Goal: Task Accomplishment & Management: Use online tool/utility

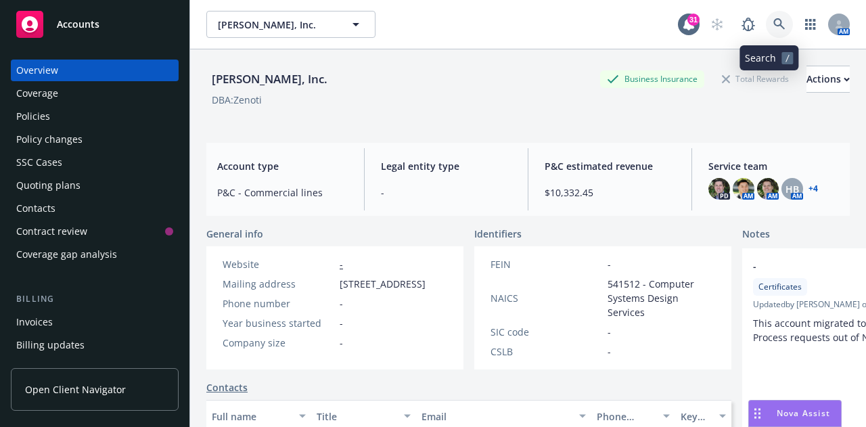
click at [773, 26] on icon at bounding box center [779, 24] width 12 height 12
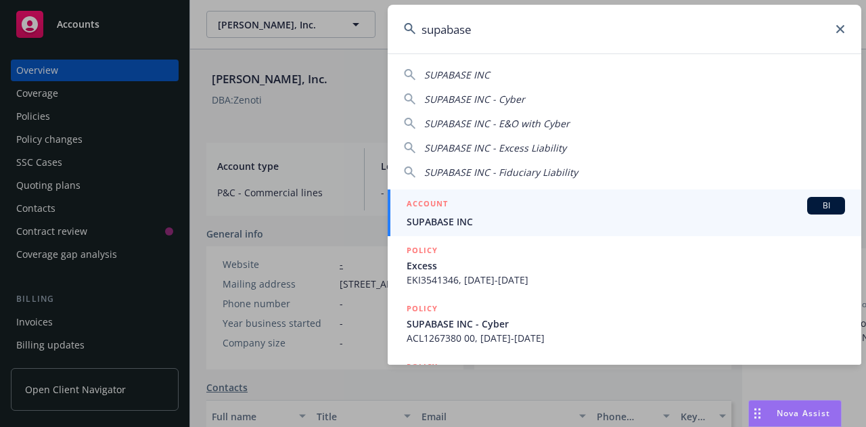
type input "supabase"
click at [440, 204] on h5 "ACCOUNT" at bounding box center [427, 205] width 41 height 16
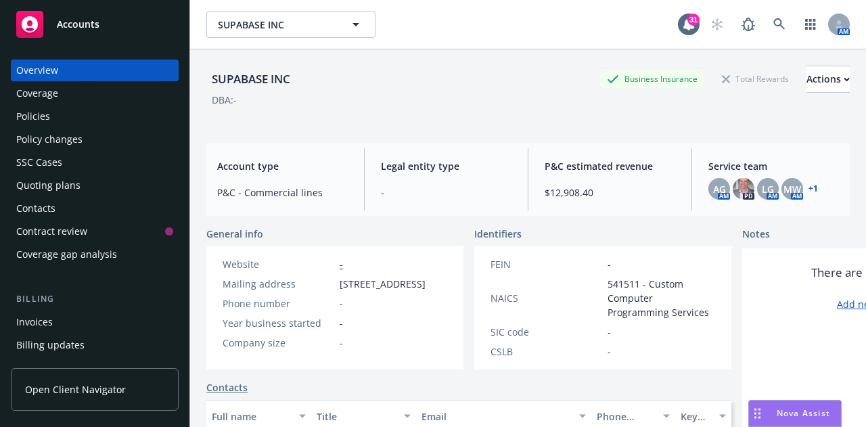
click at [54, 122] on div "Policies" at bounding box center [94, 117] width 157 height 22
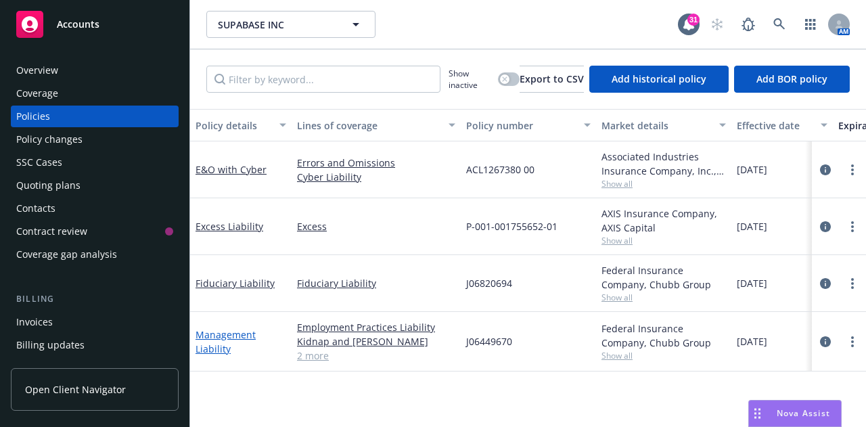
click at [226, 337] on link "Management Liability" at bounding box center [226, 341] width 60 height 27
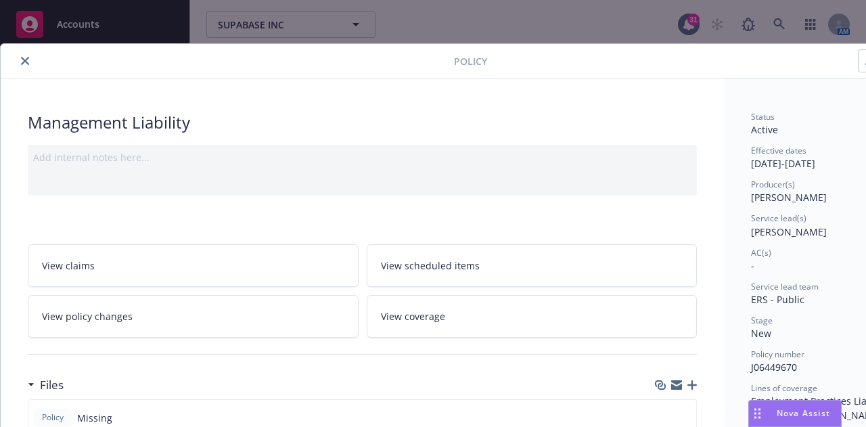
scroll to position [0, 74]
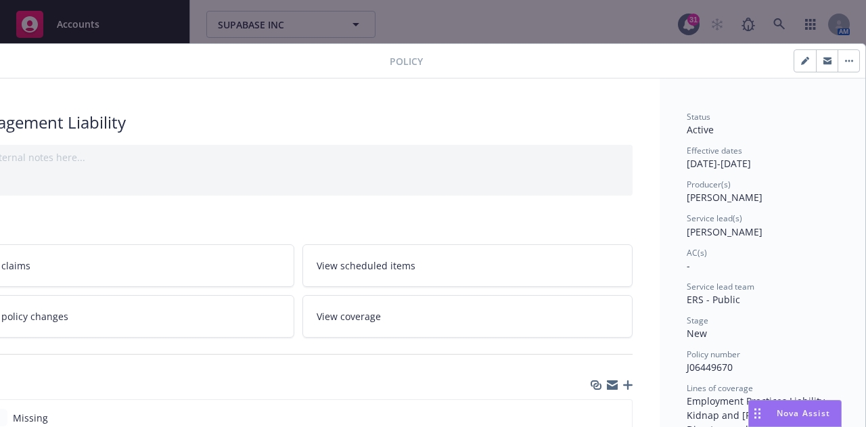
click at [802, 50] on button "button" at bounding box center [805, 61] width 22 height 22
select select "NEW"
select select "12"
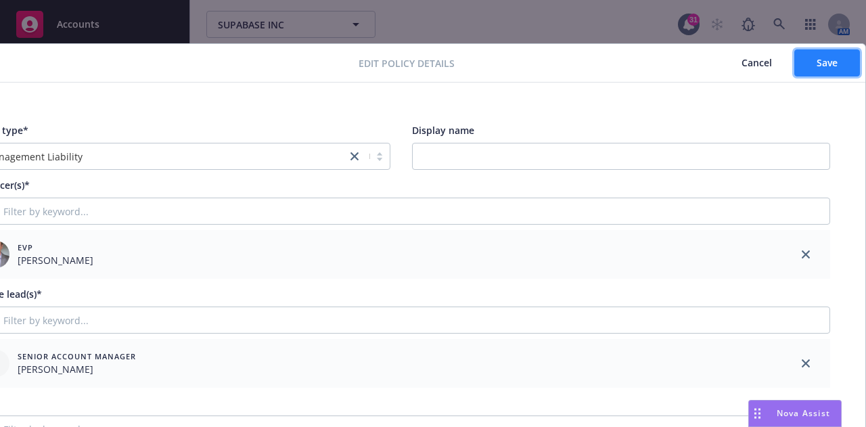
click at [823, 70] on button "Save" at bounding box center [827, 62] width 66 height 27
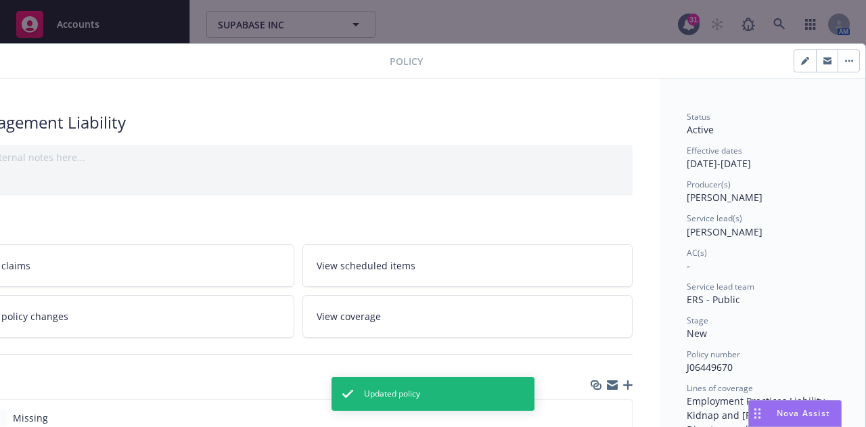
scroll to position [0, 0]
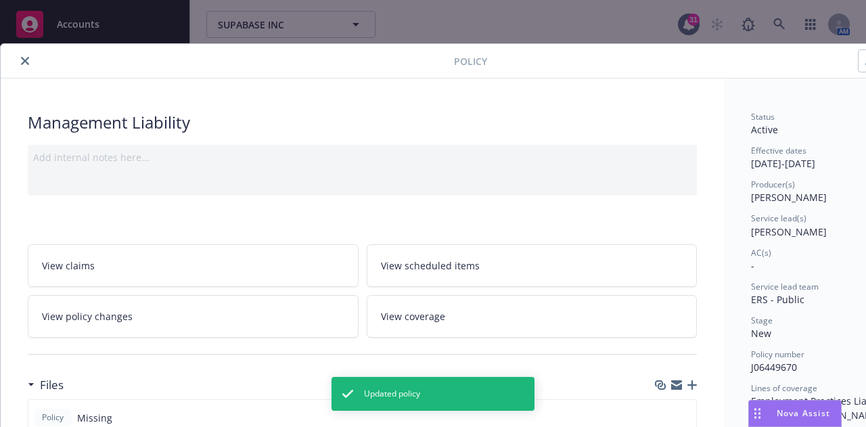
click at [24, 62] on icon "close" at bounding box center [25, 61] width 8 height 8
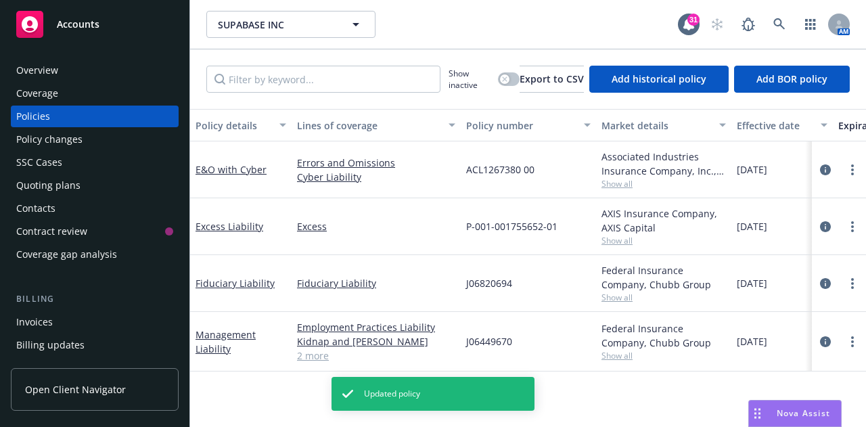
click at [31, 326] on div "Invoices" at bounding box center [34, 322] width 37 height 22
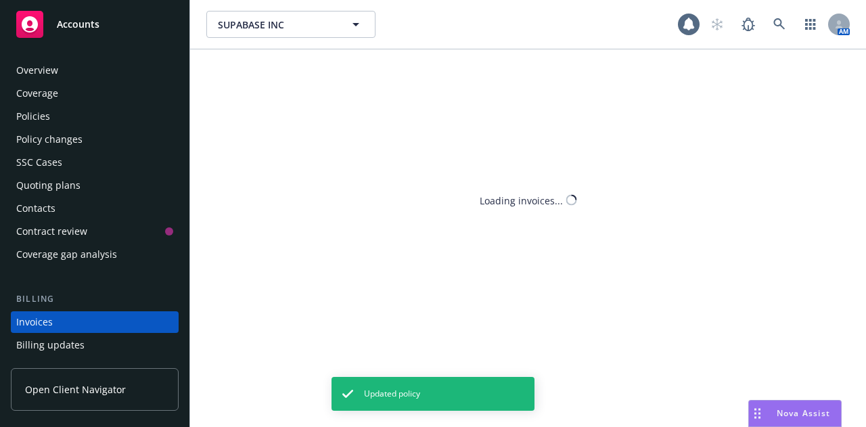
scroll to position [87, 0]
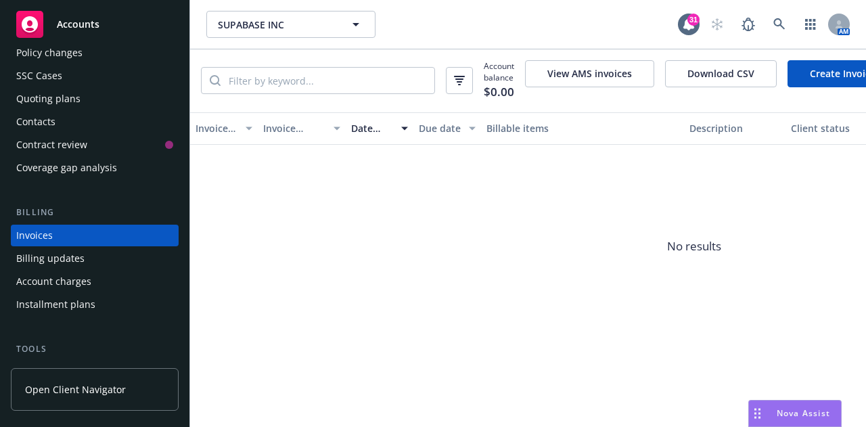
click at [836, 70] on link "Create Invoice" at bounding box center [842, 73] width 110 height 27
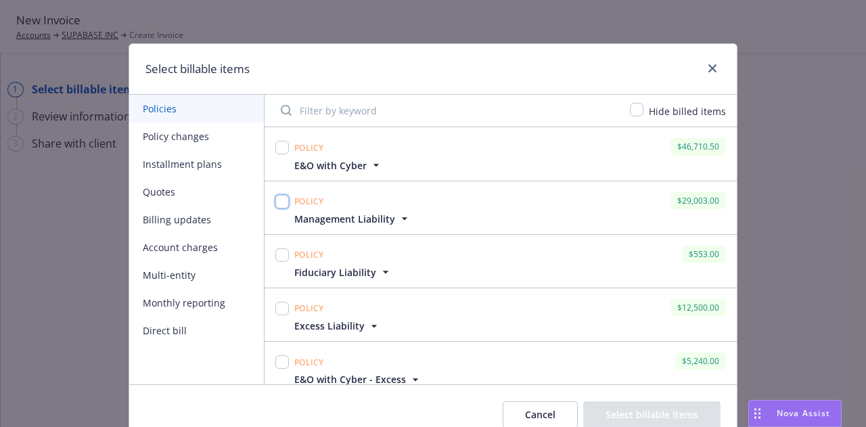
click at [278, 197] on input "checkbox" at bounding box center [282, 202] width 14 height 14
checkbox input "true"
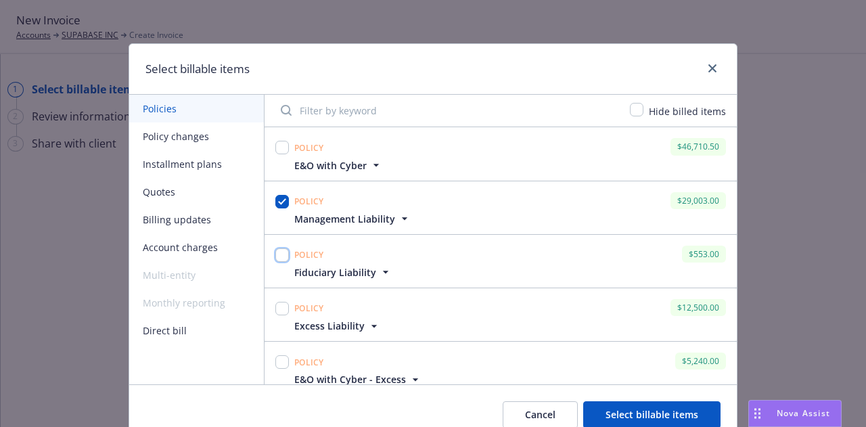
click at [275, 256] on input "checkbox" at bounding box center [282, 255] width 14 height 14
checkbox input "true"
click at [278, 307] on input "checkbox" at bounding box center [282, 309] width 14 height 14
checkbox input "true"
click at [640, 422] on button "Select billable items" at bounding box center [651, 414] width 137 height 27
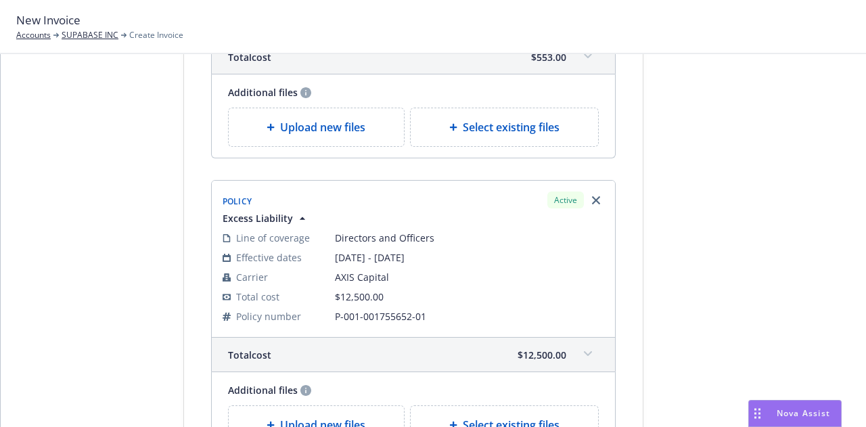
scroll to position [782, 0]
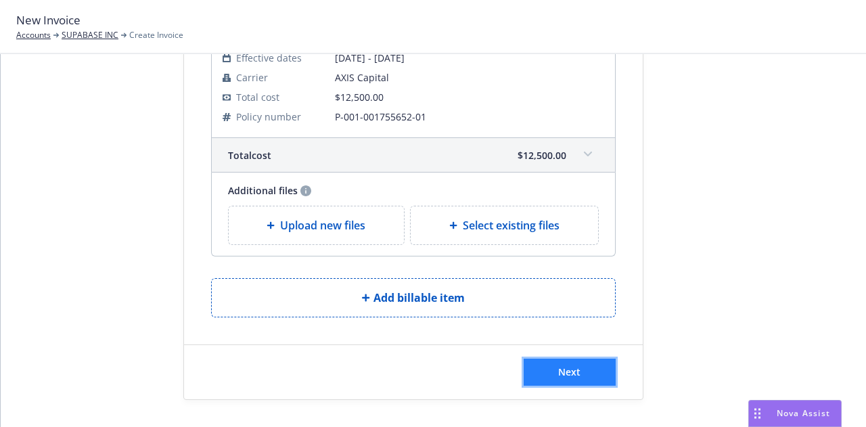
click at [558, 384] on button "Next" at bounding box center [570, 372] width 92 height 27
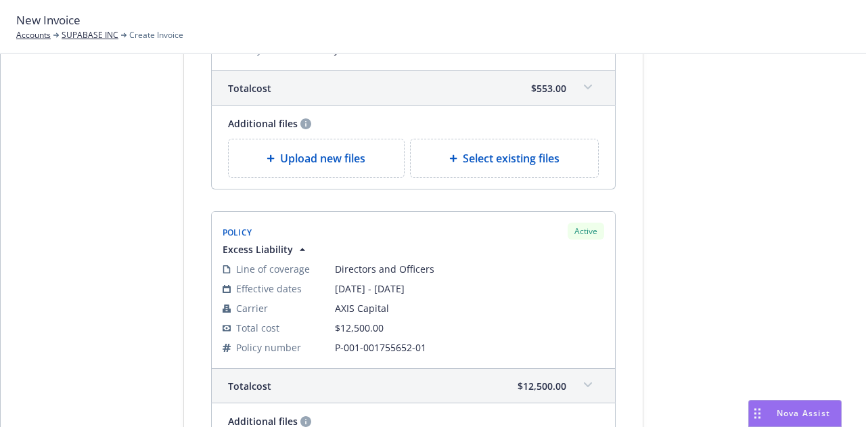
scroll to position [949, 0]
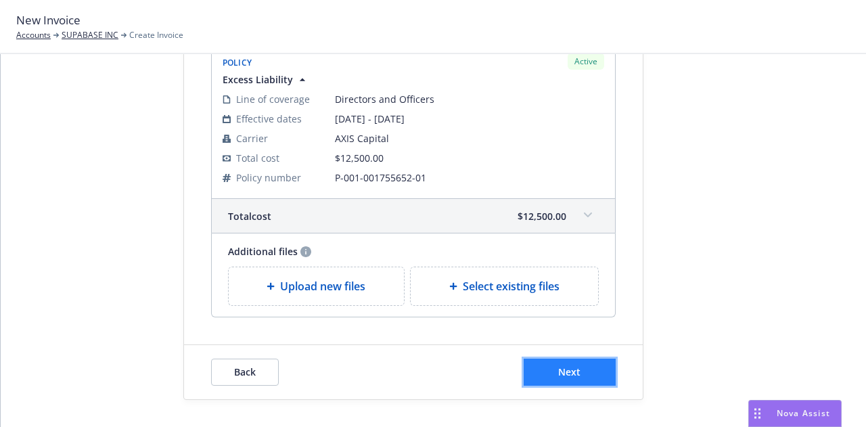
click at [563, 382] on button "Next" at bounding box center [570, 372] width 92 height 27
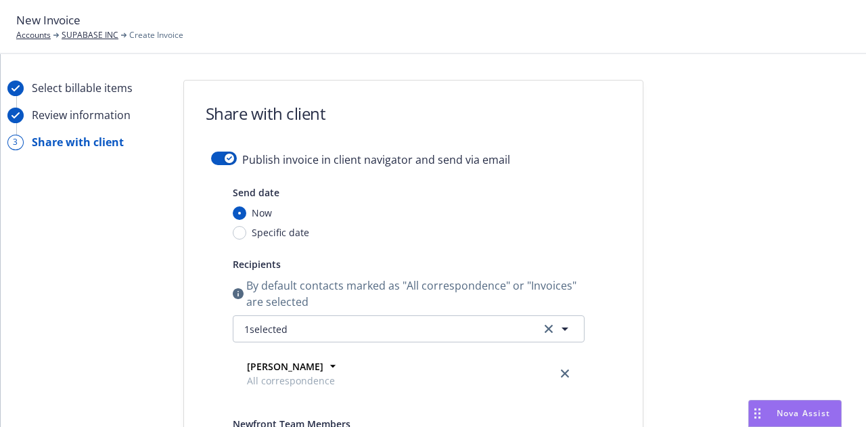
scroll to position [0, 0]
click at [218, 160] on button "button" at bounding box center [224, 160] width 26 height 14
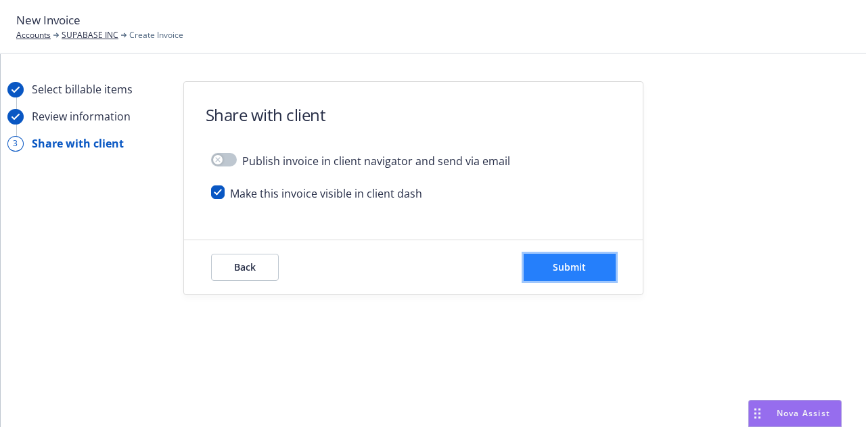
click at [566, 278] on button "Submit" at bounding box center [570, 267] width 92 height 27
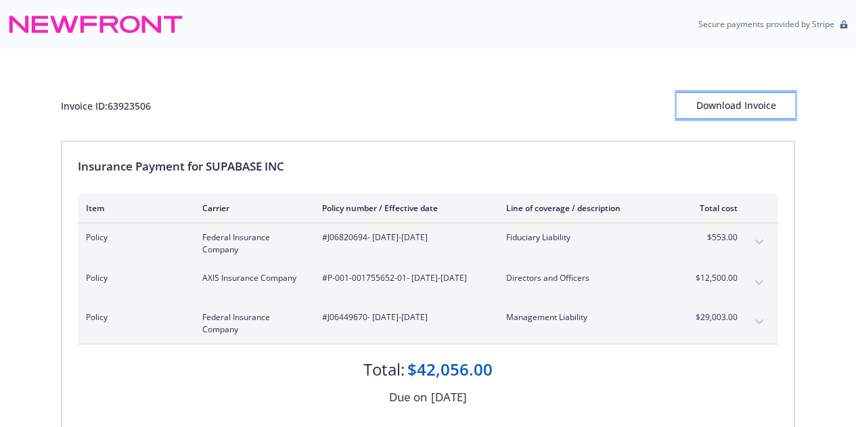
click at [728, 101] on div "Download Invoice" at bounding box center [736, 106] width 118 height 26
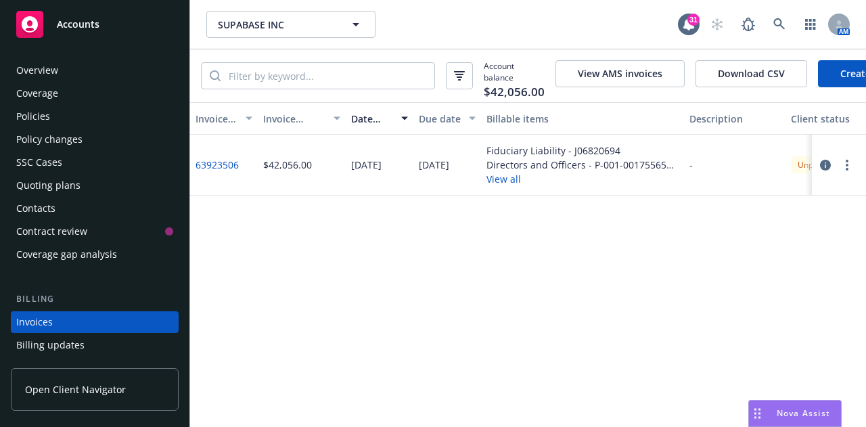
scroll to position [87, 0]
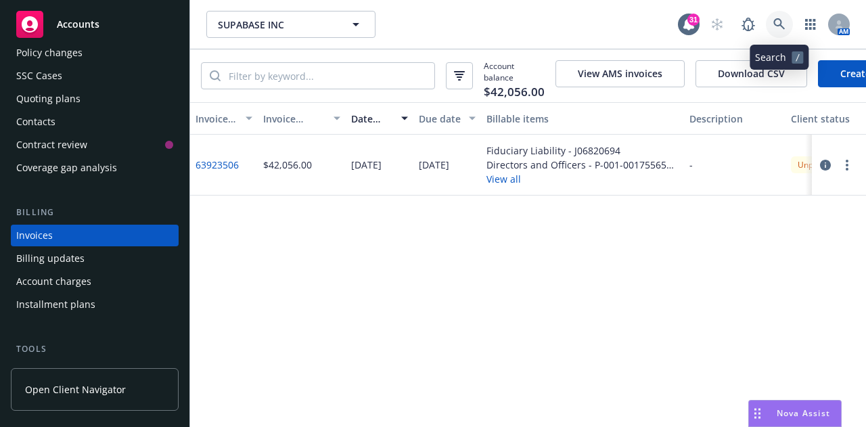
click at [766, 22] on link at bounding box center [779, 24] width 27 height 27
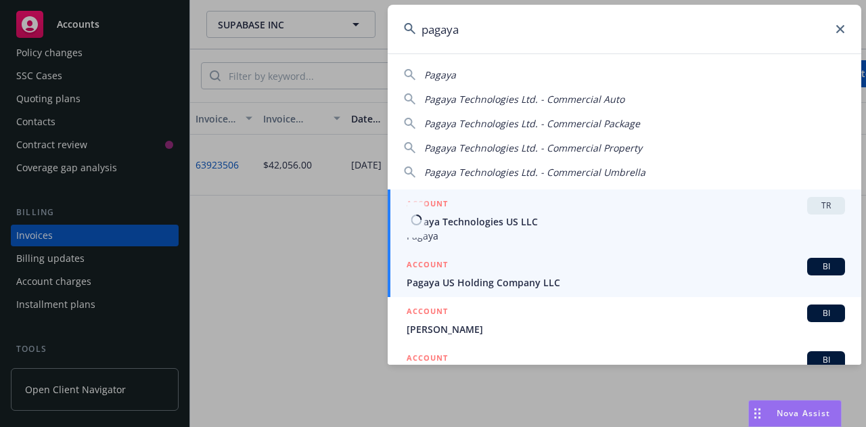
type input "pagaya"
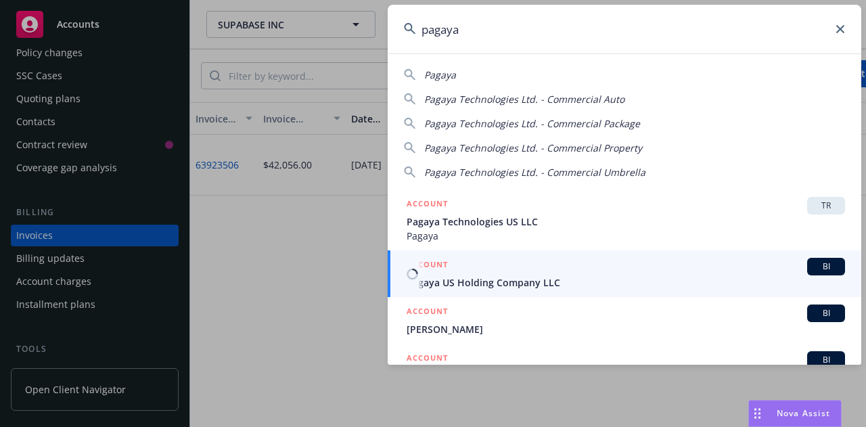
click at [516, 276] on span "Pagaya US Holding Company LLC" at bounding box center [626, 282] width 438 height 14
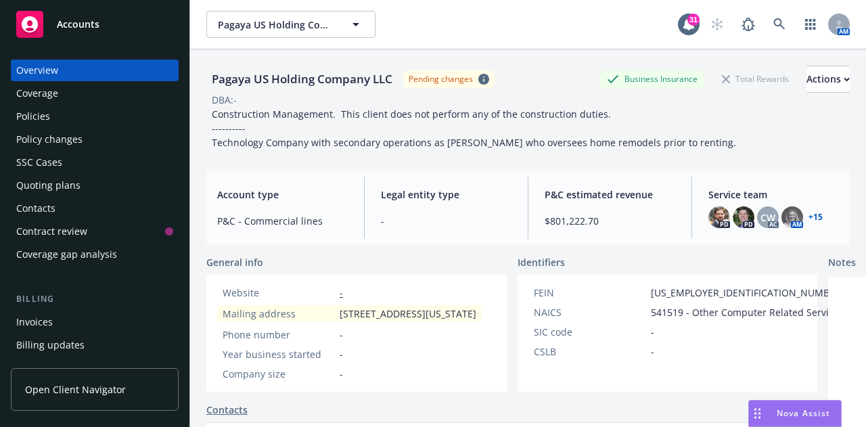
click at [60, 187] on div "Quoting plans" at bounding box center [48, 186] width 64 height 22
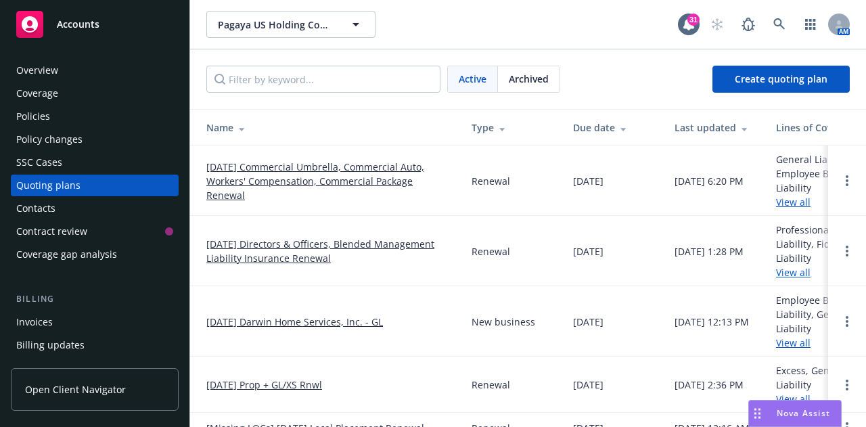
scroll to position [1, 0]
click at [315, 250] on link "[DATE] Directors & Officers, Blended Management Liability Insurance Renewal" at bounding box center [328, 250] width 244 height 28
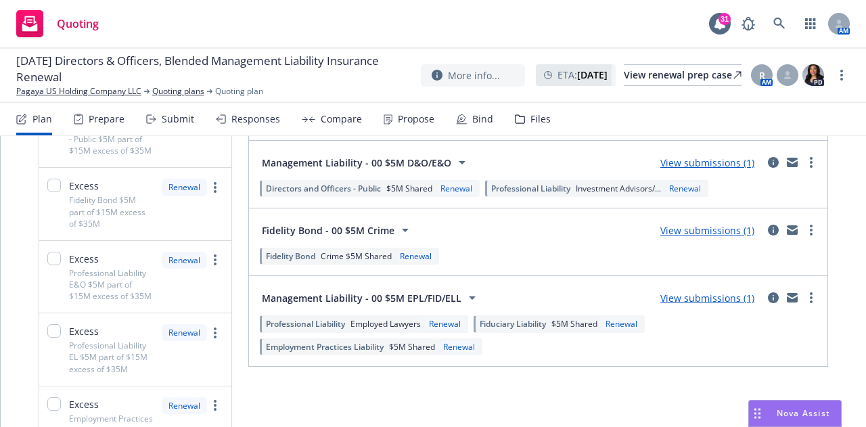
scroll to position [166, 0]
click at [714, 301] on link "View submissions (1)" at bounding box center [707, 297] width 94 height 13
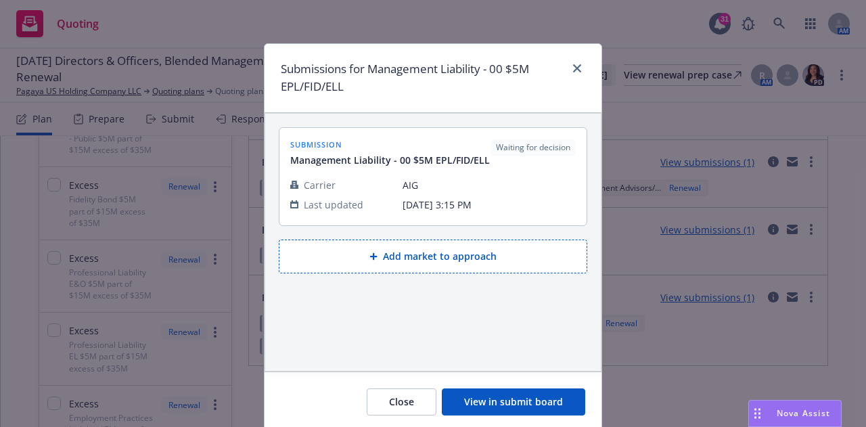
click at [406, 399] on button "Close" at bounding box center [402, 401] width 70 height 27
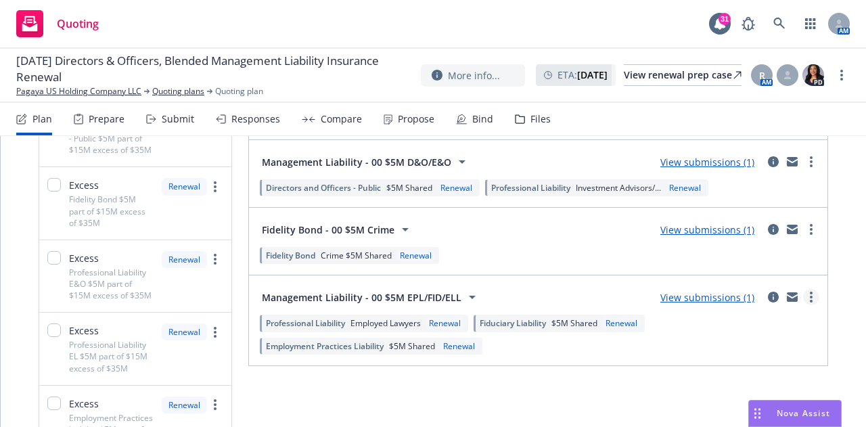
click at [803, 301] on link "more" at bounding box center [811, 297] width 16 height 16
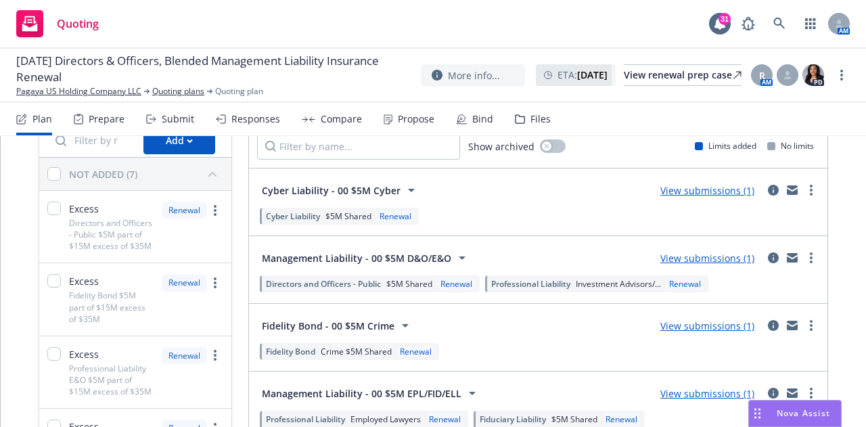
scroll to position [0, 0]
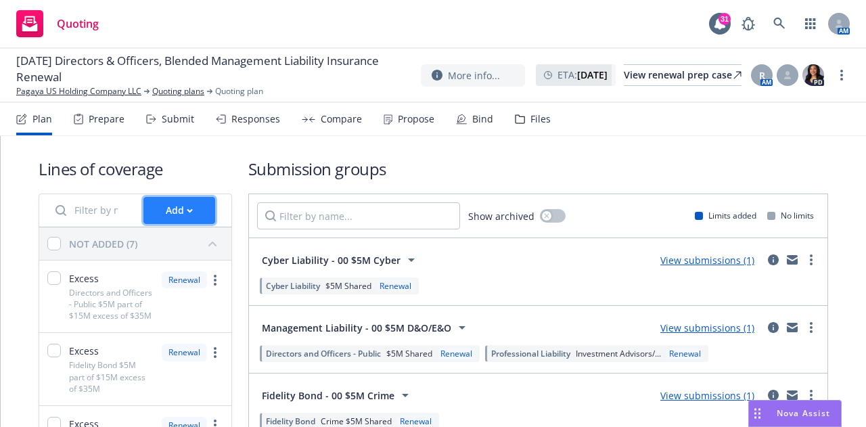
click at [192, 215] on button "Add" at bounding box center [179, 210] width 72 height 27
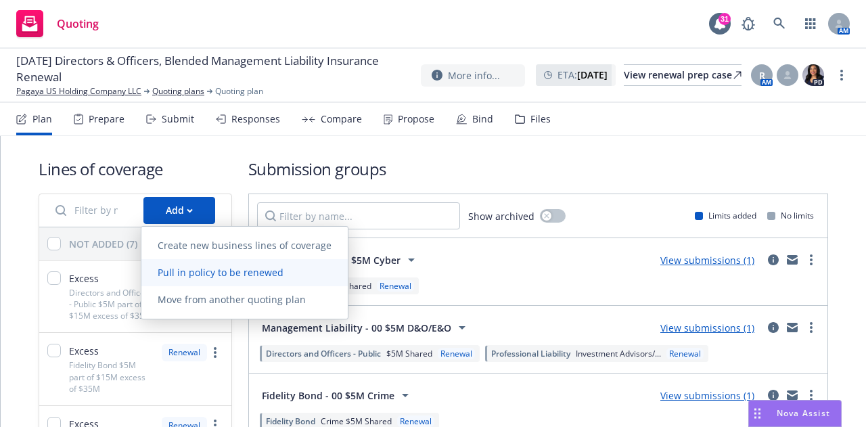
click at [200, 275] on span "Pull in policy to be renewed" at bounding box center [220, 272] width 158 height 13
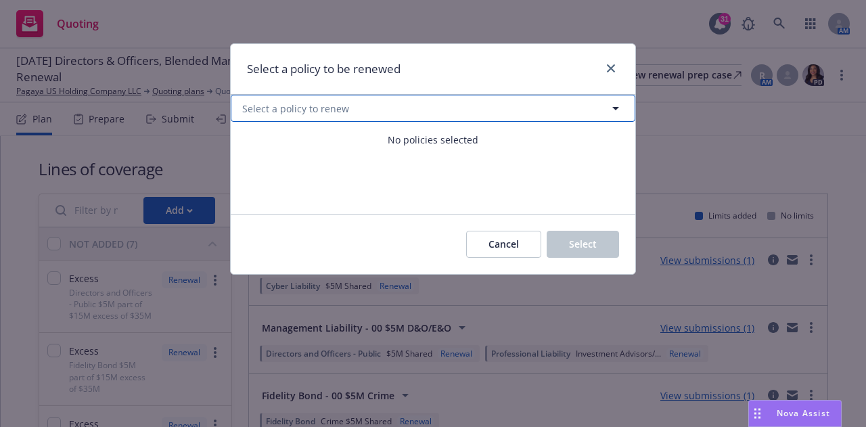
click at [337, 111] on span "Select a policy to renew" at bounding box center [295, 108] width 107 height 14
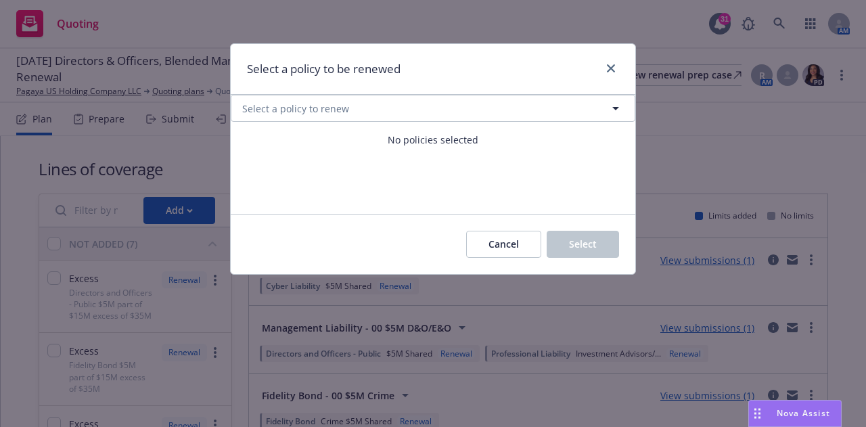
select select "ACTIVE"
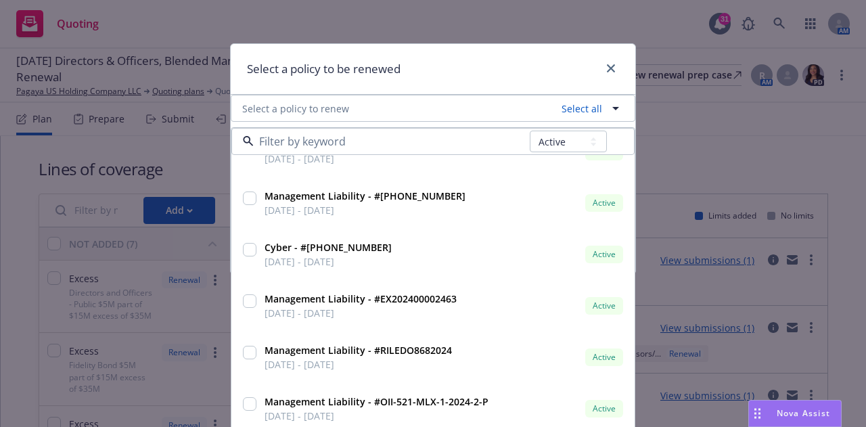
scroll to position [594, 0]
click at [607, 65] on icon "close" at bounding box center [611, 68] width 8 height 8
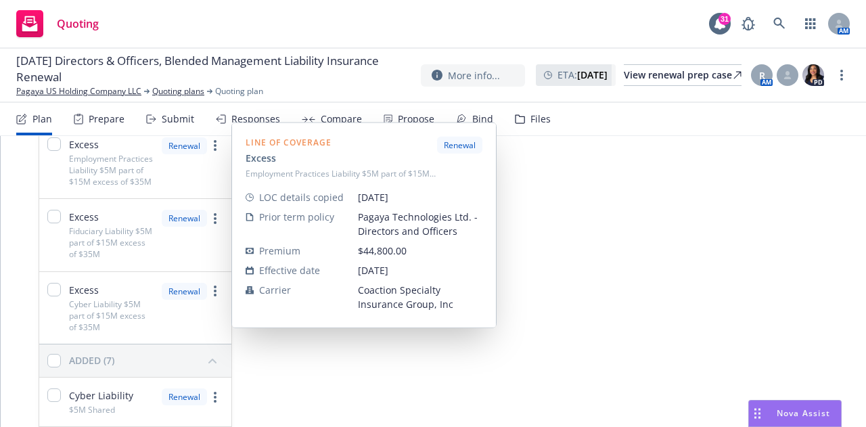
scroll to position [440, 0]
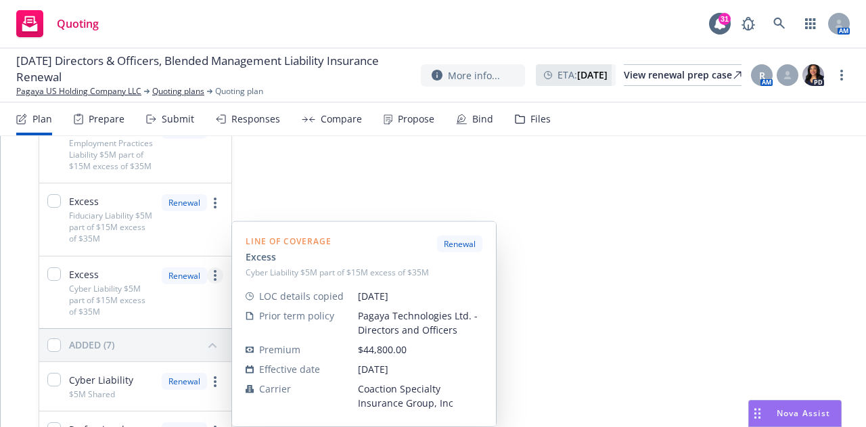
click at [214, 283] on link "more" at bounding box center [215, 275] width 16 height 16
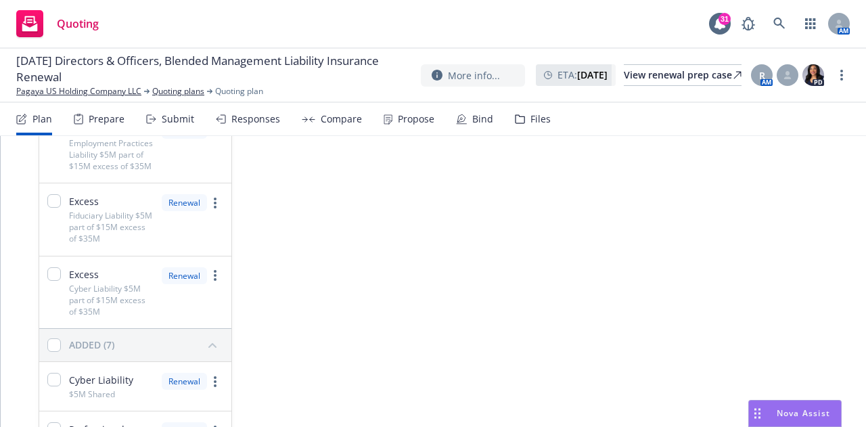
click at [26, 331] on div "Lines of coverage Add NOT ADDED (7) Excess Directors and Officers - Public $5M …" at bounding box center [433, 272] width 865 height 1153
click at [45, 293] on div "Excess Cyber Liability $5M part of $15M excess of $35M" at bounding box center [96, 292] width 114 height 72
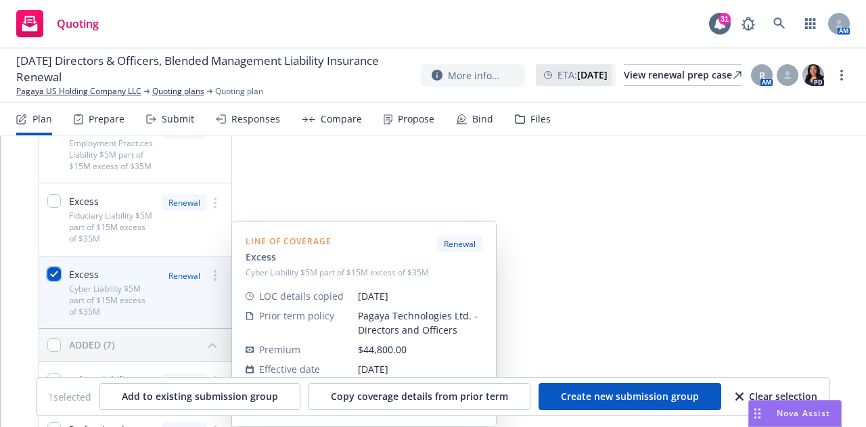
click at [53, 281] on input "checkbox" at bounding box center [54, 274] width 14 height 14
checkbox input "false"
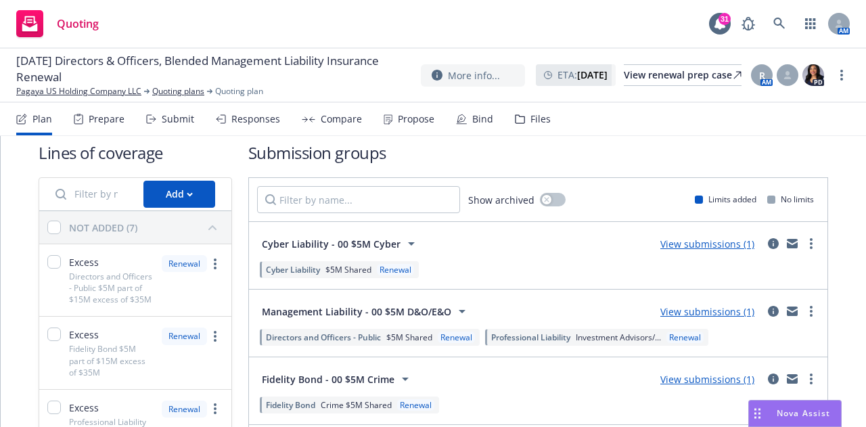
scroll to position [16, 0]
click at [55, 228] on input "checkbox" at bounding box center [54, 228] width 14 height 14
checkbox input "true"
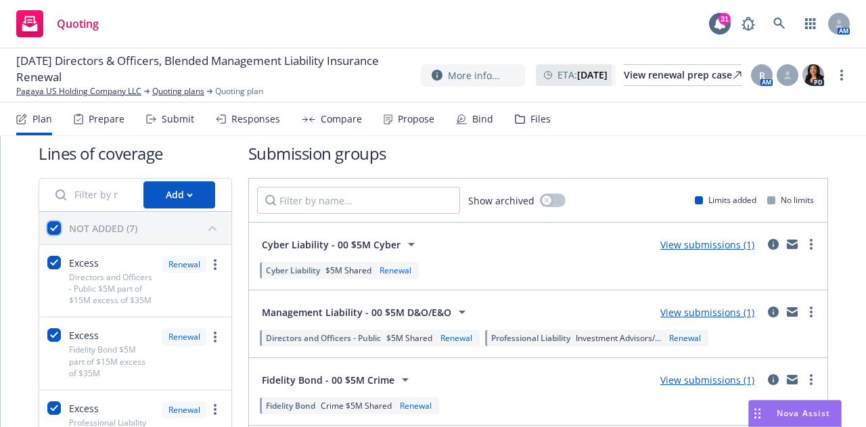
checkbox input "true"
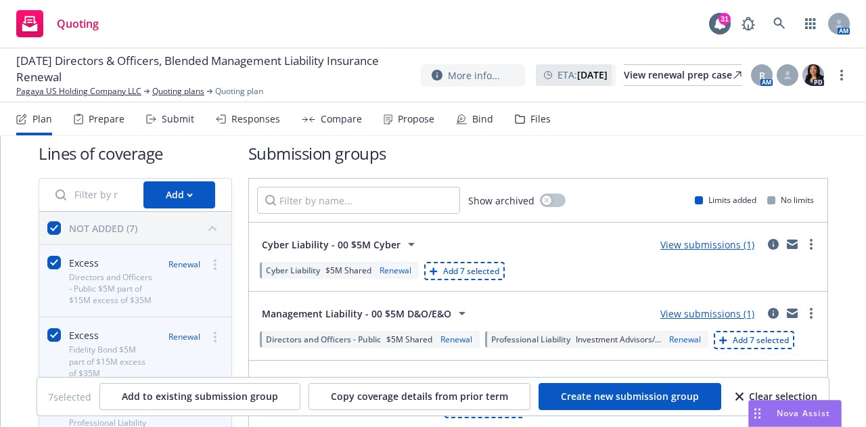
click at [737, 400] on icon "button" at bounding box center [739, 396] width 8 height 8
checkbox input "false"
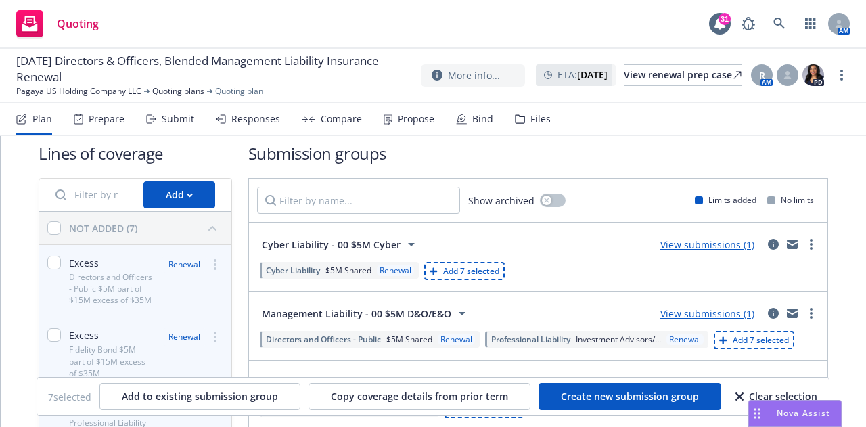
checkbox input "false"
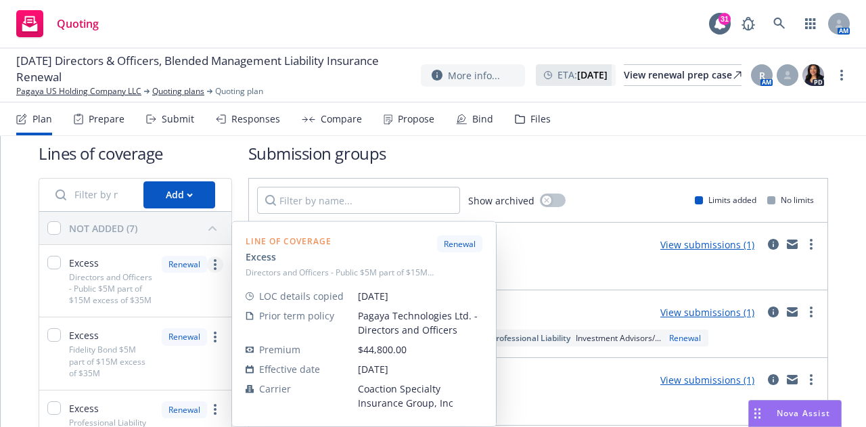
click at [216, 262] on link "more" at bounding box center [215, 264] width 16 height 16
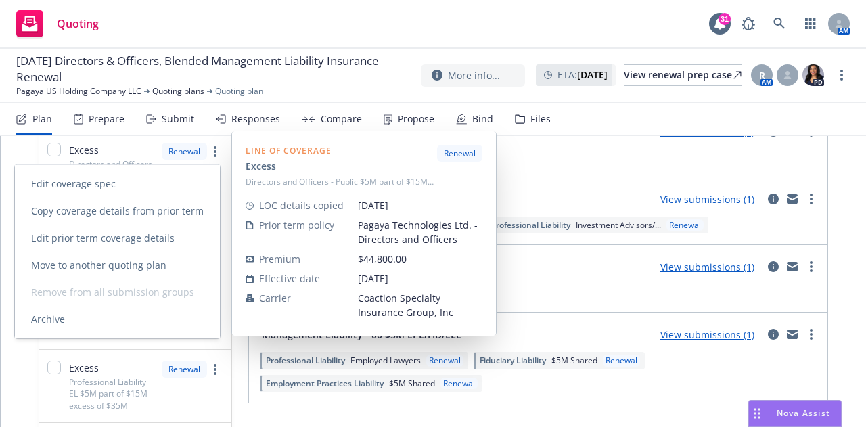
scroll to position [129, 0]
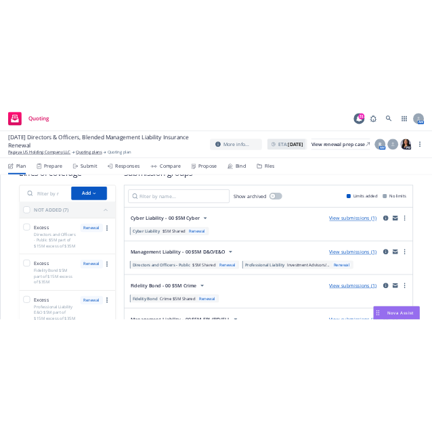
scroll to position [36, 0]
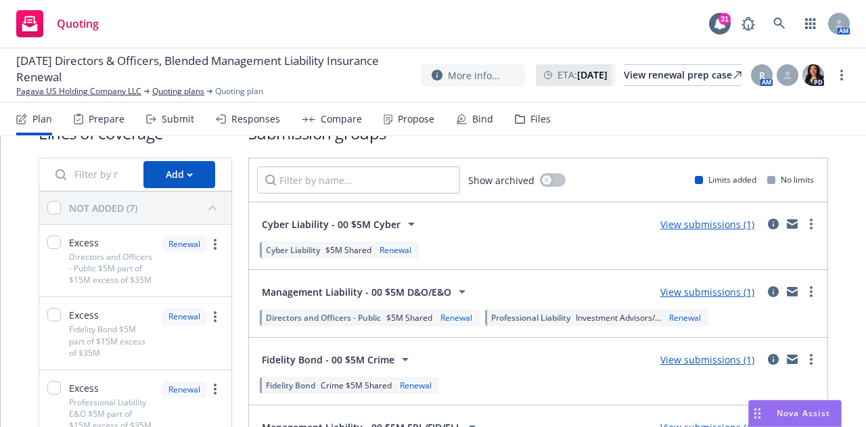
click at [211, 202] on div "button" at bounding box center [213, 208] width 22 height 22
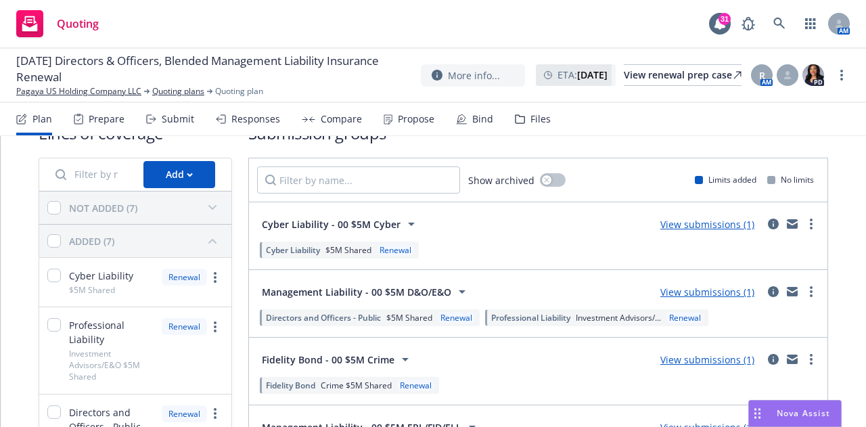
click at [211, 202] on div "button" at bounding box center [213, 208] width 22 height 22
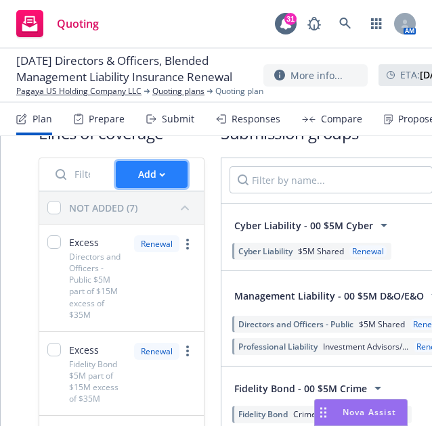
click at [165, 179] on button "Add" at bounding box center [152, 174] width 72 height 27
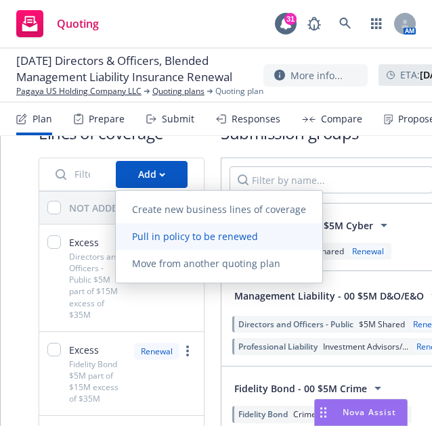
click at [166, 241] on span "Pull in policy to be renewed" at bounding box center [195, 236] width 158 height 13
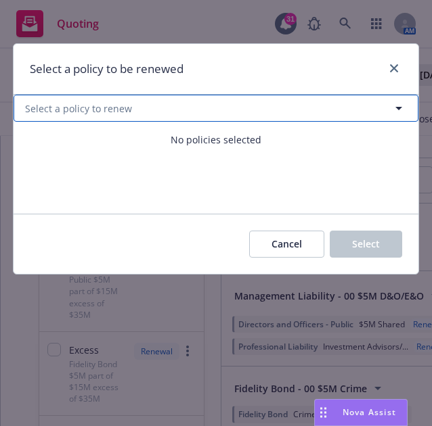
click at [252, 120] on button "Select a policy to renew" at bounding box center [216, 108] width 405 height 27
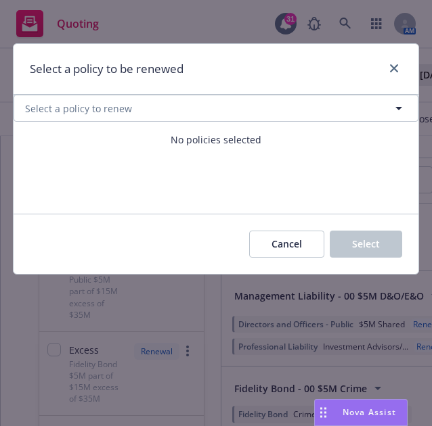
select select "ACTIVE"
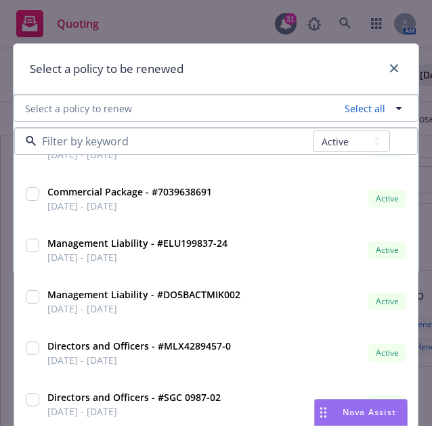
scroll to position [1268, 0]
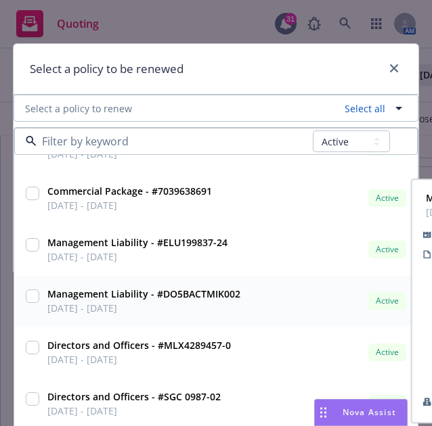
click at [26, 296] on input "checkbox" at bounding box center [33, 297] width 14 height 14
checkbox input "true"
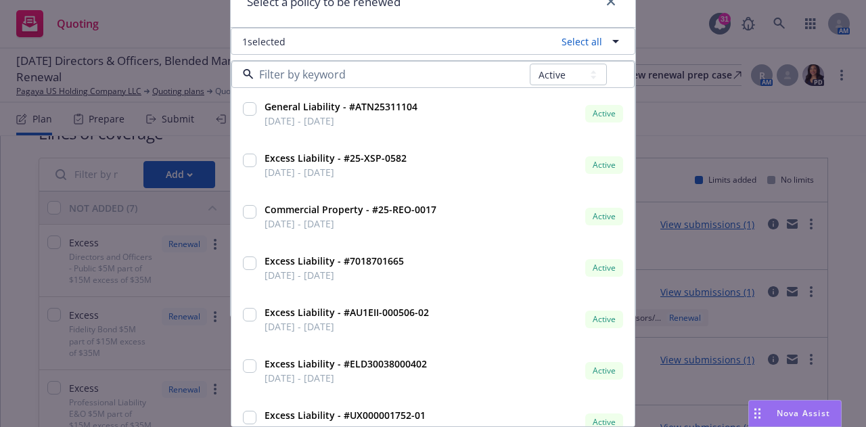
scroll to position [0, 0]
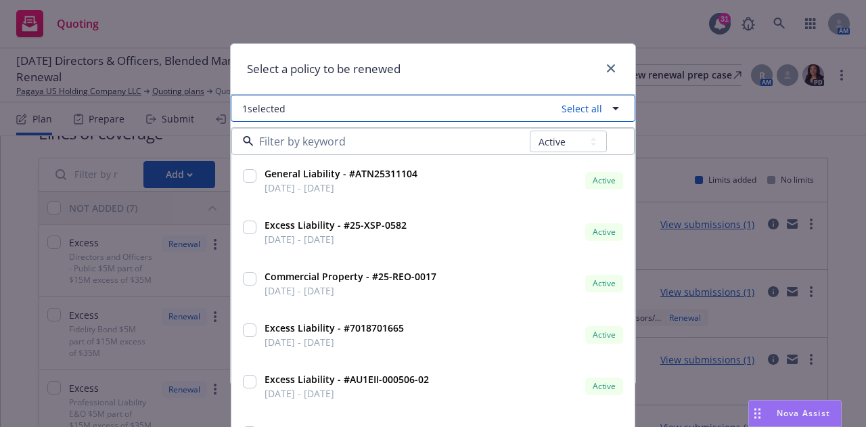
click at [610, 106] on icon "button" at bounding box center [616, 108] width 16 height 16
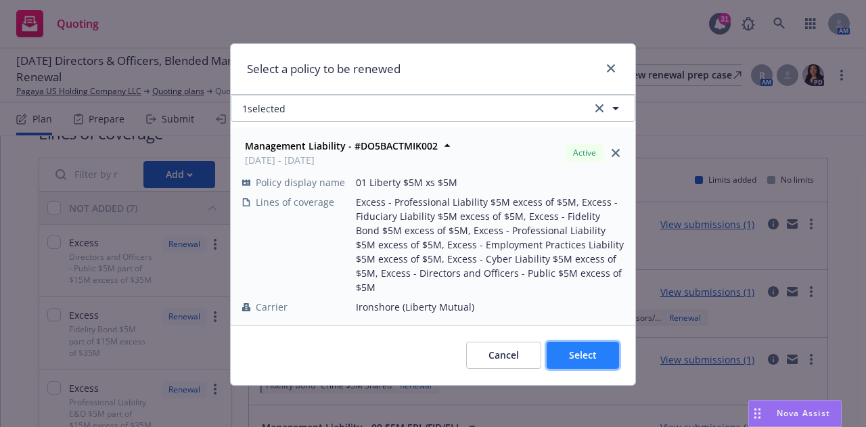
click at [577, 348] on span "Select" at bounding box center [583, 354] width 28 height 13
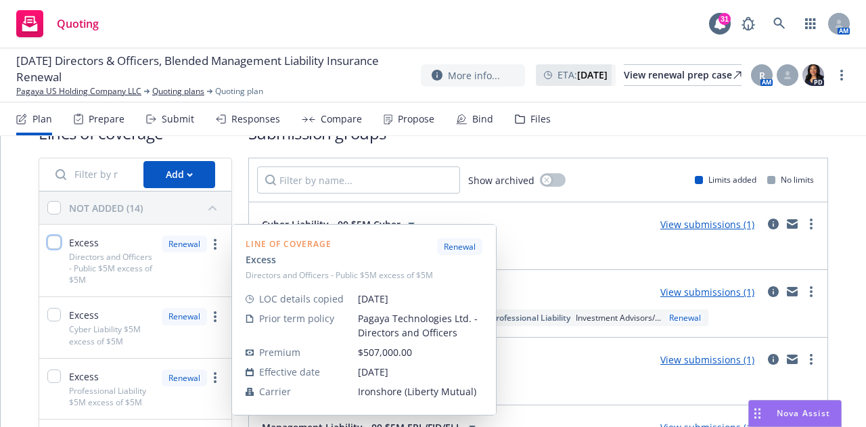
click at [55, 237] on input "checkbox" at bounding box center [54, 242] width 14 height 14
checkbox input "true"
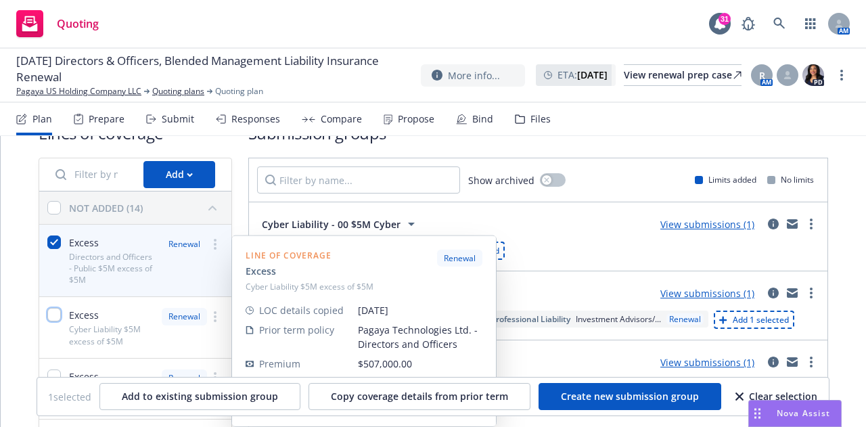
click at [55, 317] on input "checkbox" at bounding box center [54, 315] width 14 height 14
checkbox input "true"
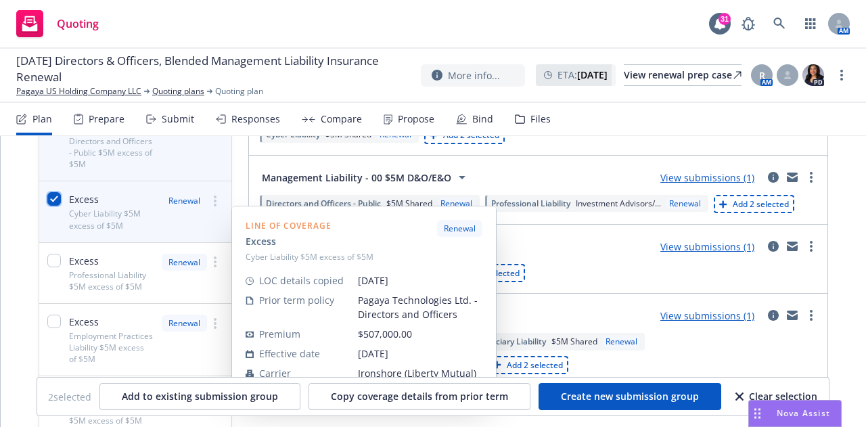
scroll to position [166, 0]
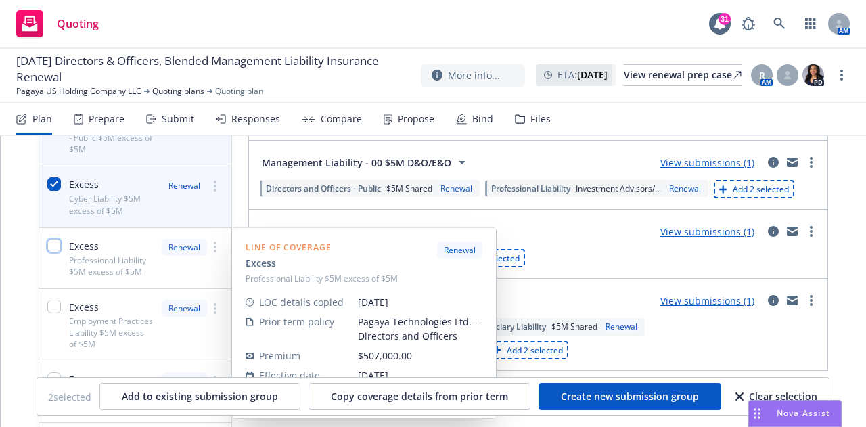
click at [51, 244] on input "checkbox" at bounding box center [54, 246] width 14 height 14
checkbox input "true"
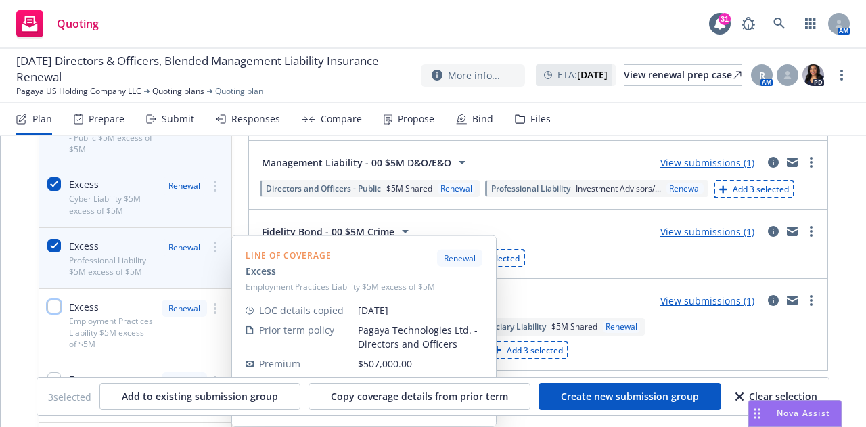
click at [51, 308] on input "checkbox" at bounding box center [54, 307] width 14 height 14
checkbox input "true"
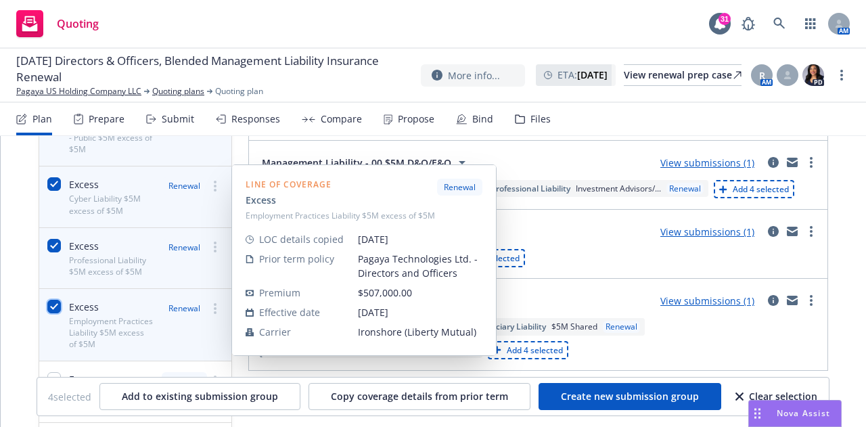
scroll to position [303, 0]
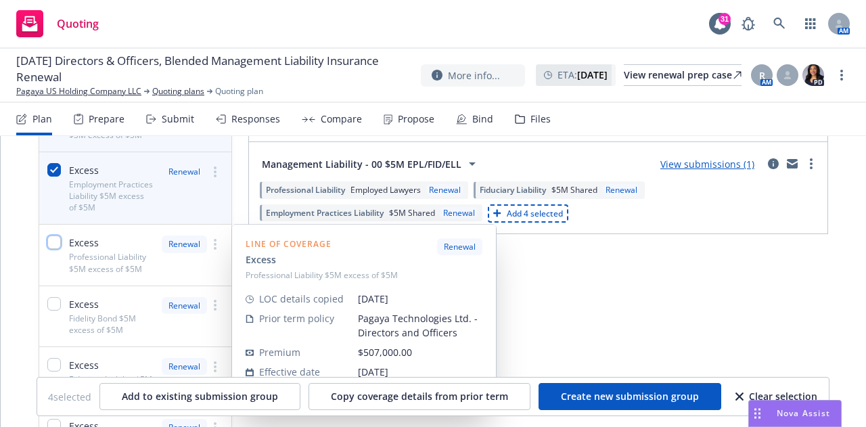
click at [53, 242] on input "checkbox" at bounding box center [54, 242] width 14 height 14
checkbox input "true"
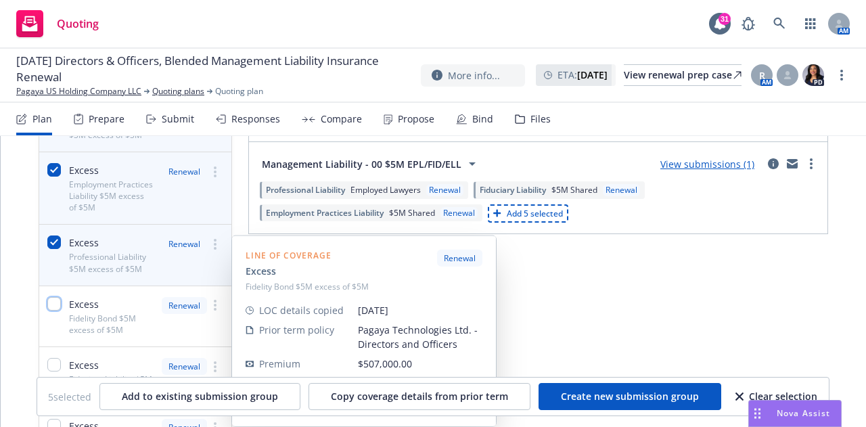
click at [55, 304] on input "checkbox" at bounding box center [54, 304] width 14 height 14
checkbox input "true"
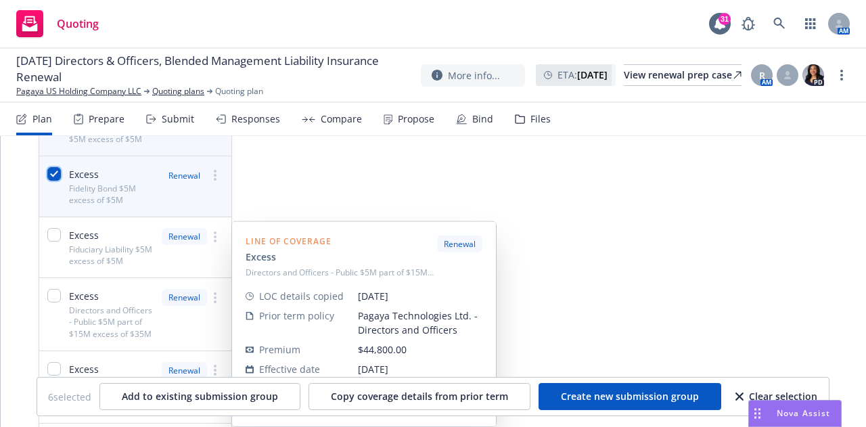
scroll to position [434, 0]
click at [55, 230] on input "checkbox" at bounding box center [54, 234] width 14 height 14
checkbox input "true"
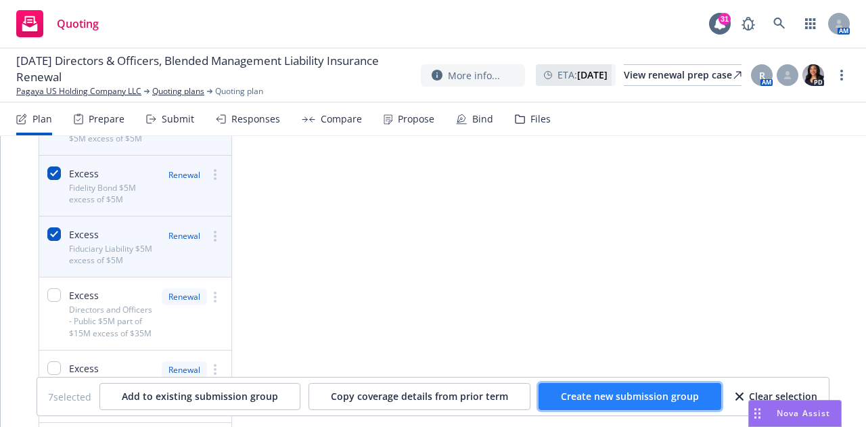
click at [572, 392] on span "Create new submission group" at bounding box center [630, 396] width 138 height 13
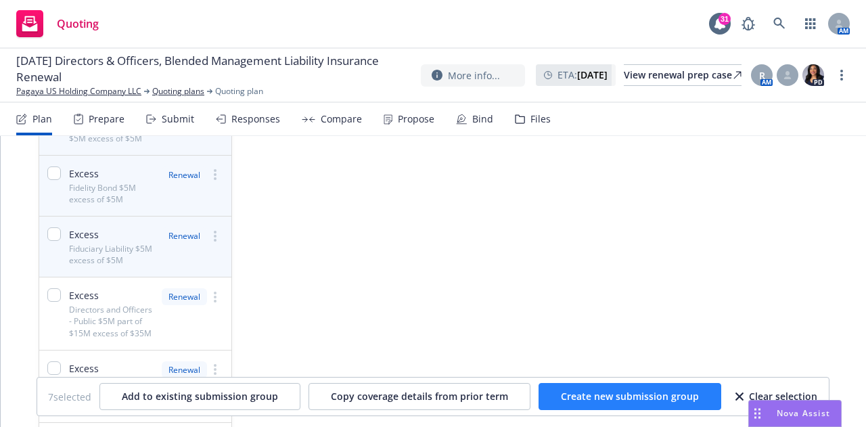
checkbox input "false"
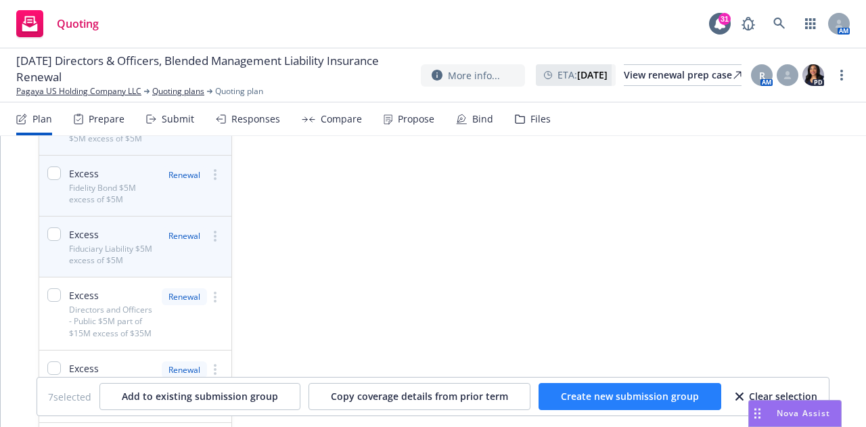
checkbox input "false"
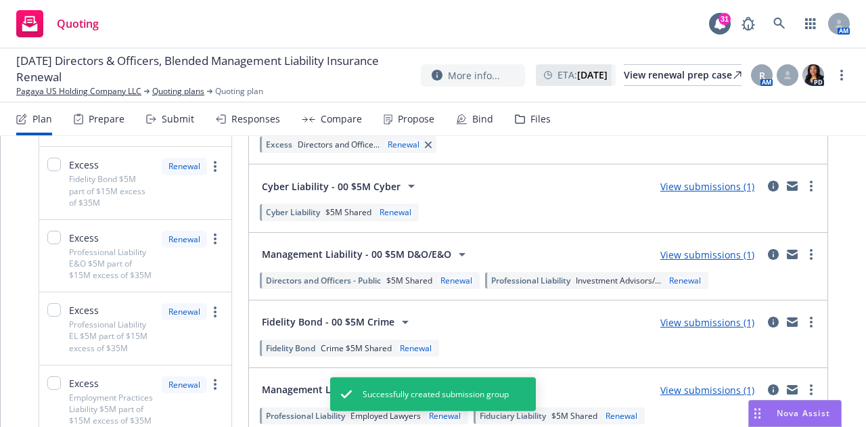
scroll to position [0, 0]
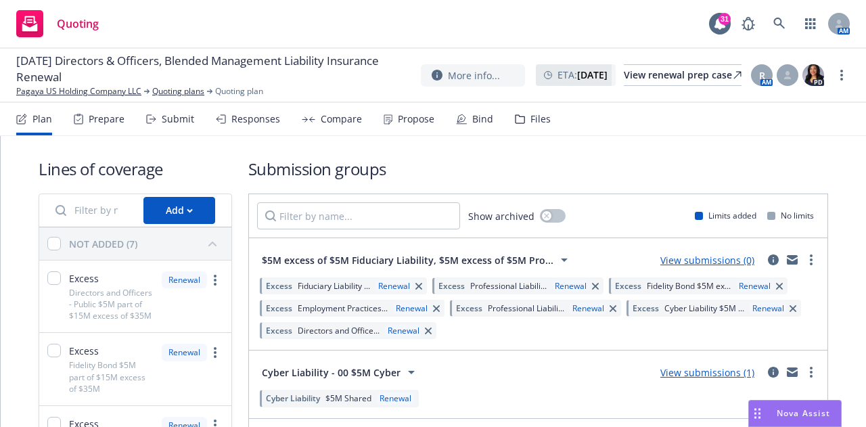
click at [716, 261] on link "View submissions (0)" at bounding box center [707, 260] width 94 height 13
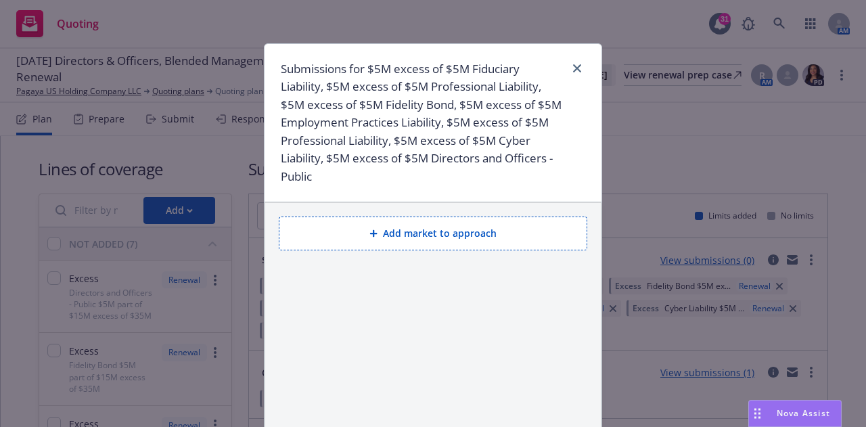
click at [440, 236] on button "Add market to approach" at bounding box center [433, 233] width 309 height 34
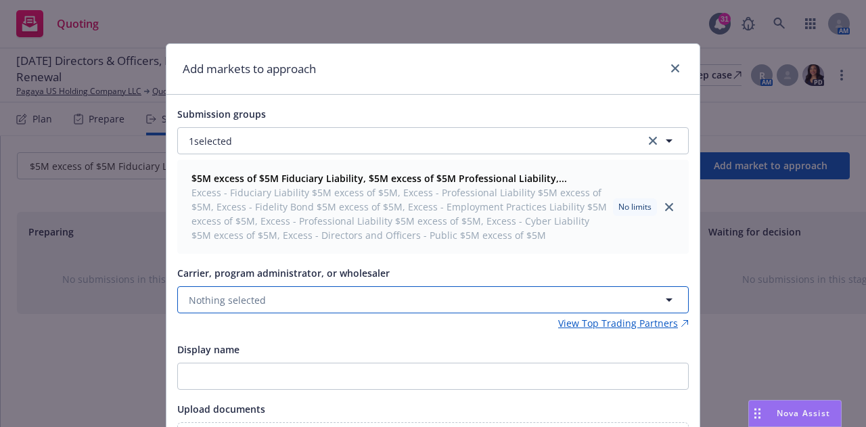
click at [379, 304] on button "Nothing selected" at bounding box center [432, 299] width 511 height 27
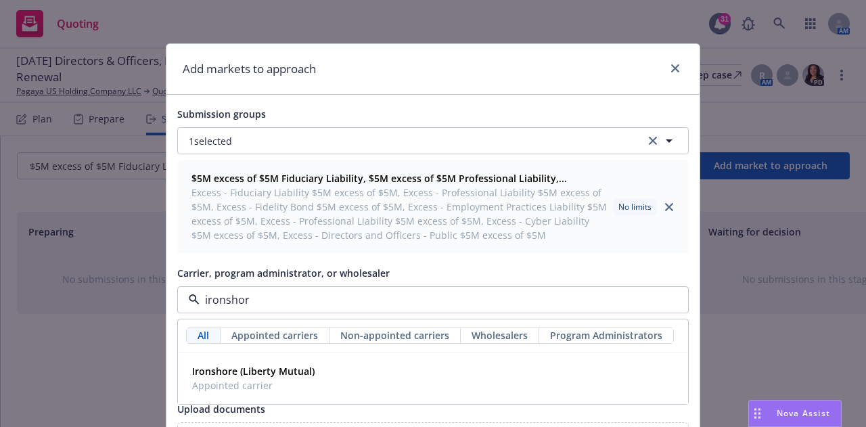
type input "ironshore"
click at [288, 373] on strong "Ironshore (Liberty Mutual)" at bounding box center [253, 371] width 122 height 13
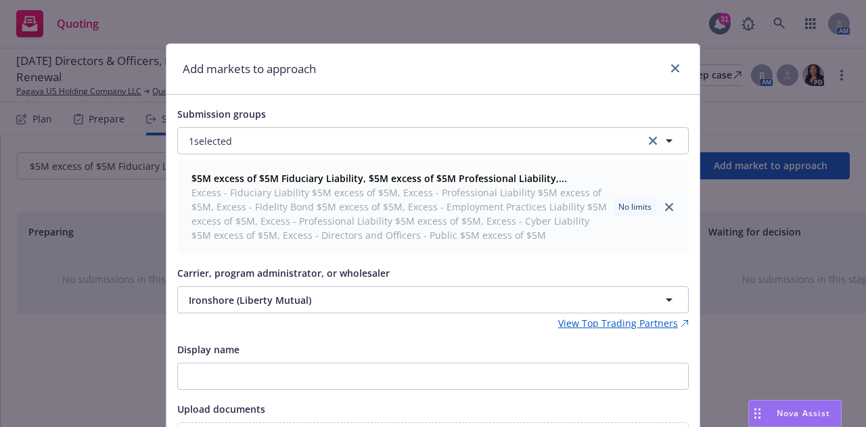
scroll to position [139, 0]
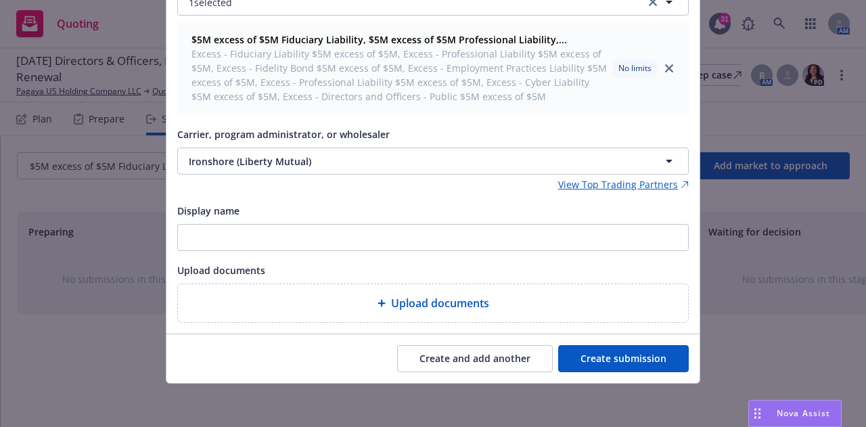
click at [636, 367] on button "Create submission" at bounding box center [623, 358] width 131 height 27
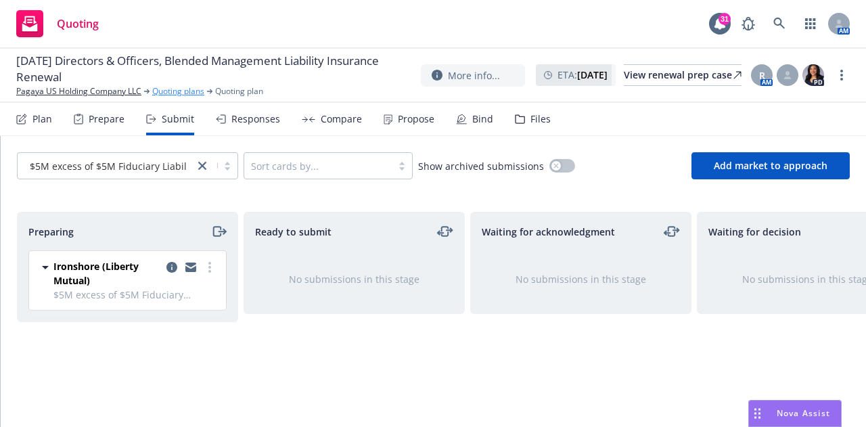
click at [181, 93] on link "Quoting plans" at bounding box center [178, 91] width 52 height 12
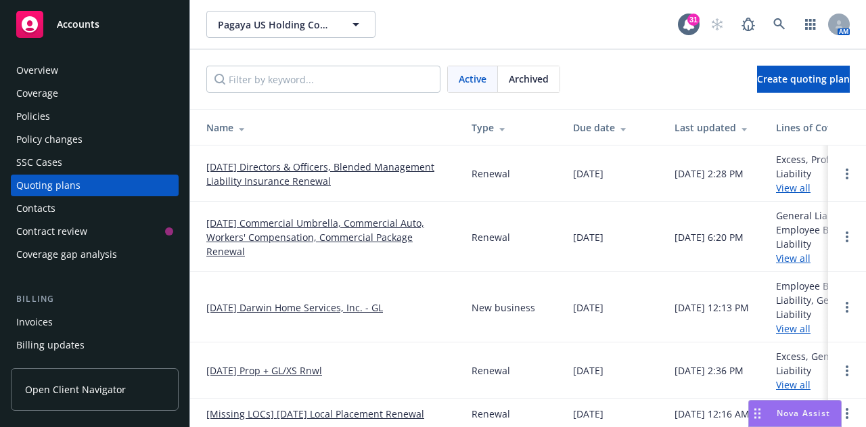
click at [265, 176] on link "[DATE] Directors & Officers, Blended Management Liability Insurance Renewal" at bounding box center [328, 174] width 244 height 28
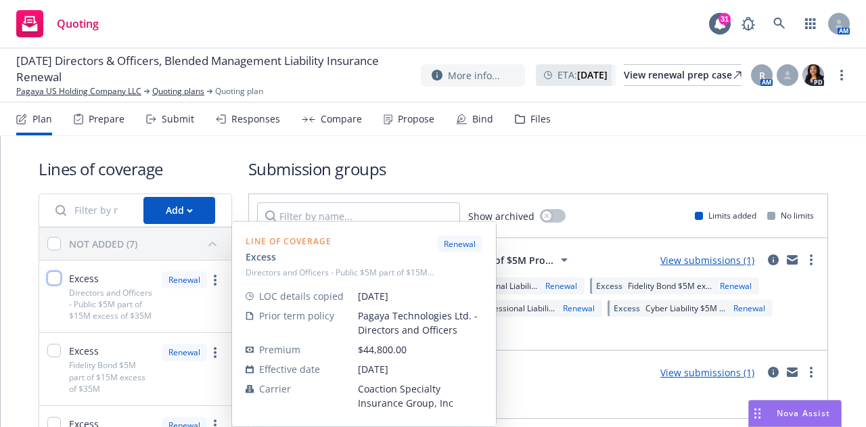
click at [59, 280] on input "checkbox" at bounding box center [54, 278] width 14 height 14
checkbox input "true"
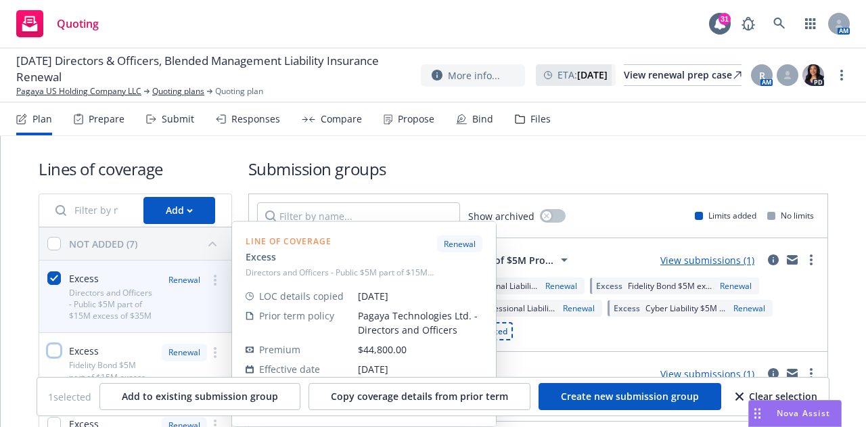
click at [52, 357] on input "checkbox" at bounding box center [54, 351] width 14 height 14
checkbox input "true"
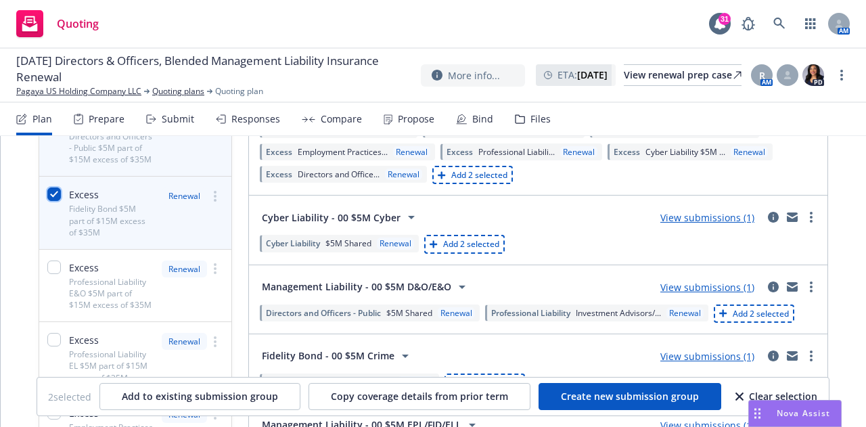
scroll to position [157, 0]
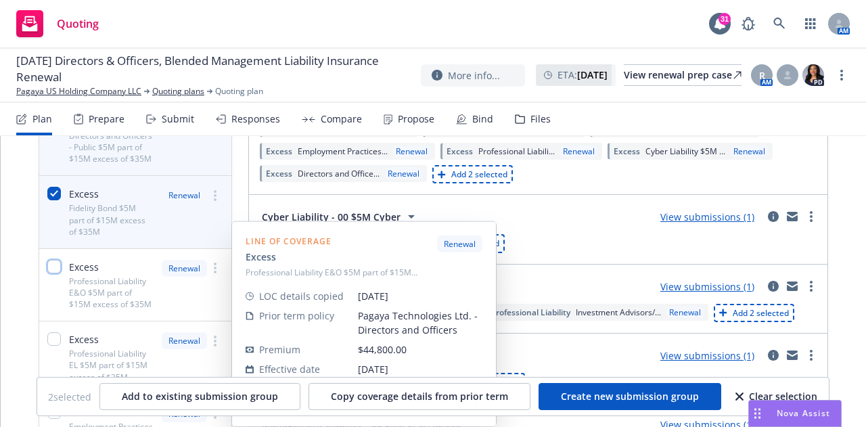
click at [53, 273] on input "checkbox" at bounding box center [54, 267] width 14 height 14
checkbox input "true"
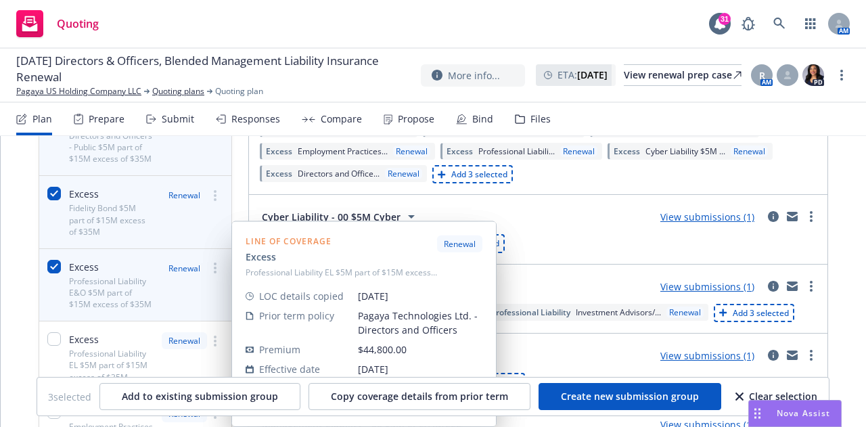
click at [57, 340] on div "Excess Professional Liability EL $5M part of $15M excess of $35M" at bounding box center [96, 357] width 114 height 72
checkbox input "true"
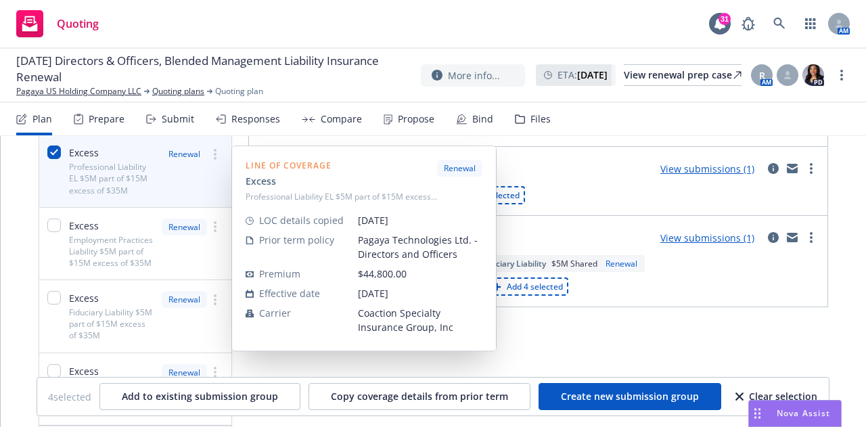
scroll to position [344, 0]
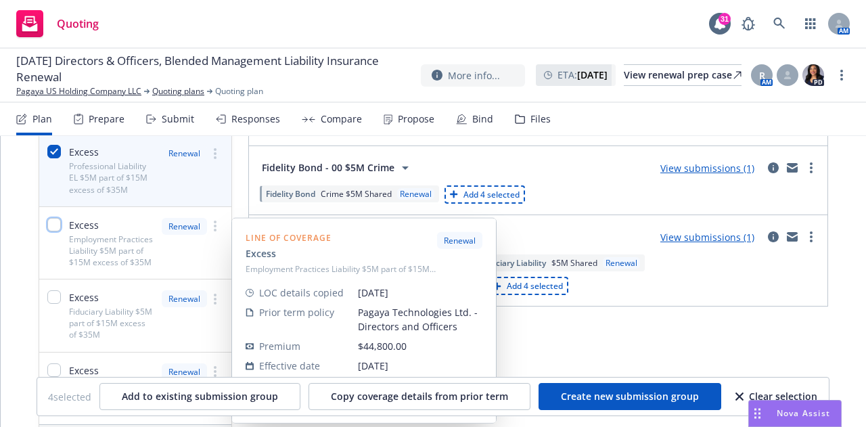
click at [53, 231] on input "checkbox" at bounding box center [54, 225] width 14 height 14
checkbox input "true"
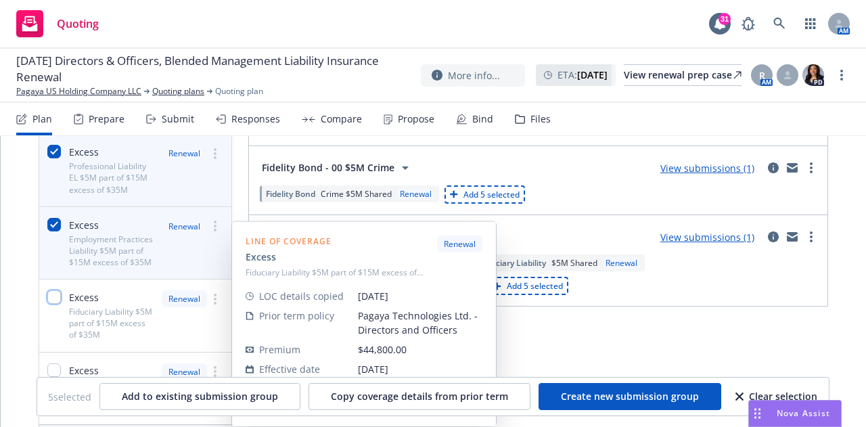
click at [52, 304] on input "checkbox" at bounding box center [54, 297] width 14 height 14
checkbox input "true"
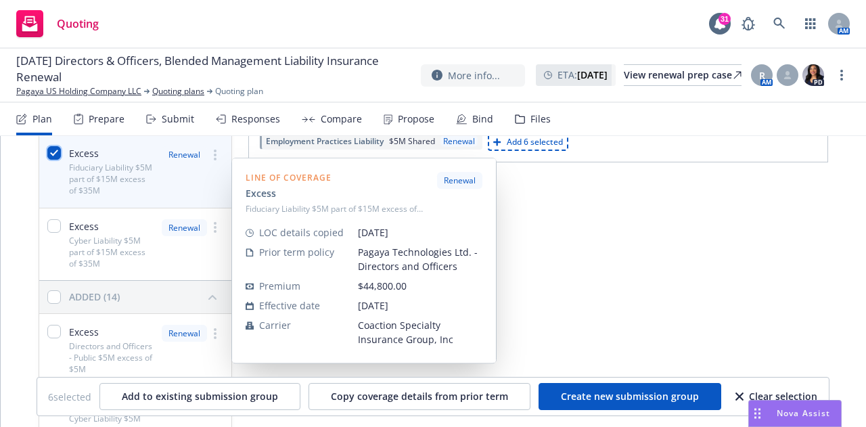
scroll to position [489, 0]
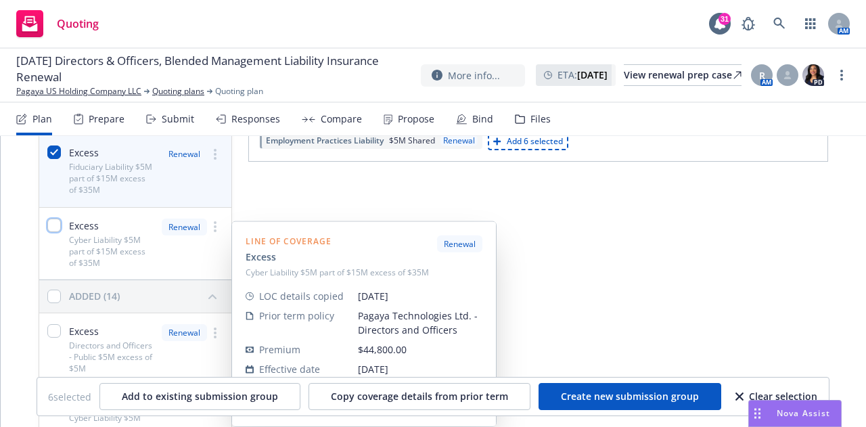
click at [52, 232] on input "checkbox" at bounding box center [54, 226] width 14 height 14
checkbox input "true"
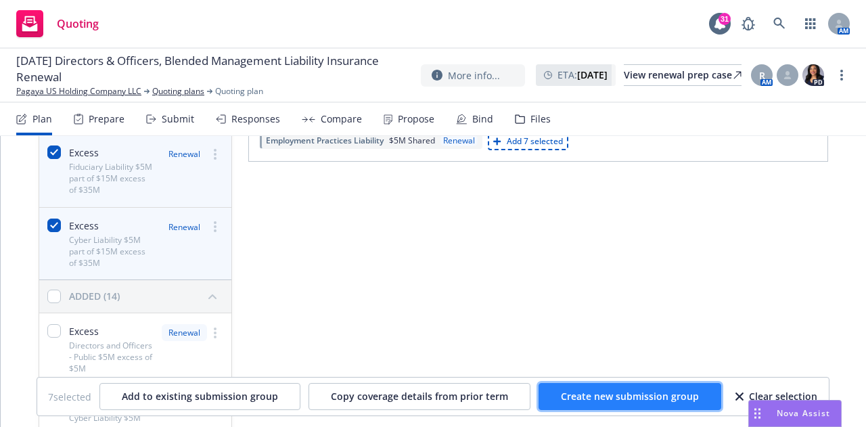
click at [617, 408] on button "Create new submission group" at bounding box center [630, 396] width 183 height 27
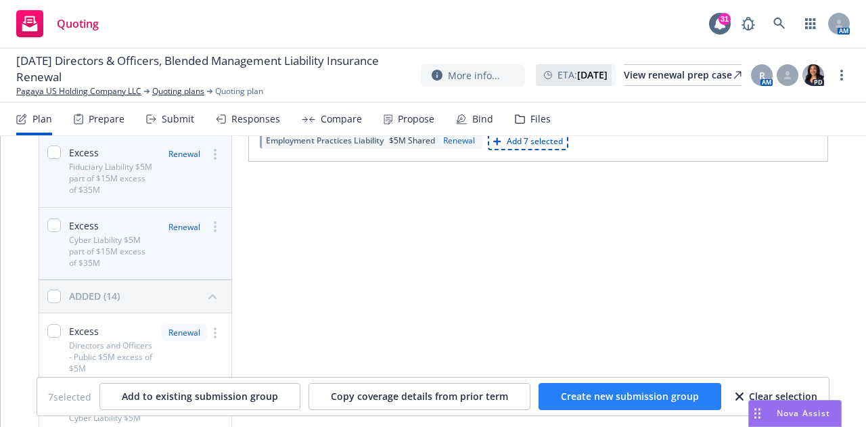
checkbox input "false"
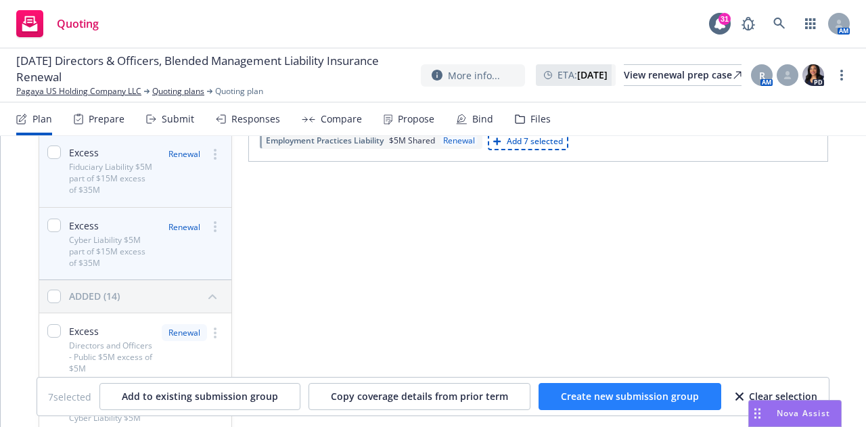
checkbox input "false"
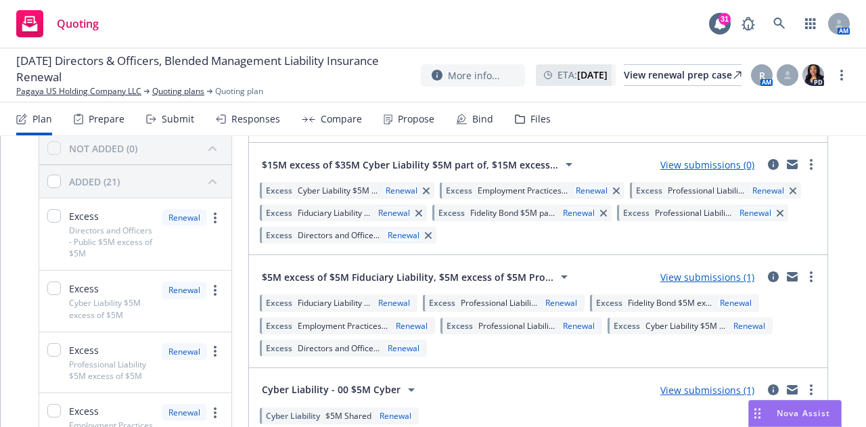
scroll to position [0, 0]
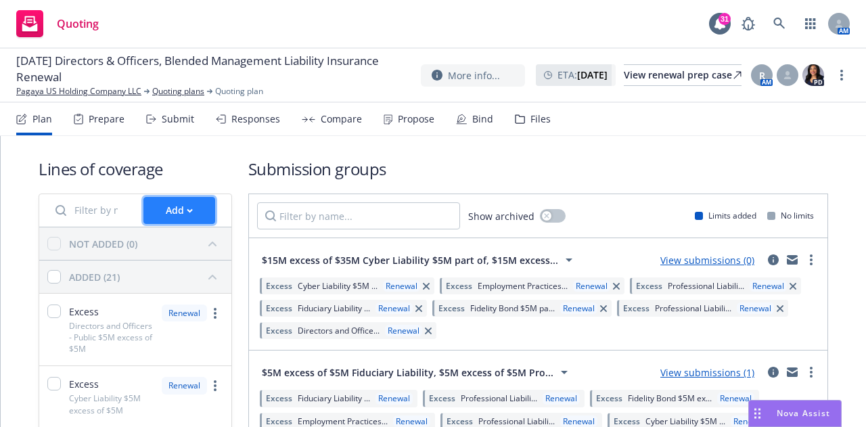
click at [177, 209] on div "Add" at bounding box center [179, 211] width 27 height 26
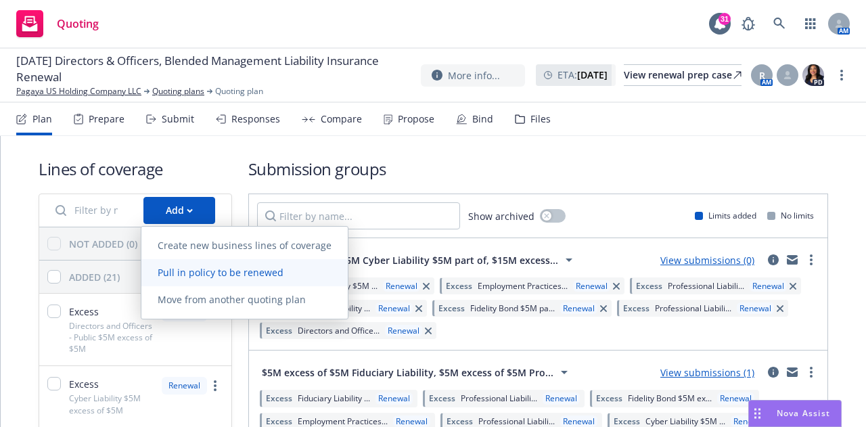
click at [223, 271] on span "Pull in policy to be renewed" at bounding box center [220, 272] width 158 height 13
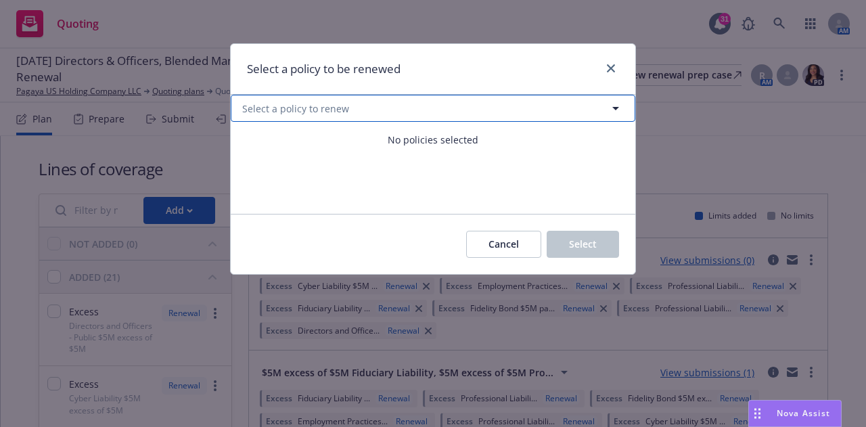
click at [513, 111] on button "Select a policy to renew" at bounding box center [433, 108] width 405 height 27
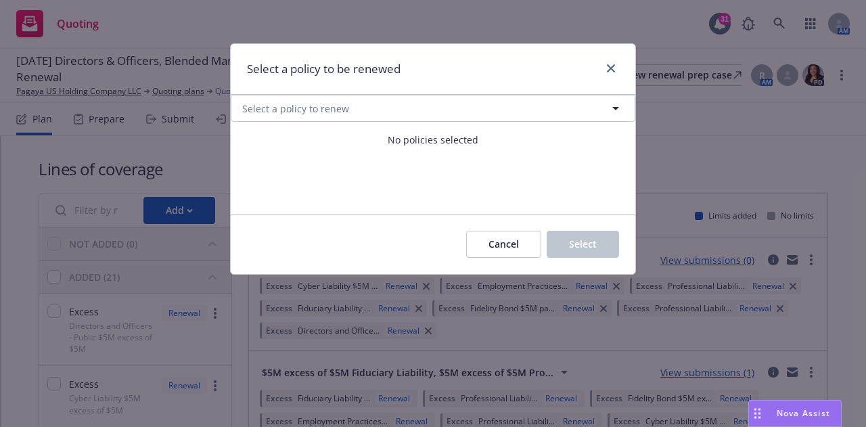
select select "ACTIVE"
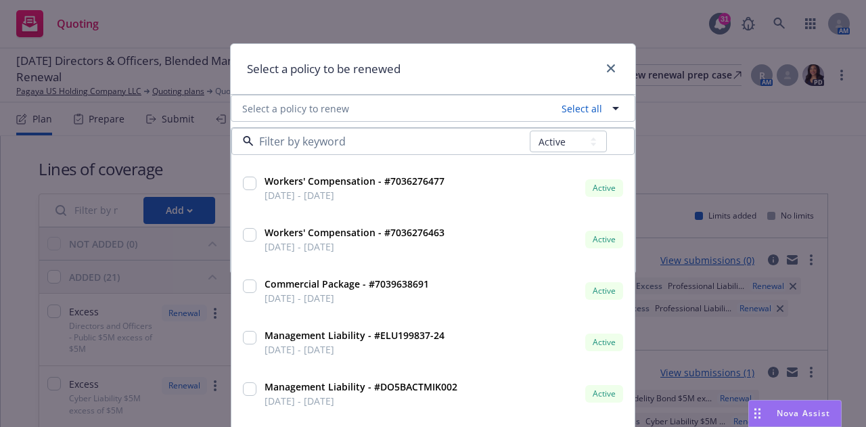
scroll to position [1234, 0]
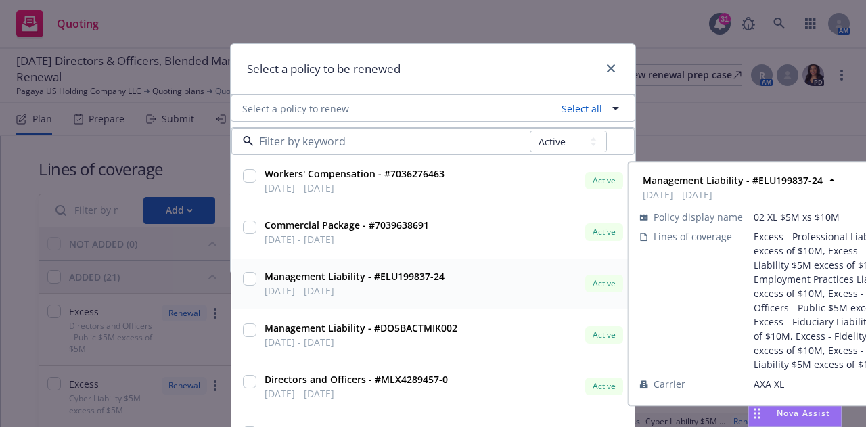
click at [246, 280] on input "checkbox" at bounding box center [250, 279] width 14 height 14
checkbox input "true"
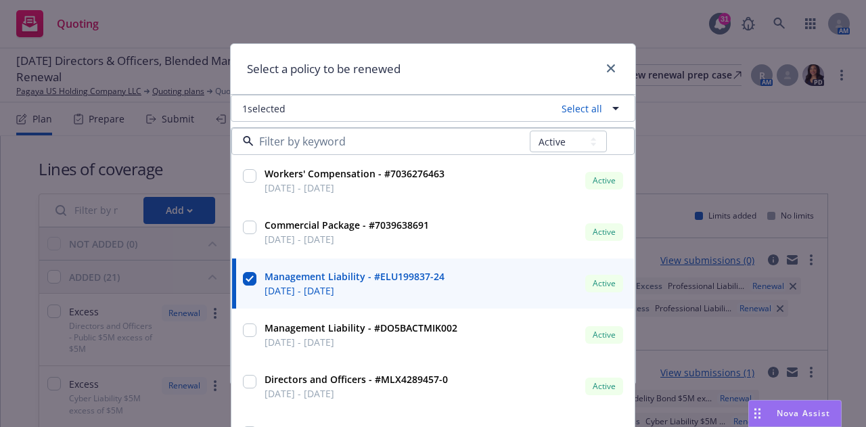
scroll to position [67, 0]
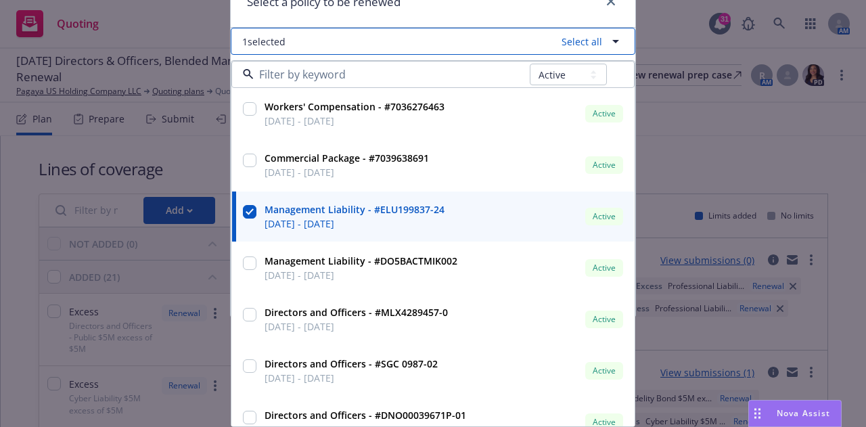
click at [610, 40] on icon "button" at bounding box center [616, 41] width 16 height 16
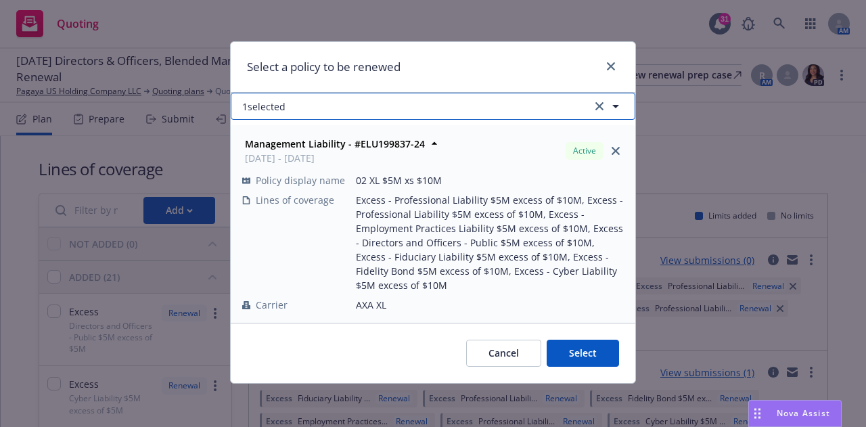
scroll to position [2, 0]
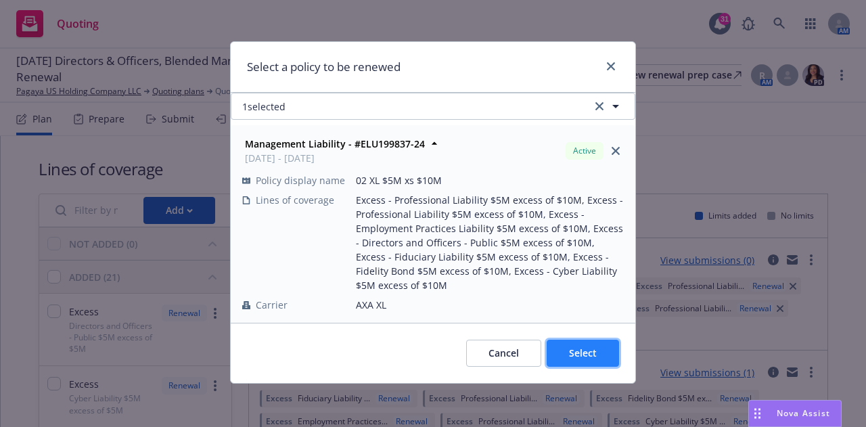
click at [560, 365] on button "Select" at bounding box center [583, 353] width 72 height 27
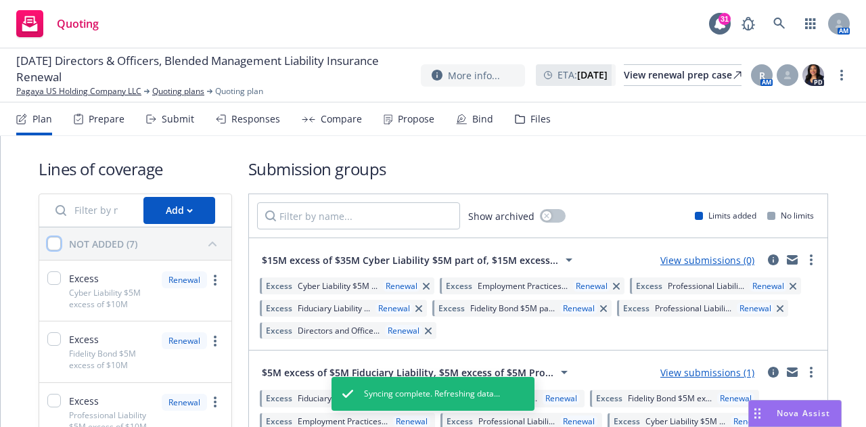
click at [51, 245] on input "checkbox" at bounding box center [54, 244] width 14 height 14
checkbox input "true"
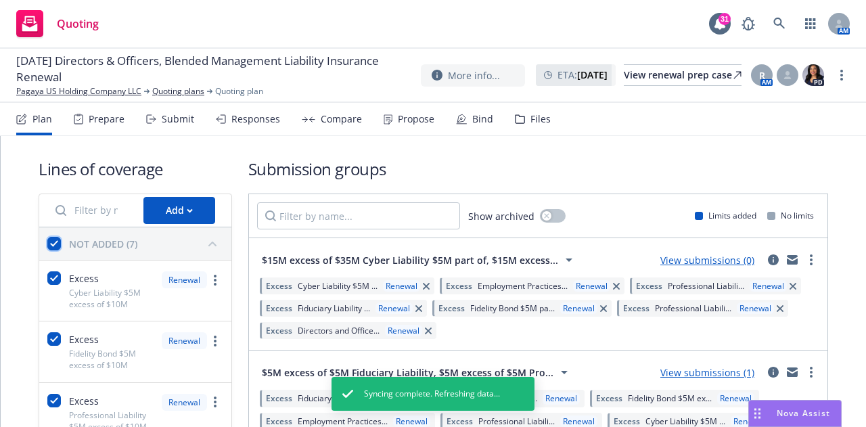
checkbox input "true"
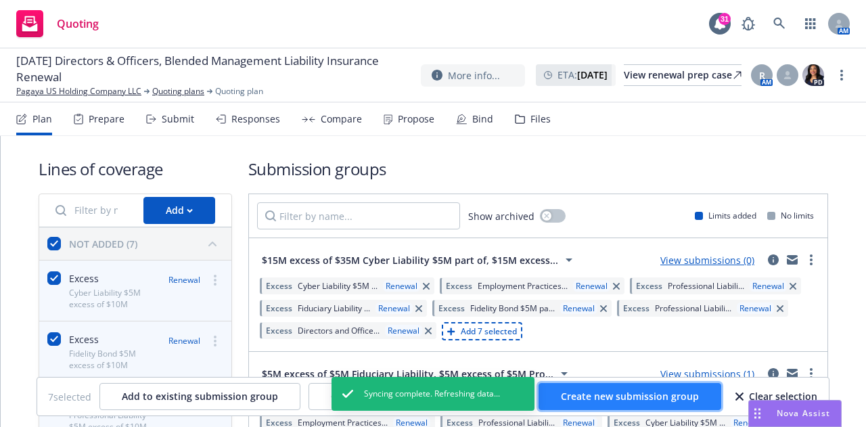
click at [587, 386] on button "Create new submission group" at bounding box center [630, 396] width 183 height 27
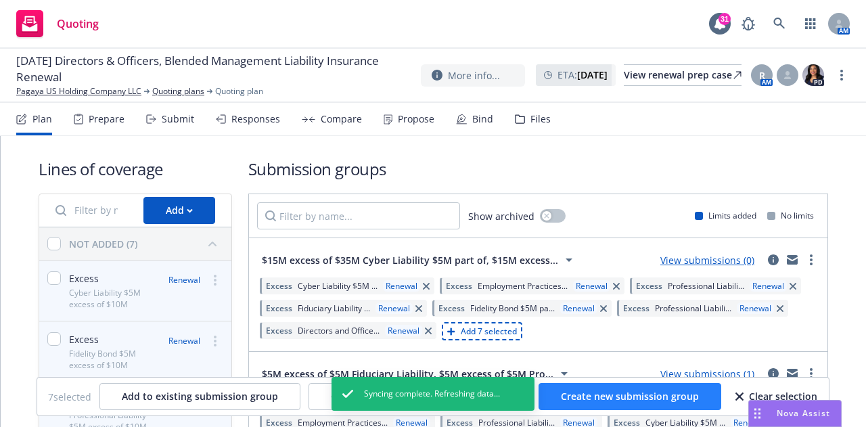
checkbox input "false"
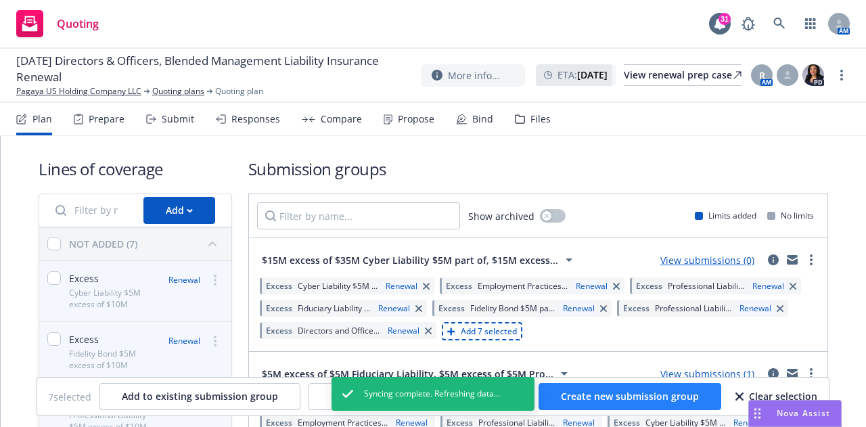
checkbox input "false"
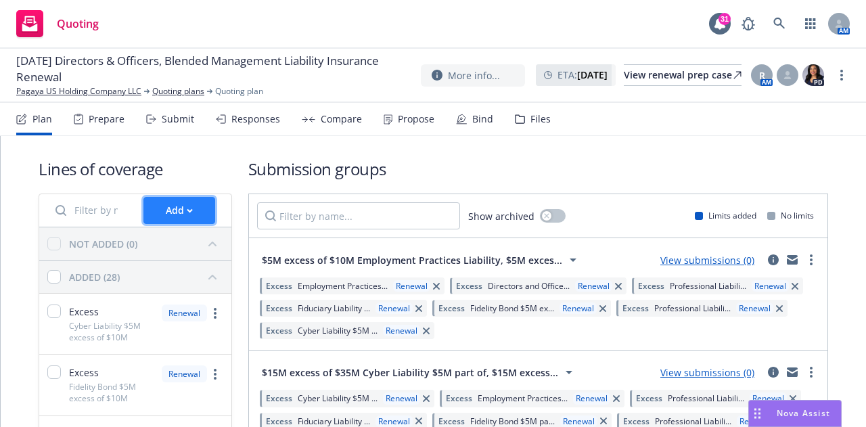
click at [185, 202] on div "Add" at bounding box center [179, 211] width 27 height 26
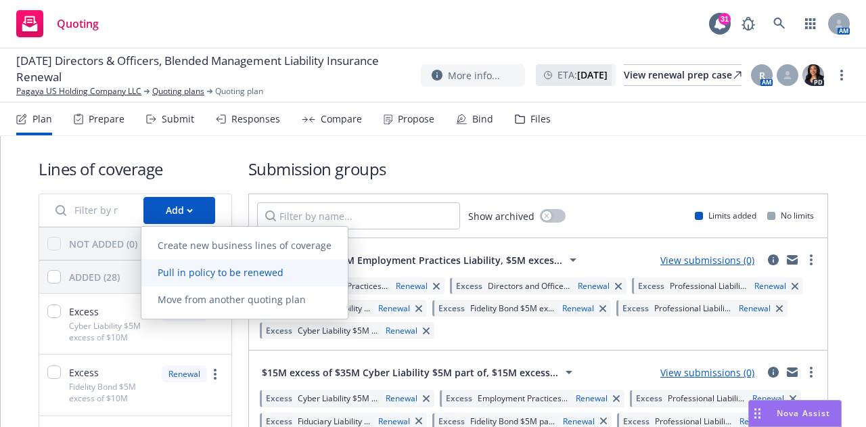
click at [198, 266] on link "Pull in policy to be renewed" at bounding box center [244, 272] width 206 height 27
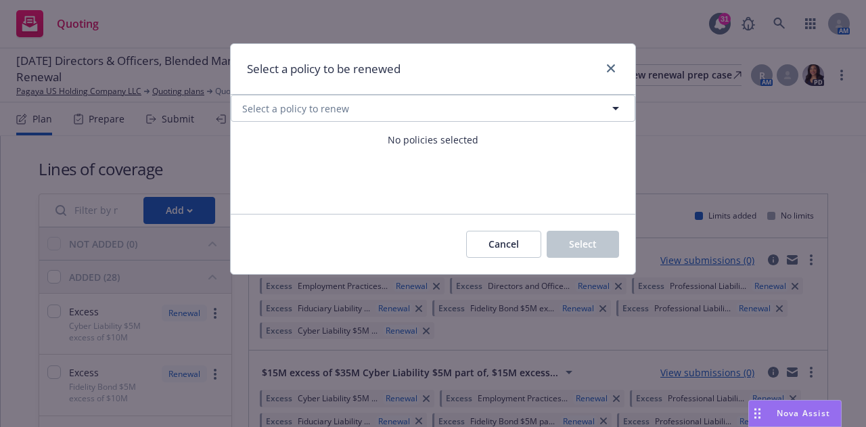
click at [367, 262] on div "Cancel Select" at bounding box center [433, 244] width 405 height 60
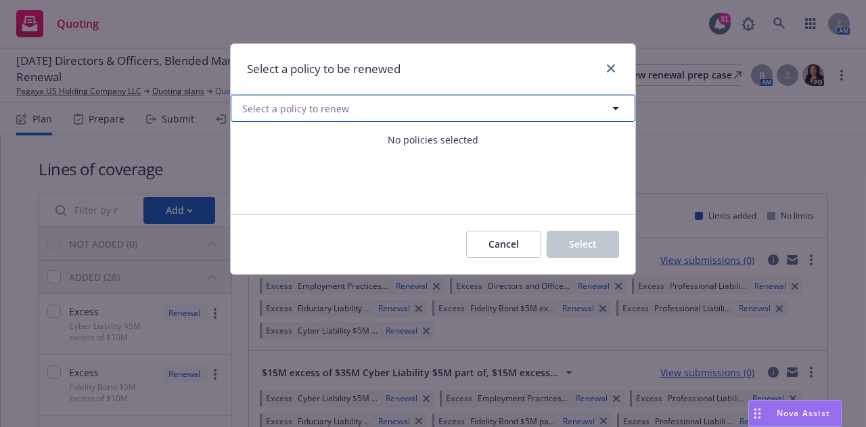
click at [619, 108] on icon "button" at bounding box center [616, 108] width 16 height 16
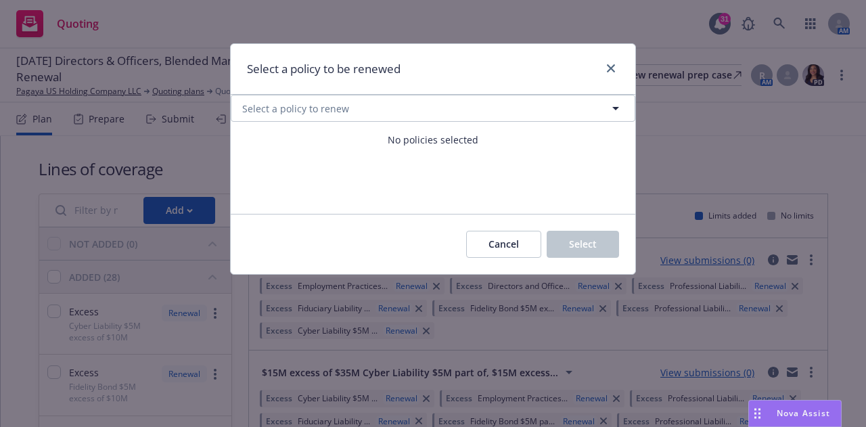
select select "ACTIVE"
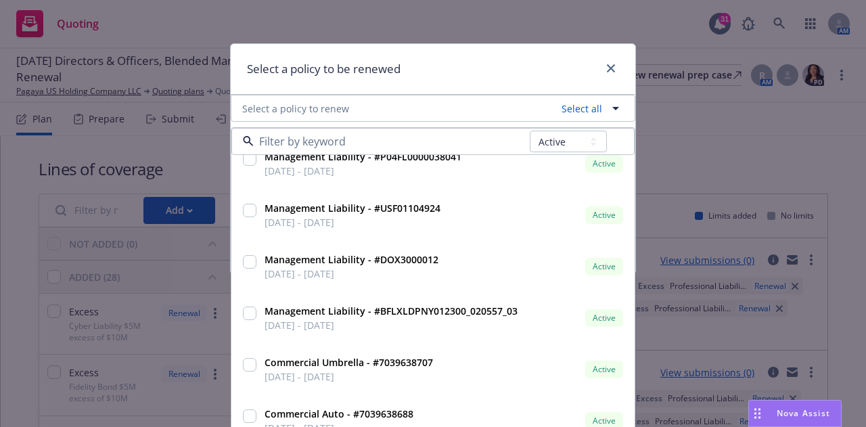
scroll to position [900, 0]
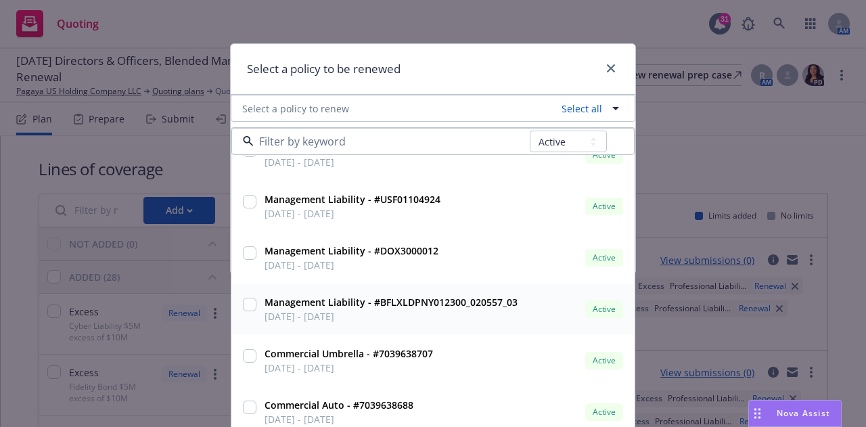
click at [248, 304] on input "checkbox" at bounding box center [250, 305] width 14 height 14
checkbox input "true"
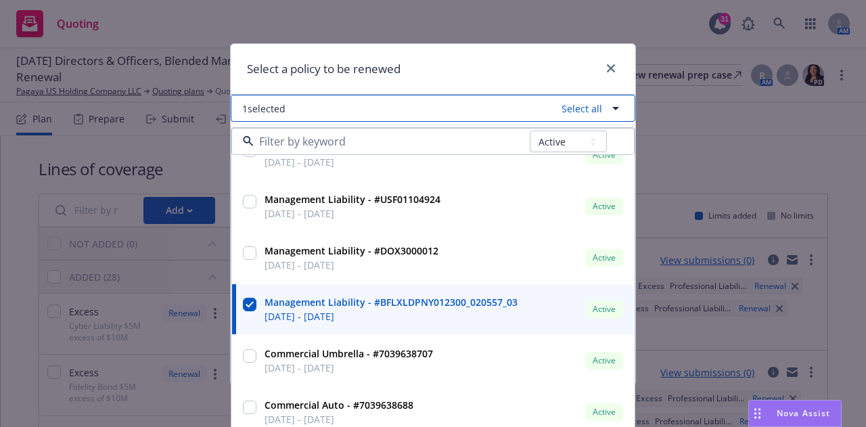
click at [612, 109] on icon "button" at bounding box center [615, 108] width 7 height 3
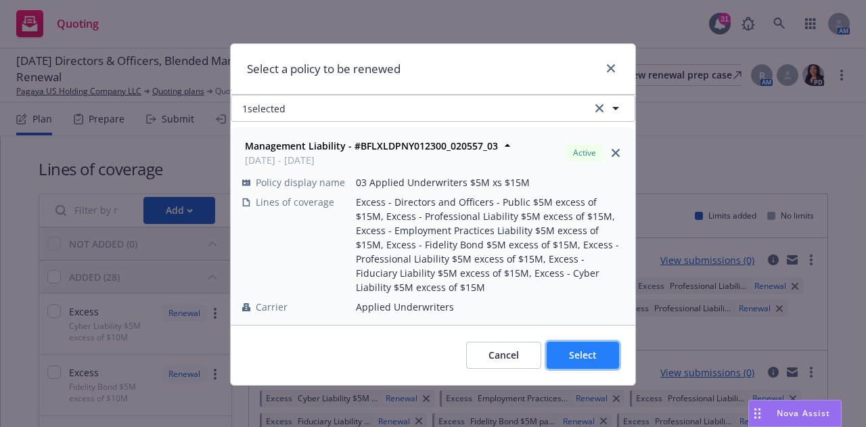
click at [584, 348] on span "Select" at bounding box center [583, 354] width 28 height 13
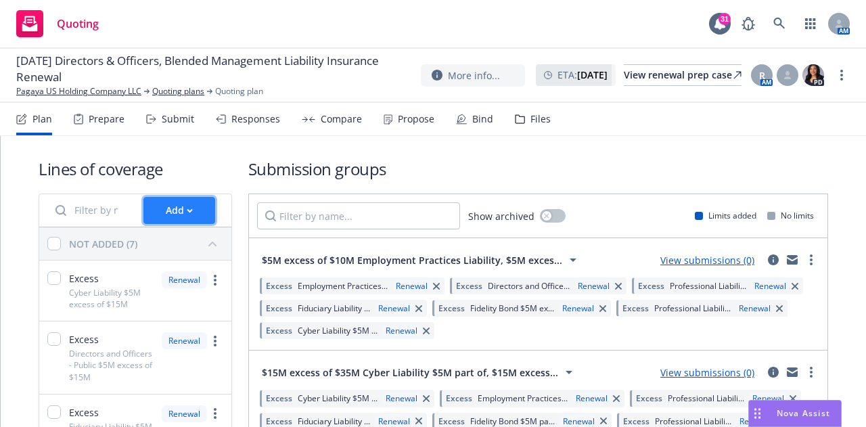
click at [179, 205] on div "Add" at bounding box center [179, 211] width 27 height 26
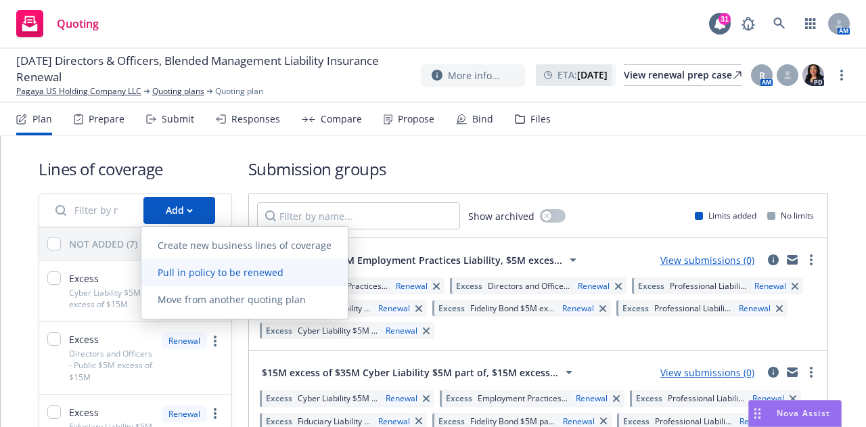
click at [201, 272] on span "Pull in policy to be renewed" at bounding box center [220, 272] width 158 height 13
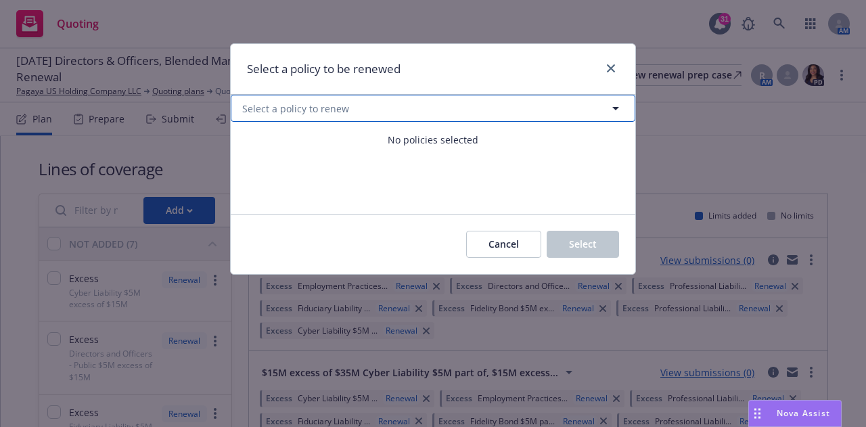
click at [613, 104] on icon "button" at bounding box center [616, 108] width 16 height 16
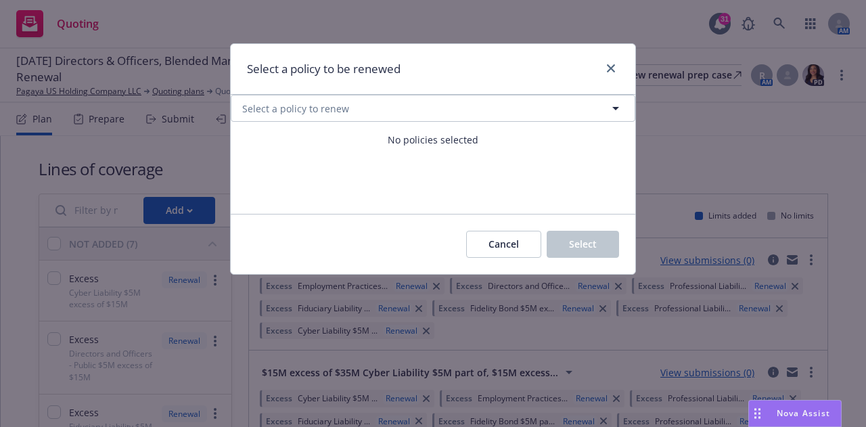
select select "ACTIVE"
click at [344, 190] on div "Select a policy to renew No policies selected" at bounding box center [433, 154] width 405 height 119
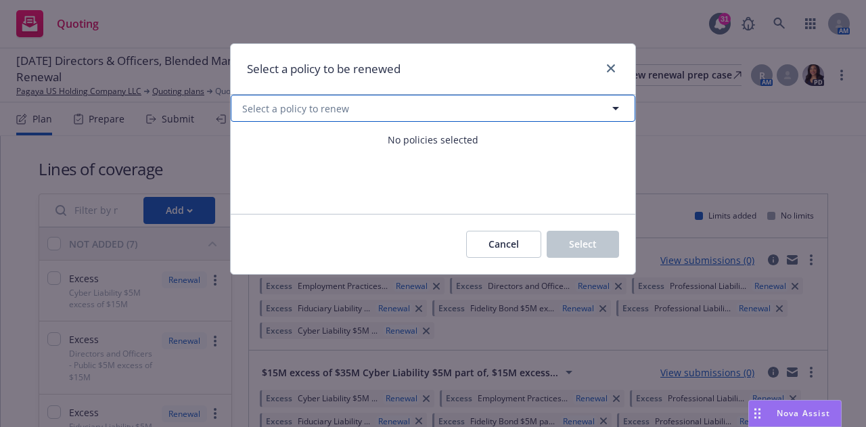
click at [617, 104] on icon "button" at bounding box center [616, 108] width 16 height 16
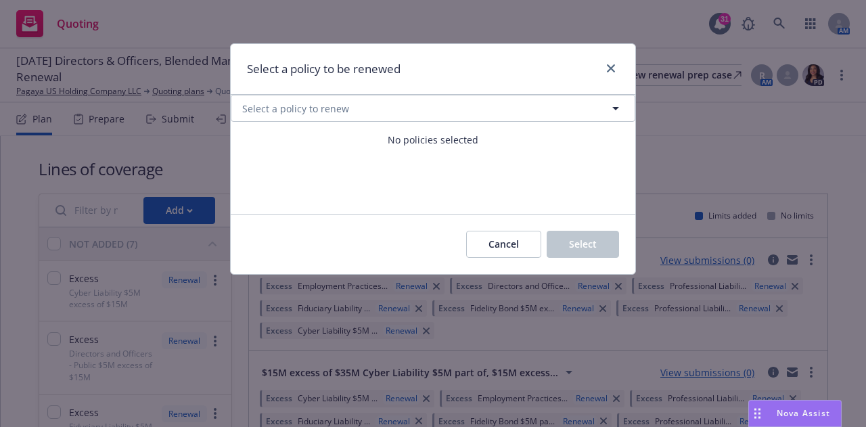
select select "ACTIVE"
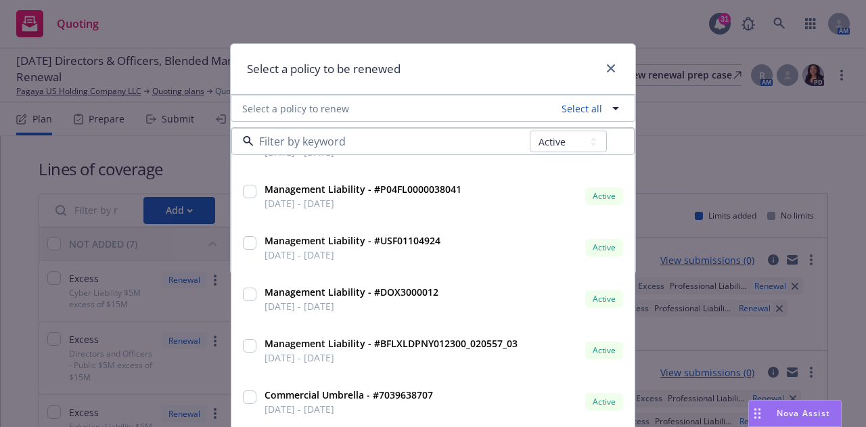
scroll to position [859, 0]
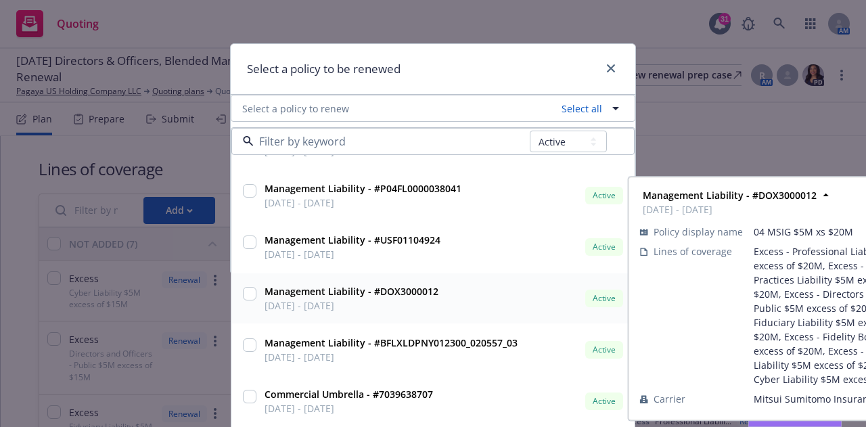
click at [244, 296] on input "checkbox" at bounding box center [250, 294] width 14 height 14
checkbox input "true"
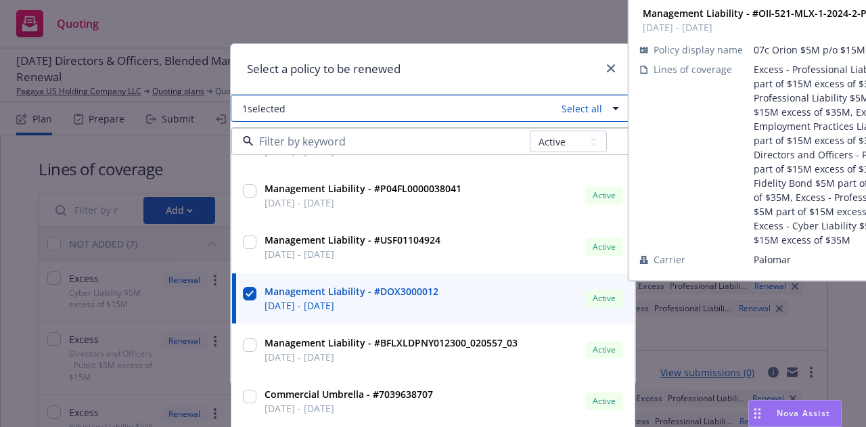
click at [608, 110] on icon "button" at bounding box center [616, 108] width 16 height 16
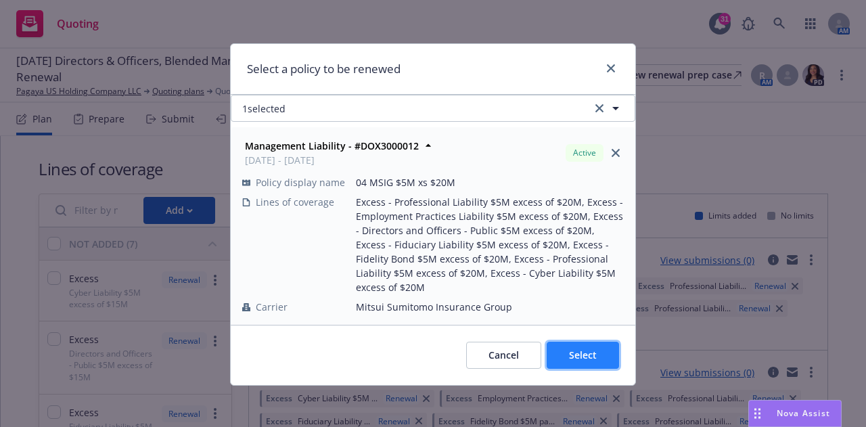
click at [576, 350] on span "Select" at bounding box center [583, 354] width 28 height 13
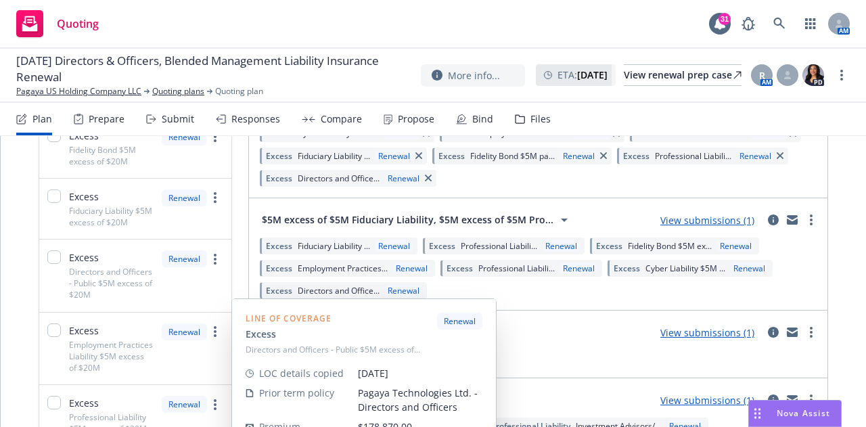
scroll to position [0, 0]
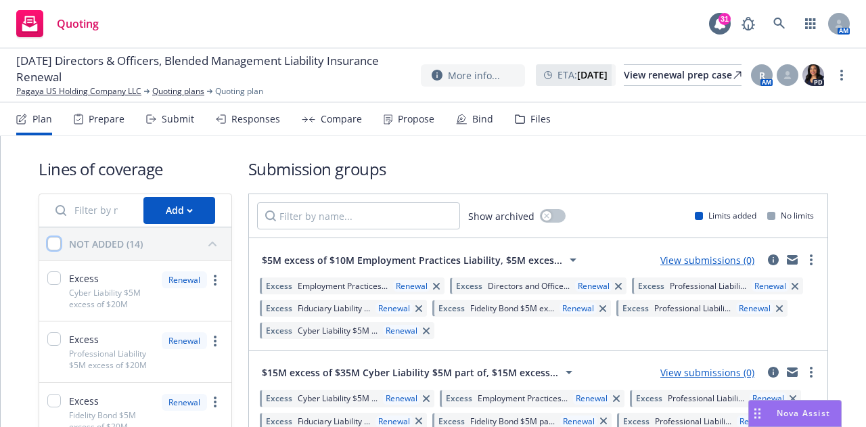
click at [51, 244] on input "checkbox" at bounding box center [54, 244] width 14 height 14
checkbox input "true"
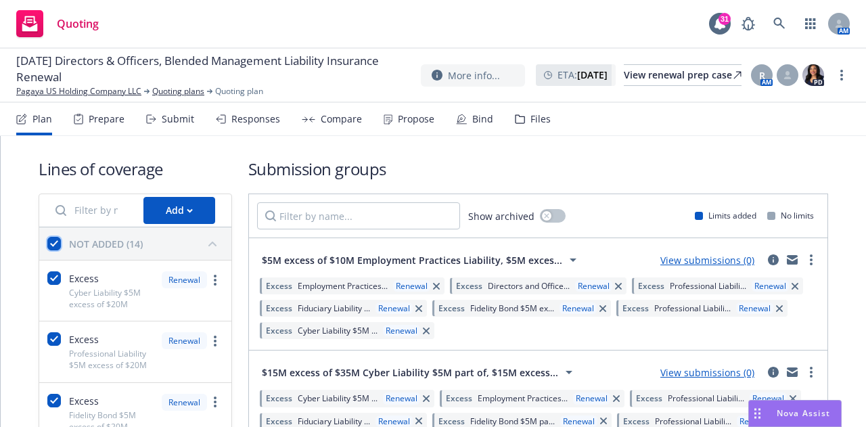
checkbox input "true"
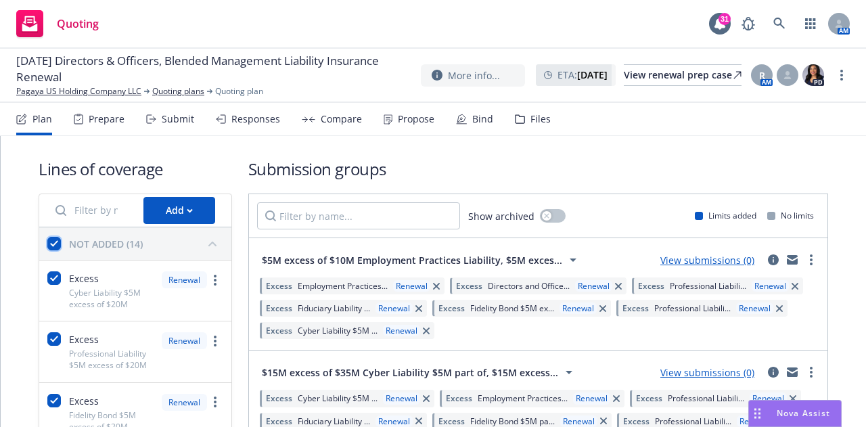
checkbox input "true"
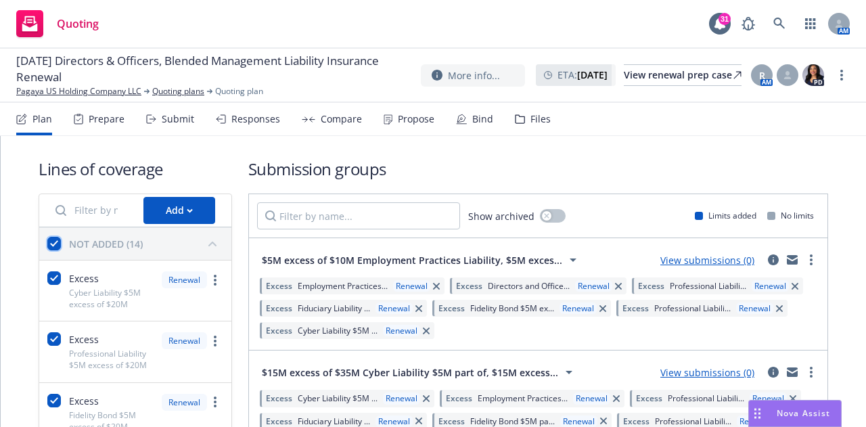
checkbox input "true"
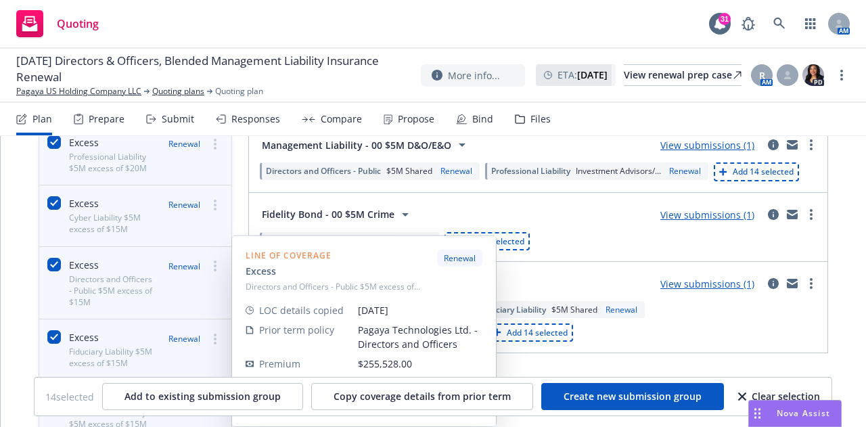
scroll to position [527, 0]
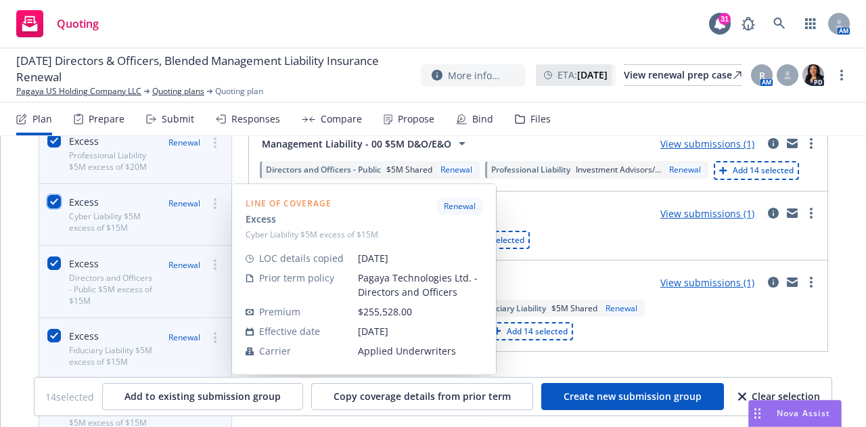
click at [48, 205] on input "checkbox" at bounding box center [54, 202] width 14 height 14
checkbox input "false"
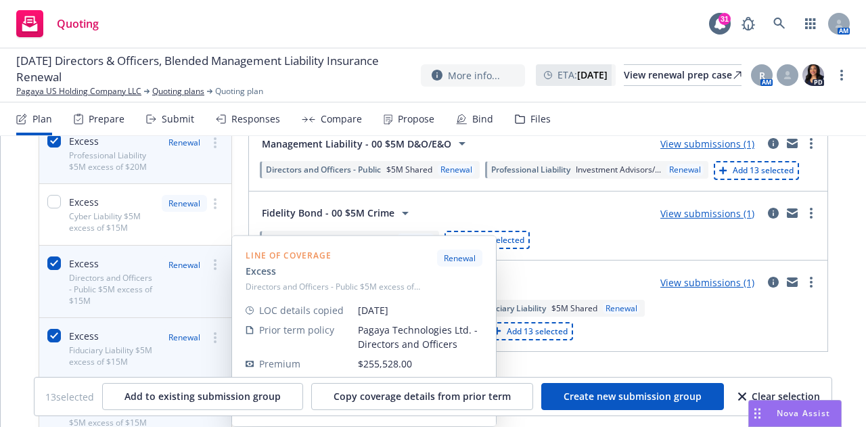
click at [48, 256] on div at bounding box center [54, 281] width 14 height 50
checkbox input "false"
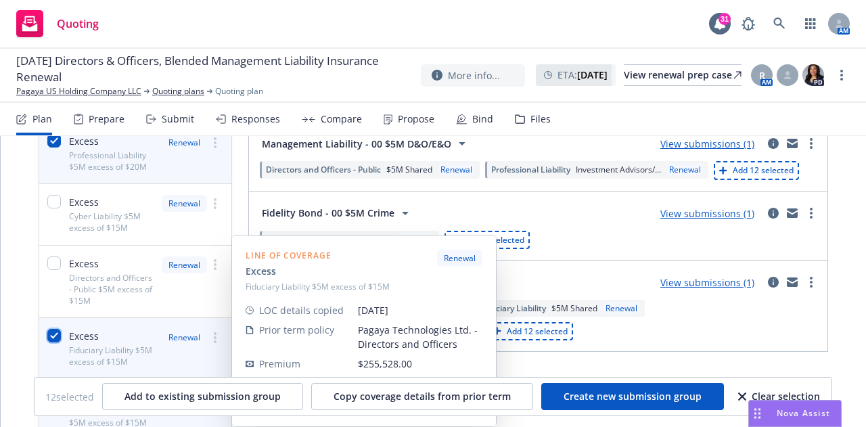
click at [53, 332] on input "checkbox" at bounding box center [54, 336] width 14 height 14
checkbox input "false"
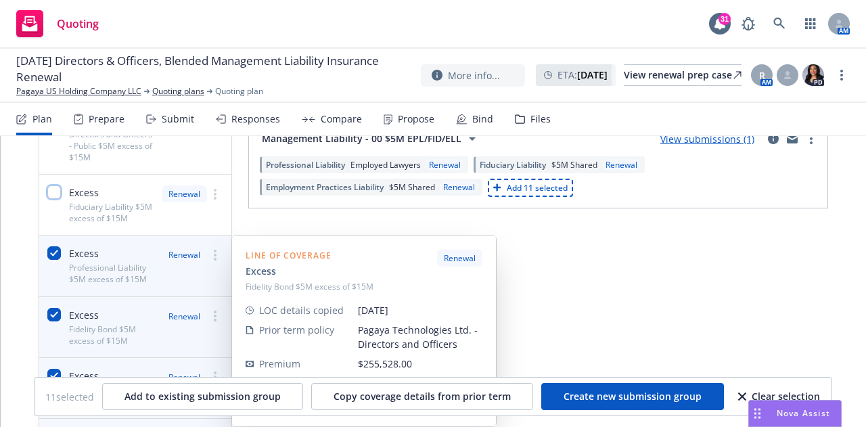
scroll to position [671, 0]
click at [51, 255] on input "checkbox" at bounding box center [54, 253] width 14 height 14
checkbox input "false"
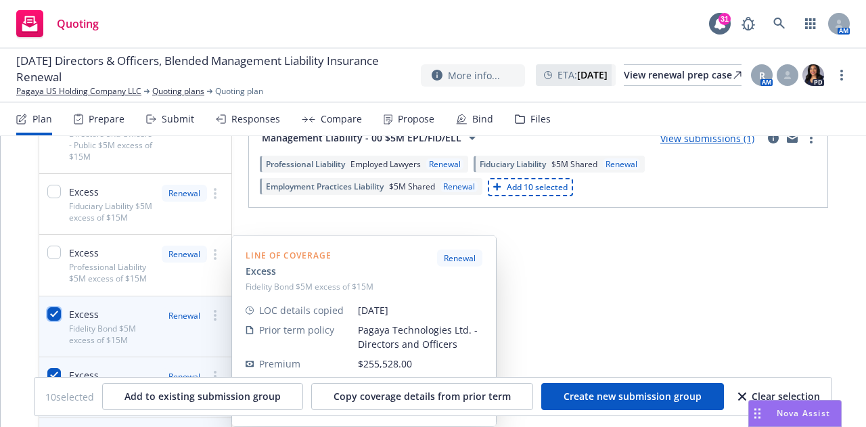
click at [53, 312] on input "checkbox" at bounding box center [54, 314] width 14 height 14
checkbox input "false"
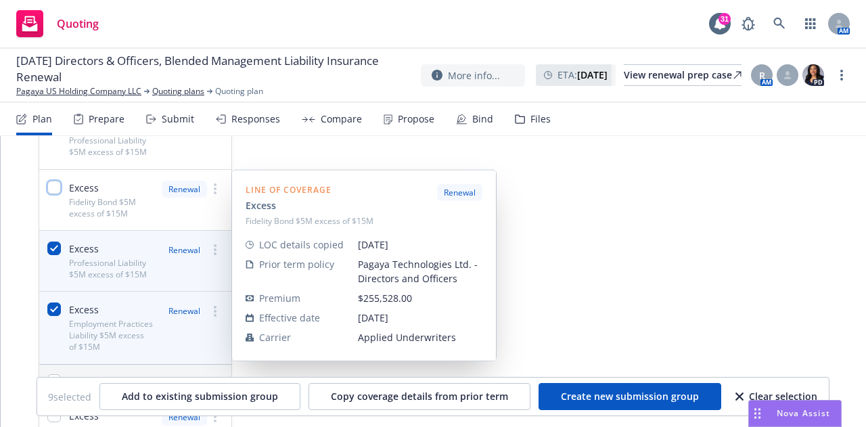
scroll to position [798, 0]
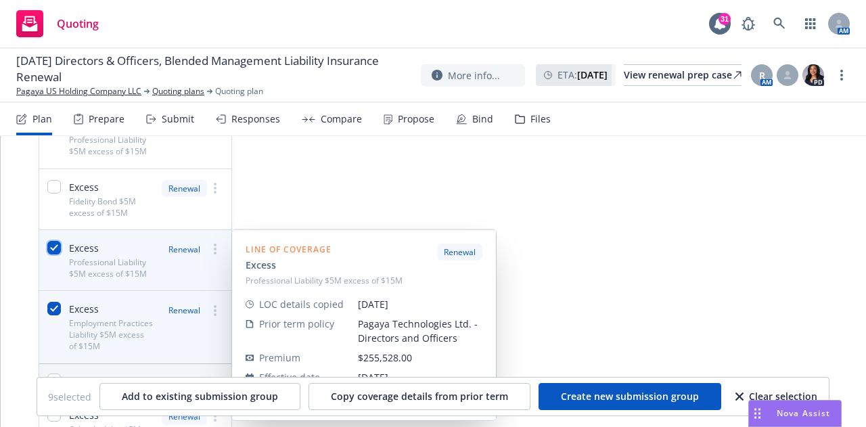
click at [54, 246] on input "checkbox" at bounding box center [54, 248] width 14 height 14
checkbox input "false"
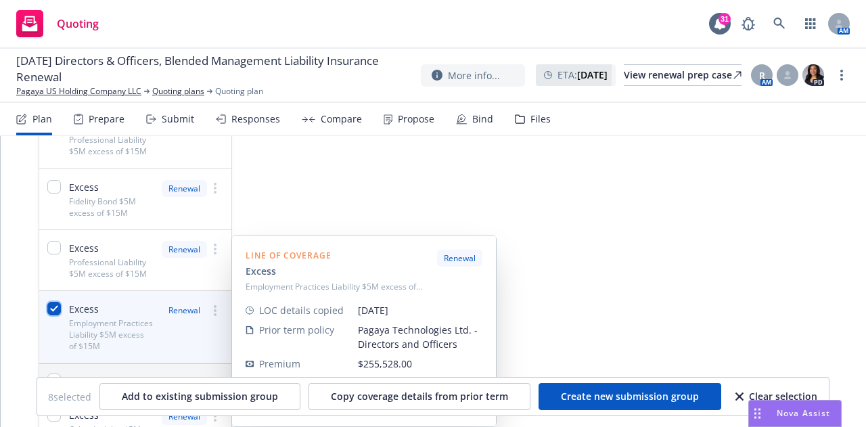
click at [53, 307] on input "checkbox" at bounding box center [54, 309] width 14 height 14
checkbox input "false"
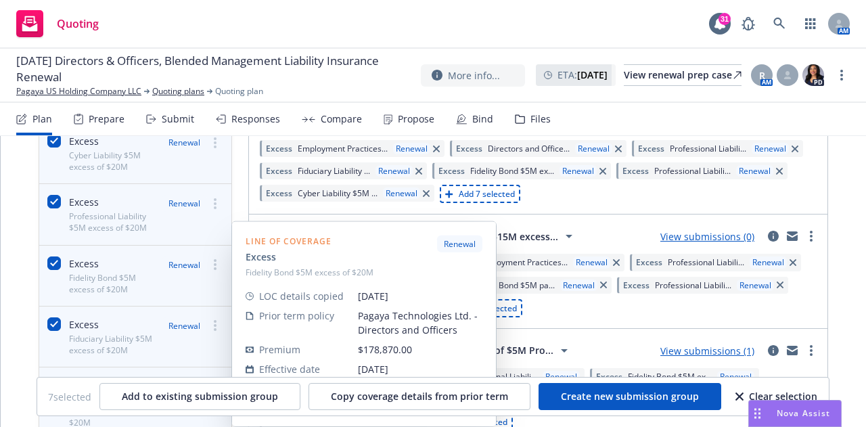
scroll to position [0, 0]
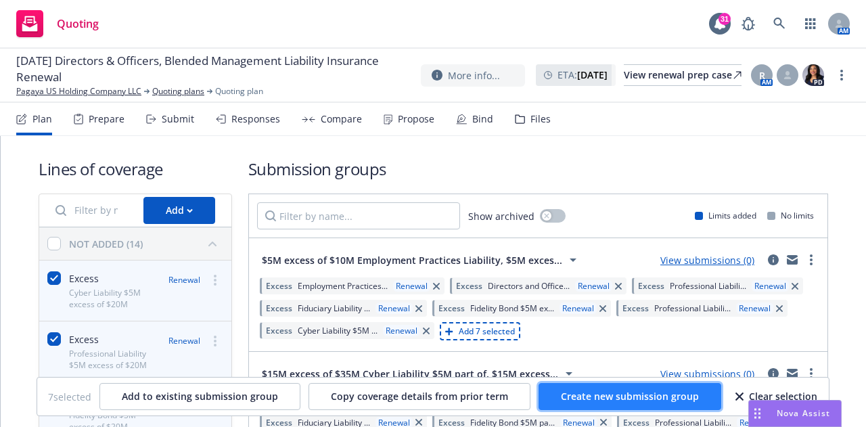
click at [603, 397] on span "Create new submission group" at bounding box center [630, 396] width 138 height 13
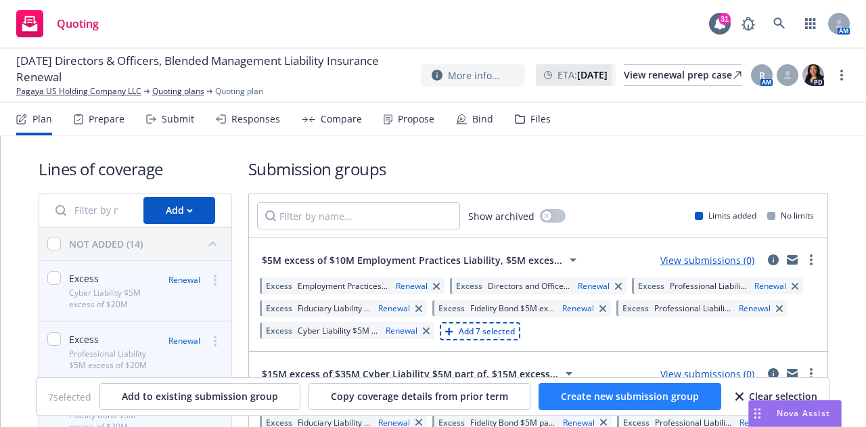
checkbox input "false"
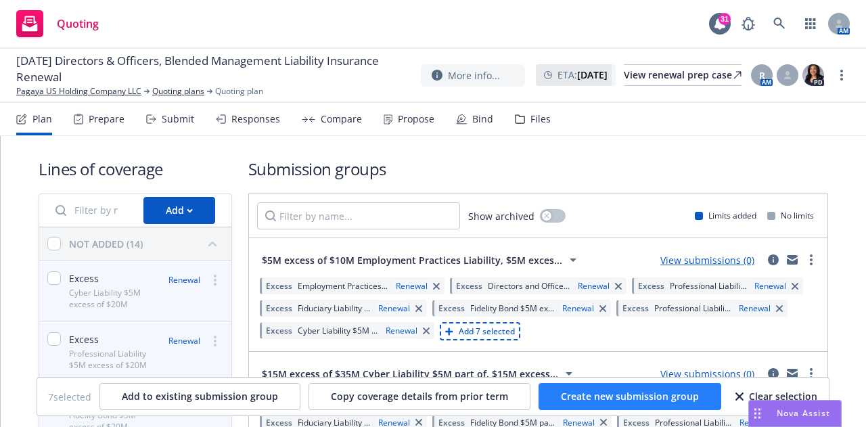
checkbox input "false"
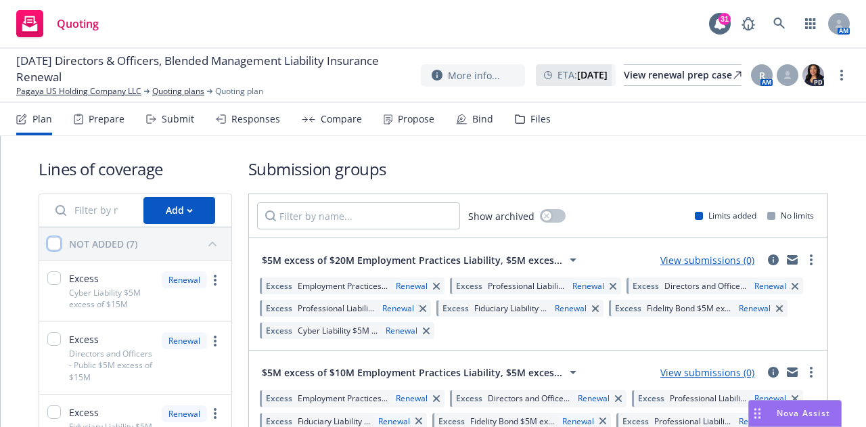
click at [58, 246] on input "checkbox" at bounding box center [54, 244] width 14 height 14
checkbox input "true"
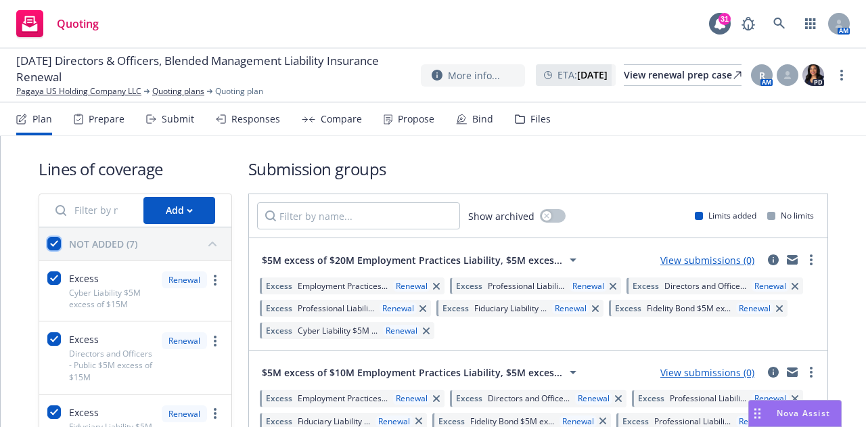
checkbox input "true"
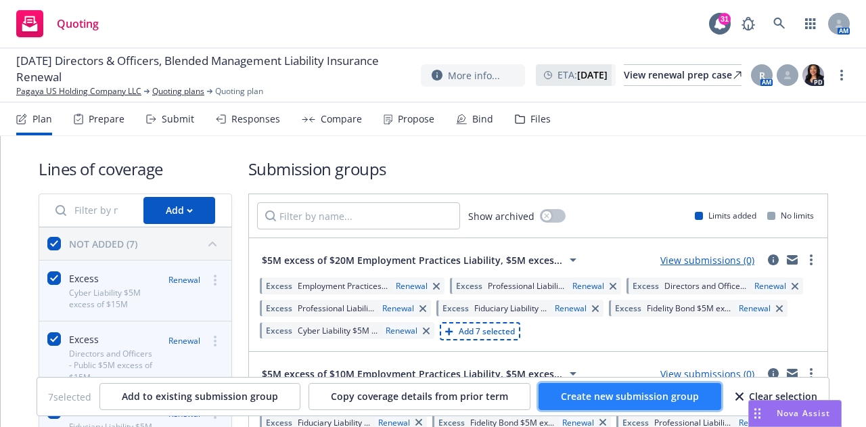
click at [627, 391] on span "Create new submission group" at bounding box center [630, 396] width 138 height 13
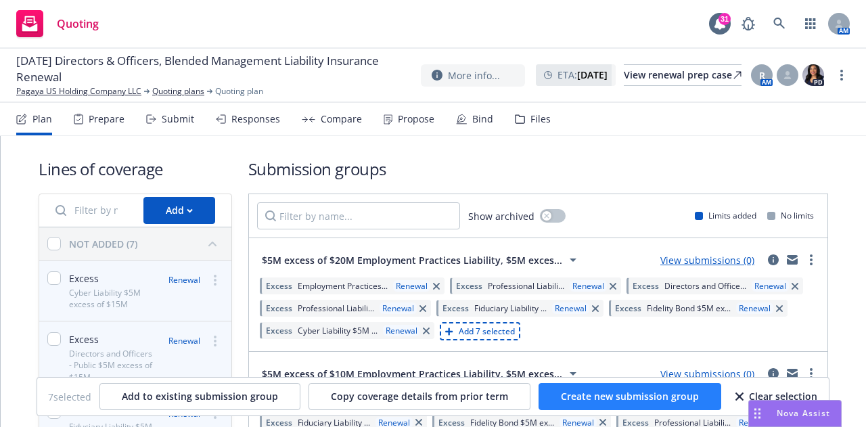
checkbox input "false"
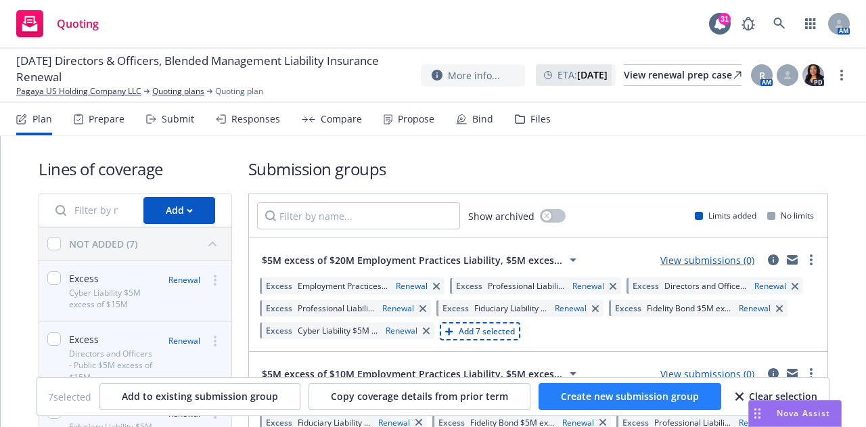
checkbox input "false"
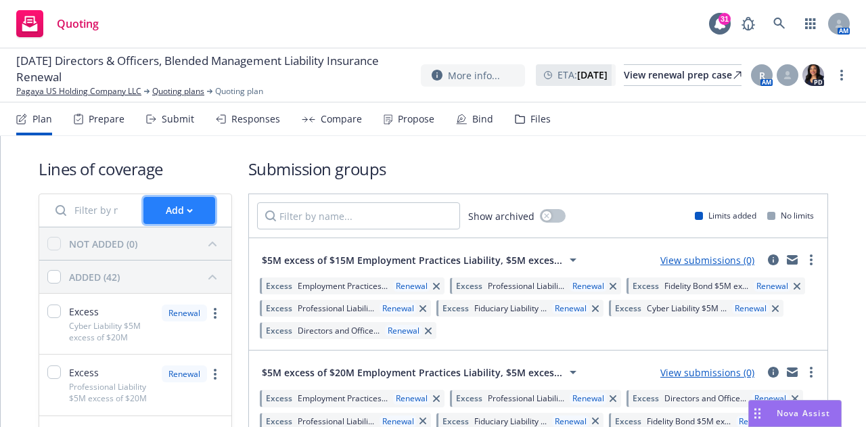
click at [197, 217] on button "Add" at bounding box center [179, 210] width 72 height 27
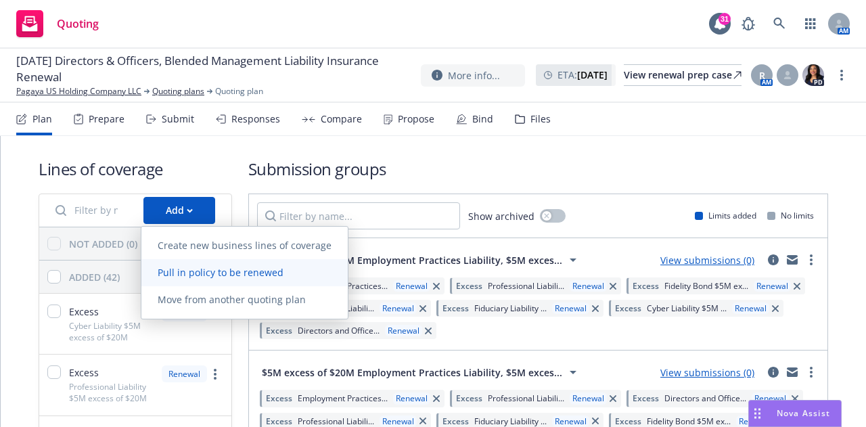
click at [205, 274] on span "Pull in policy to be renewed" at bounding box center [220, 272] width 158 height 13
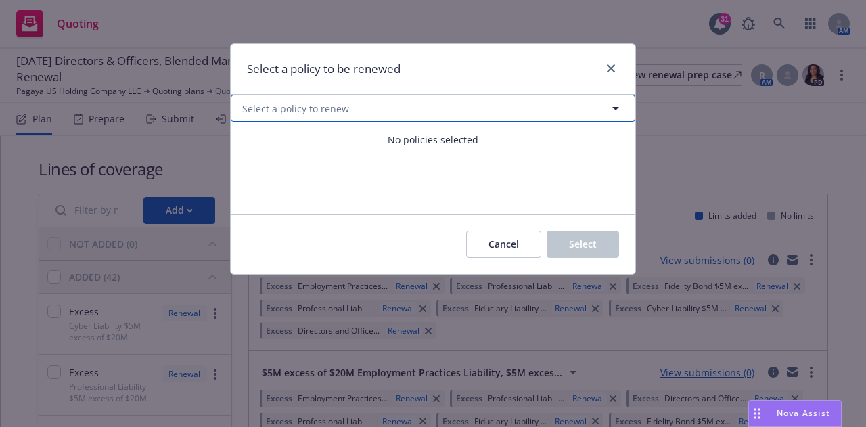
click at [303, 116] on button "Select a policy to renew" at bounding box center [433, 108] width 405 height 27
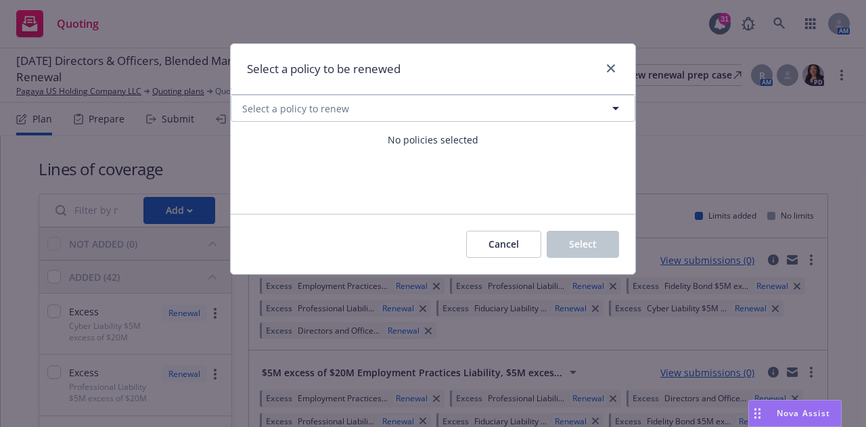
select select "ACTIVE"
click at [279, 170] on div "Select a policy to renew No policies selected" at bounding box center [433, 154] width 405 height 119
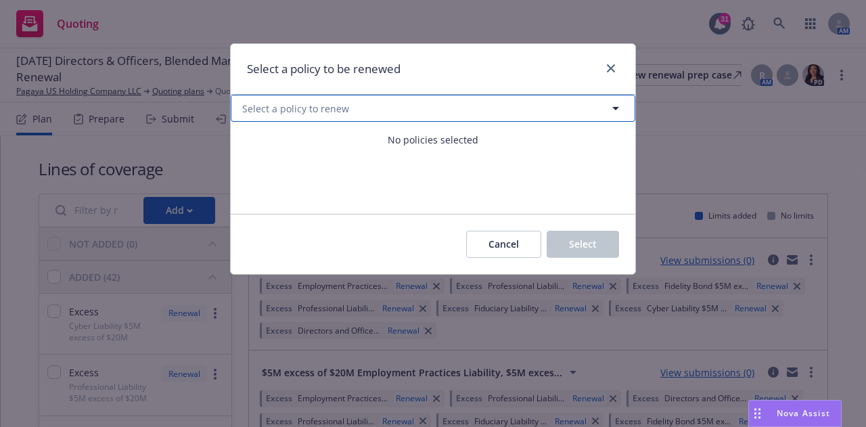
click at [407, 112] on button "Select a policy to renew" at bounding box center [433, 108] width 405 height 27
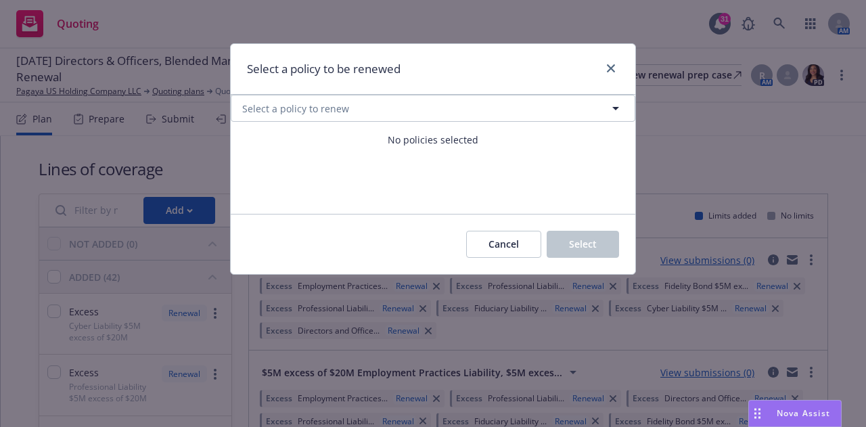
select select "ACTIVE"
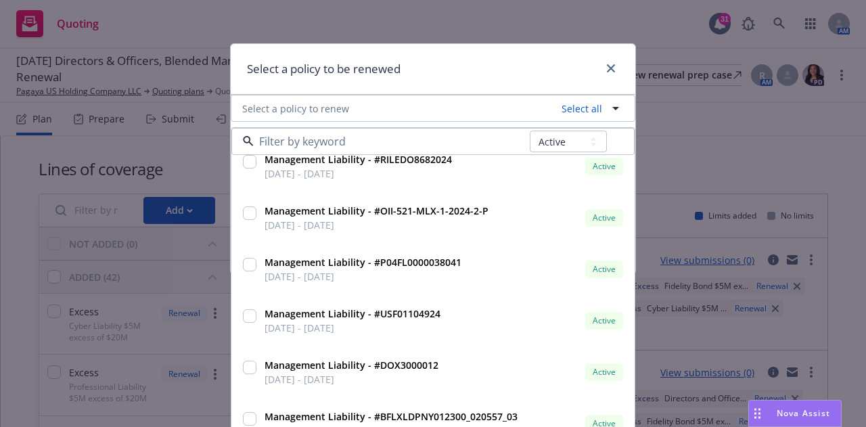
scroll to position [808, 0]
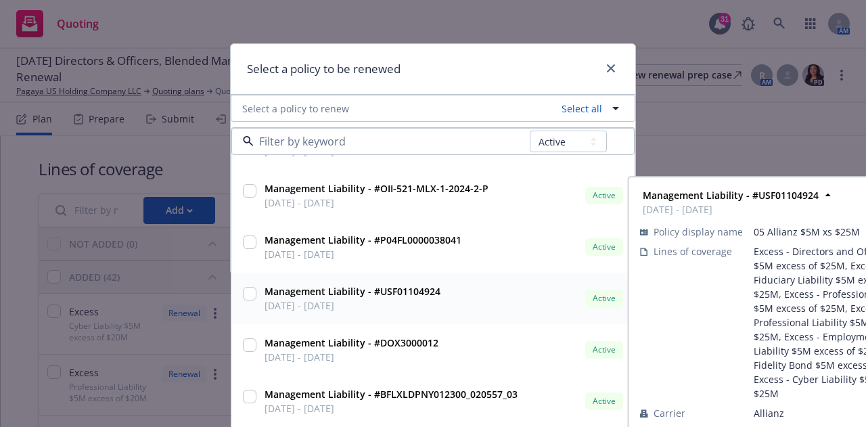
click at [248, 298] on input "checkbox" at bounding box center [250, 294] width 14 height 14
checkbox input "true"
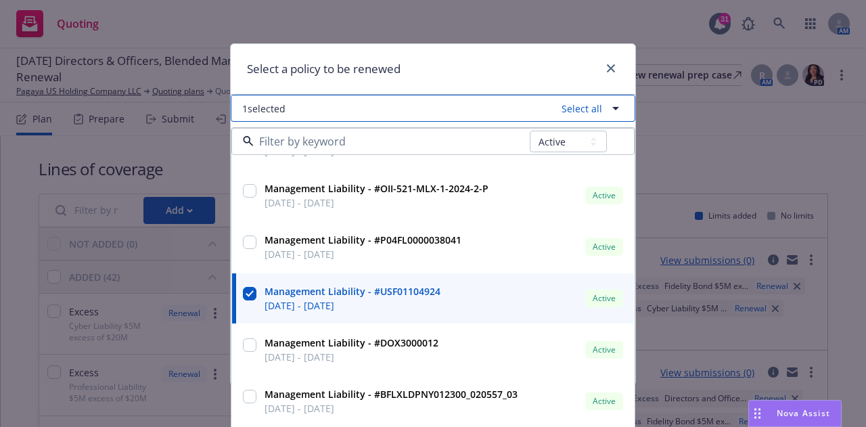
click at [608, 104] on icon "button" at bounding box center [616, 108] width 16 height 16
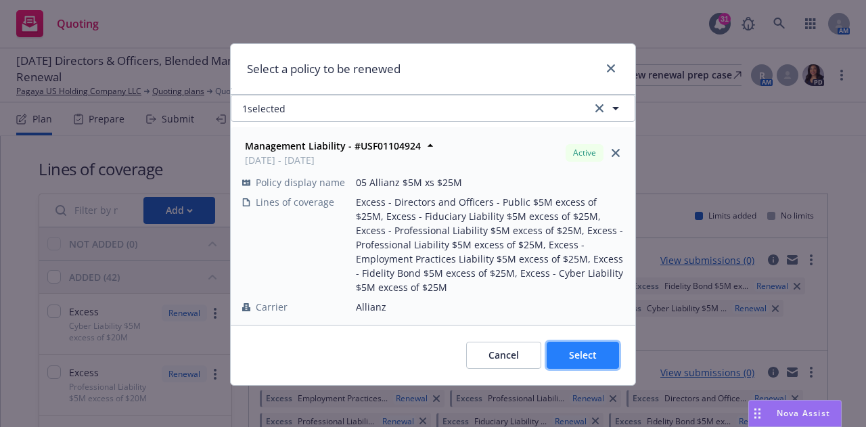
click at [576, 348] on button "Select" at bounding box center [583, 355] width 72 height 27
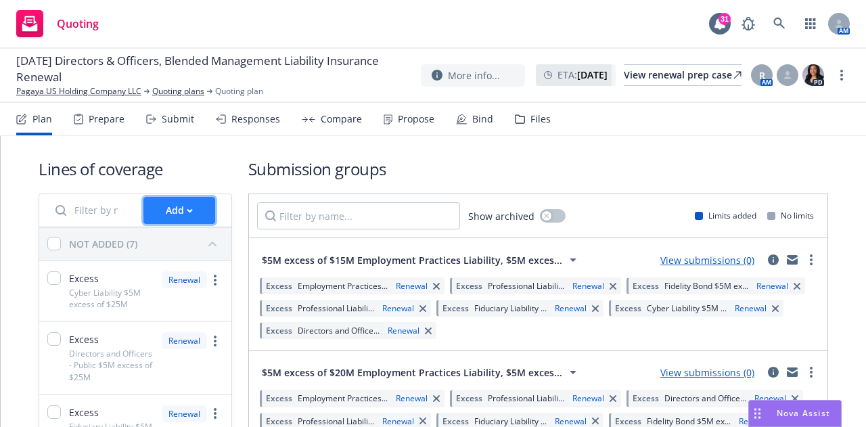
click at [191, 210] on button "Add" at bounding box center [179, 210] width 72 height 27
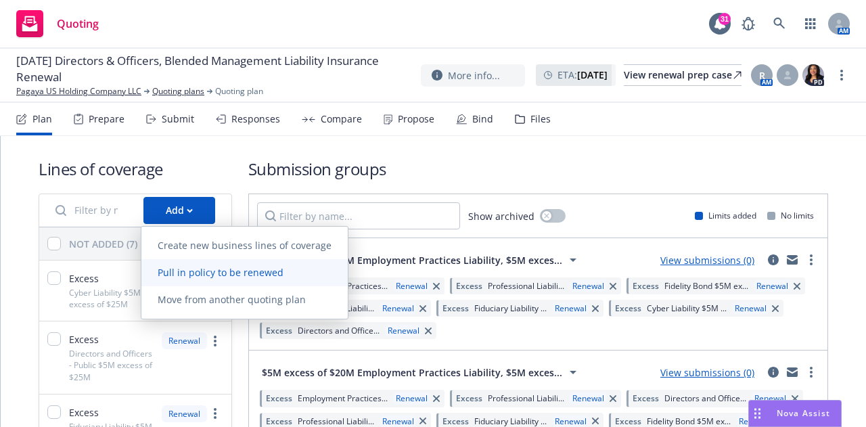
click at [204, 271] on span "Pull in policy to be renewed" at bounding box center [220, 272] width 158 height 13
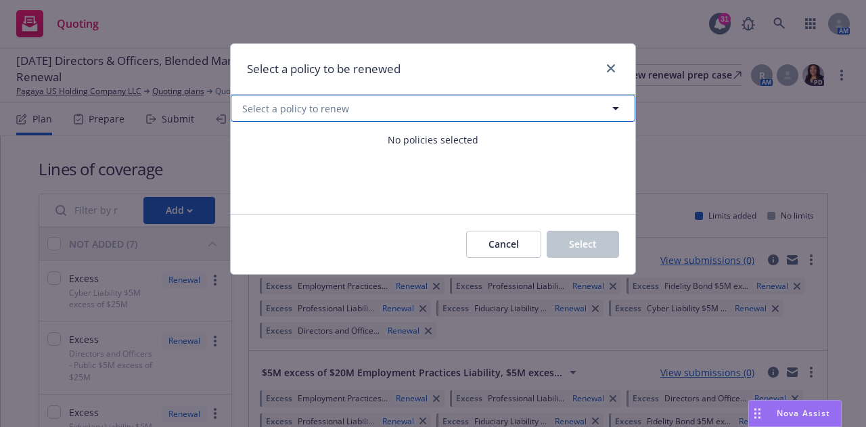
click at [587, 106] on button "Select a policy to renew" at bounding box center [433, 108] width 405 height 27
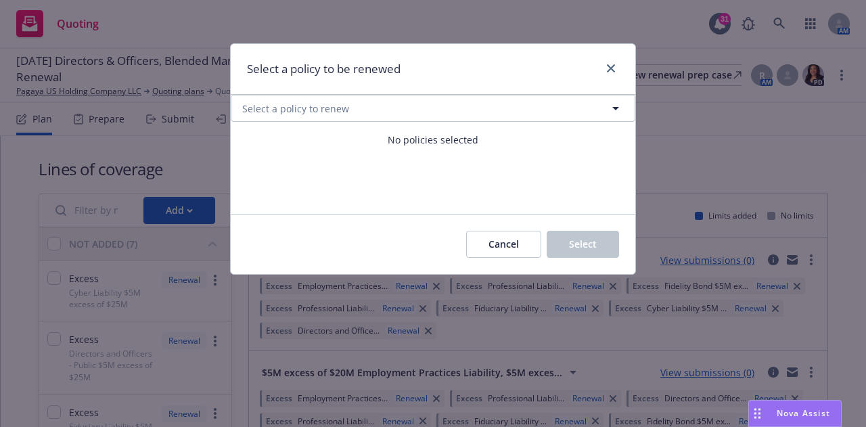
select select "ACTIVE"
click at [367, 228] on div "Cancel Select" at bounding box center [433, 244] width 405 height 60
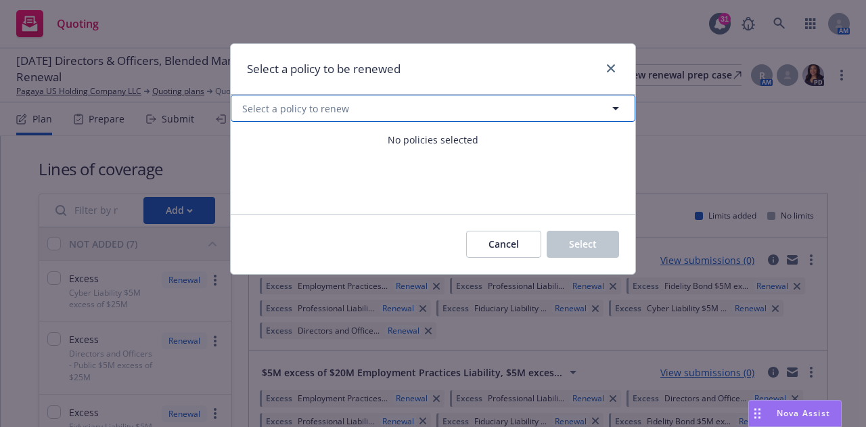
click at [479, 109] on button "Select a policy to renew" at bounding box center [433, 108] width 405 height 27
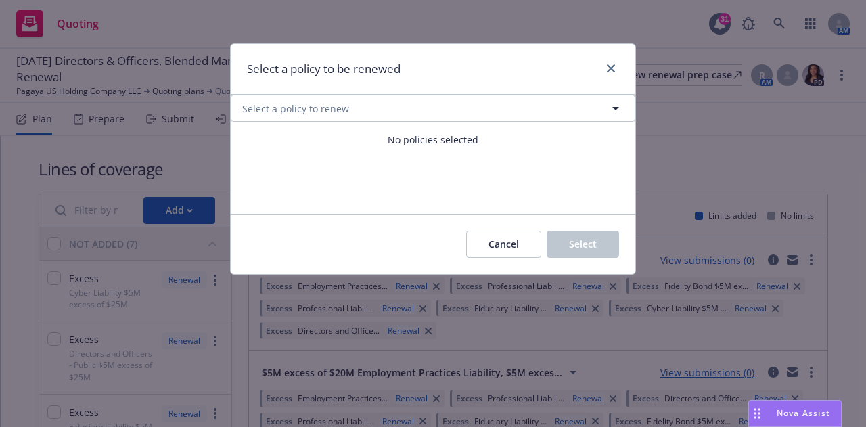
select select "ACTIVE"
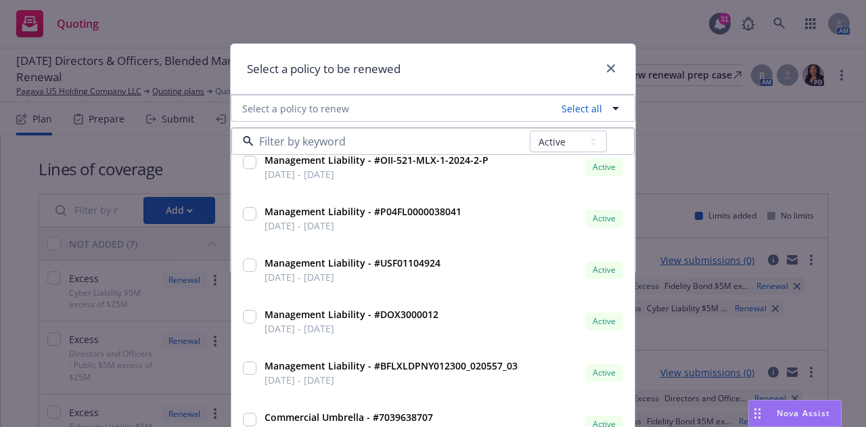
scroll to position [837, 0]
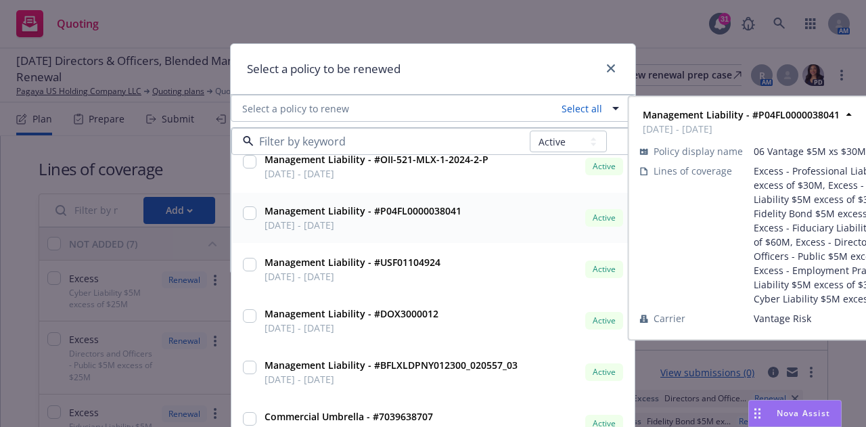
click at [245, 215] on input "checkbox" at bounding box center [250, 213] width 14 height 14
checkbox input "true"
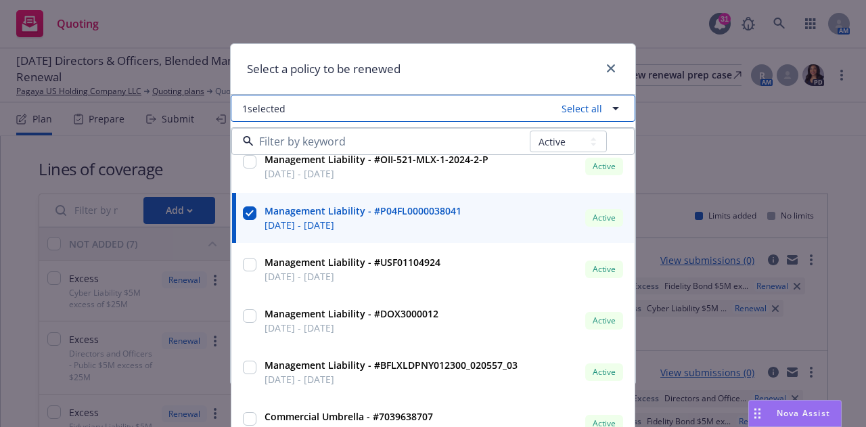
click at [614, 114] on icon "button" at bounding box center [616, 108] width 16 height 16
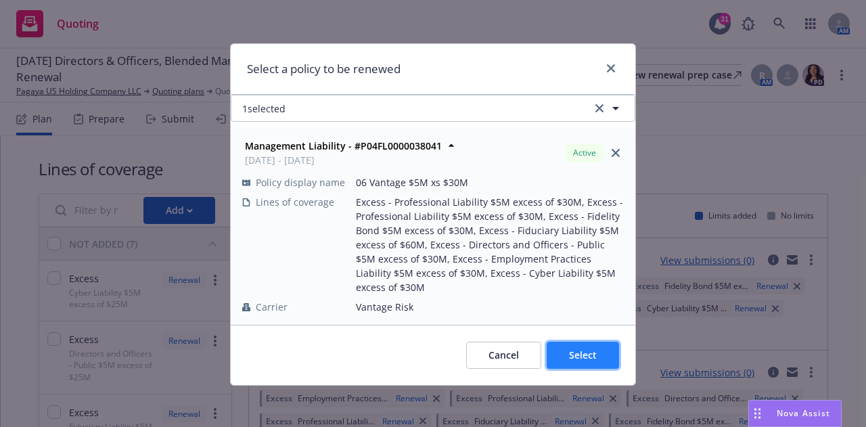
click at [578, 342] on button "Select" at bounding box center [583, 355] width 72 height 27
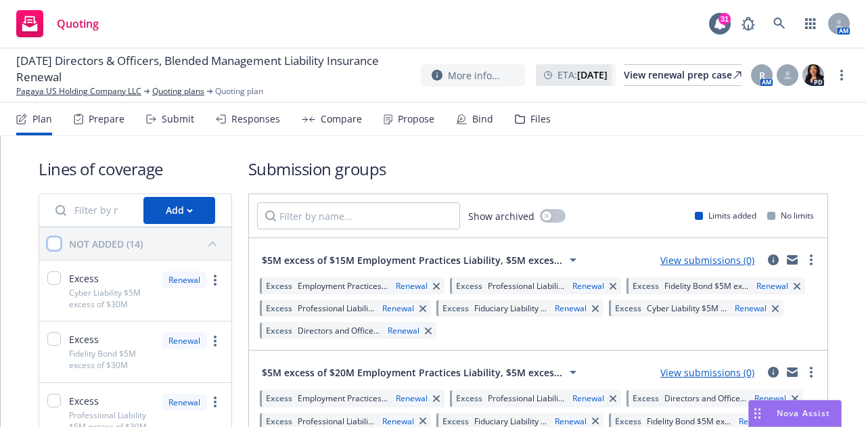
click at [56, 239] on input "checkbox" at bounding box center [54, 244] width 14 height 14
checkbox input "true"
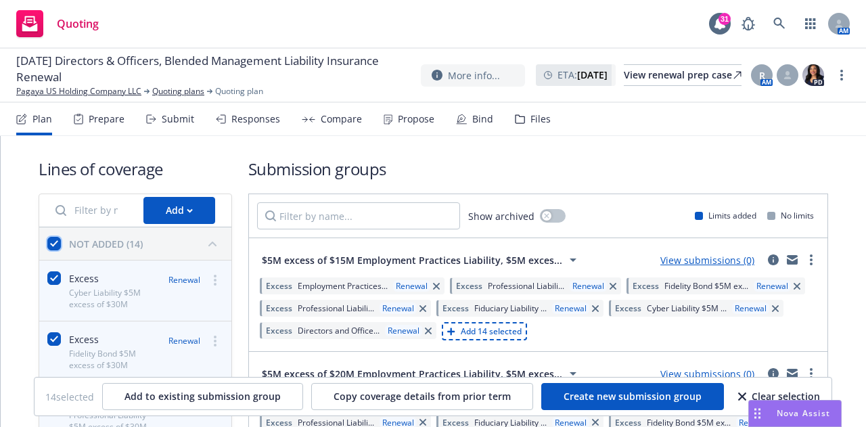
checkbox input "true"
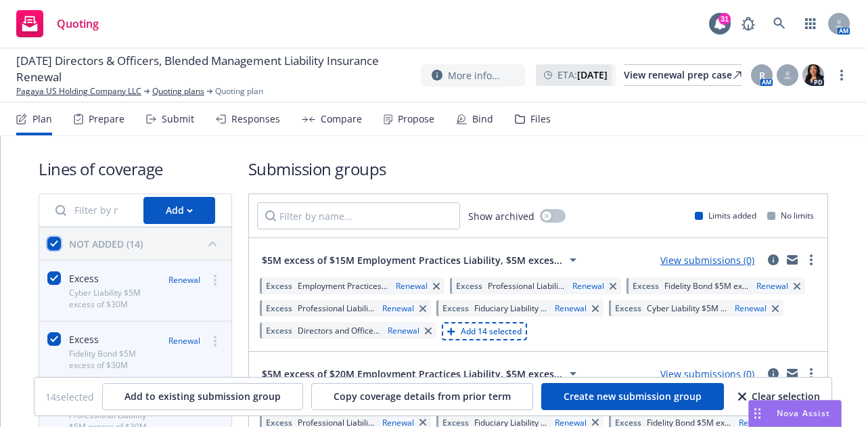
checkbox input "true"
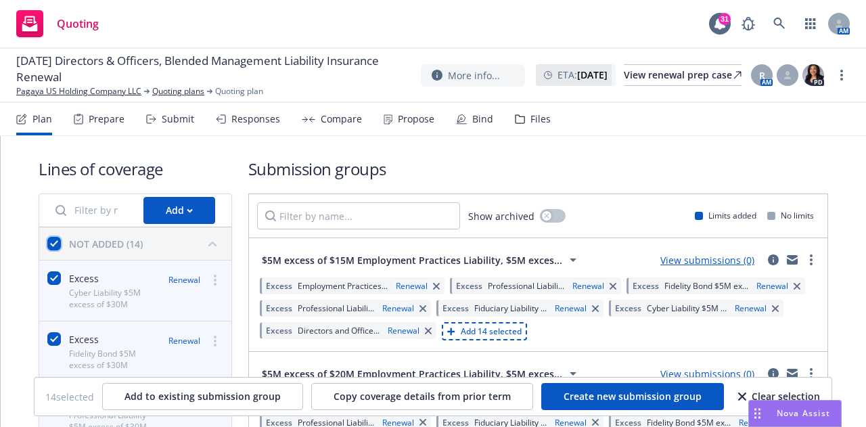
checkbox input "true"
click at [56, 239] on input "checkbox" at bounding box center [54, 244] width 14 height 14
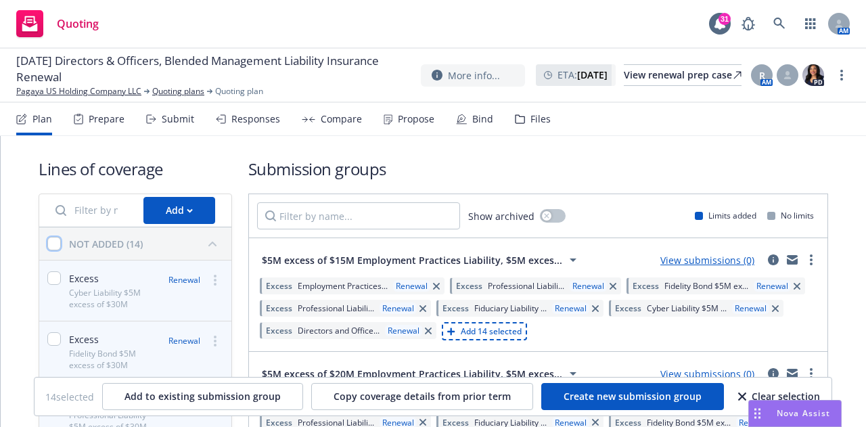
checkbox input "false"
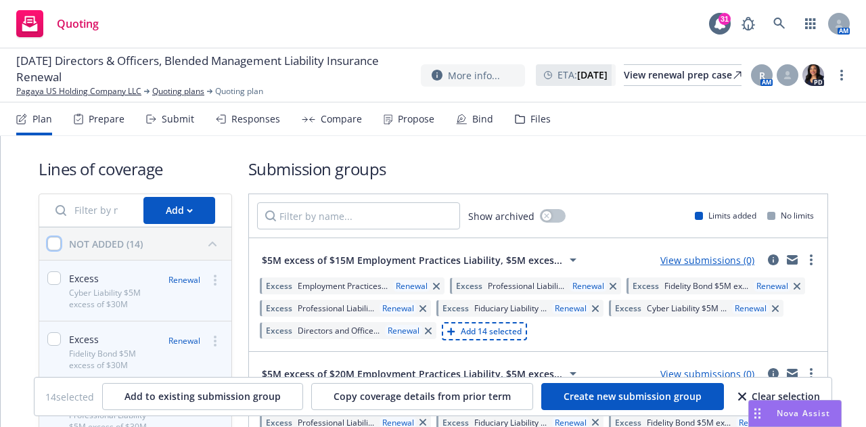
checkbox input "false"
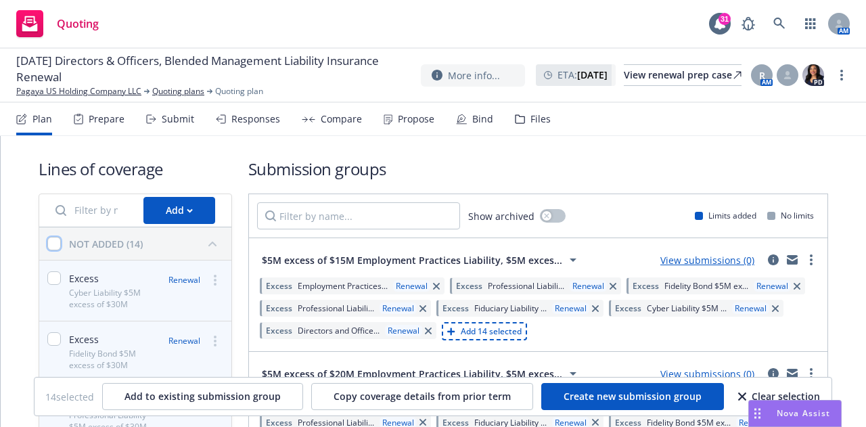
checkbox input "false"
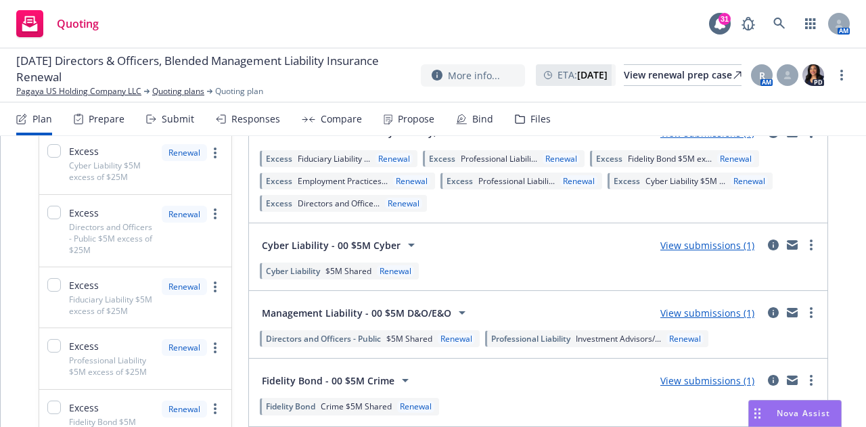
scroll to position [580, 0]
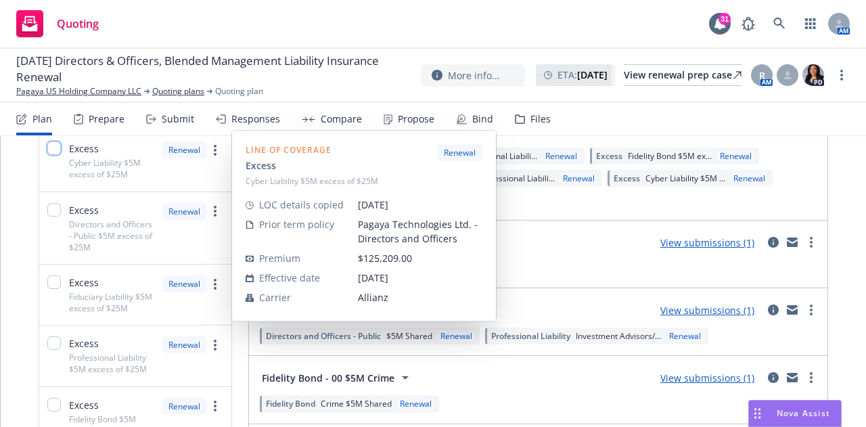
click at [50, 150] on input "checkbox" at bounding box center [54, 148] width 14 height 14
checkbox input "true"
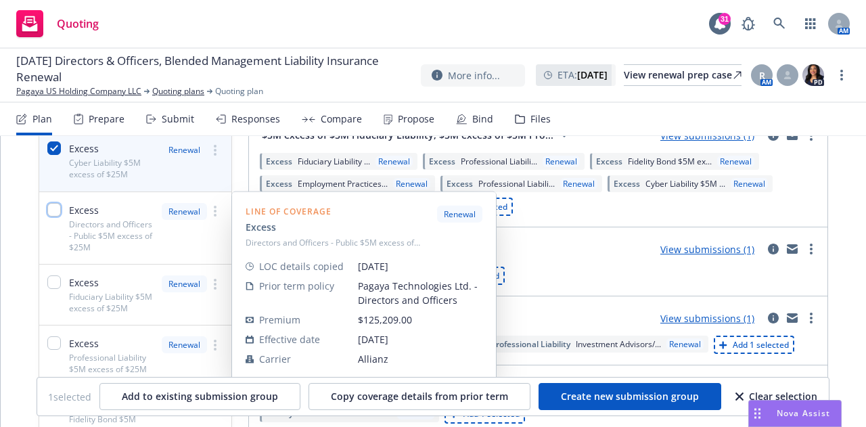
click at [53, 208] on input "checkbox" at bounding box center [54, 210] width 14 height 14
checkbox input "true"
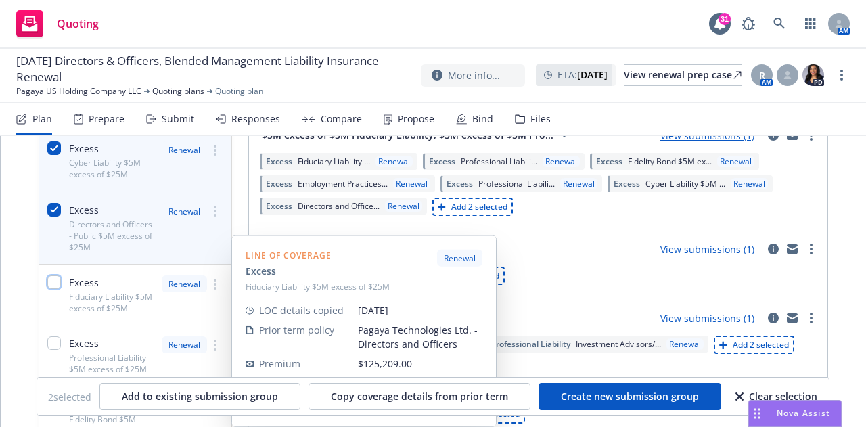
click at [56, 283] on input "checkbox" at bounding box center [54, 282] width 14 height 14
checkbox input "true"
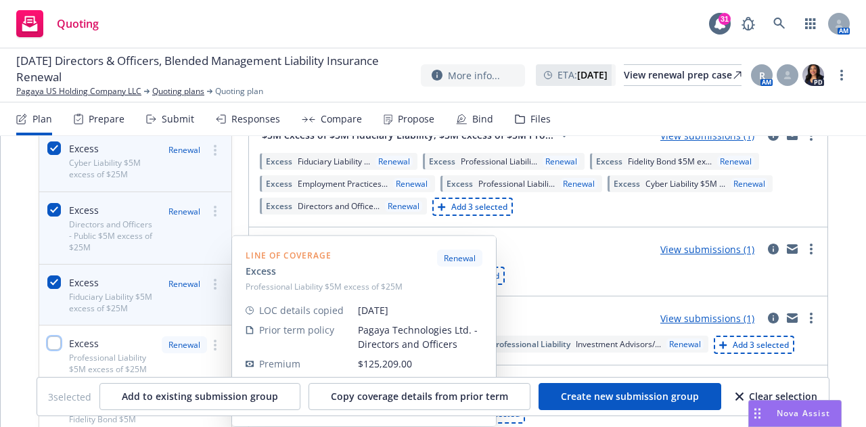
click at [53, 346] on input "checkbox" at bounding box center [54, 343] width 14 height 14
checkbox input "true"
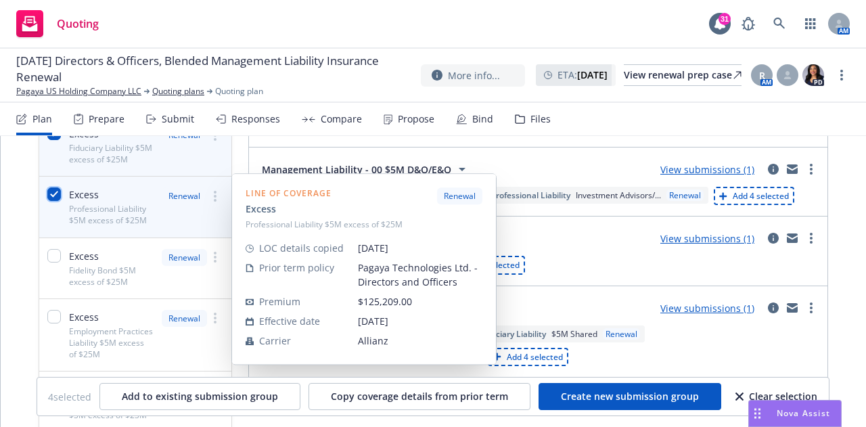
scroll to position [732, 0]
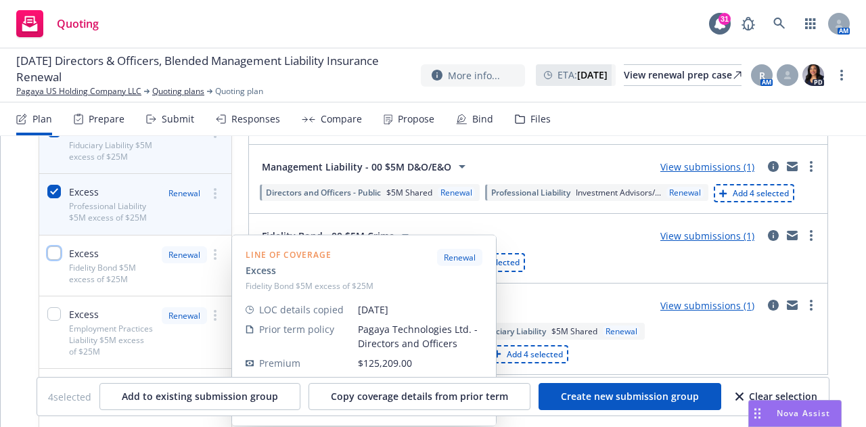
click at [53, 249] on input "checkbox" at bounding box center [54, 253] width 14 height 14
checkbox input "true"
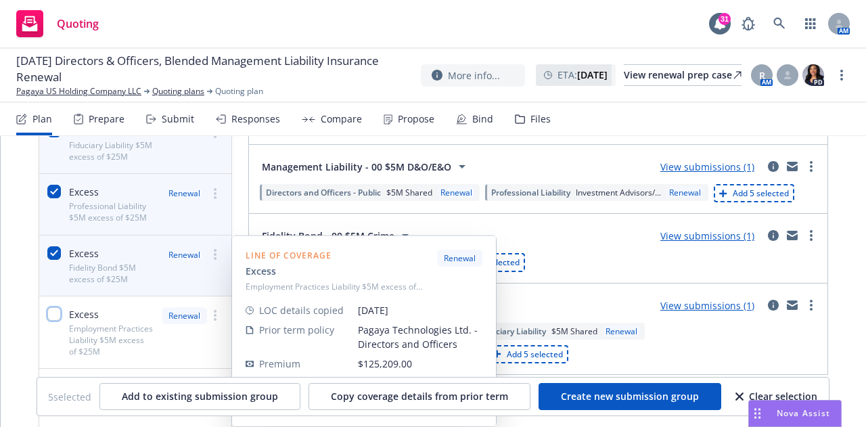
click at [53, 318] on input "checkbox" at bounding box center [54, 314] width 14 height 14
checkbox input "true"
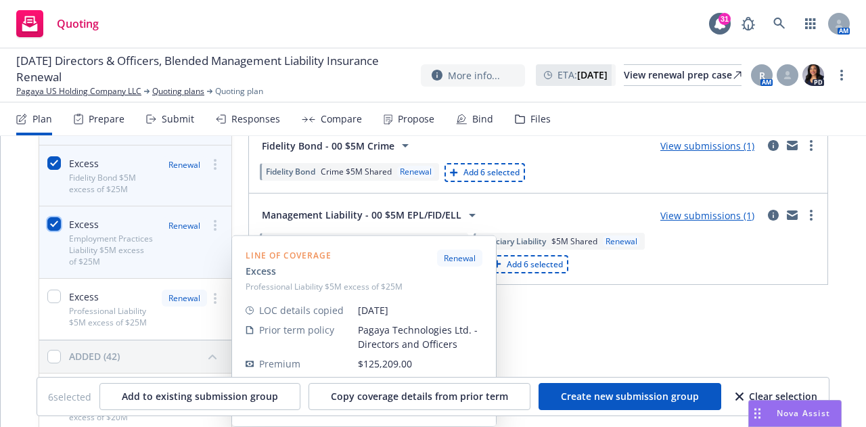
scroll to position [823, 0]
click at [53, 290] on input "checkbox" at bounding box center [54, 296] width 14 height 14
checkbox input "true"
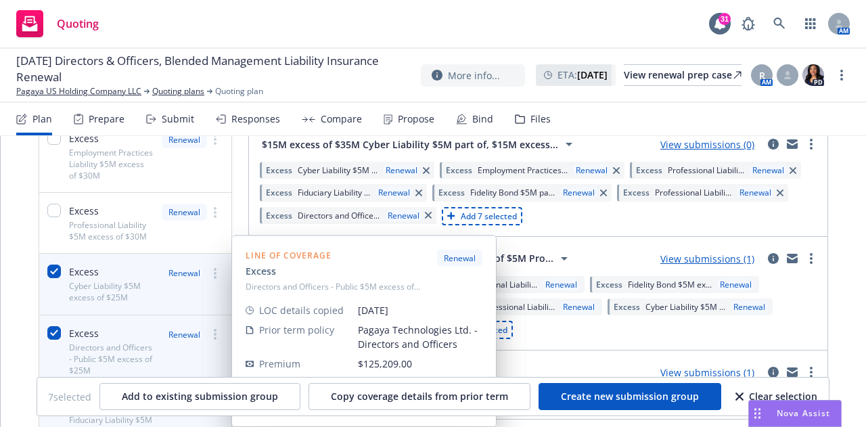
scroll to position [456, 0]
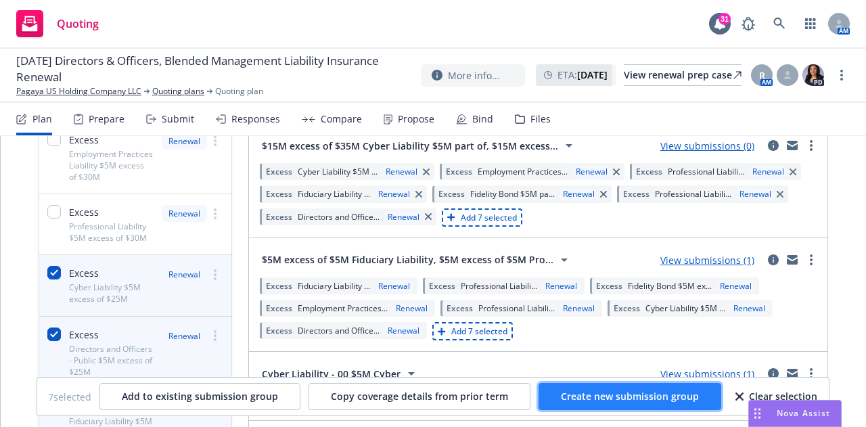
click at [580, 393] on span "Create new submission group" at bounding box center [630, 396] width 138 height 13
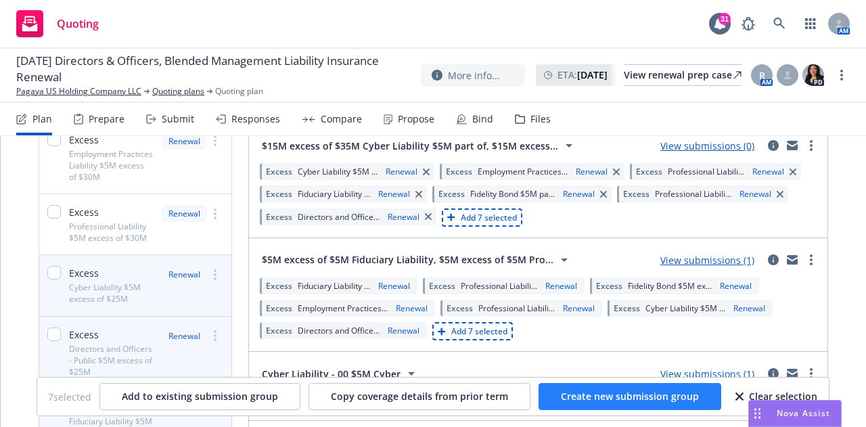
checkbox input "false"
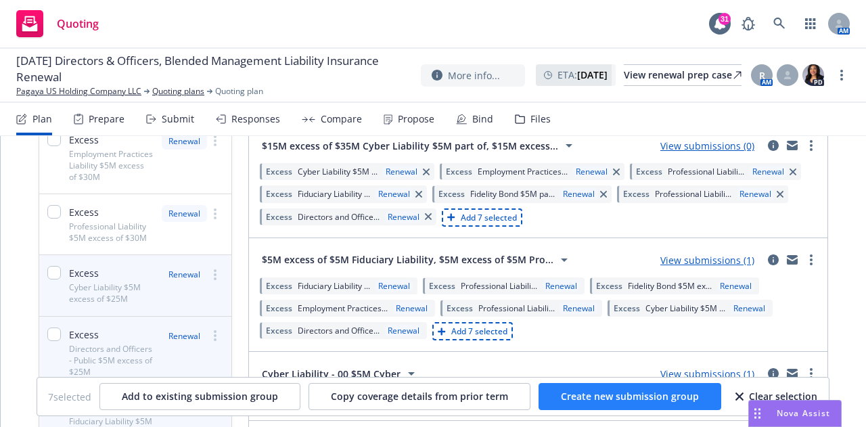
checkbox input "false"
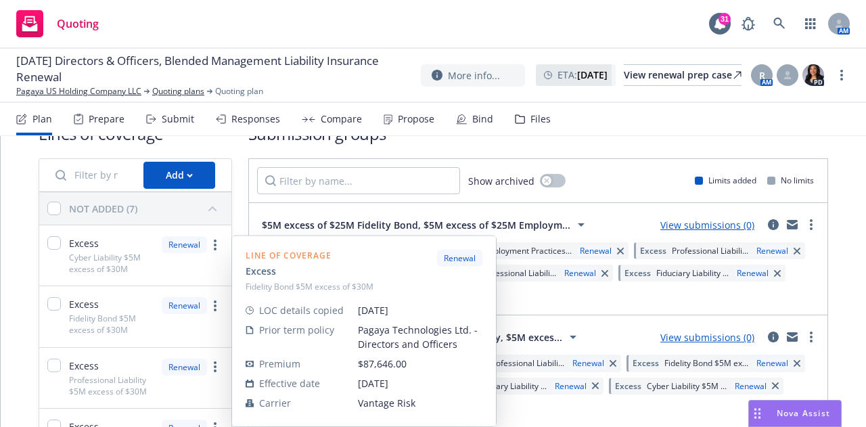
scroll to position [17, 0]
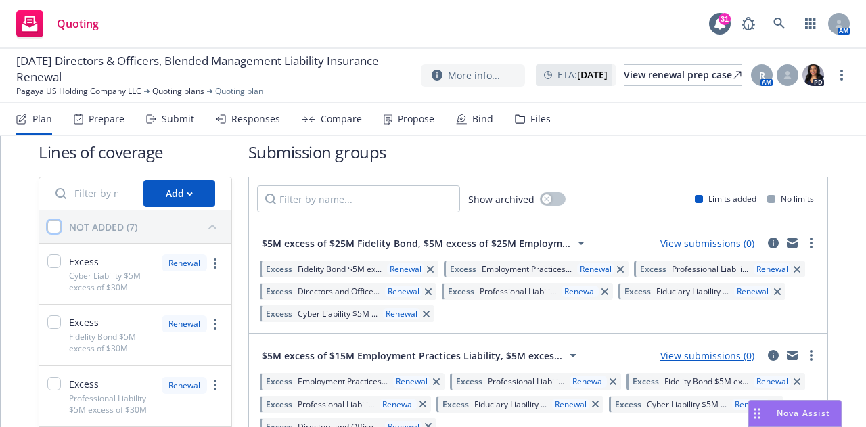
click at [53, 227] on input "checkbox" at bounding box center [54, 227] width 14 height 14
checkbox input "true"
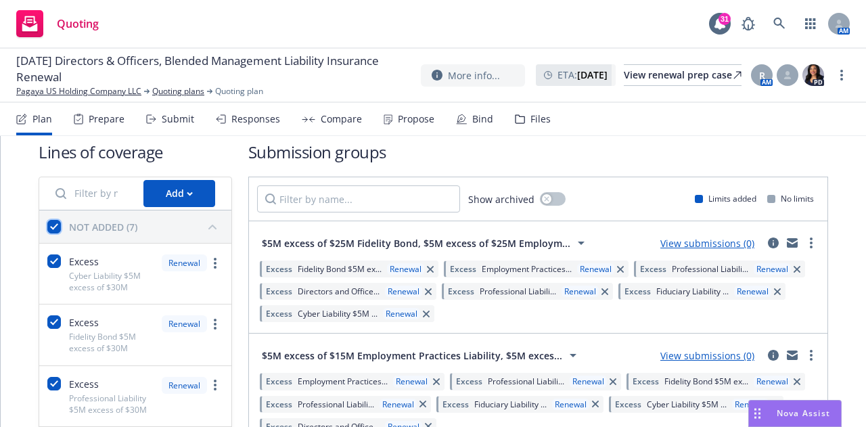
checkbox input "true"
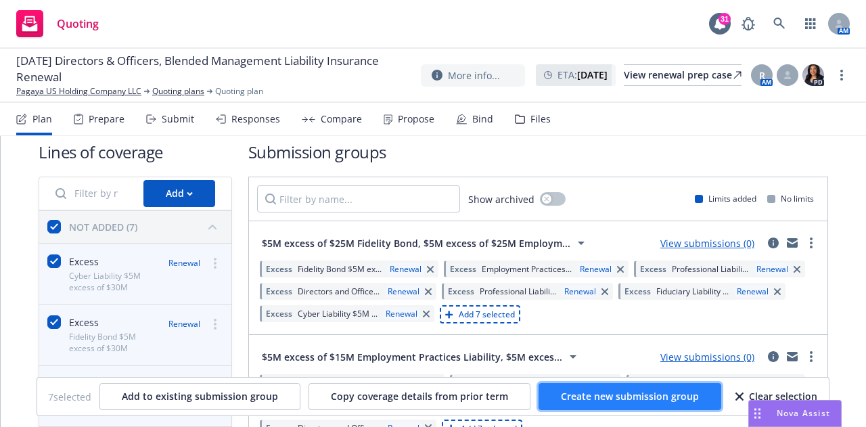
click at [567, 388] on button "Create new submission group" at bounding box center [630, 396] width 183 height 27
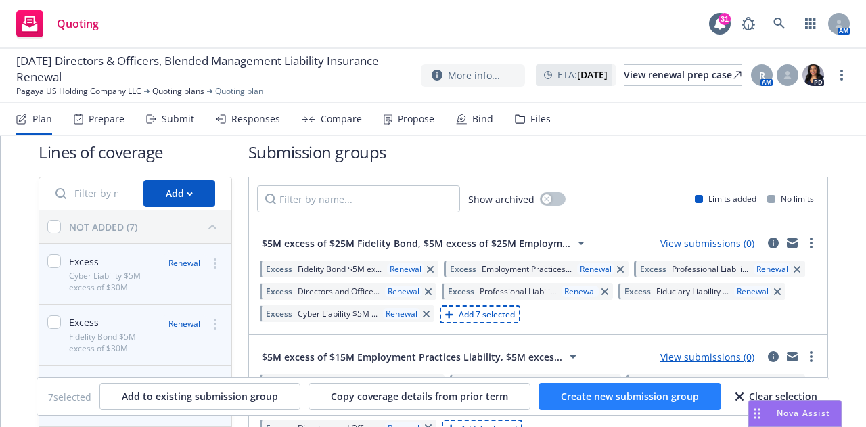
checkbox input "false"
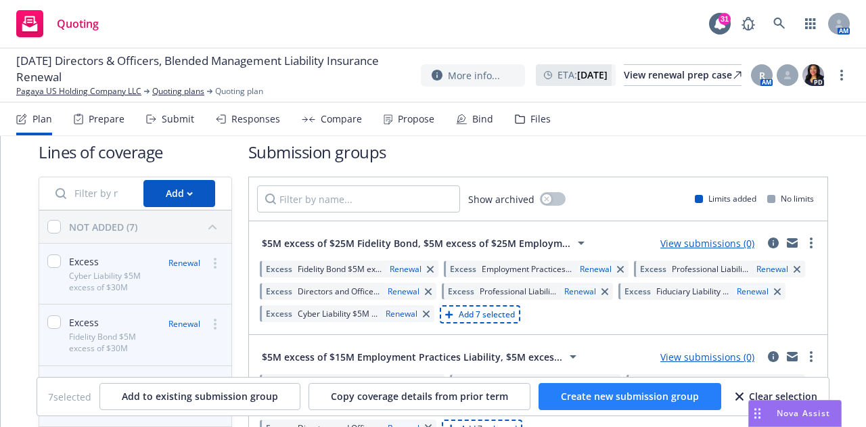
checkbox input "false"
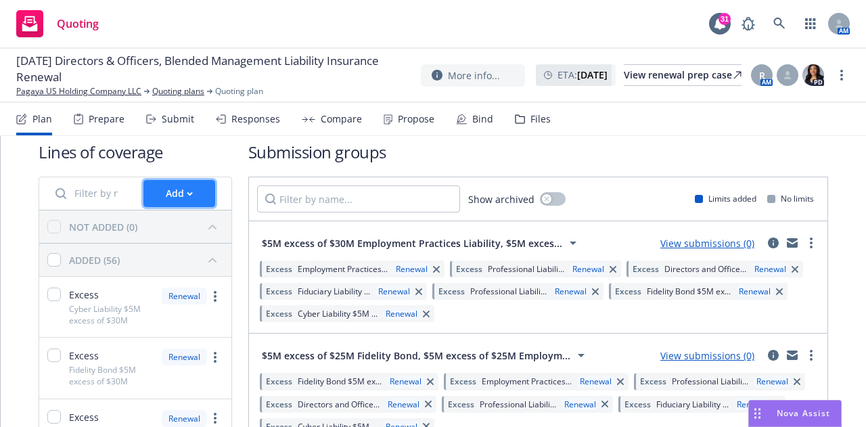
click at [188, 200] on div "Add" at bounding box center [179, 194] width 27 height 26
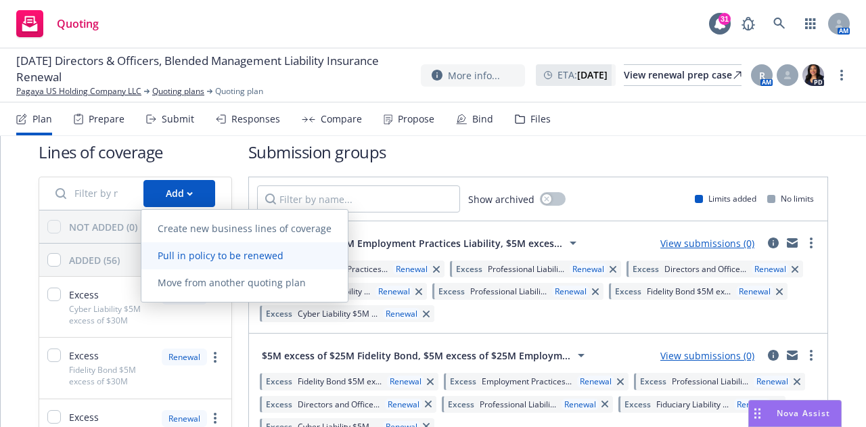
click at [203, 256] on span "Pull in policy to be renewed" at bounding box center [220, 255] width 158 height 13
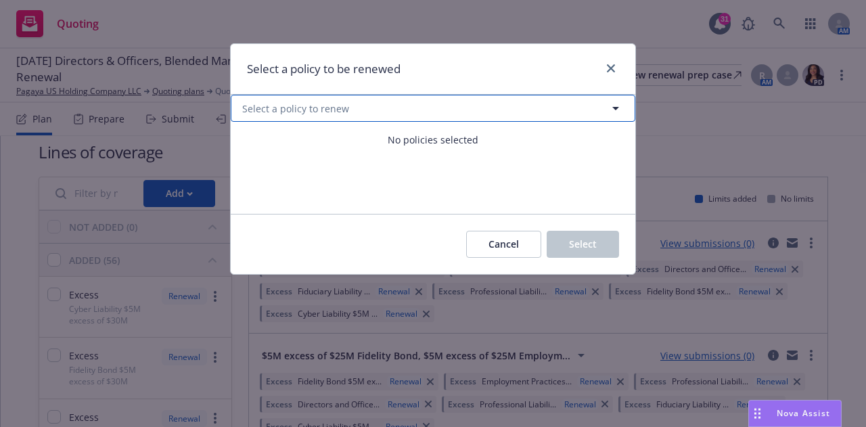
click at [322, 113] on span "Select a policy to renew" at bounding box center [295, 108] width 107 height 14
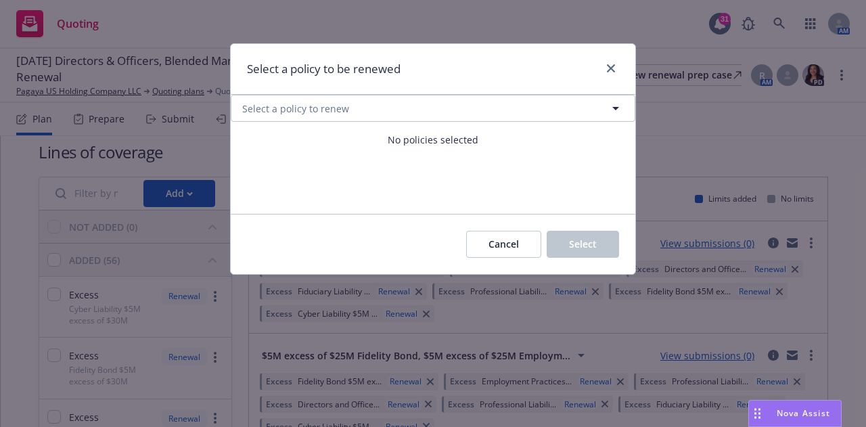
select select "ACTIVE"
click at [351, 248] on div "Cancel Select" at bounding box center [433, 244] width 405 height 60
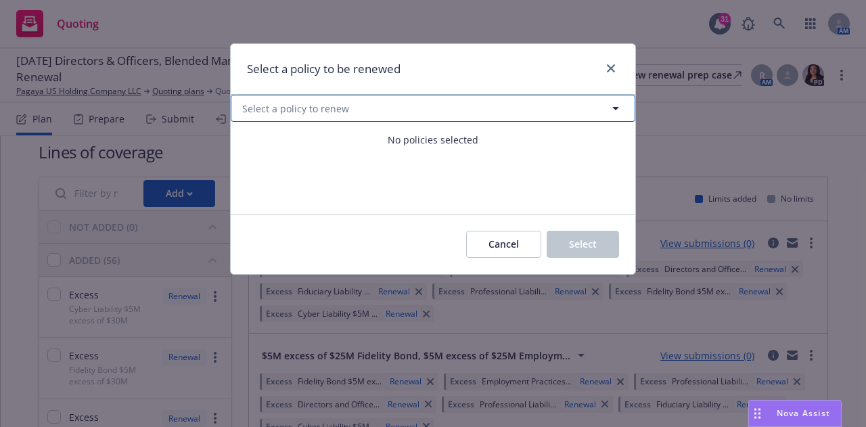
click at [457, 114] on button "Select a policy to renew" at bounding box center [433, 108] width 405 height 27
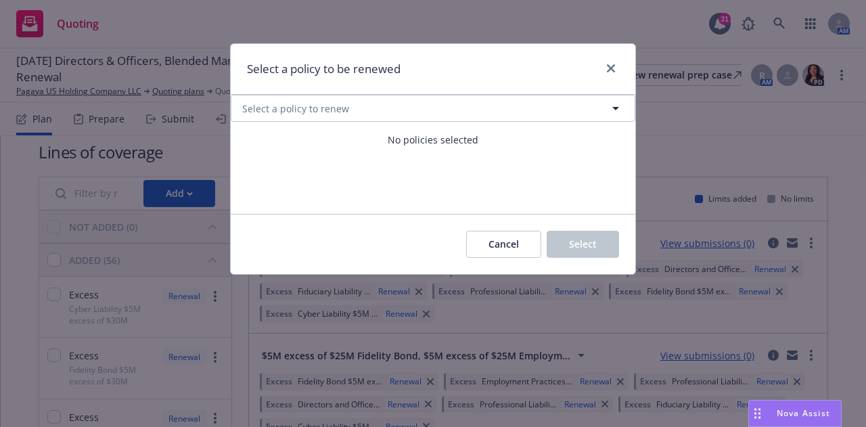
select select "ACTIVE"
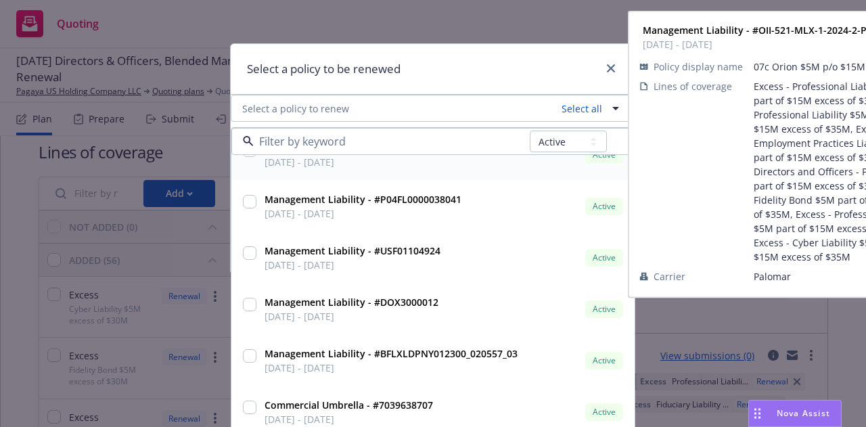
scroll to position [848, 0]
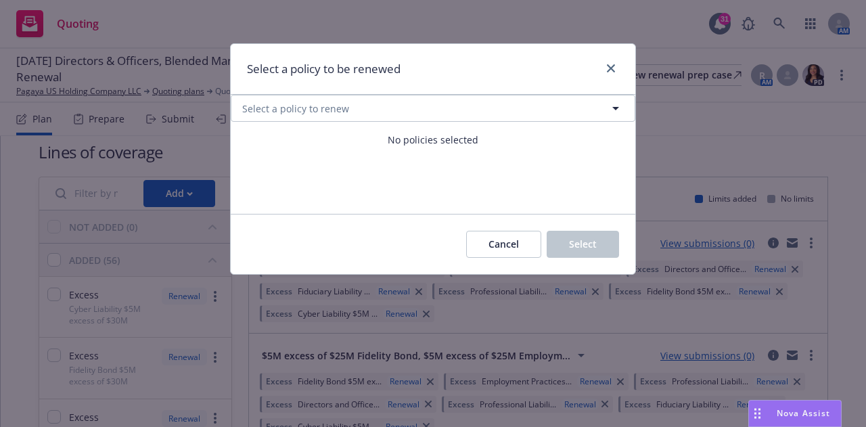
click at [305, 228] on div "Cancel Select" at bounding box center [433, 244] width 405 height 60
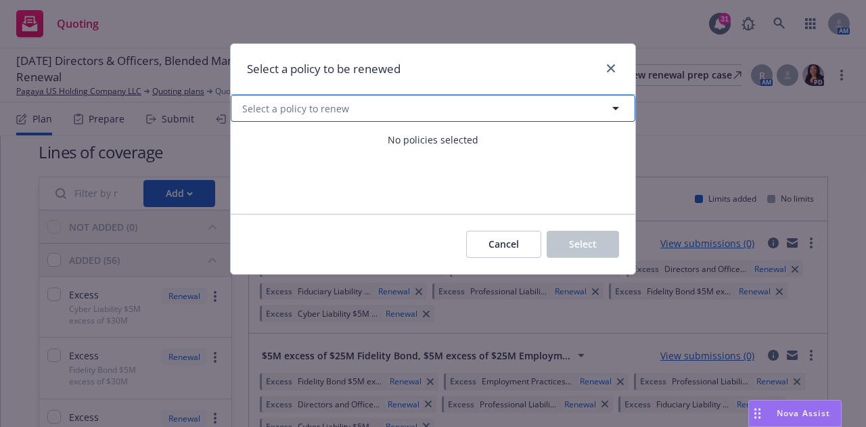
click at [323, 103] on span "Select a policy to renew" at bounding box center [295, 108] width 107 height 14
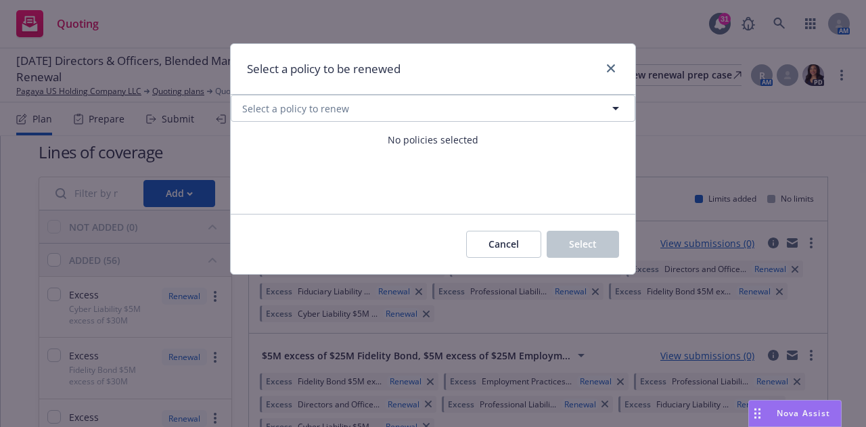
select select "ACTIVE"
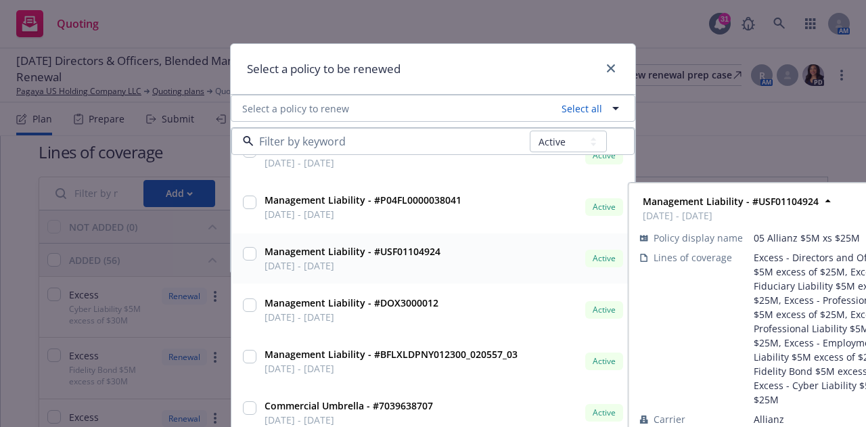
scroll to position [695, 0]
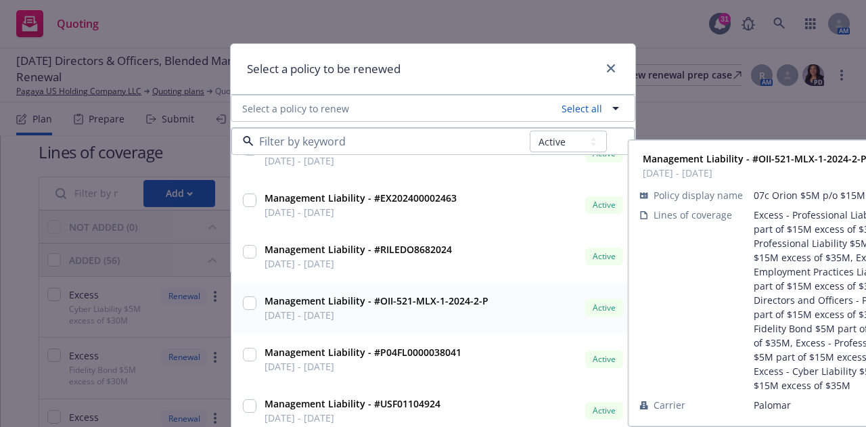
click at [378, 302] on strong "Management Liability - #OII-521-MLX-1-2024-2-P" at bounding box center [377, 300] width 224 height 13
checkbox input "true"
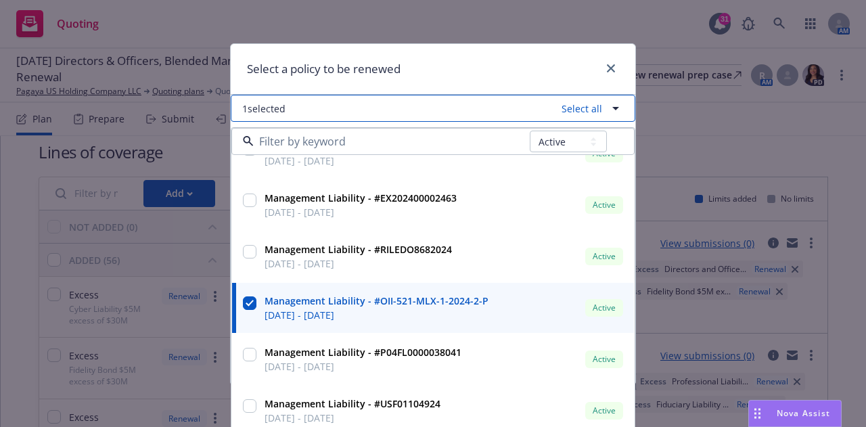
click at [612, 106] on icon "button" at bounding box center [616, 108] width 16 height 16
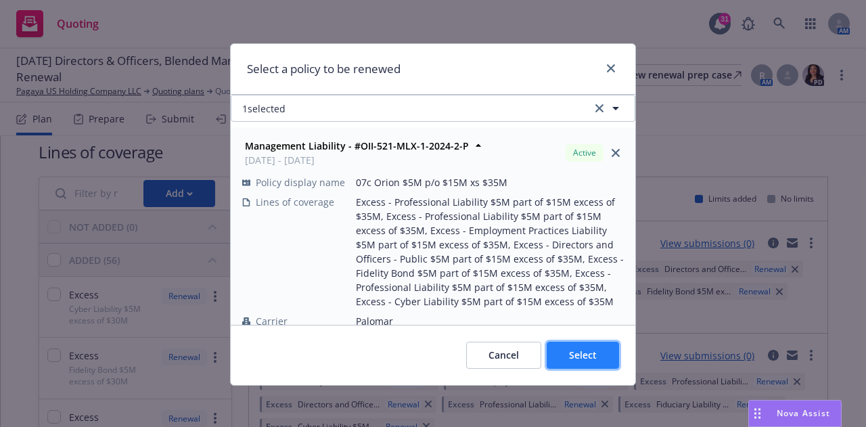
click at [581, 359] on span "Select" at bounding box center [583, 354] width 28 height 13
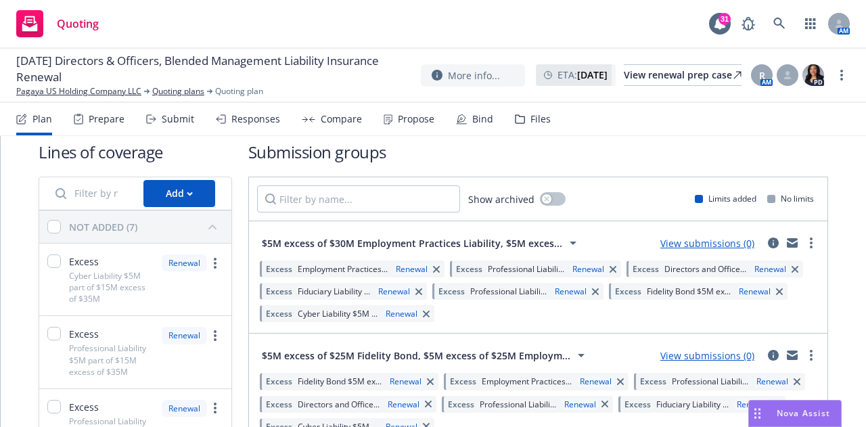
click at [302, 31] on div "Quoting 31 AM" at bounding box center [433, 24] width 866 height 49
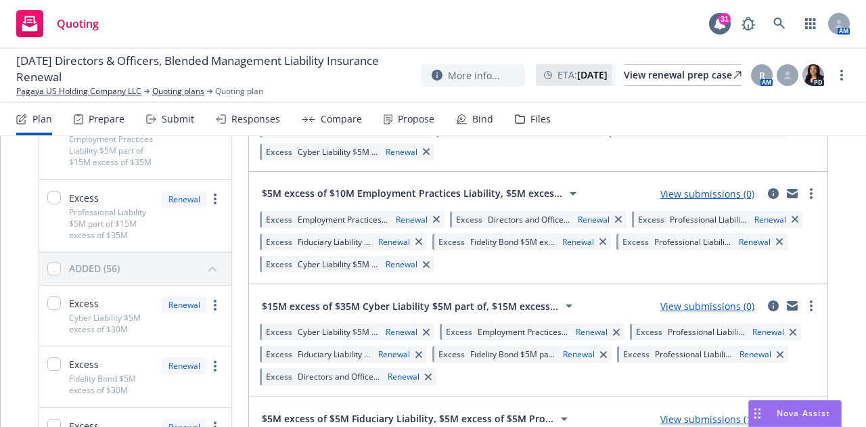
scroll to position [566, 0]
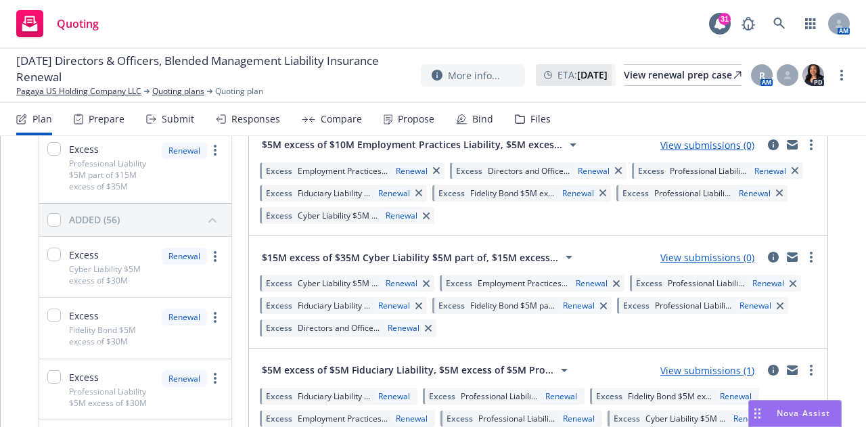
drag, startPoint x: 792, startPoint y: 254, endPoint x: 827, endPoint y: 265, distance: 36.2
click at [810, 258] on circle "more" at bounding box center [811, 257] width 3 height 3
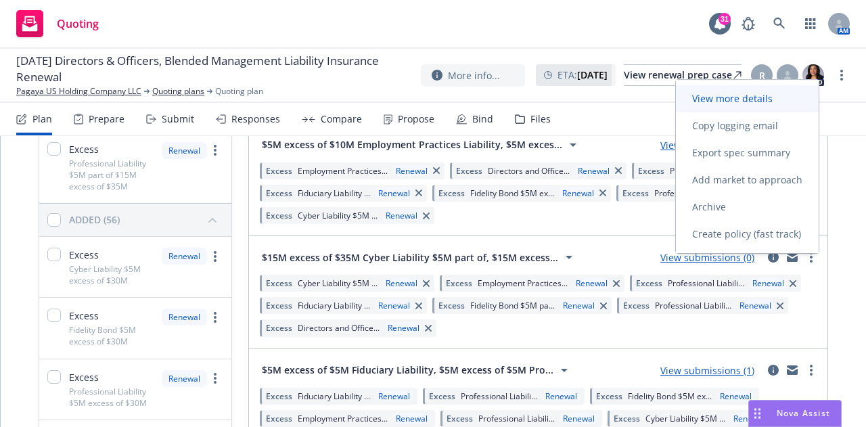
click at [716, 97] on span "View more details" at bounding box center [732, 98] width 113 height 13
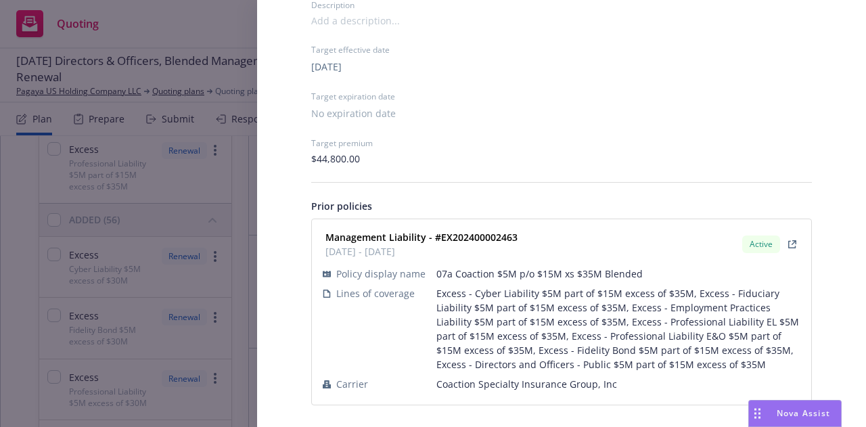
scroll to position [919, 0]
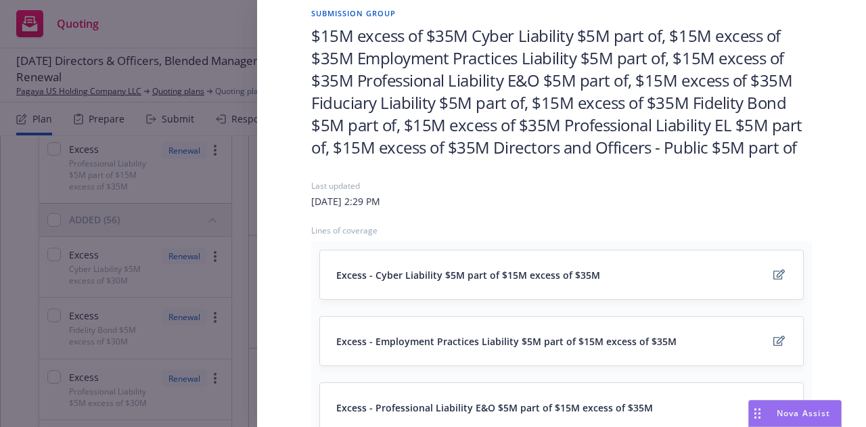
scroll to position [0, 0]
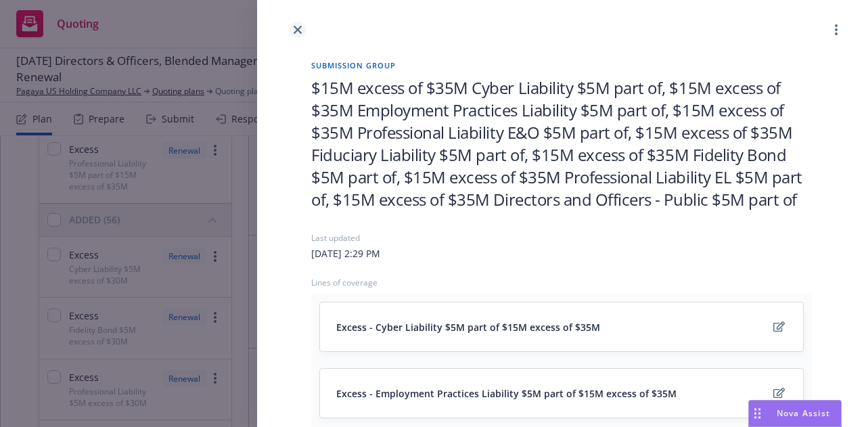
click at [303, 29] on link "close" at bounding box center [298, 30] width 16 height 16
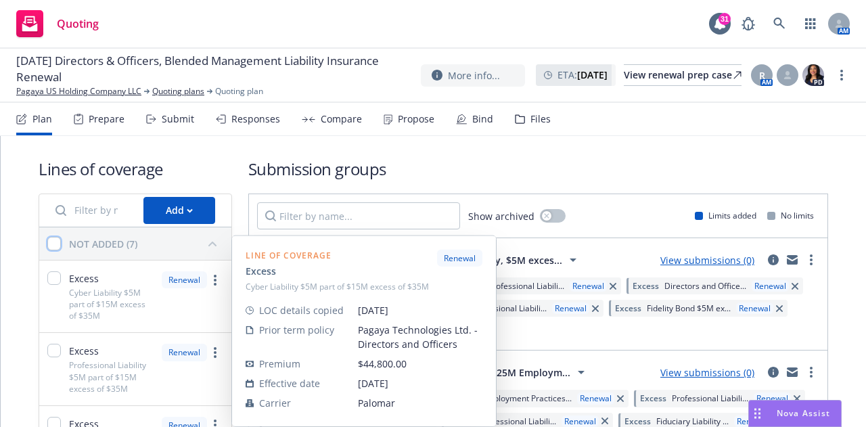
click at [55, 246] on input "checkbox" at bounding box center [54, 244] width 14 height 14
checkbox input "true"
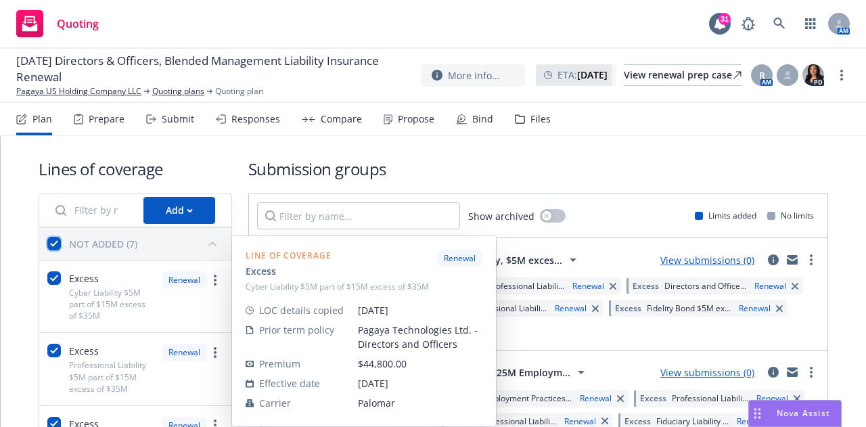
checkbox input "true"
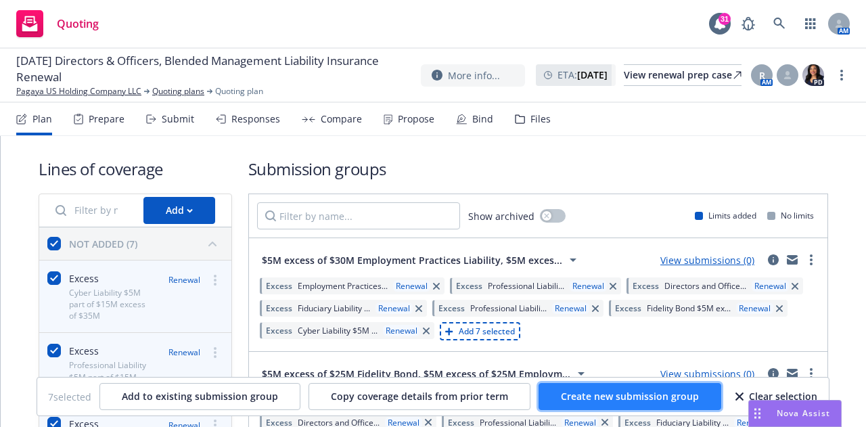
click at [606, 398] on span "Create new submission group" at bounding box center [630, 396] width 138 height 13
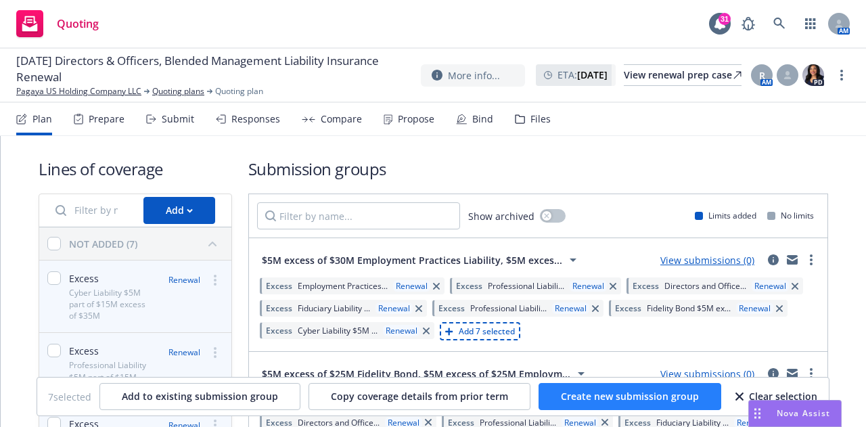
checkbox input "false"
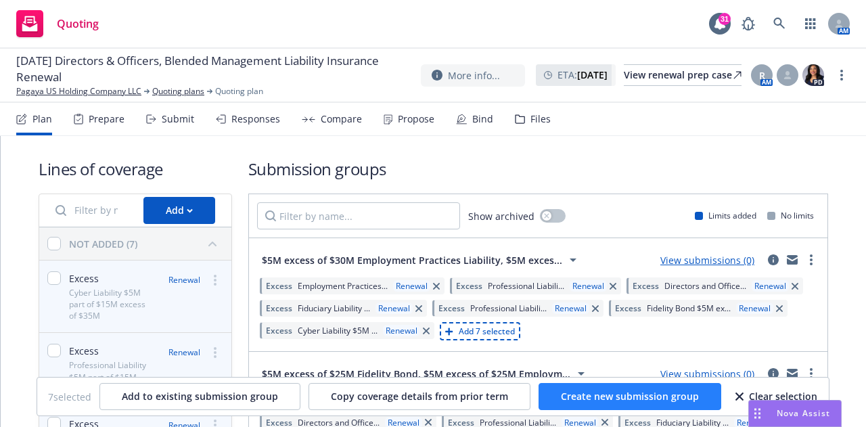
checkbox input "false"
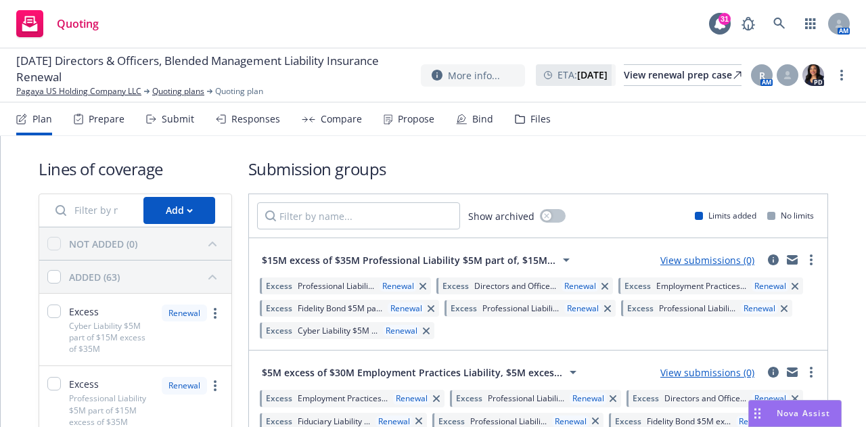
click at [187, 210] on icon "button" at bounding box center [189, 210] width 5 height 3
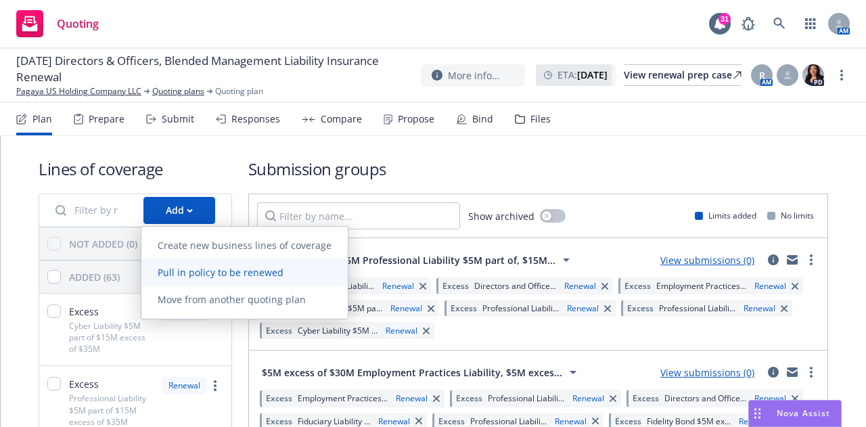
click at [290, 269] on span "Pull in policy to be renewed" at bounding box center [220, 272] width 158 height 13
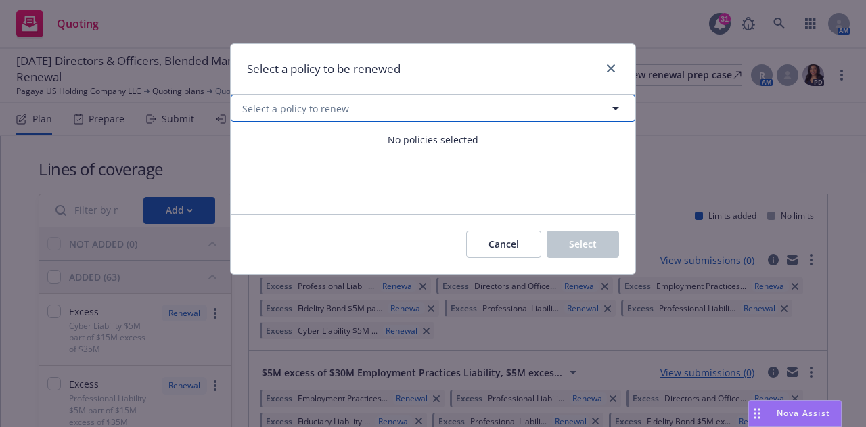
click at [493, 109] on button "Select a policy to renew" at bounding box center [433, 108] width 405 height 27
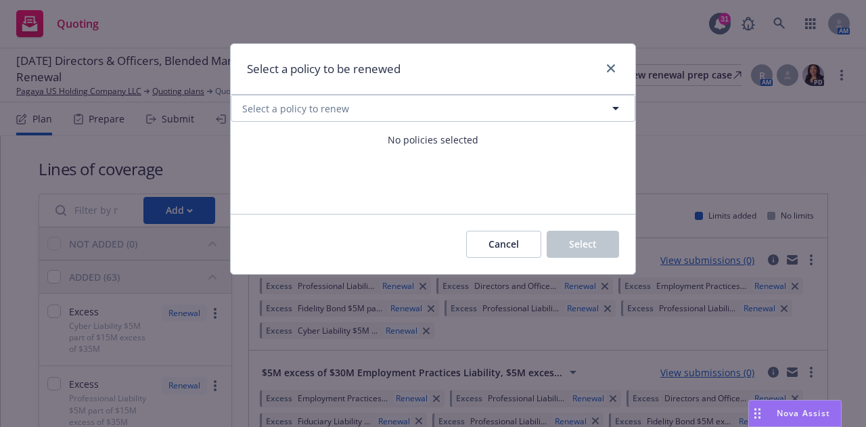
select select "ACTIVE"
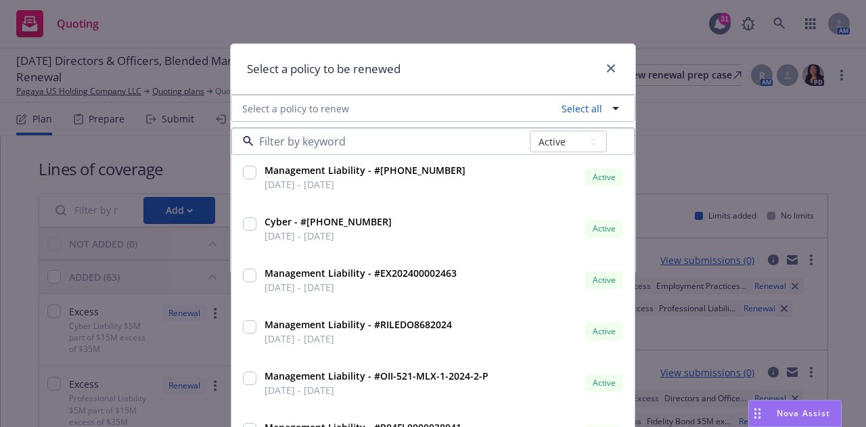
scroll to position [621, 0]
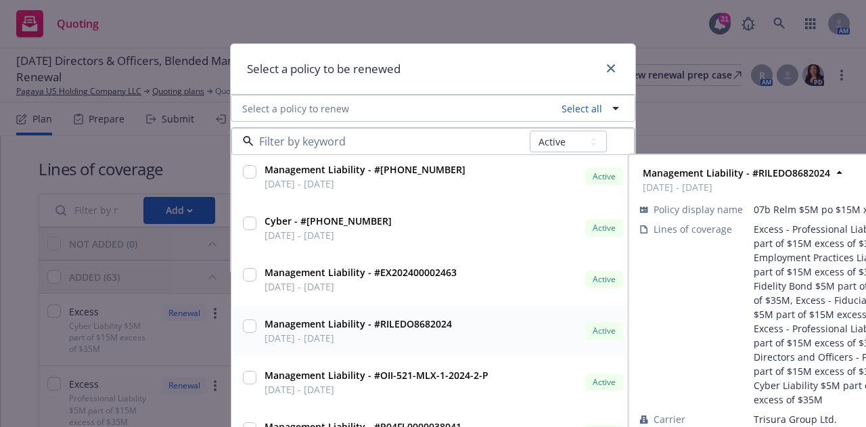
click at [246, 327] on input "checkbox" at bounding box center [250, 326] width 14 height 14
checkbox input "true"
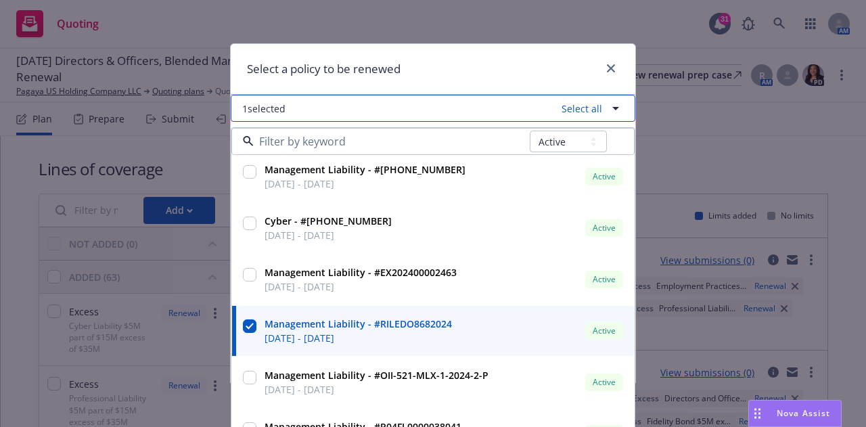
click at [616, 105] on icon "button" at bounding box center [616, 108] width 16 height 16
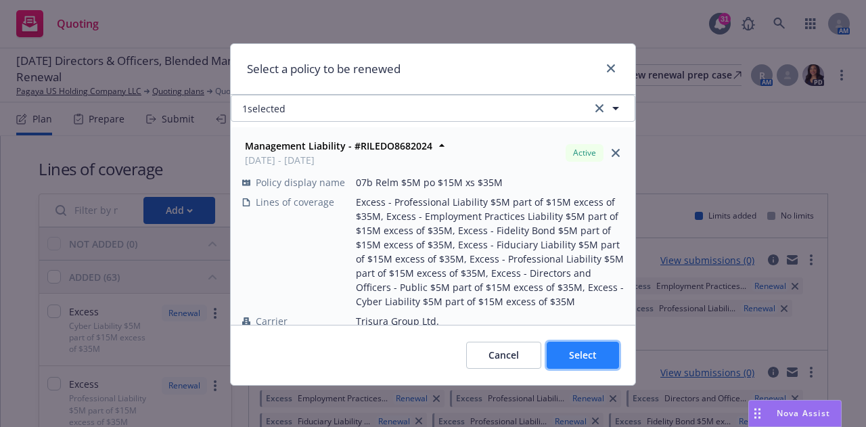
click at [569, 352] on span "Select" at bounding box center [583, 354] width 28 height 13
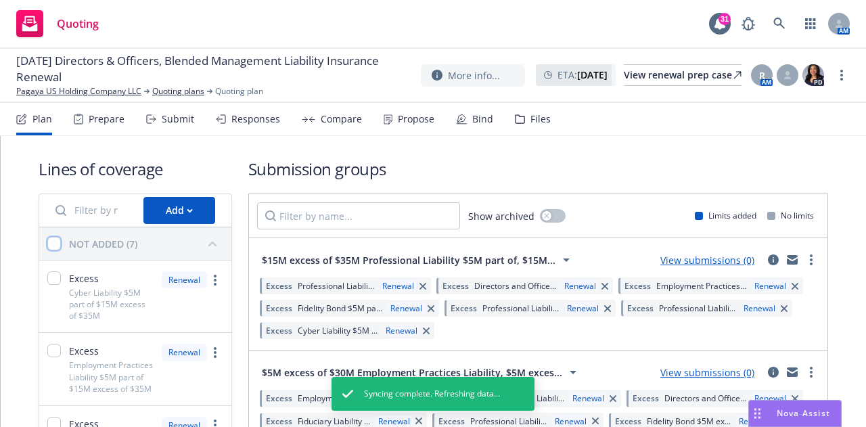
click at [53, 248] on input "checkbox" at bounding box center [54, 244] width 14 height 14
checkbox input "true"
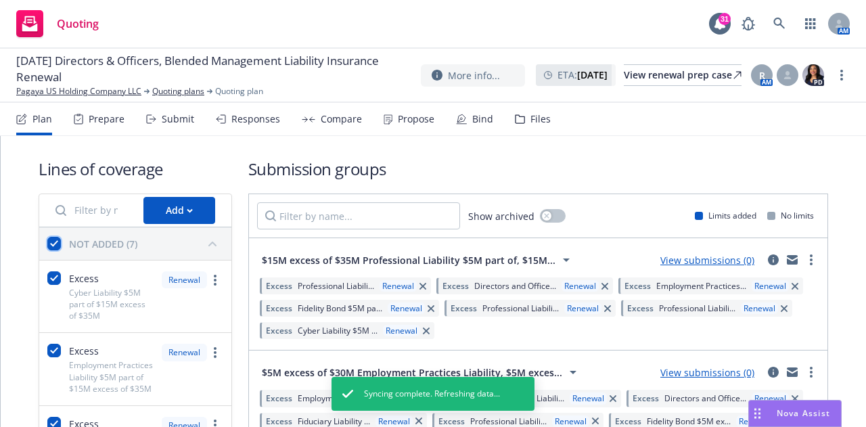
checkbox input "true"
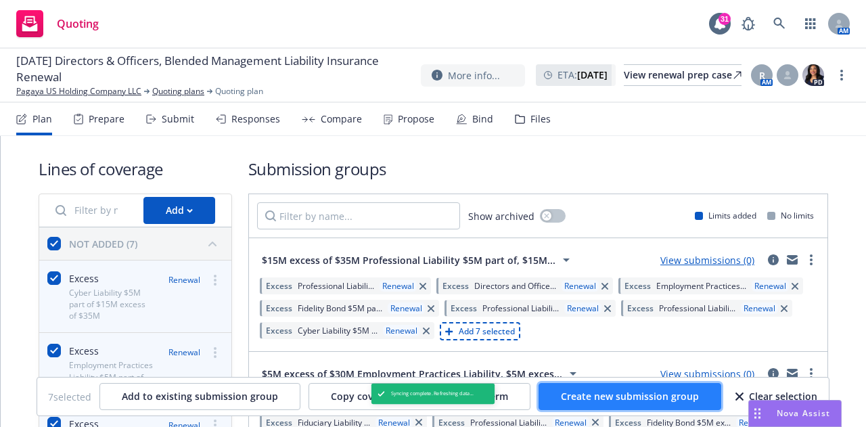
click at [580, 401] on span "Create new submission group" at bounding box center [630, 396] width 138 height 13
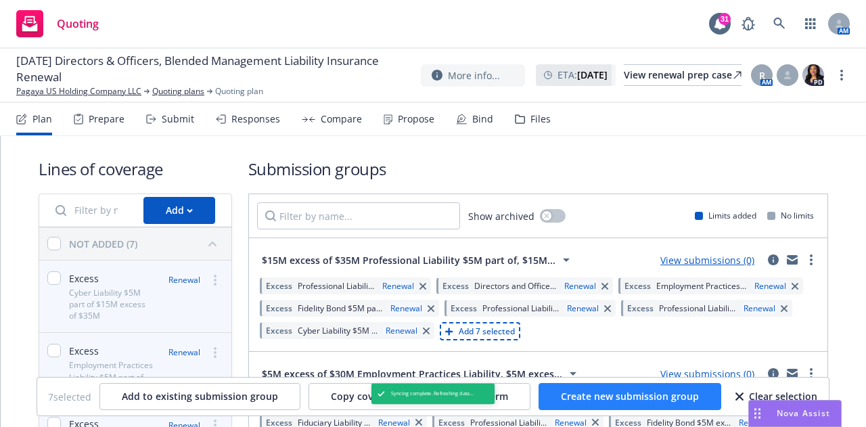
checkbox input "false"
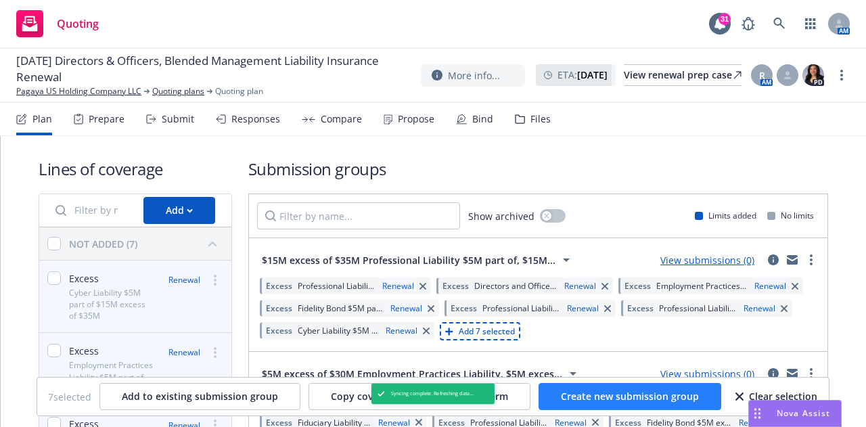
checkbox input "false"
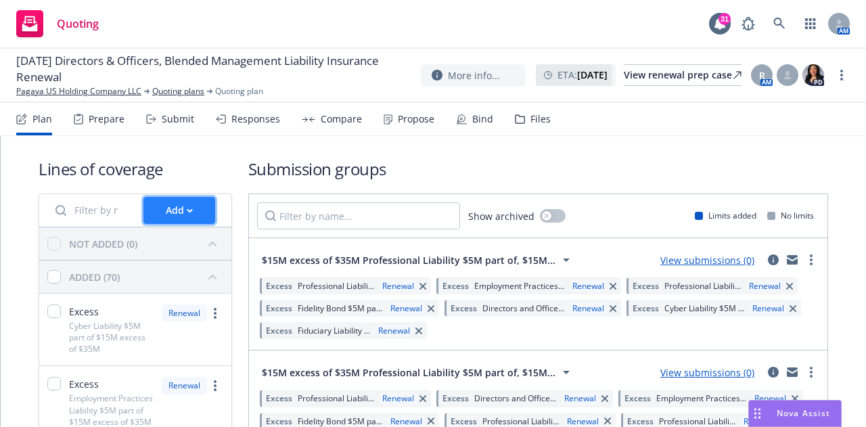
click at [181, 209] on div "Add" at bounding box center [179, 211] width 27 height 26
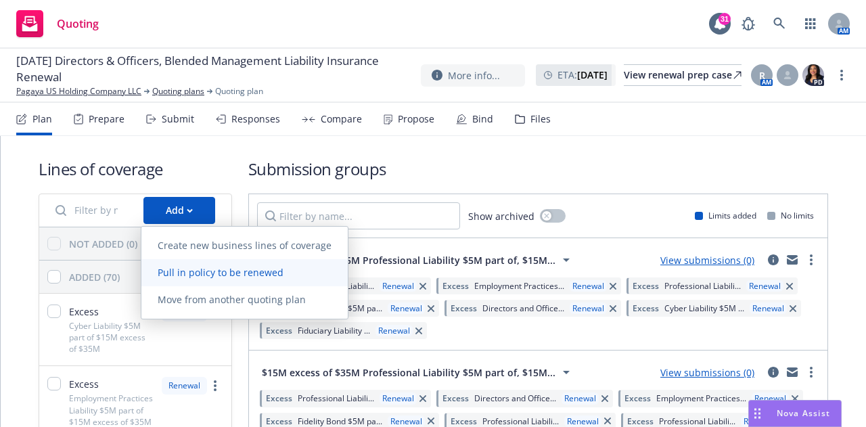
click at [215, 275] on span "Pull in policy to be renewed" at bounding box center [220, 272] width 158 height 13
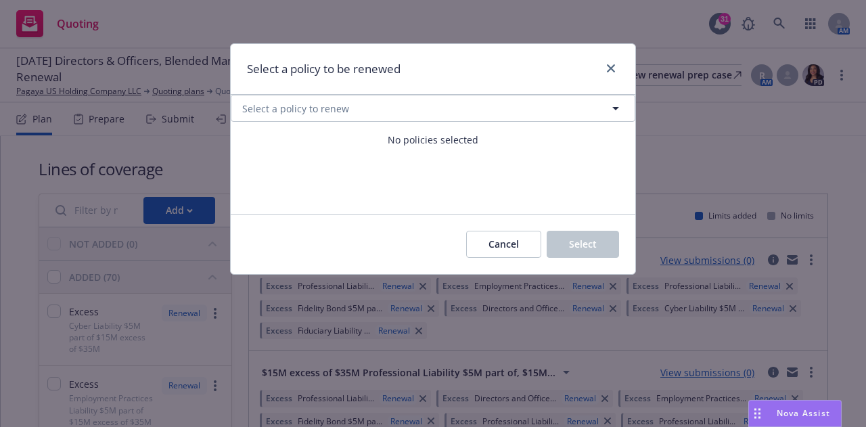
click at [338, 248] on div "Cancel Select" at bounding box center [433, 244] width 405 height 60
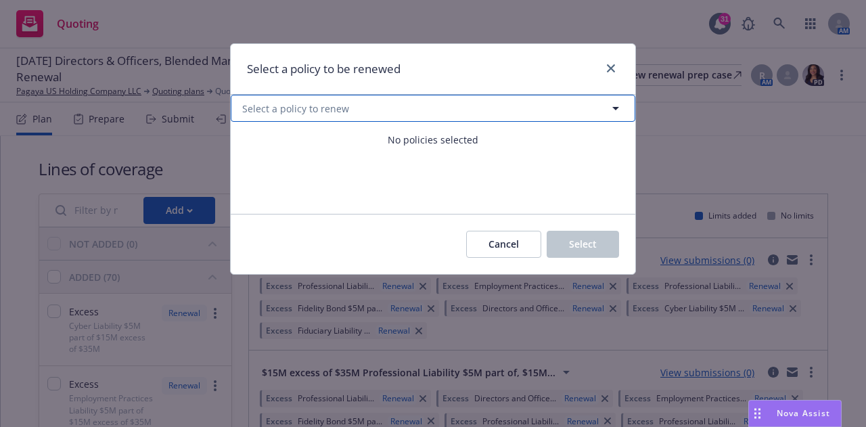
click at [612, 111] on icon "button" at bounding box center [616, 108] width 16 height 16
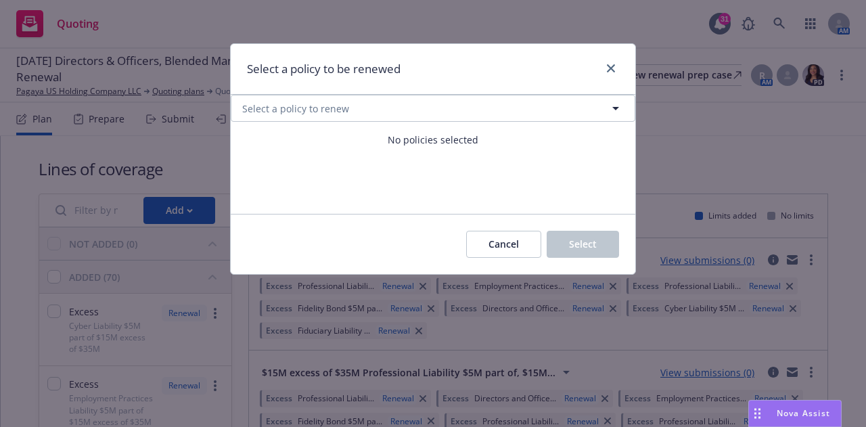
select select "ACTIVE"
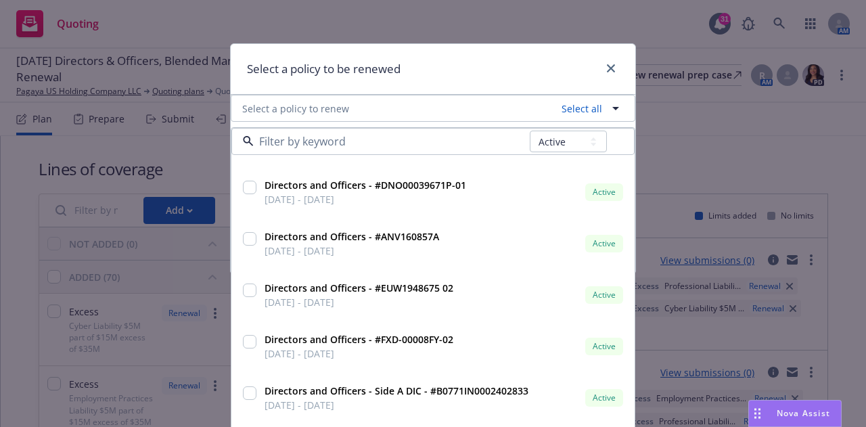
scroll to position [1537, 0]
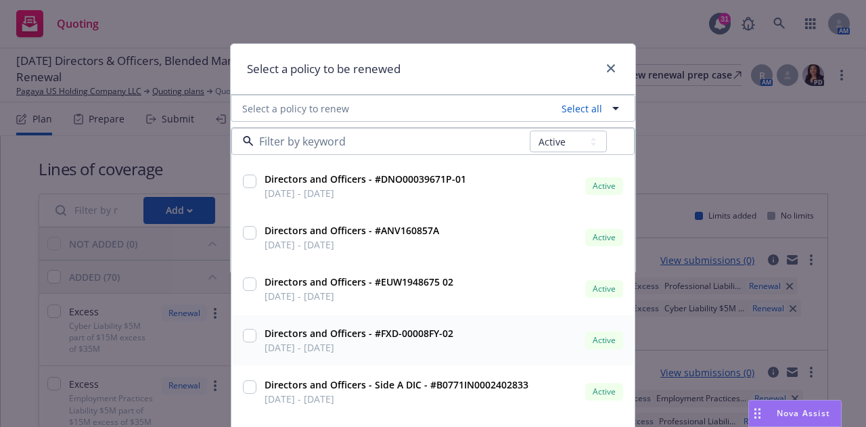
click at [245, 339] on input "checkbox" at bounding box center [250, 336] width 14 height 14
checkbox input "true"
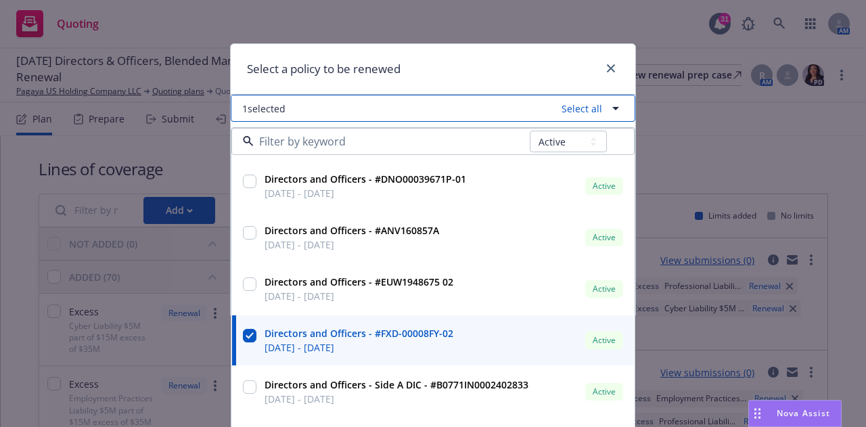
click at [612, 106] on icon "button" at bounding box center [616, 108] width 16 height 16
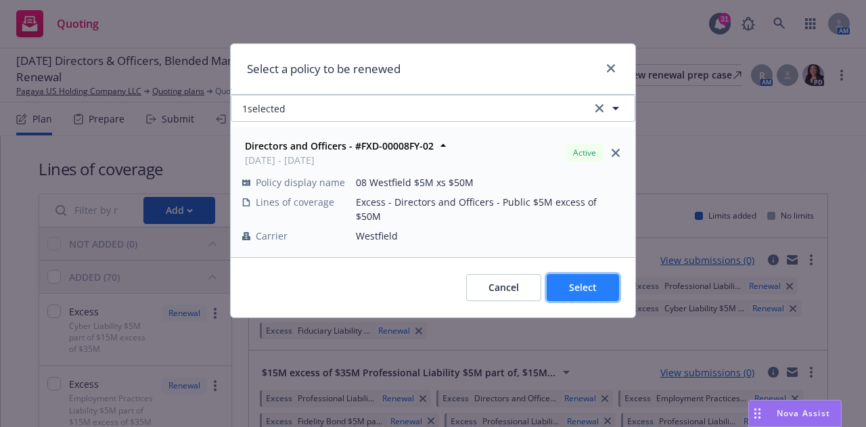
click at [578, 281] on span "Select" at bounding box center [583, 287] width 28 height 13
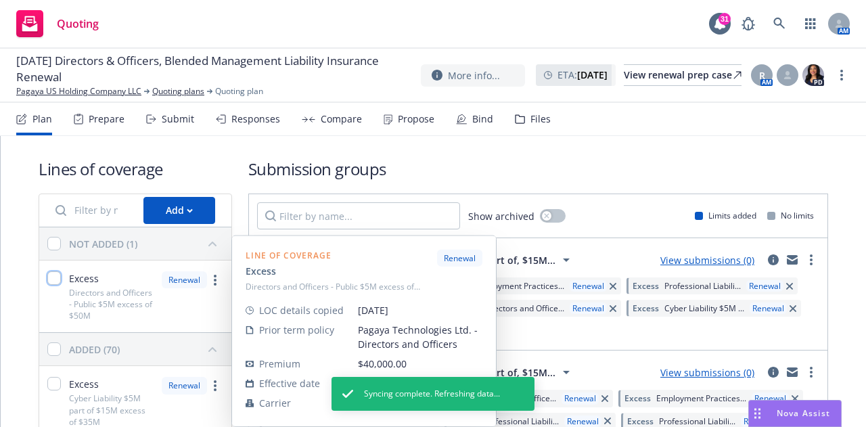
click at [51, 278] on input "checkbox" at bounding box center [54, 278] width 14 height 14
checkbox input "true"
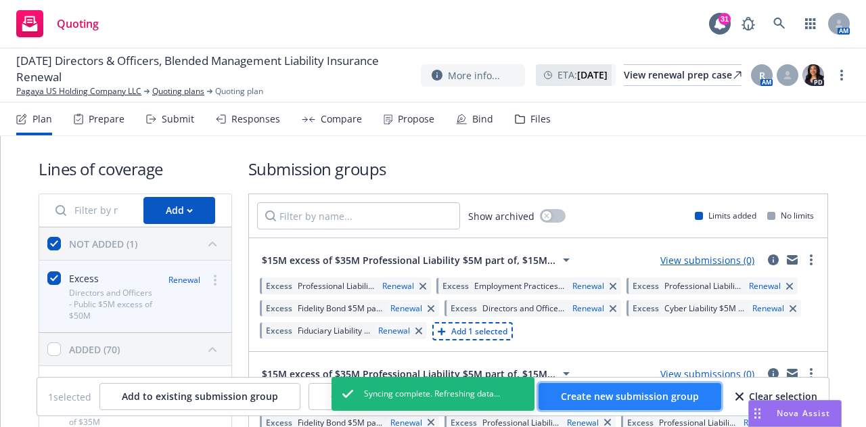
click at [612, 398] on span "Create new submission group" at bounding box center [630, 396] width 138 height 13
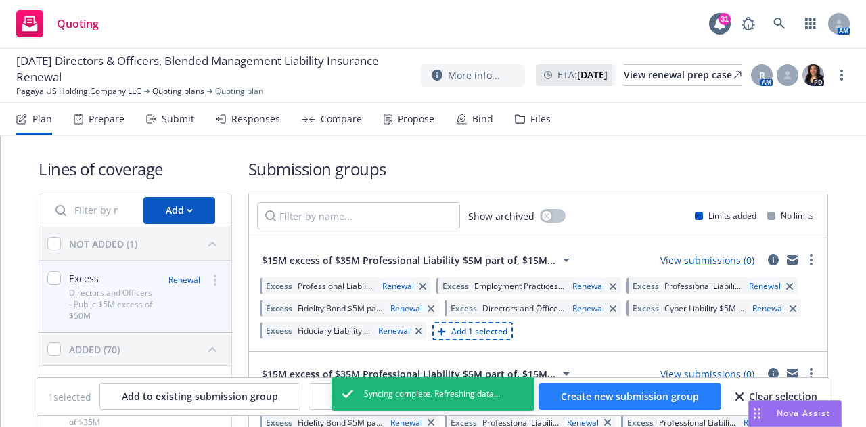
checkbox input "false"
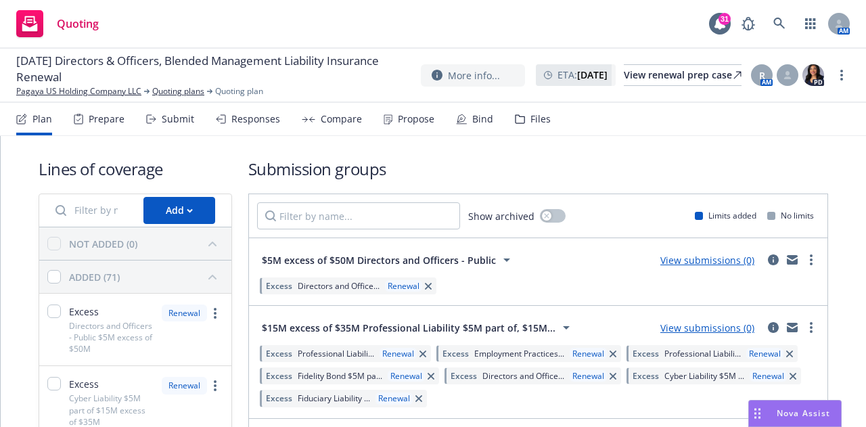
click at [179, 208] on div "Add" at bounding box center [179, 211] width 27 height 26
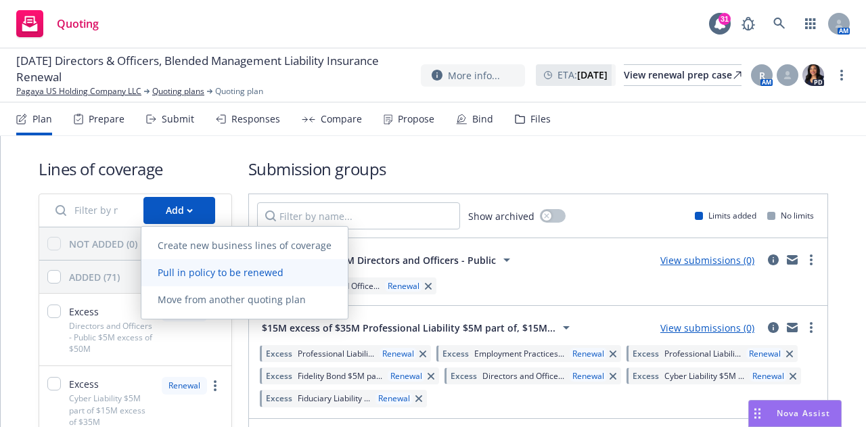
click at [197, 268] on span "Pull in policy to be renewed" at bounding box center [220, 272] width 158 height 13
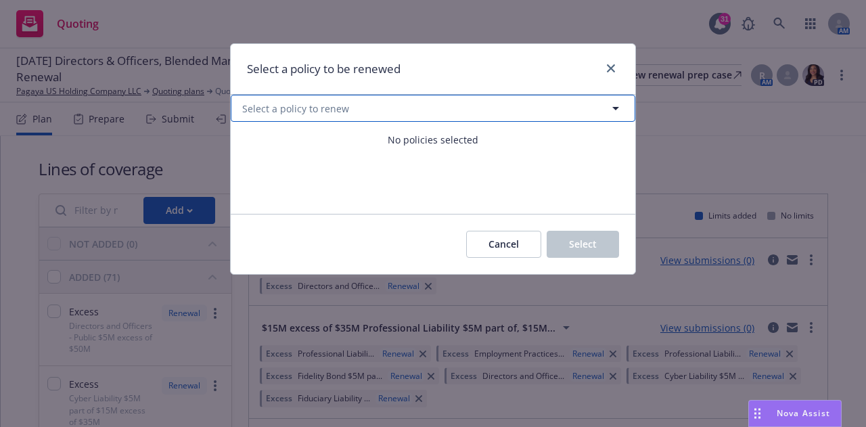
click at [595, 110] on button "Select a policy to renew" at bounding box center [433, 108] width 405 height 27
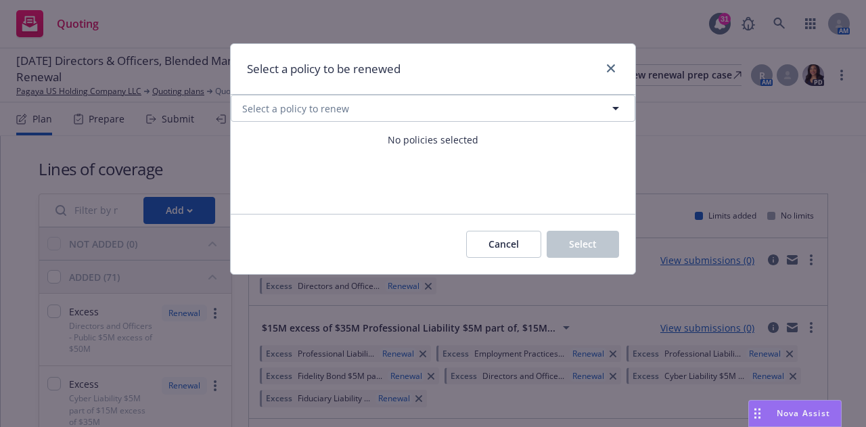
select select "ACTIVE"
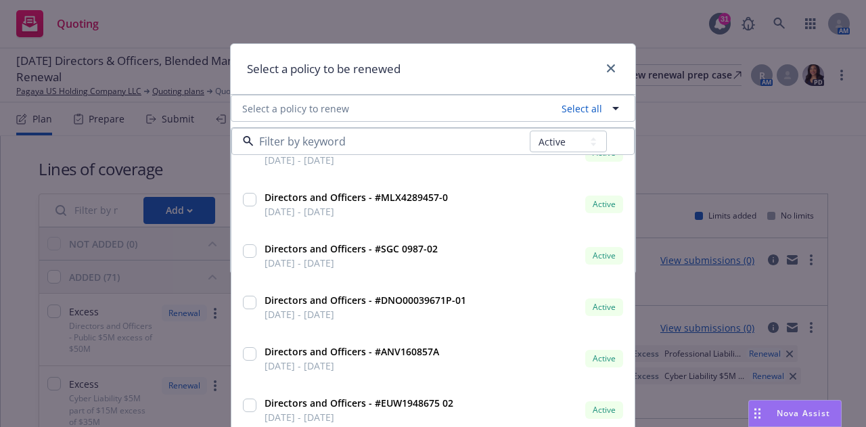
scroll to position [1417, 0]
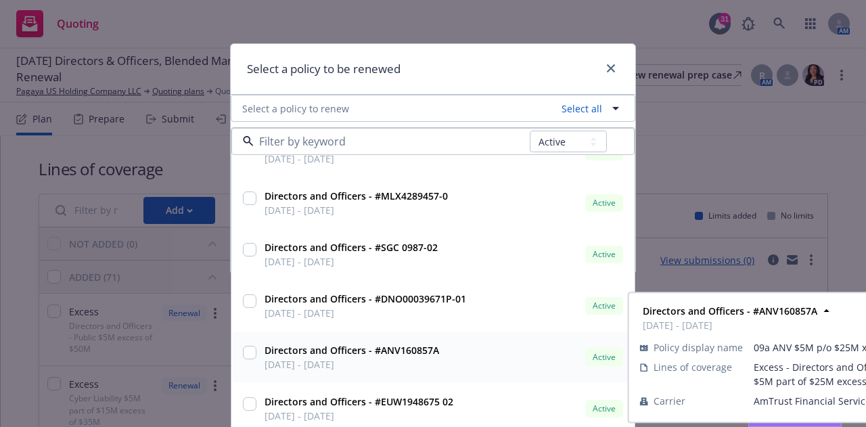
click at [244, 358] on input "checkbox" at bounding box center [250, 353] width 14 height 14
checkbox input "true"
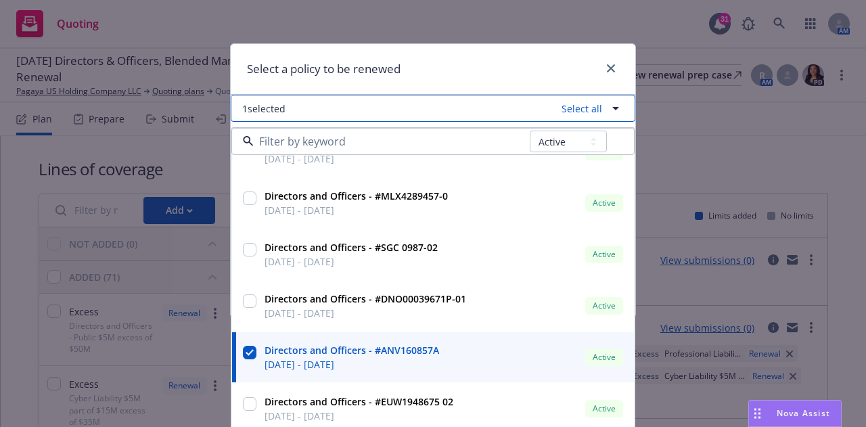
click at [616, 105] on icon "button" at bounding box center [616, 108] width 16 height 16
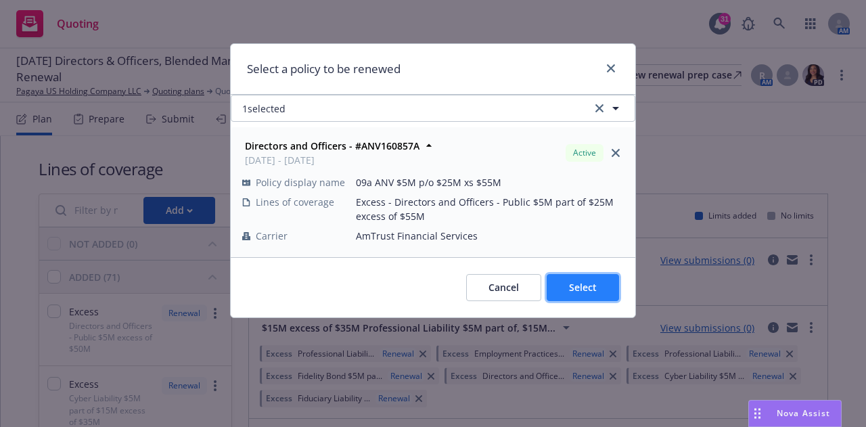
click at [576, 277] on button "Select" at bounding box center [583, 287] width 72 height 27
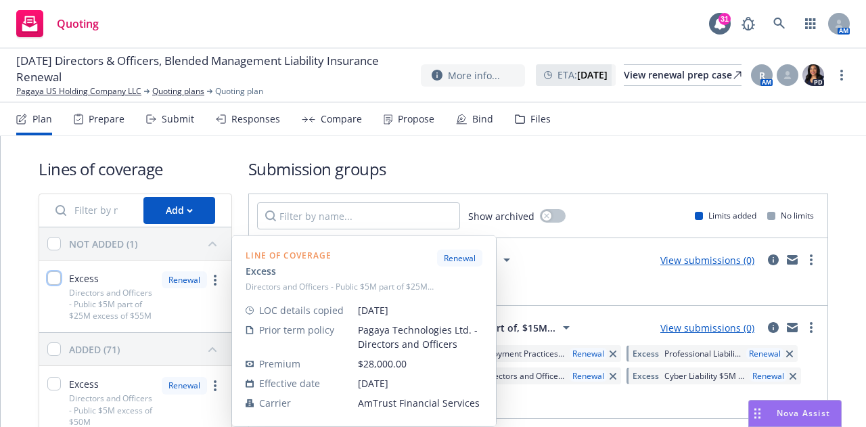
click at [56, 280] on input "checkbox" at bounding box center [54, 278] width 14 height 14
checkbox input "true"
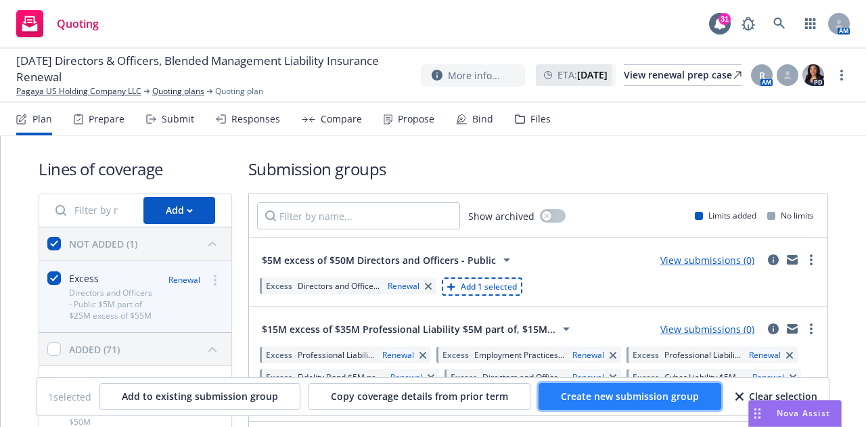
click at [586, 387] on button "Create new submission group" at bounding box center [630, 396] width 183 height 27
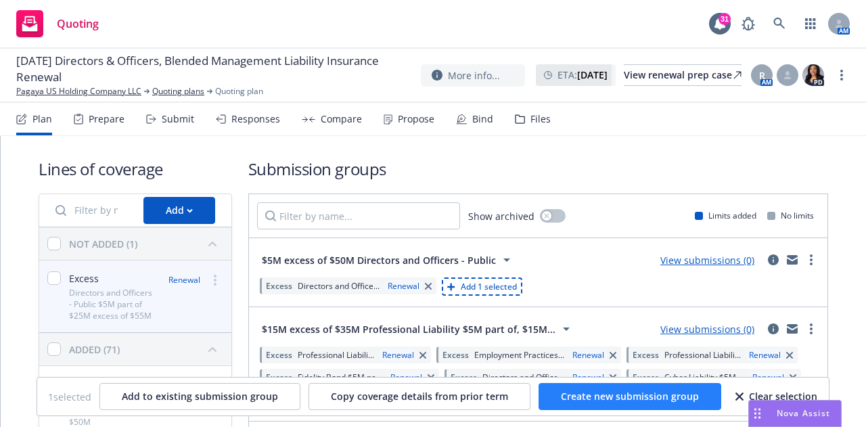
checkbox input "false"
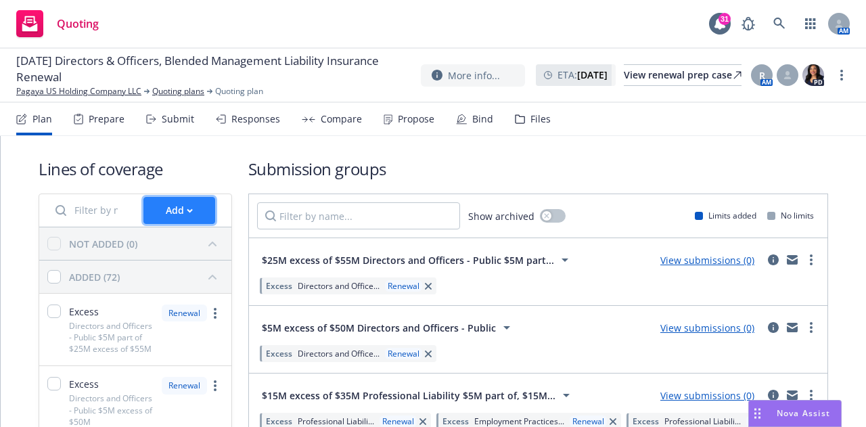
click at [174, 199] on div "Add" at bounding box center [179, 211] width 27 height 26
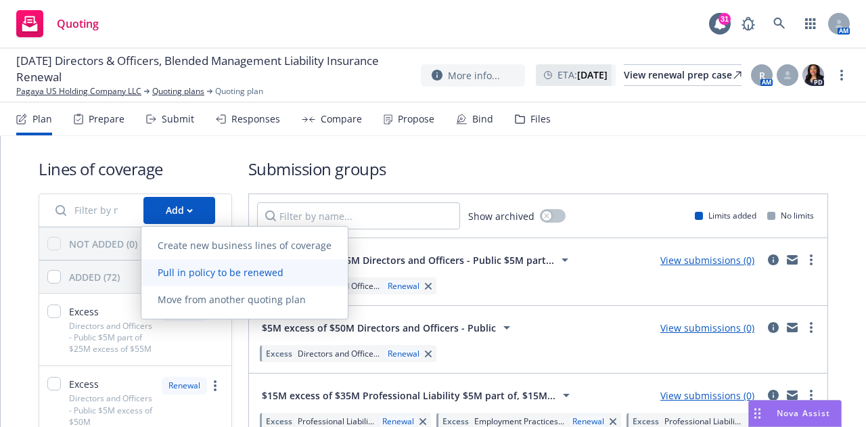
click at [258, 273] on span "Pull in policy to be renewed" at bounding box center [220, 272] width 158 height 13
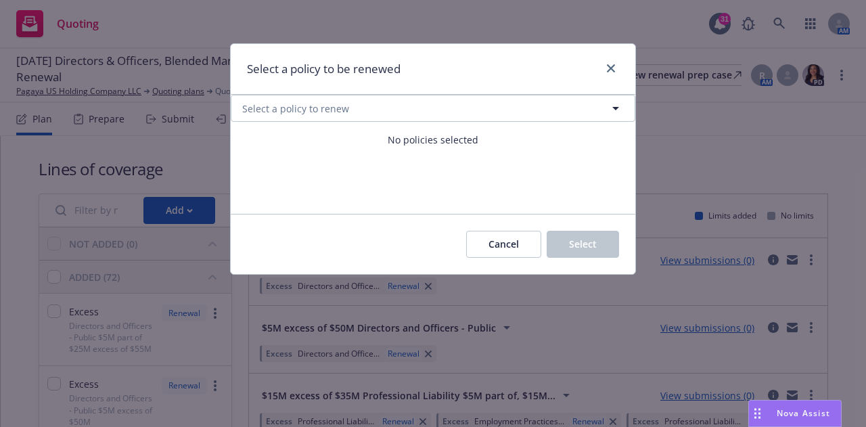
click at [311, 248] on div "Cancel Select" at bounding box center [433, 244] width 405 height 60
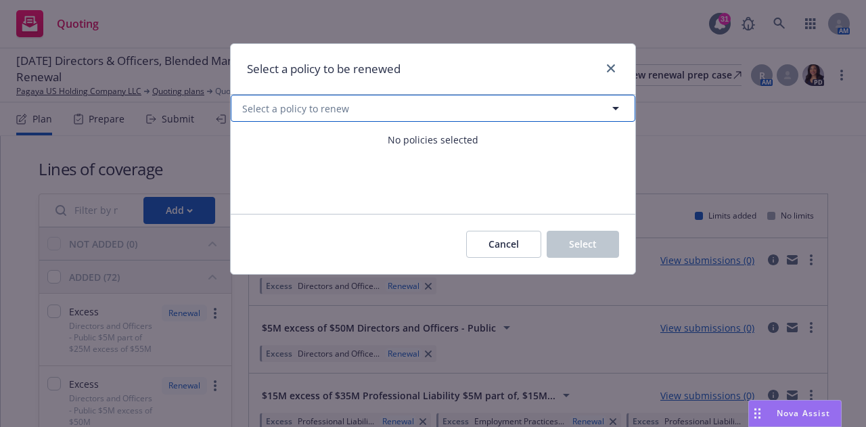
click at [606, 113] on button "Select a policy to renew" at bounding box center [433, 108] width 405 height 27
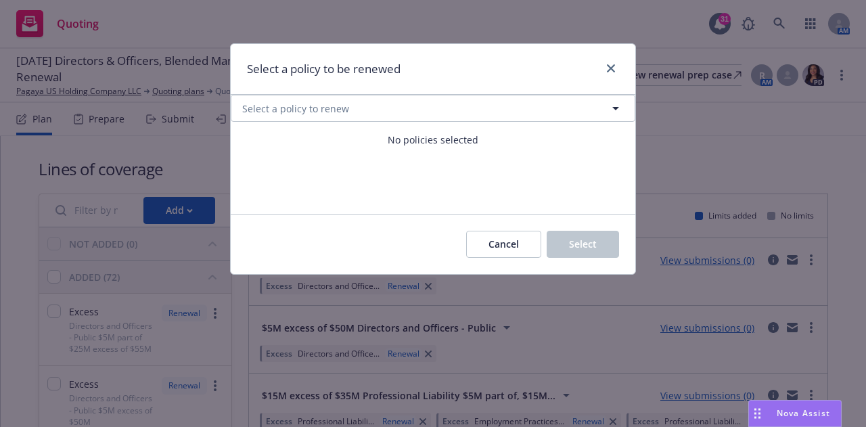
select select "ACTIVE"
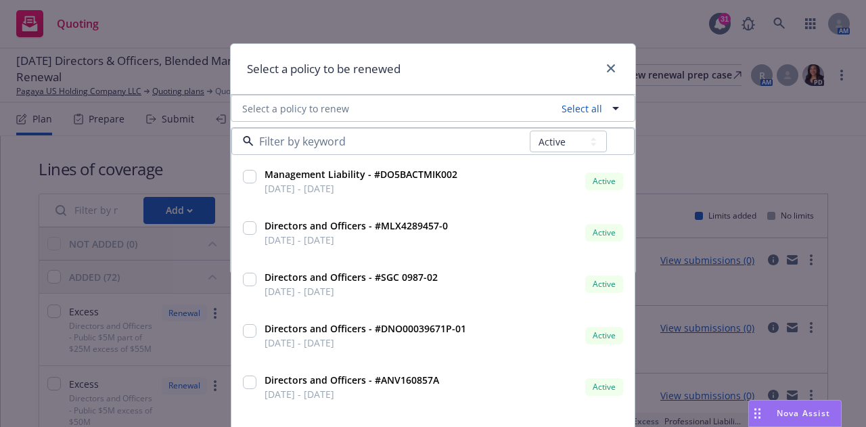
scroll to position [1402, 0]
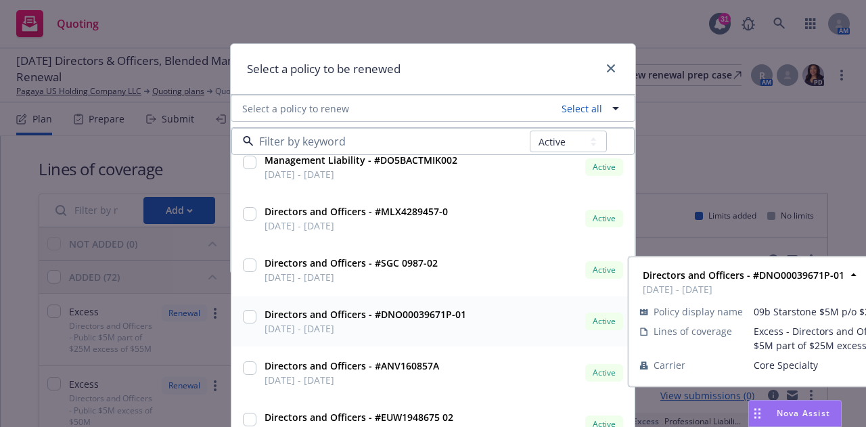
click at [248, 322] on input "checkbox" at bounding box center [250, 317] width 14 height 14
checkbox input "true"
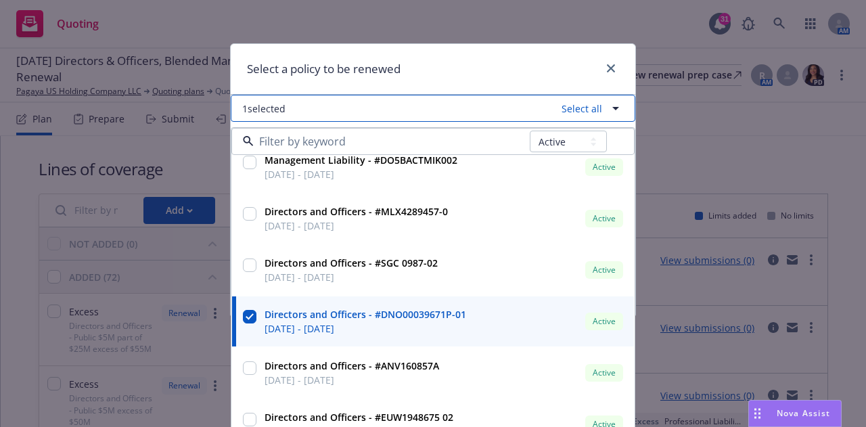
click at [614, 107] on icon "button" at bounding box center [616, 108] width 16 height 16
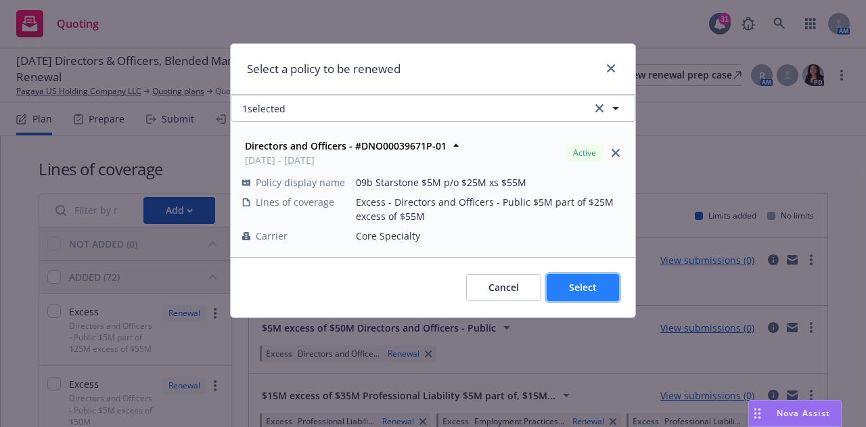
click at [581, 294] on span "Select" at bounding box center [583, 287] width 28 height 13
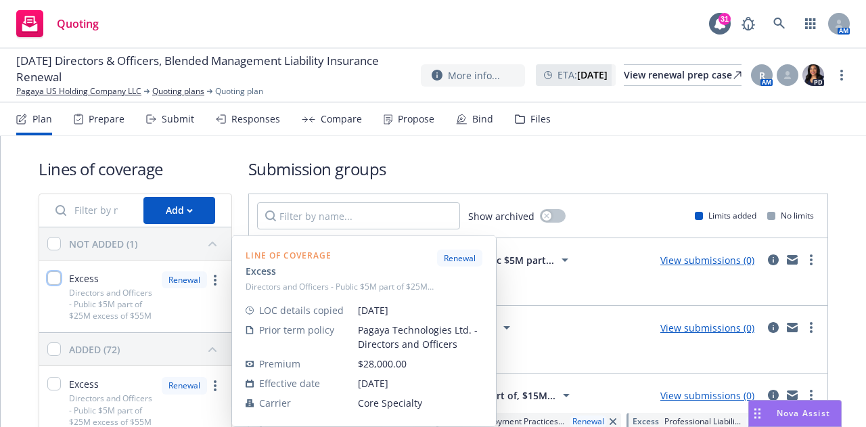
click at [56, 278] on input "checkbox" at bounding box center [54, 278] width 14 height 14
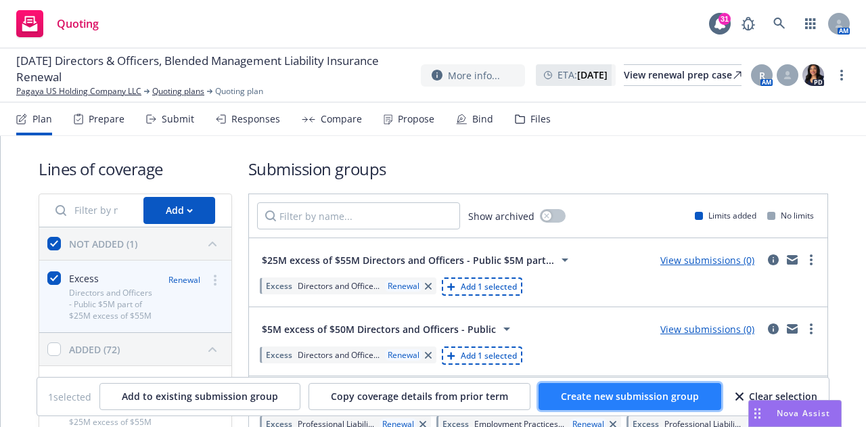
click at [637, 395] on span "Create new submission group" at bounding box center [630, 396] width 138 height 13
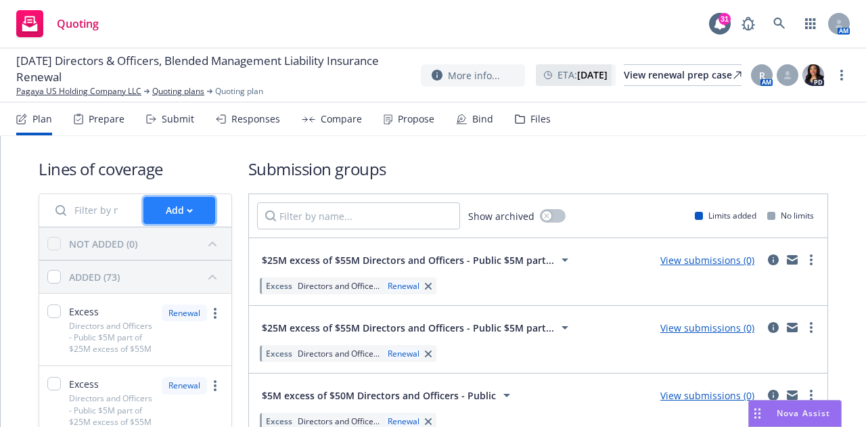
click at [160, 197] on button "Add" at bounding box center [179, 210] width 72 height 27
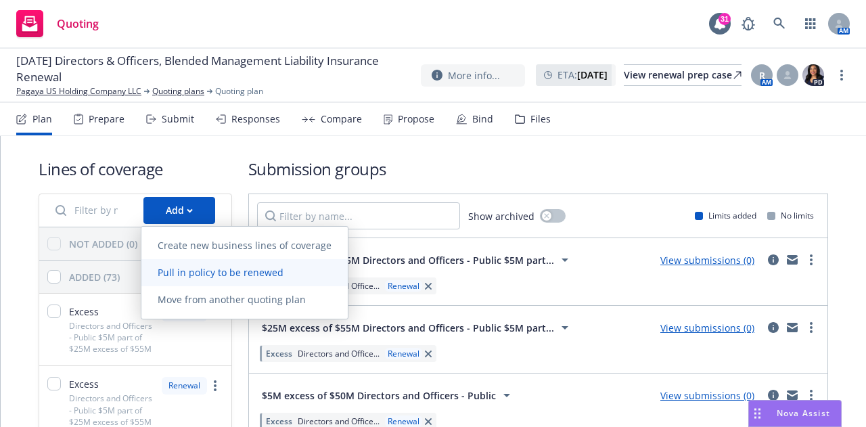
click at [198, 276] on span "Pull in policy to be renewed" at bounding box center [220, 272] width 158 height 13
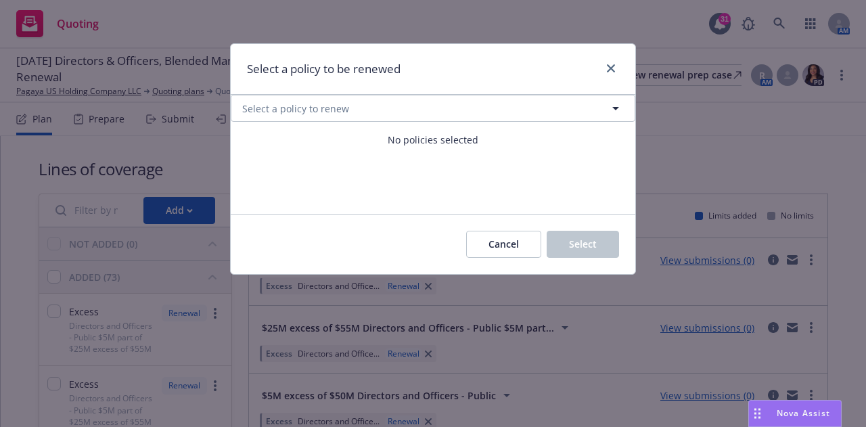
click at [404, 65] on div "Select a policy to be renewed" at bounding box center [433, 69] width 405 height 51
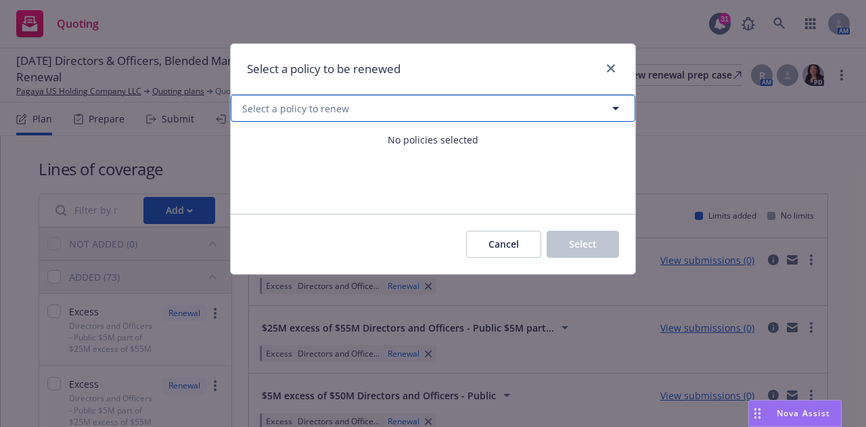
click at [618, 111] on icon "button" at bounding box center [616, 108] width 16 height 16
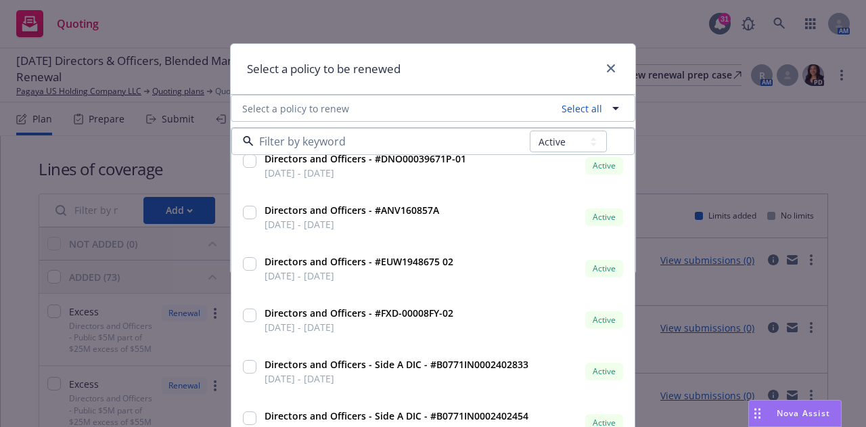
scroll to position [1558, 0]
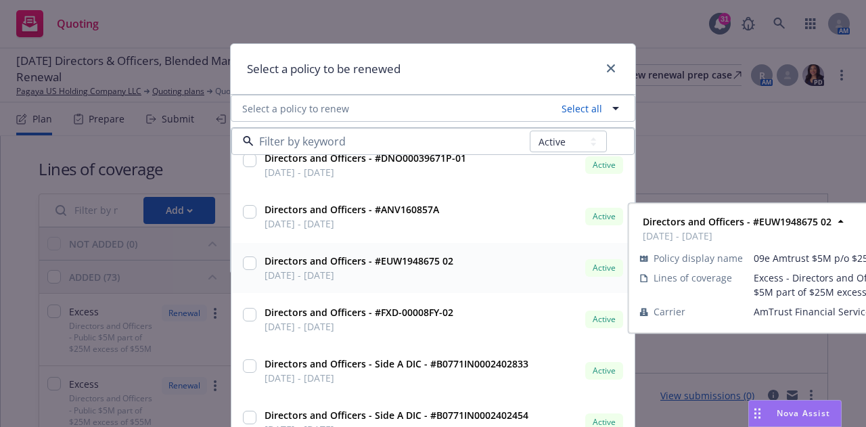
click at [247, 267] on input "checkbox" at bounding box center [250, 263] width 14 height 14
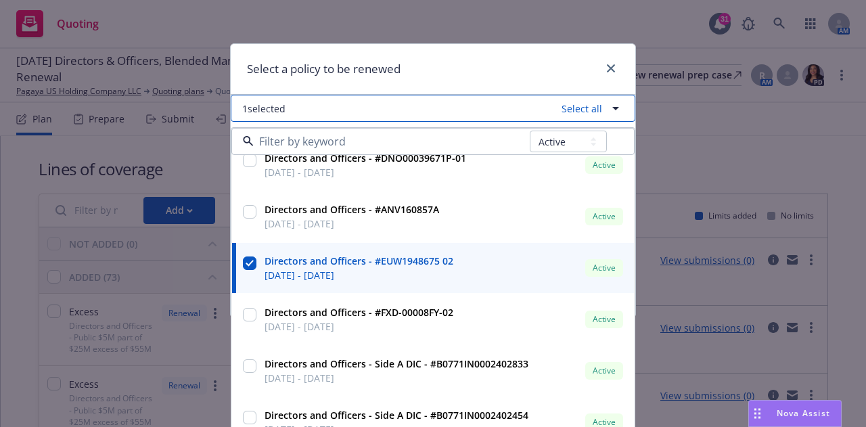
click at [612, 106] on icon "button" at bounding box center [616, 108] width 16 height 16
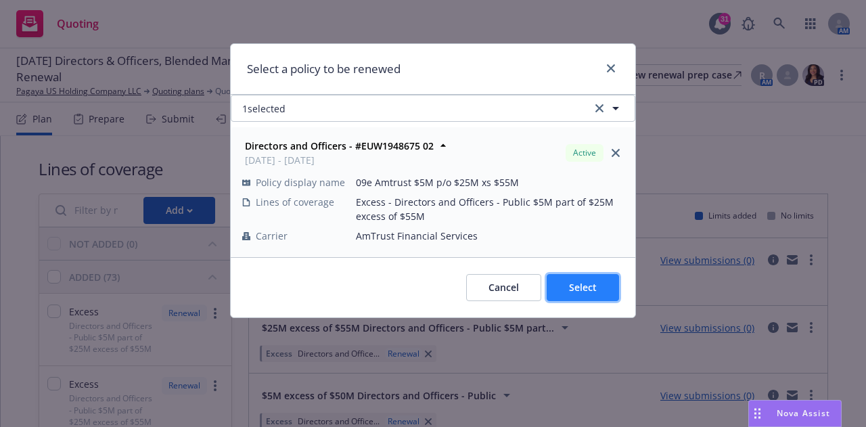
click at [583, 287] on span "Select" at bounding box center [583, 287] width 28 height 13
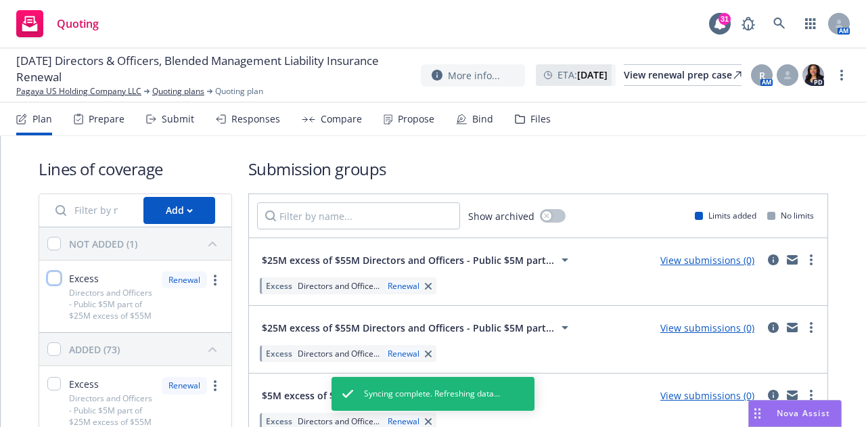
click at [53, 277] on input "checkbox" at bounding box center [54, 278] width 14 height 14
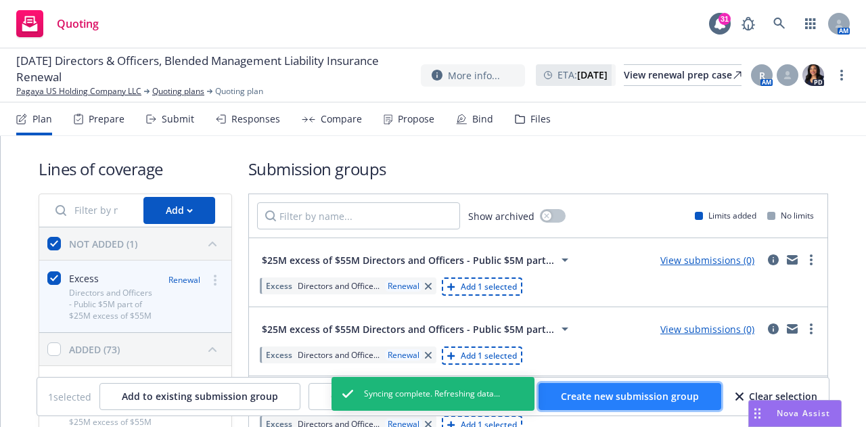
click at [603, 392] on span "Create new submission group" at bounding box center [630, 396] width 138 height 13
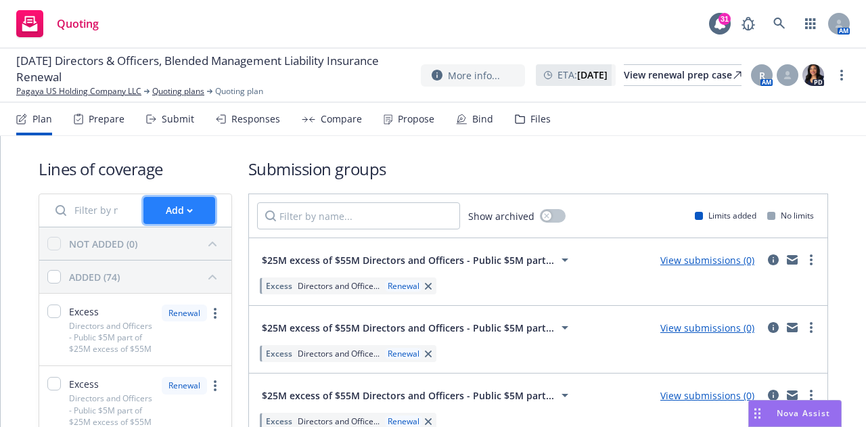
click at [181, 210] on div "Add" at bounding box center [179, 211] width 27 height 26
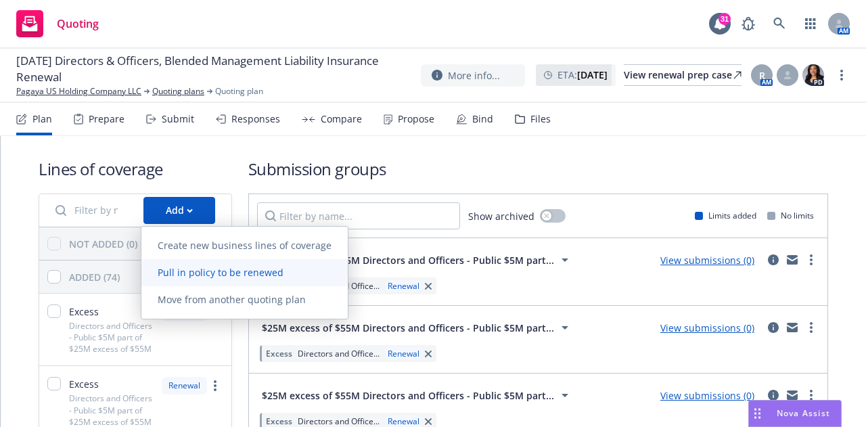
click at [189, 280] on link "Pull in policy to be renewed" at bounding box center [244, 272] width 206 height 27
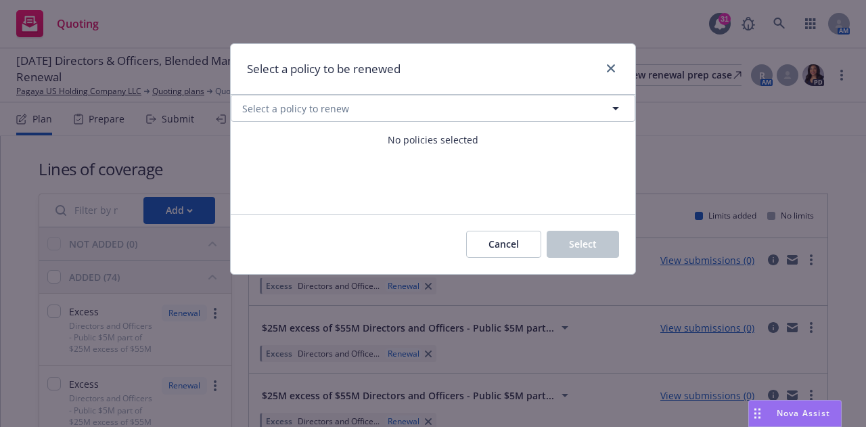
click at [346, 259] on div "Cancel Select" at bounding box center [433, 244] width 405 height 60
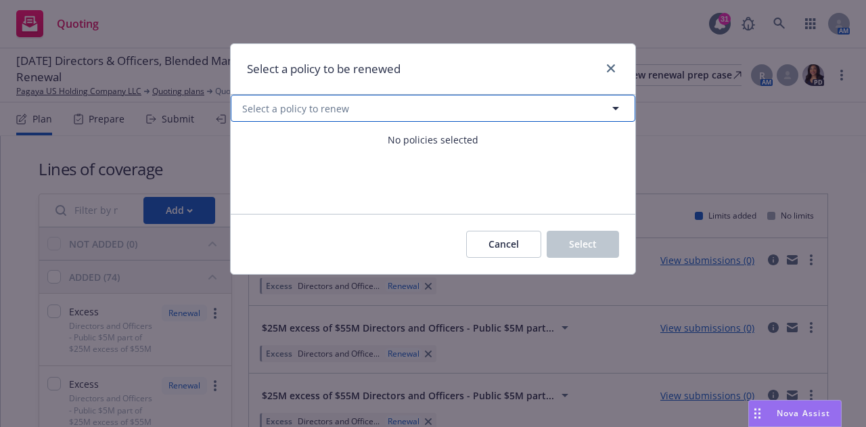
click at [619, 113] on icon "button" at bounding box center [616, 108] width 16 height 16
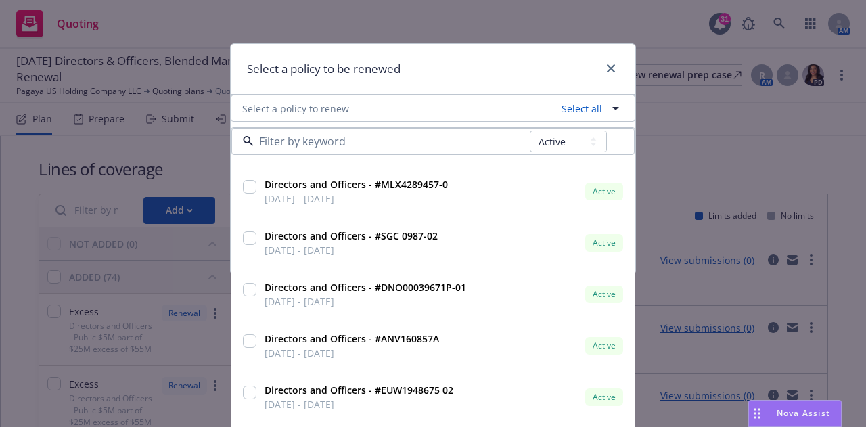
scroll to position [1434, 0]
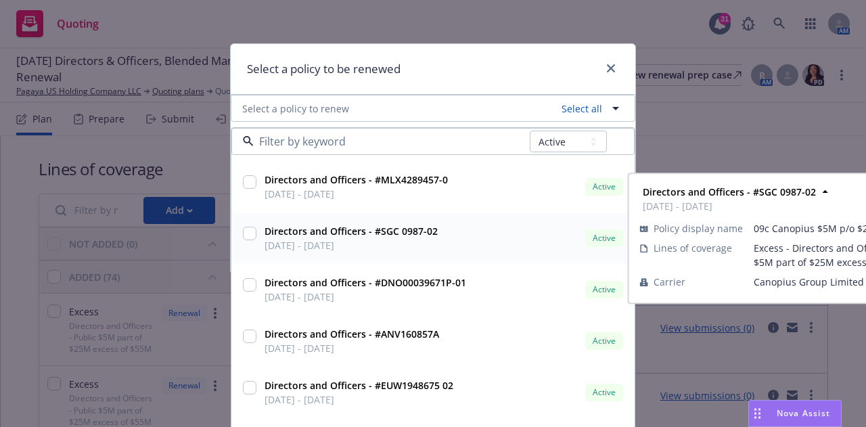
click at [244, 236] on input "checkbox" at bounding box center [250, 234] width 14 height 14
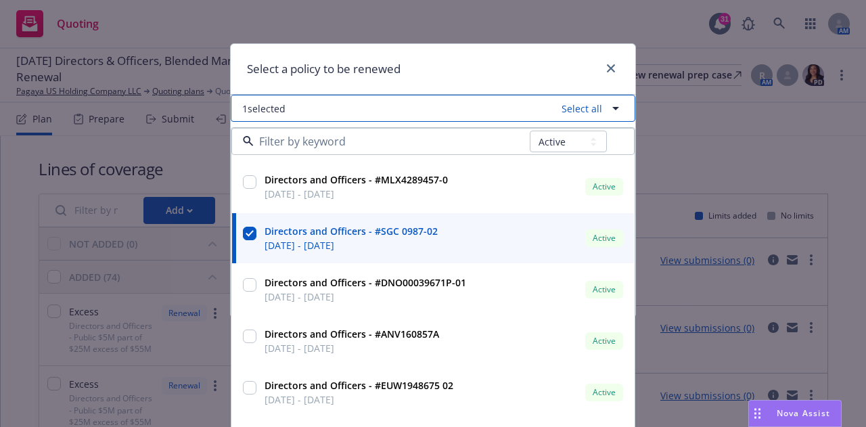
click at [617, 115] on icon "button" at bounding box center [616, 108] width 16 height 16
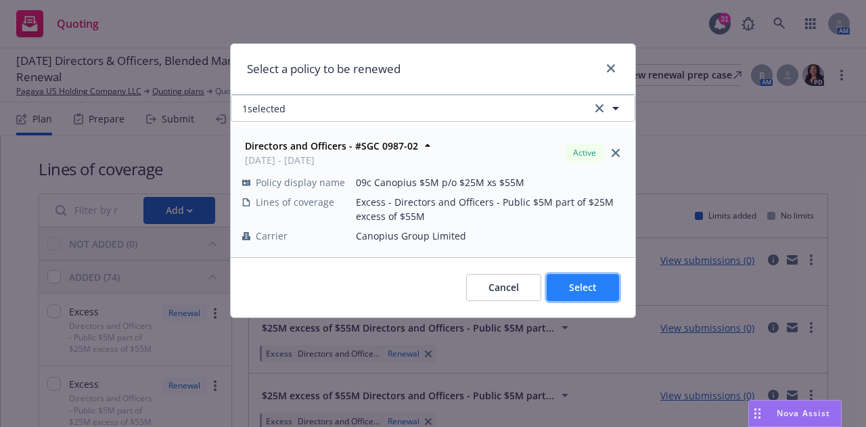
click at [578, 290] on span "Select" at bounding box center [583, 287] width 28 height 13
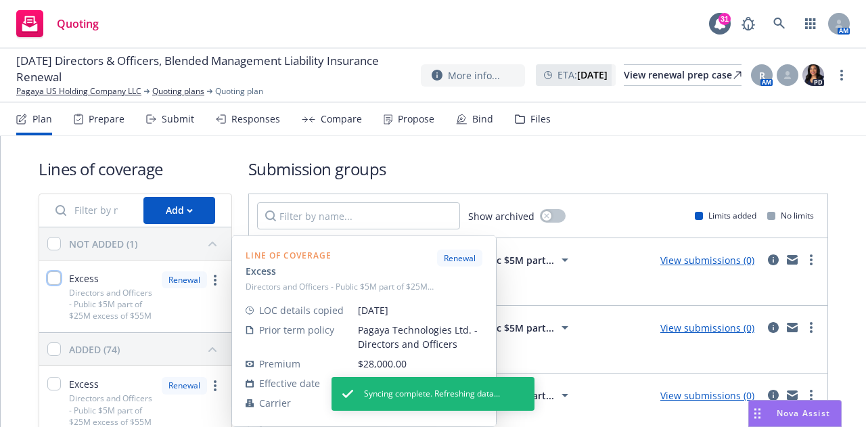
click at [60, 277] on input "checkbox" at bounding box center [54, 278] width 14 height 14
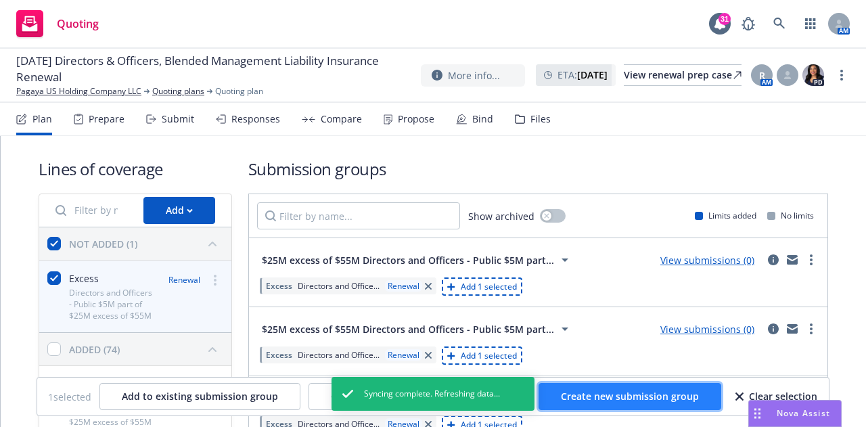
click at [612, 397] on span "Create new submission group" at bounding box center [630, 396] width 138 height 13
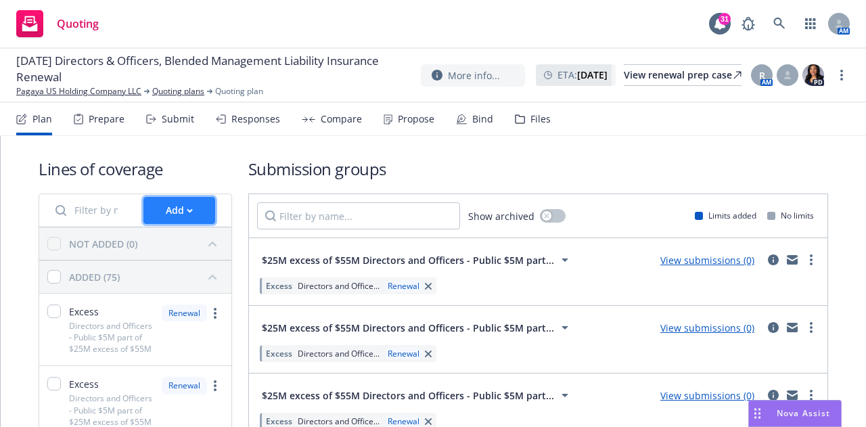
click at [189, 207] on div "Add" at bounding box center [179, 211] width 27 height 26
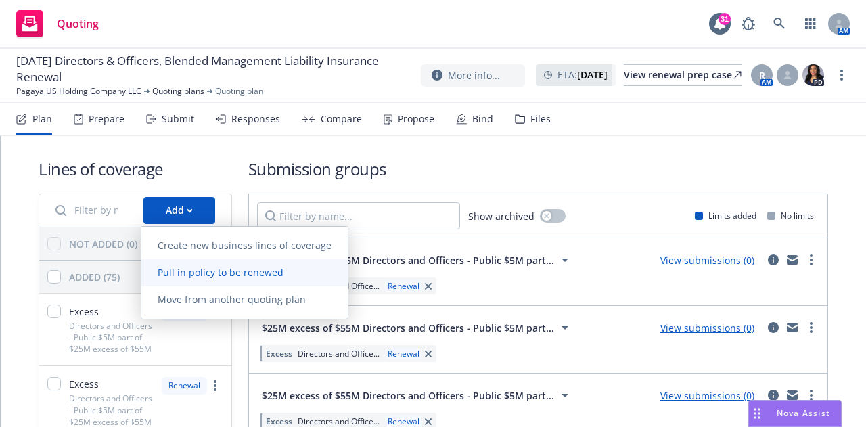
click at [196, 265] on link "Pull in policy to be renewed" at bounding box center [244, 272] width 206 height 27
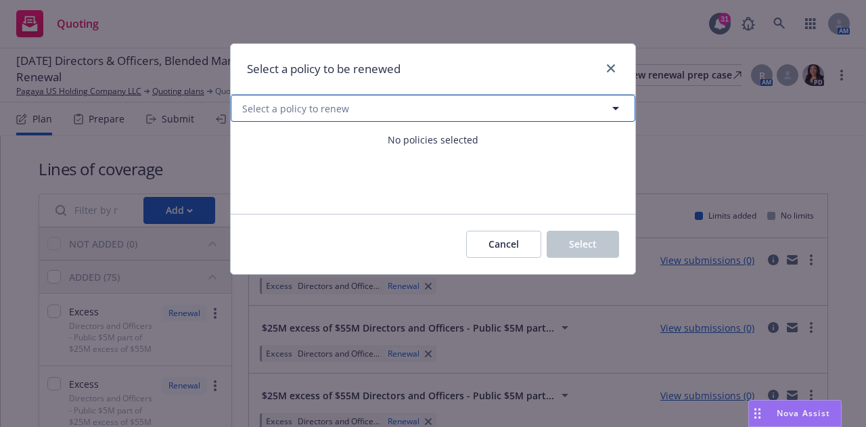
click at [501, 112] on button "Select a policy to renew" at bounding box center [433, 108] width 405 height 27
click at [325, 110] on span "Select a policy to renew" at bounding box center [295, 108] width 107 height 14
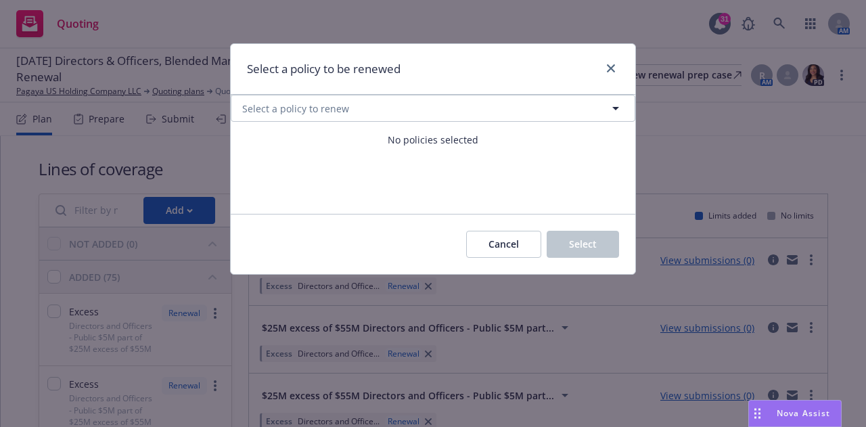
click at [391, 248] on div "Cancel Select" at bounding box center [433, 244] width 405 height 60
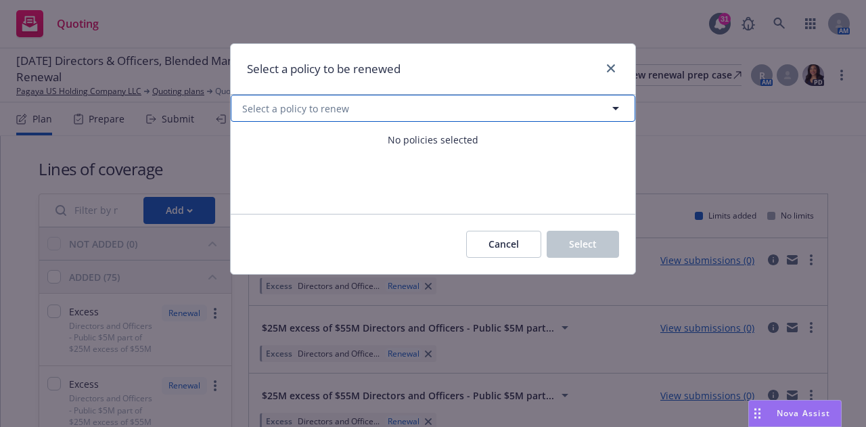
click at [601, 110] on button "Select a policy to renew" at bounding box center [433, 108] width 405 height 27
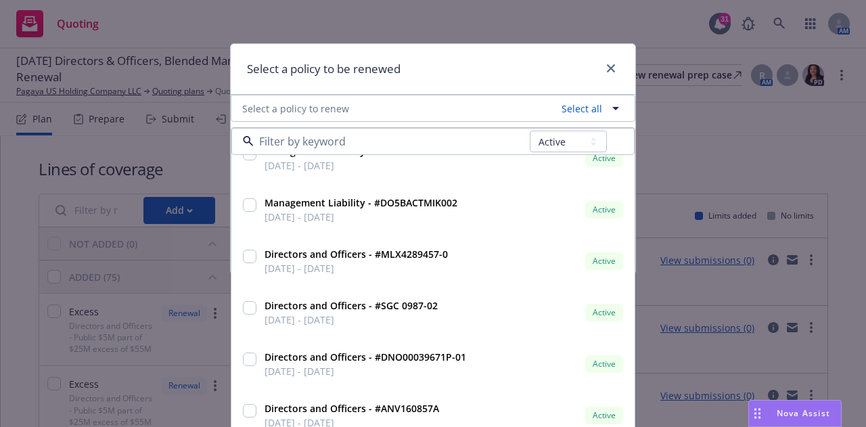
scroll to position [1360, 0]
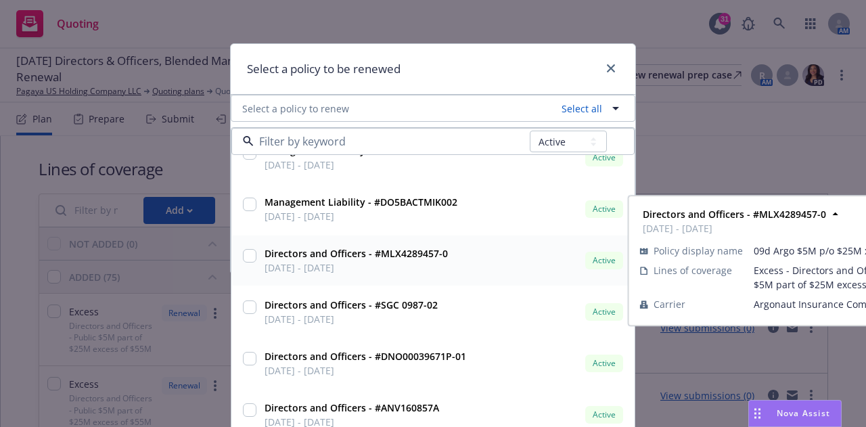
click at [244, 258] on input "checkbox" at bounding box center [250, 256] width 14 height 14
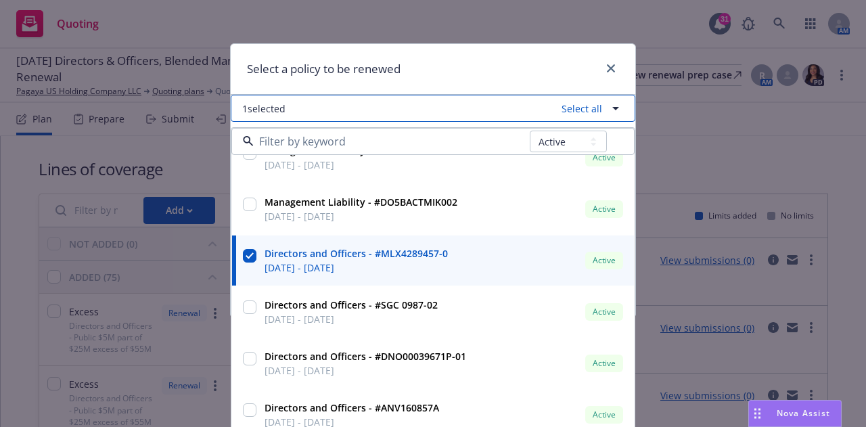
click at [613, 111] on icon "button" at bounding box center [616, 108] width 16 height 16
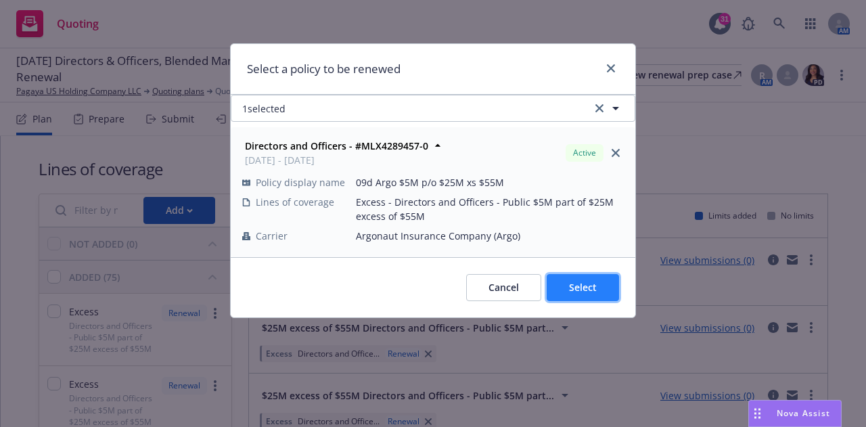
click at [599, 285] on button "Select" at bounding box center [583, 287] width 72 height 27
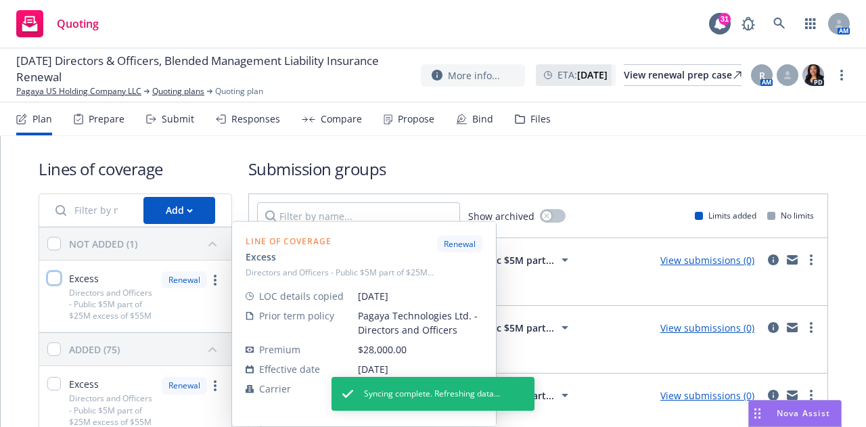
click at [58, 277] on input "checkbox" at bounding box center [54, 278] width 14 height 14
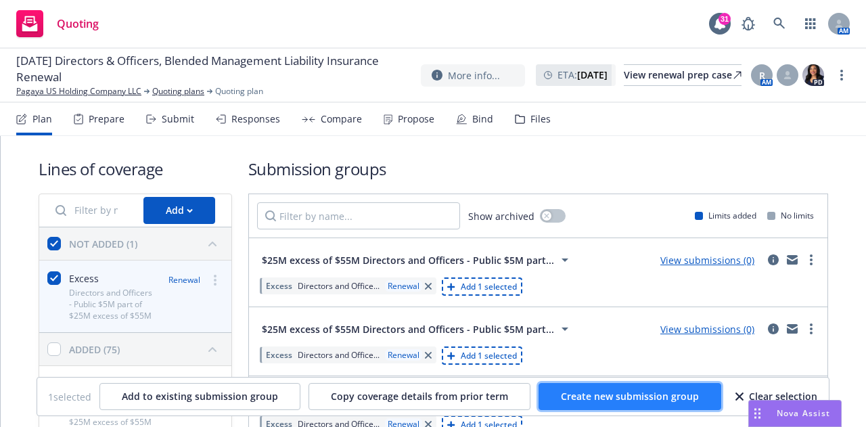
click at [616, 396] on span "Create new submission group" at bounding box center [630, 396] width 138 height 13
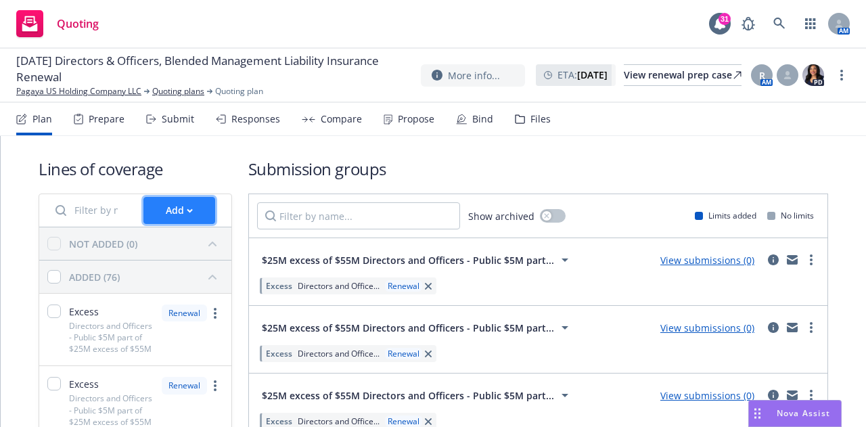
click at [195, 205] on button "Add" at bounding box center [179, 210] width 72 height 27
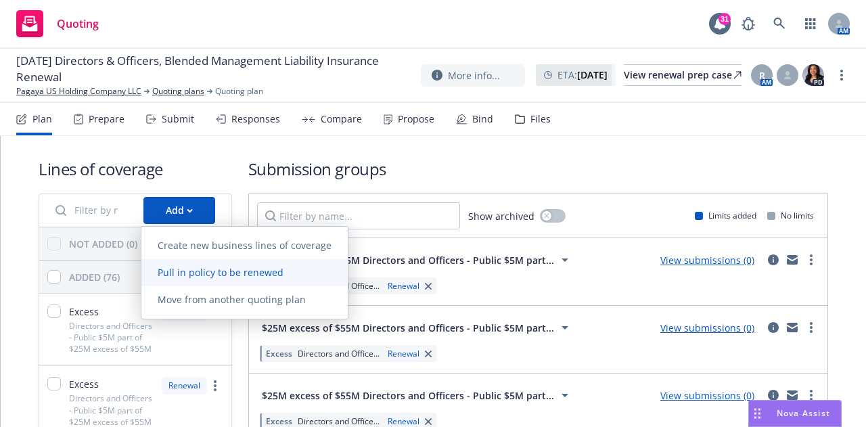
click at [210, 267] on span "Pull in policy to be renewed" at bounding box center [220, 272] width 158 height 13
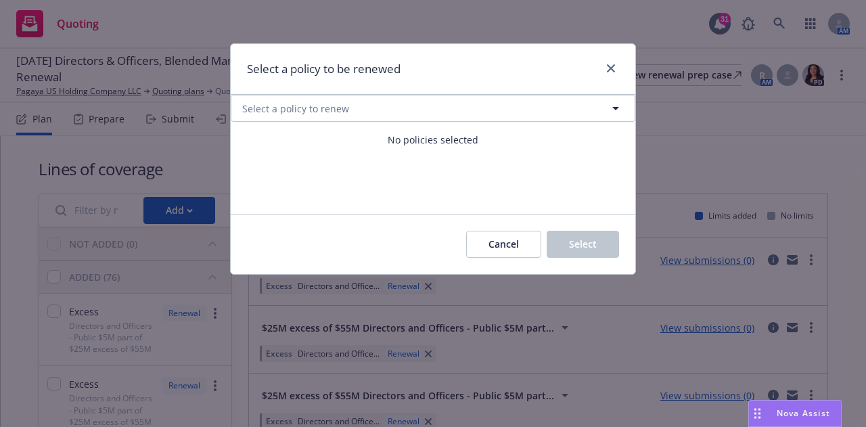
click at [302, 259] on div "Cancel Select" at bounding box center [433, 244] width 405 height 60
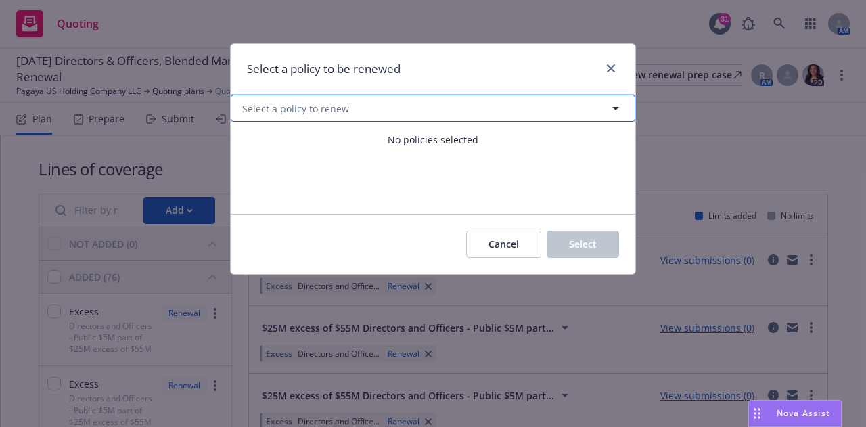
click at [569, 121] on button "Select a policy to renew" at bounding box center [433, 108] width 405 height 27
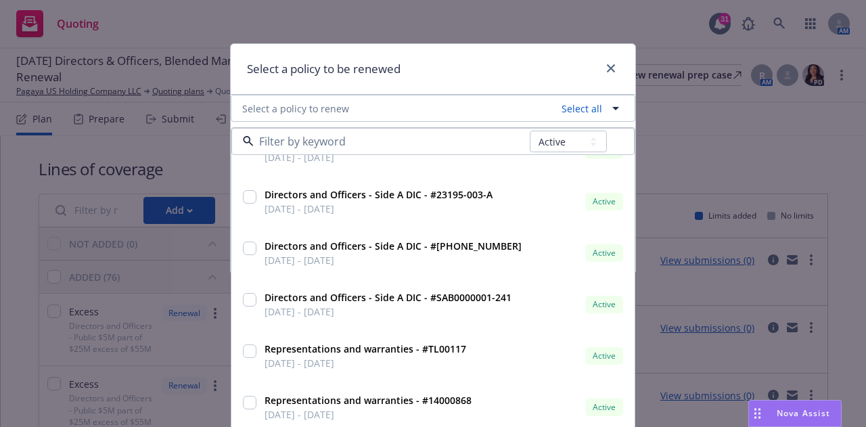
scroll to position [1985, 0]
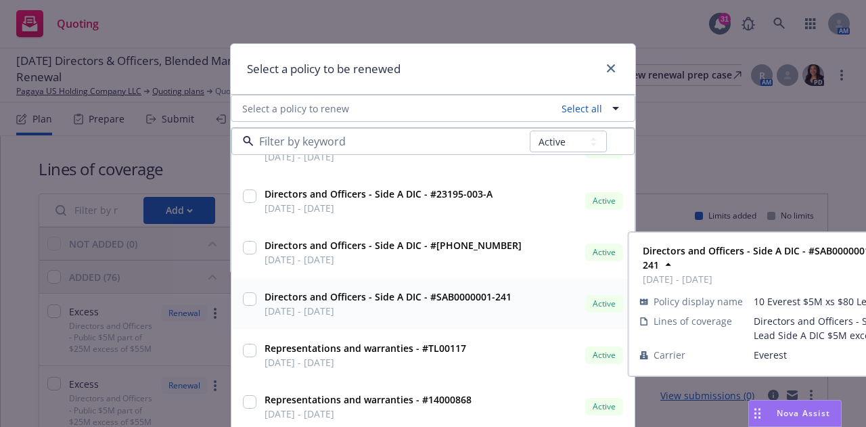
click at [250, 302] on input "checkbox" at bounding box center [250, 299] width 14 height 14
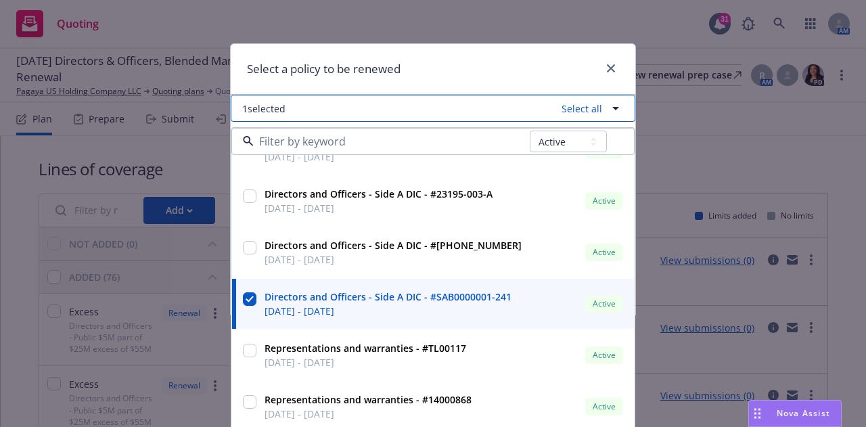
click at [615, 109] on icon "button" at bounding box center [616, 108] width 16 height 16
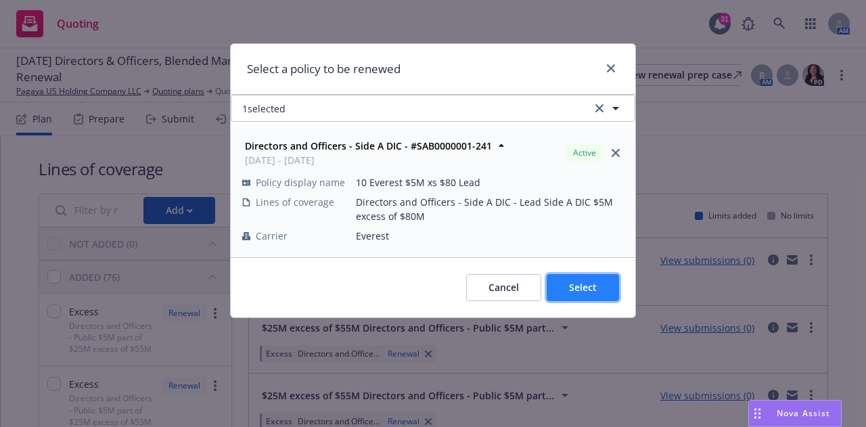
click at [582, 293] on span "Select" at bounding box center [583, 287] width 28 height 13
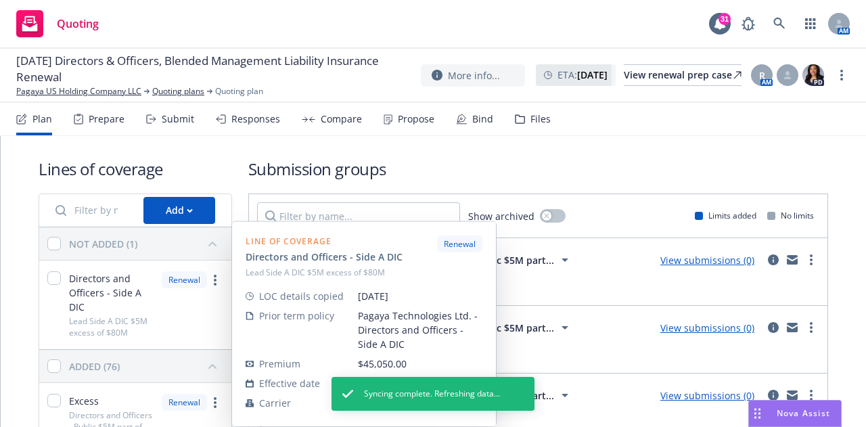
click at [62, 277] on div "Directors and Officers - Side A DIC Lead Side A DIC $5M excess of $80M" at bounding box center [100, 304] width 106 height 67
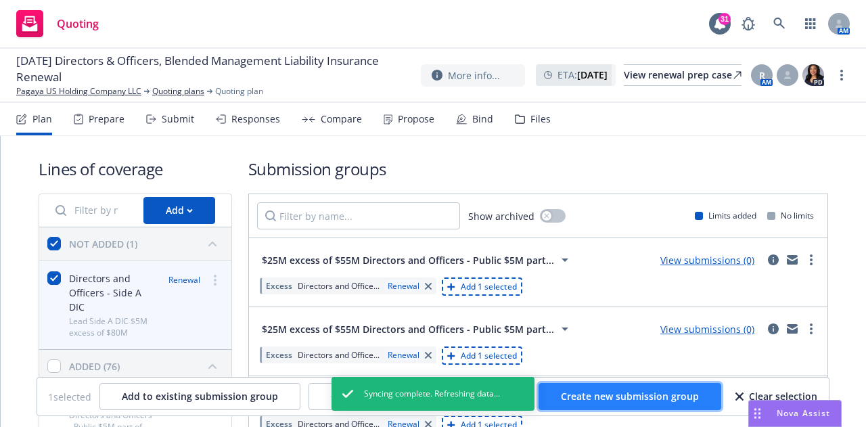
click at [606, 390] on button "Create new submission group" at bounding box center [630, 396] width 183 height 27
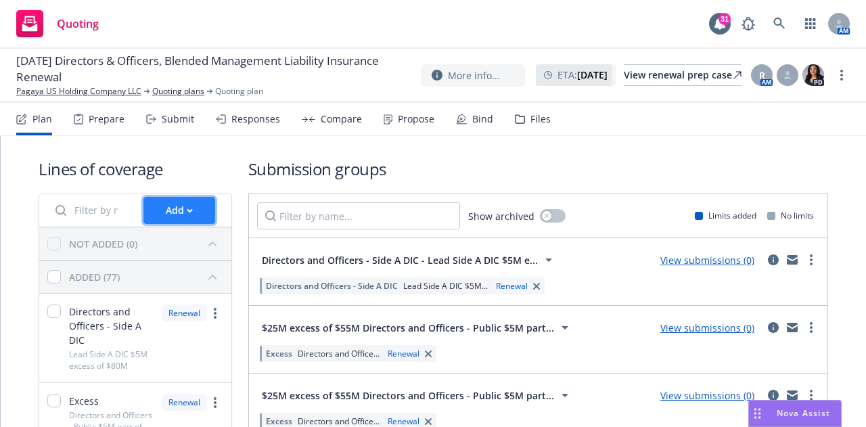
click at [193, 212] on button "Add" at bounding box center [179, 210] width 72 height 27
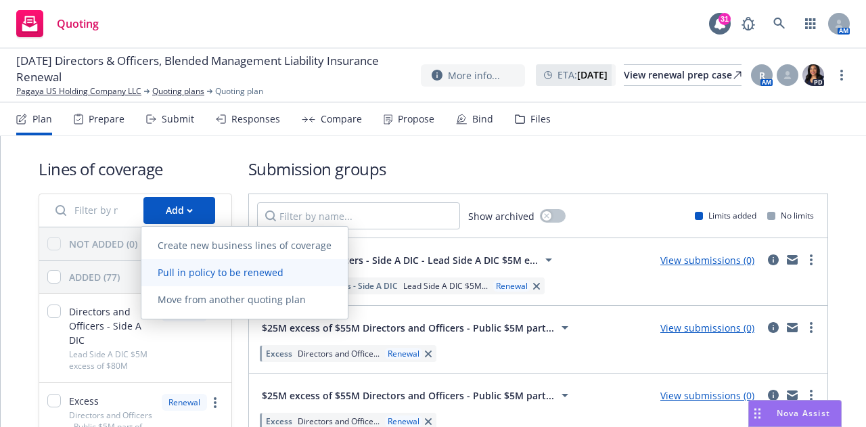
click at [198, 276] on span "Pull in policy to be renewed" at bounding box center [220, 272] width 158 height 13
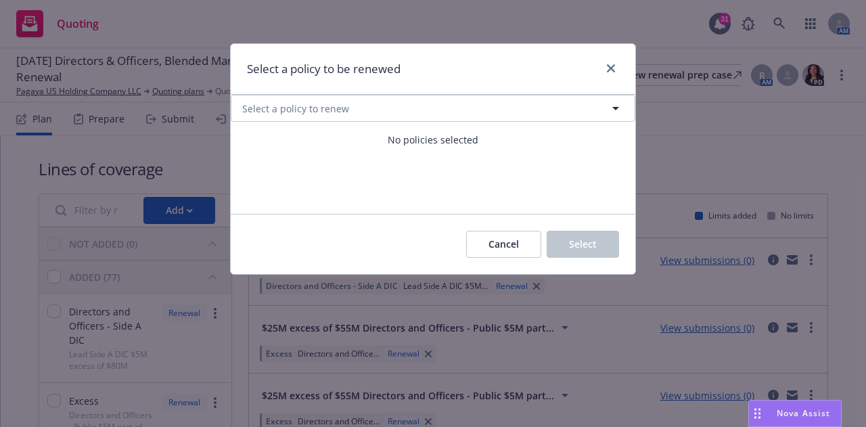
click at [340, 240] on div "Cancel Select" at bounding box center [433, 244] width 405 height 60
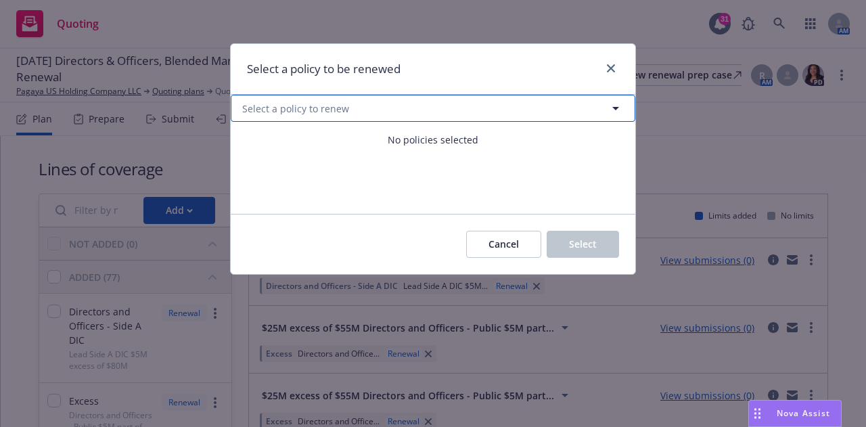
click at [608, 105] on icon "button" at bounding box center [616, 108] width 16 height 16
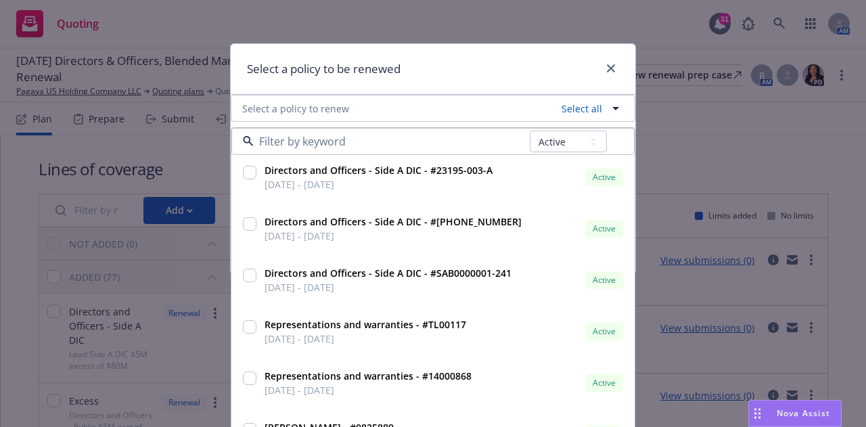
scroll to position [2027, 0]
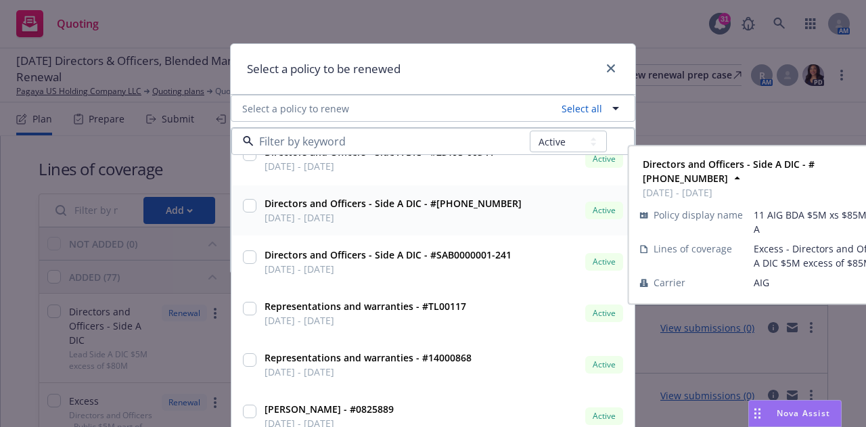
click at [244, 208] on input "checkbox" at bounding box center [250, 206] width 14 height 14
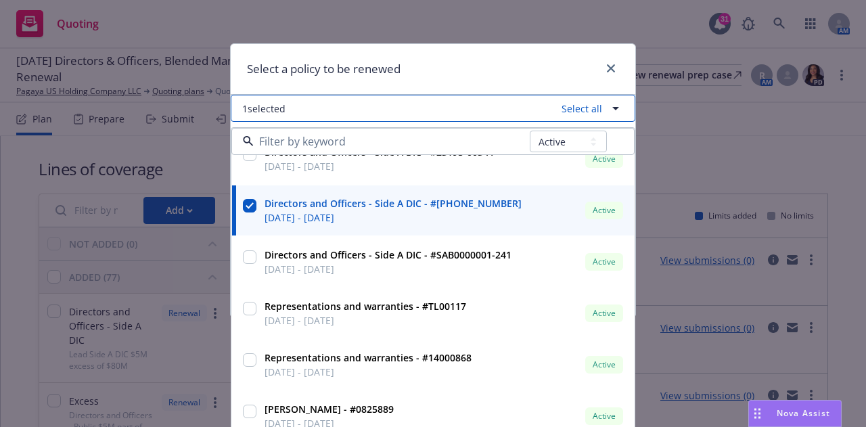
click at [613, 111] on icon "button" at bounding box center [616, 108] width 16 height 16
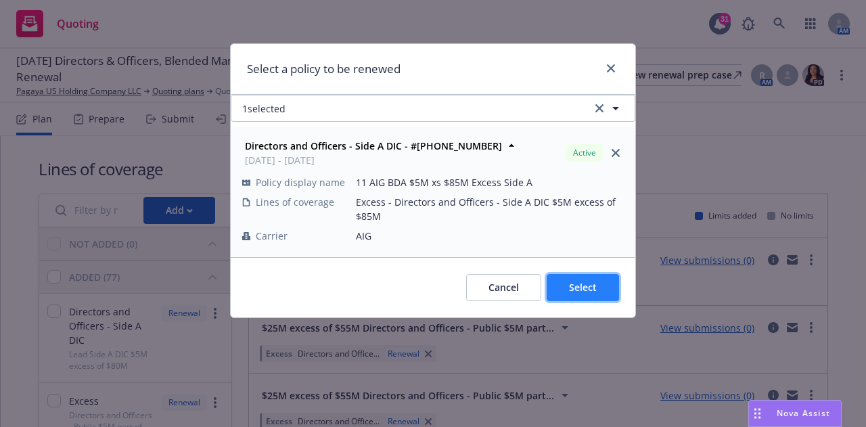
click at [587, 279] on button "Select" at bounding box center [583, 287] width 72 height 27
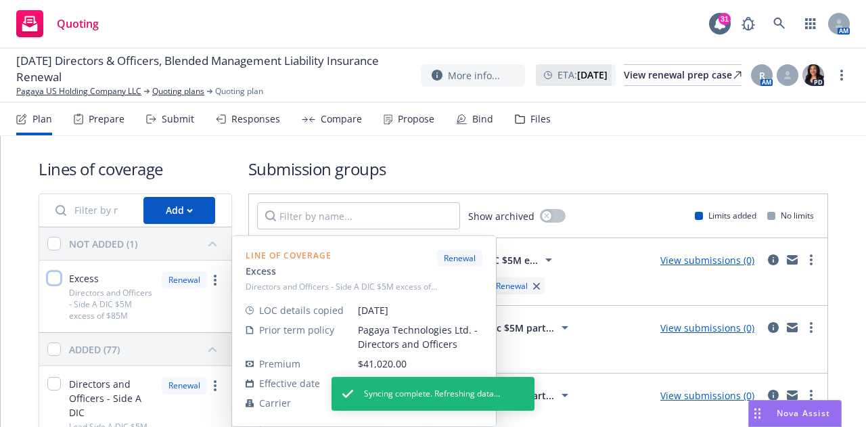
click at [50, 276] on input "checkbox" at bounding box center [54, 278] width 14 height 14
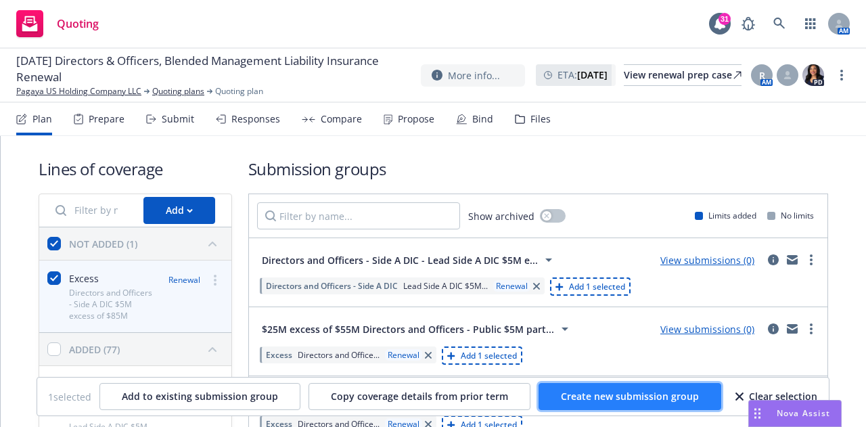
click at [629, 387] on button "Create new submission group" at bounding box center [630, 396] width 183 height 27
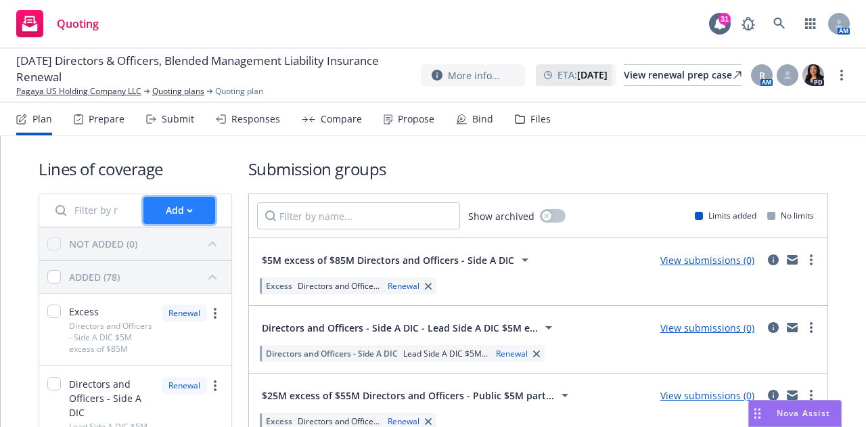
click at [201, 210] on button "Add" at bounding box center [179, 210] width 72 height 27
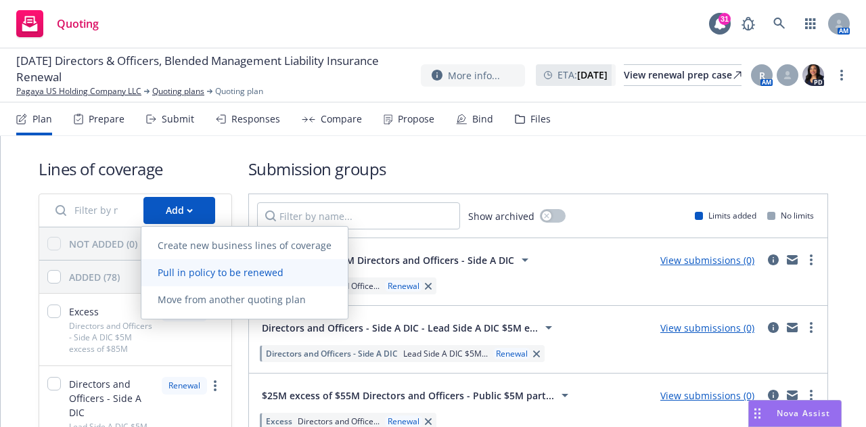
click at [226, 265] on link "Pull in policy to be renewed" at bounding box center [244, 272] width 206 height 27
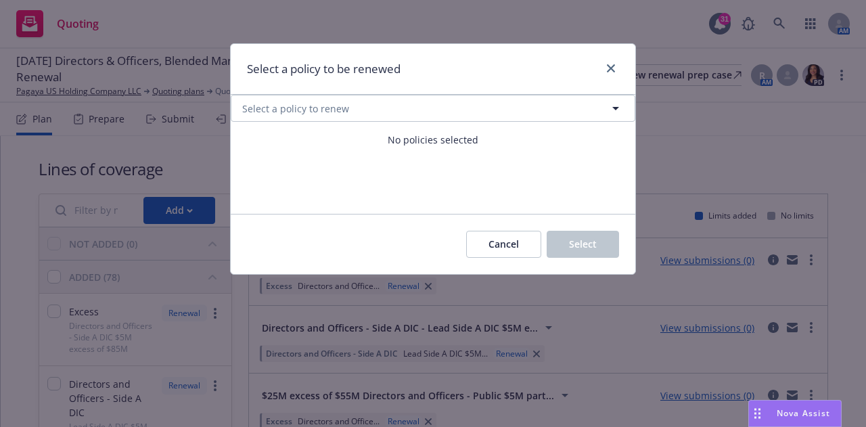
click at [339, 265] on div "Cancel Select" at bounding box center [433, 244] width 405 height 60
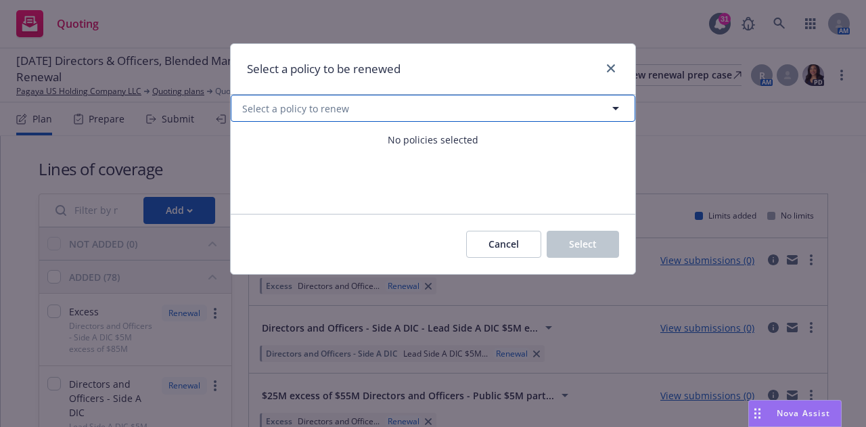
click at [608, 109] on icon "button" at bounding box center [616, 108] width 16 height 16
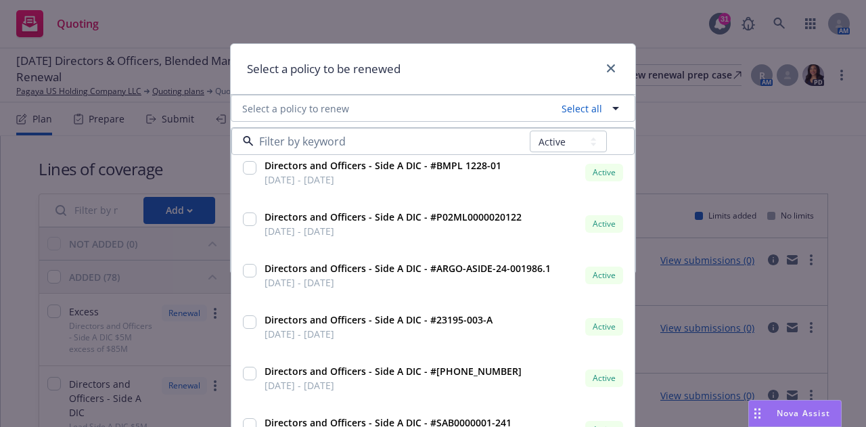
scroll to position [1878, 0]
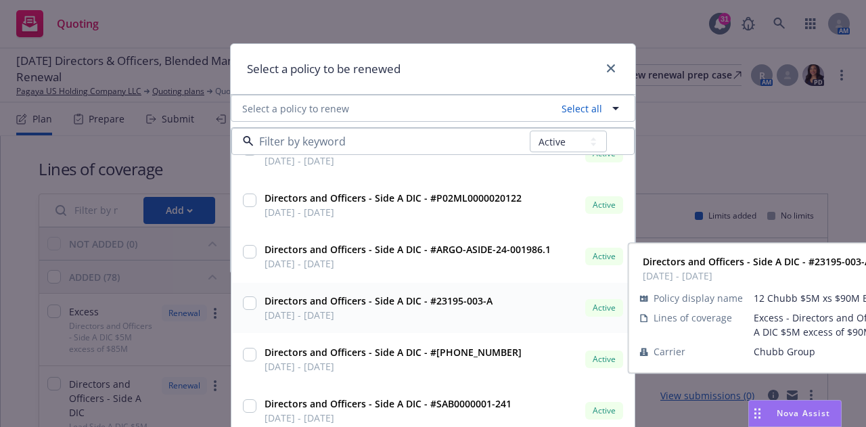
click at [244, 304] on input "checkbox" at bounding box center [250, 303] width 14 height 14
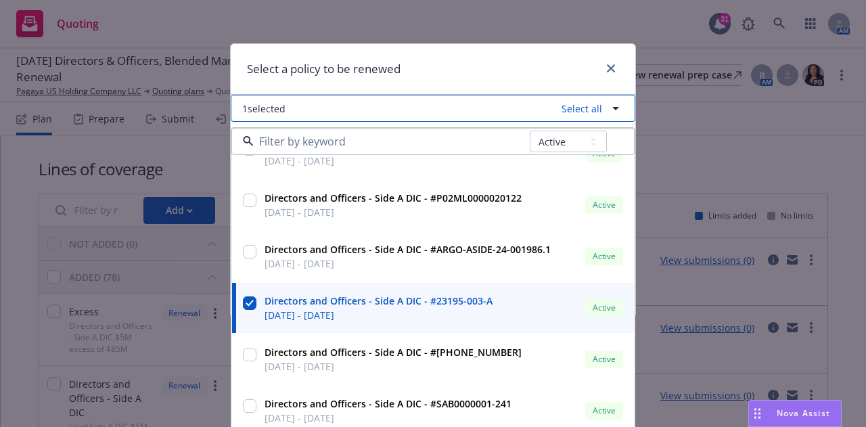
click at [609, 106] on icon "button" at bounding box center [616, 108] width 16 height 16
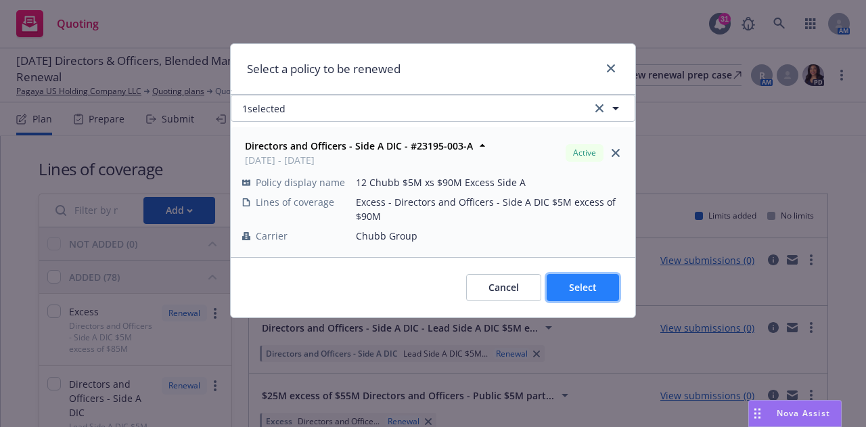
click at [589, 292] on span "Select" at bounding box center [583, 287] width 28 height 13
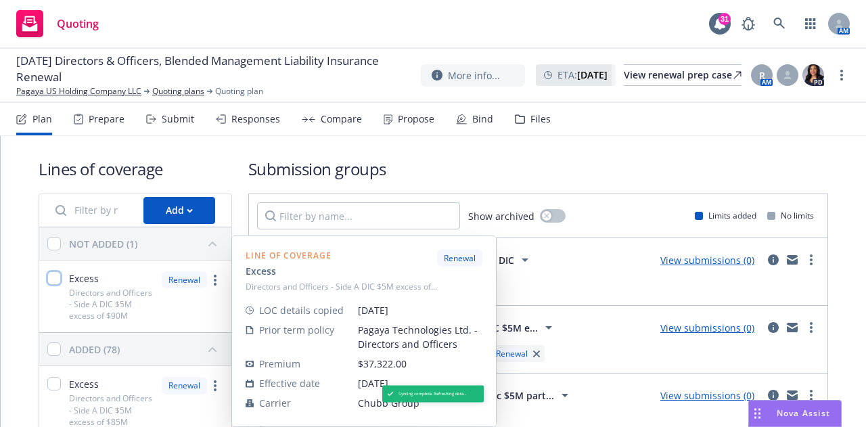
click at [56, 279] on input "checkbox" at bounding box center [54, 278] width 14 height 14
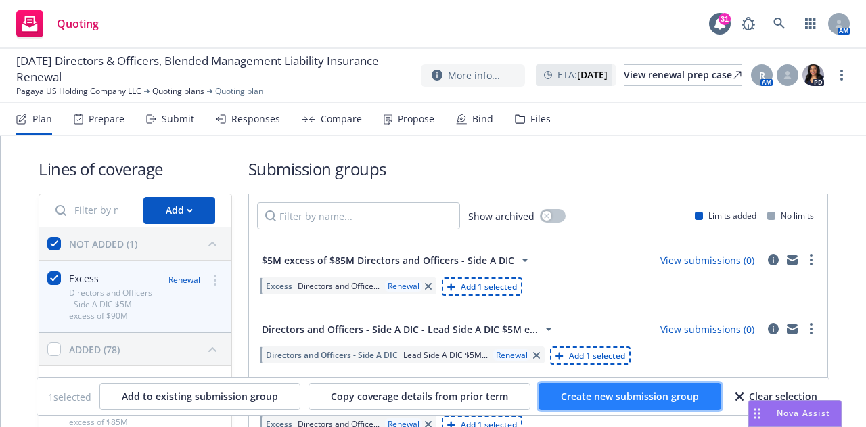
click at [606, 399] on span "Create new submission group" at bounding box center [630, 396] width 138 height 13
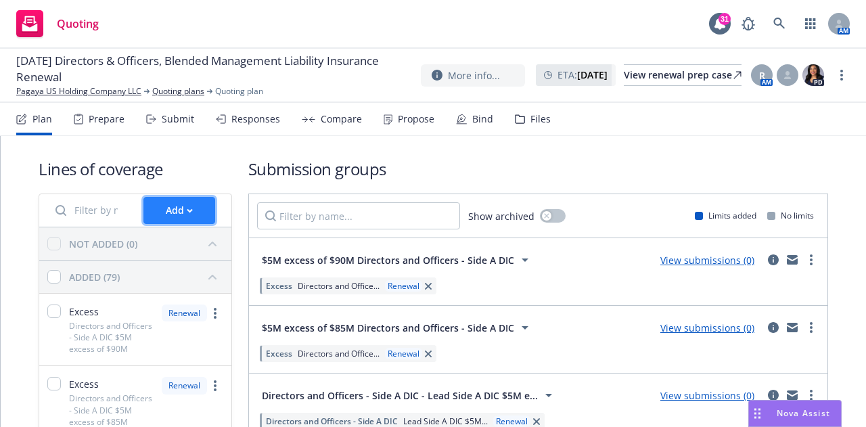
click at [176, 216] on div "Add" at bounding box center [179, 211] width 27 height 26
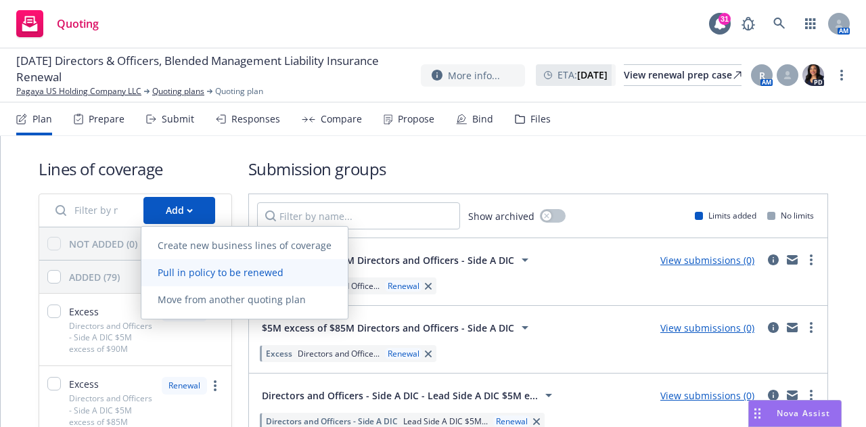
click at [187, 279] on link "Pull in policy to be renewed" at bounding box center [244, 272] width 206 height 27
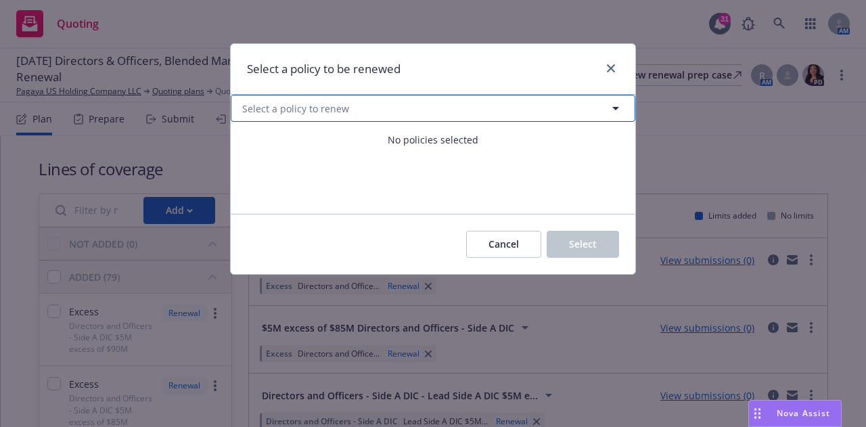
click at [615, 115] on icon "button" at bounding box center [616, 108] width 16 height 16
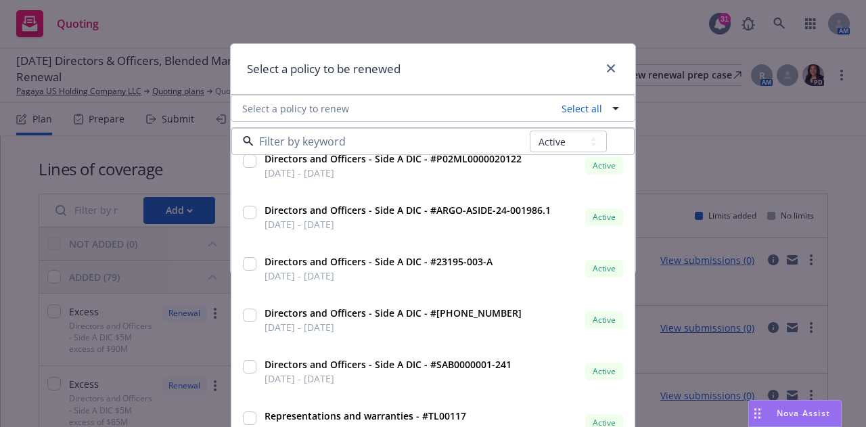
scroll to position [1921, 0]
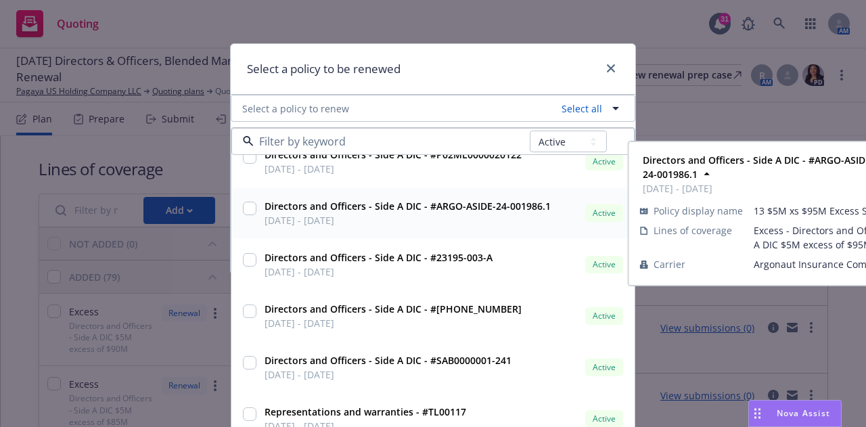
click at [244, 211] on input "checkbox" at bounding box center [250, 209] width 14 height 14
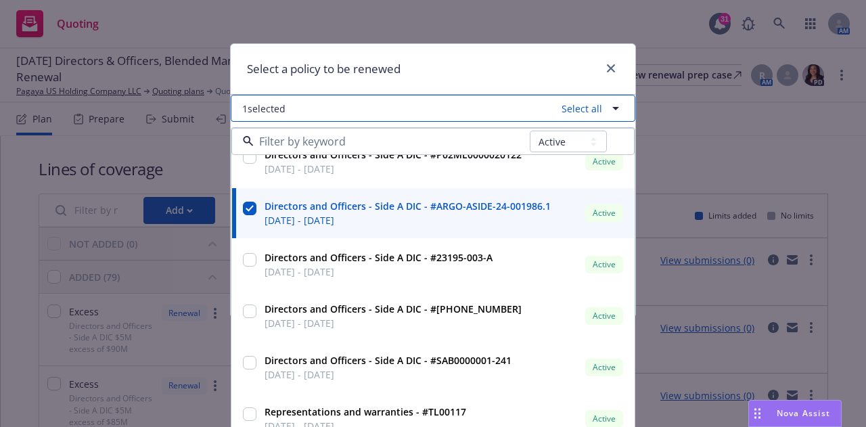
click at [618, 111] on icon "button" at bounding box center [616, 108] width 16 height 16
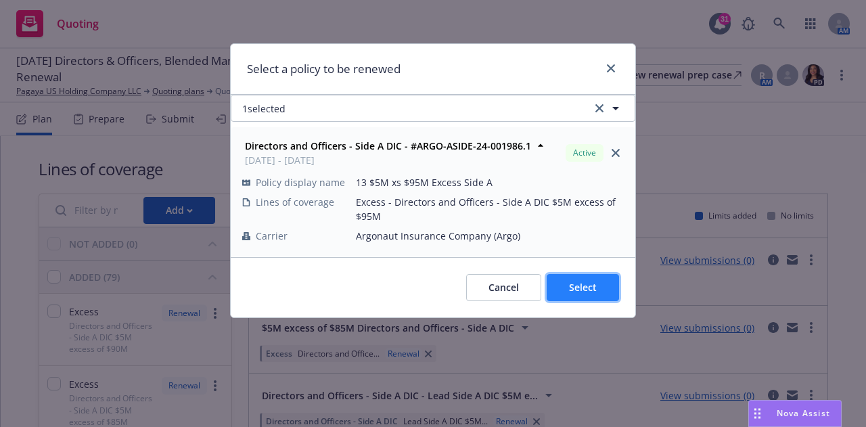
click at [584, 290] on span "Select" at bounding box center [583, 287] width 28 height 13
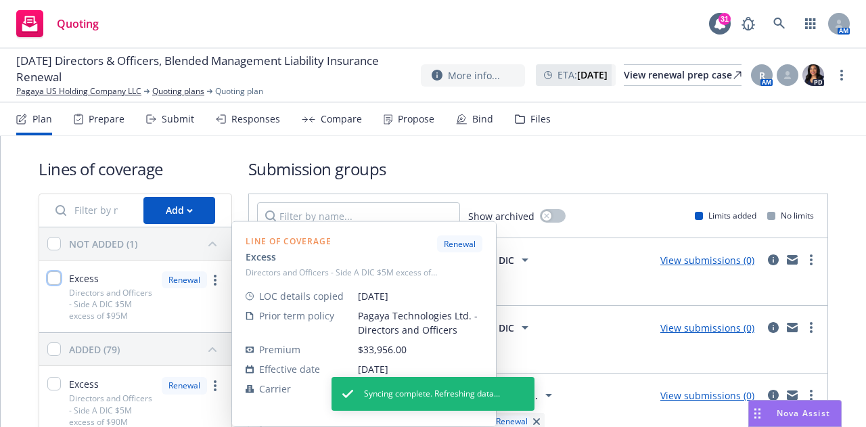
click at [56, 278] on input "checkbox" at bounding box center [54, 278] width 14 height 14
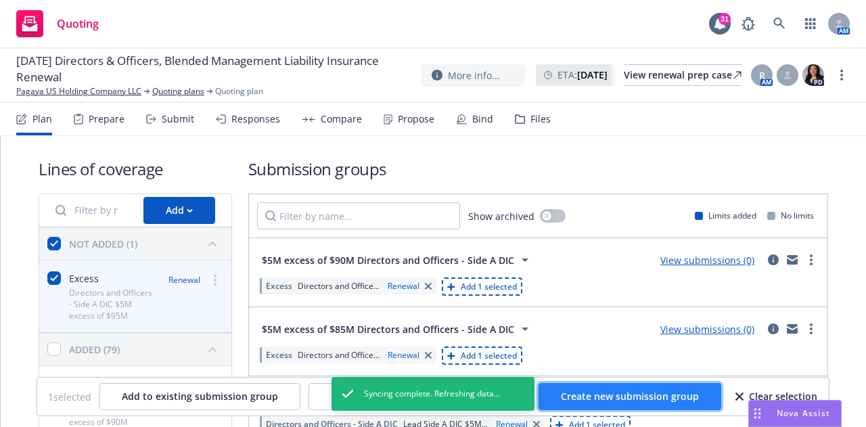
click at [632, 396] on span "Create new submission group" at bounding box center [630, 396] width 138 height 13
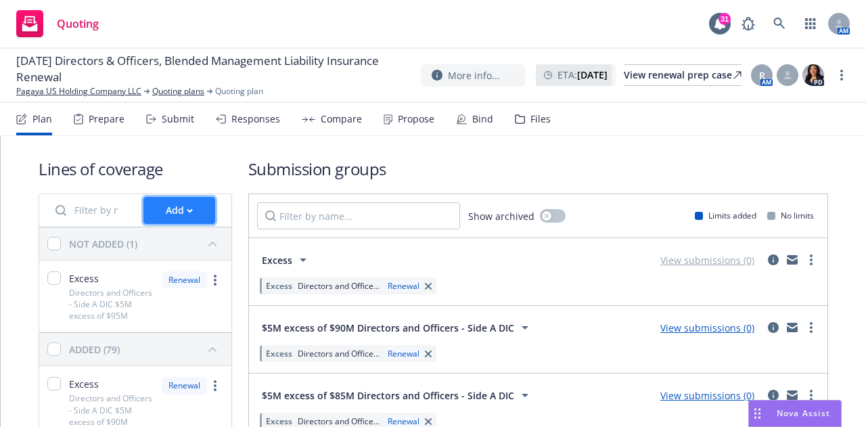
click at [183, 206] on div "Add" at bounding box center [179, 211] width 27 height 26
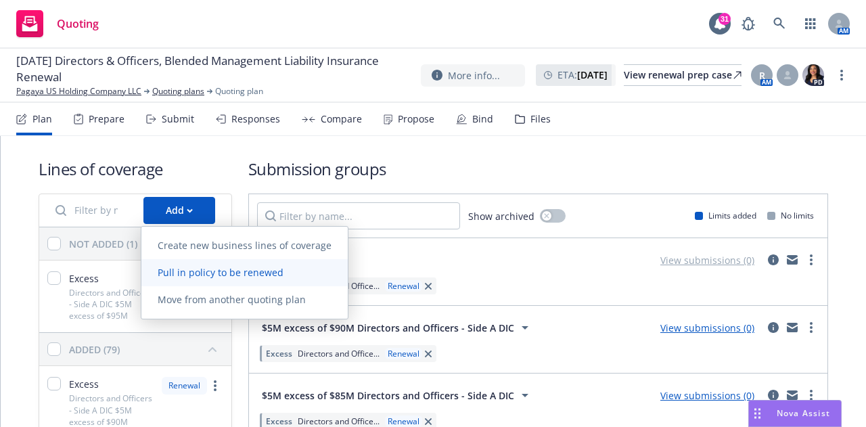
click at [204, 273] on span "Pull in policy to be renewed" at bounding box center [220, 272] width 158 height 13
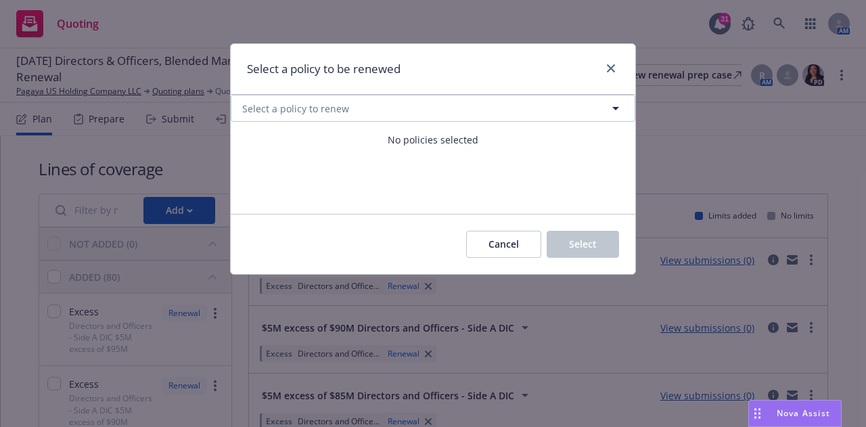
click at [309, 248] on div "Cancel Select" at bounding box center [433, 244] width 405 height 60
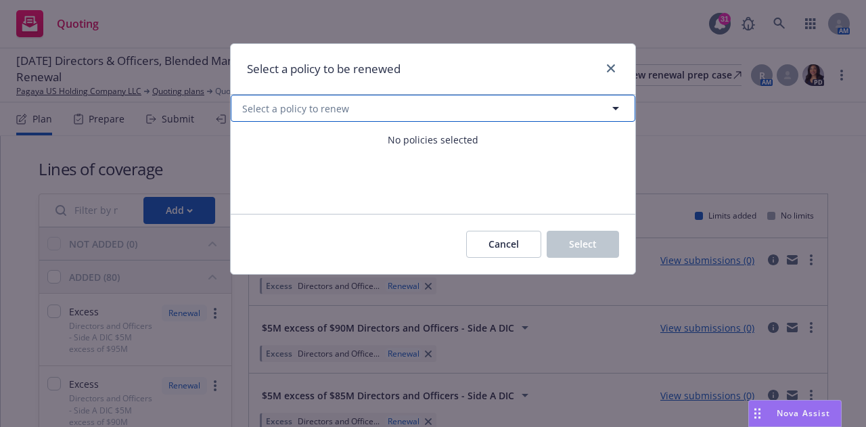
click at [616, 113] on icon "button" at bounding box center [616, 108] width 16 height 16
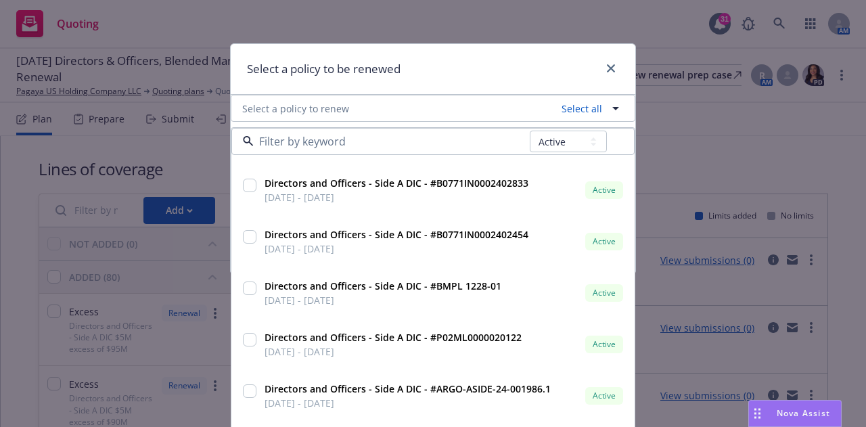
scroll to position [1739, 0]
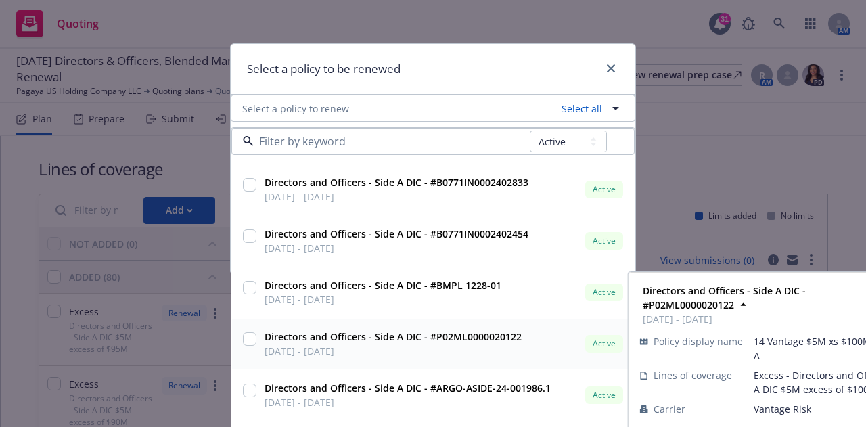
click at [247, 342] on input "checkbox" at bounding box center [250, 339] width 14 height 14
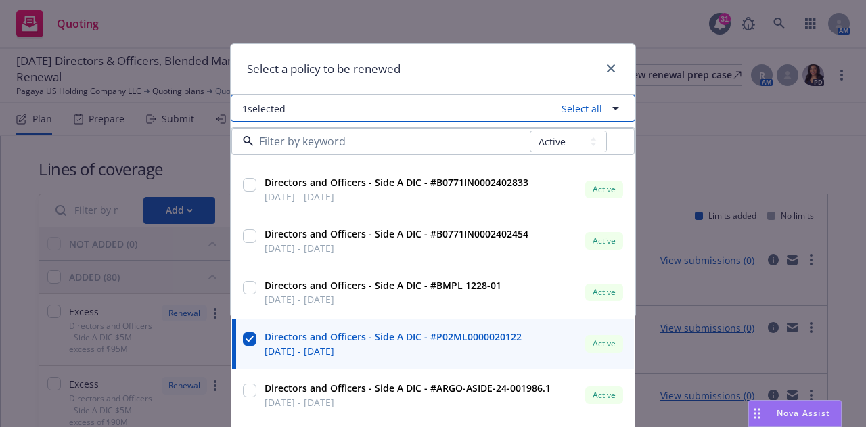
click at [610, 106] on icon "button" at bounding box center [616, 108] width 16 height 16
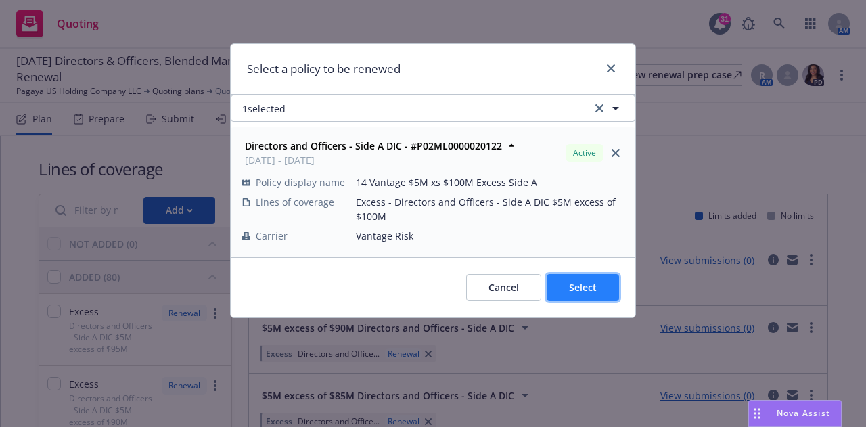
click at [579, 288] on span "Select" at bounding box center [583, 287] width 28 height 13
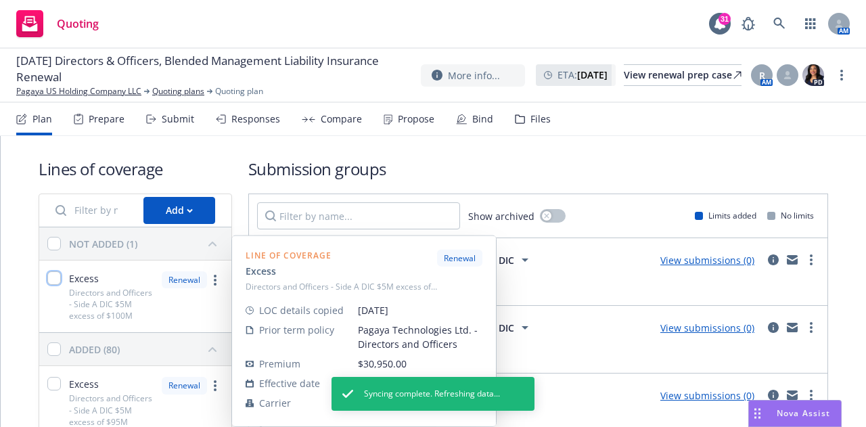
click at [57, 279] on input "checkbox" at bounding box center [54, 278] width 14 height 14
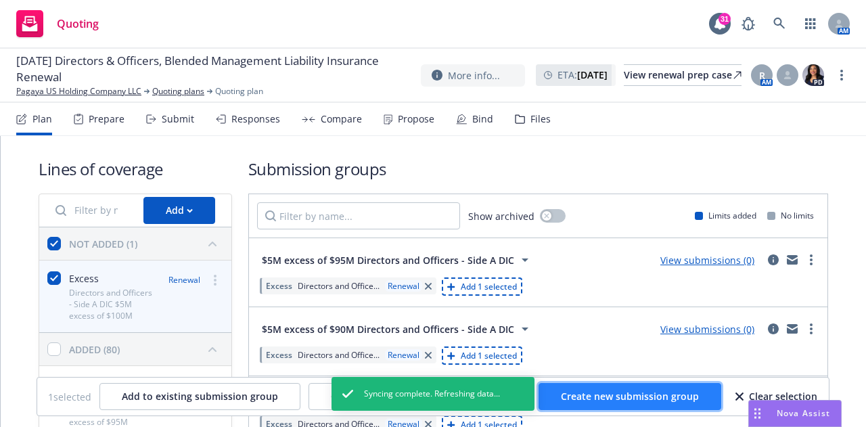
click at [601, 387] on button "Create new submission group" at bounding box center [630, 396] width 183 height 27
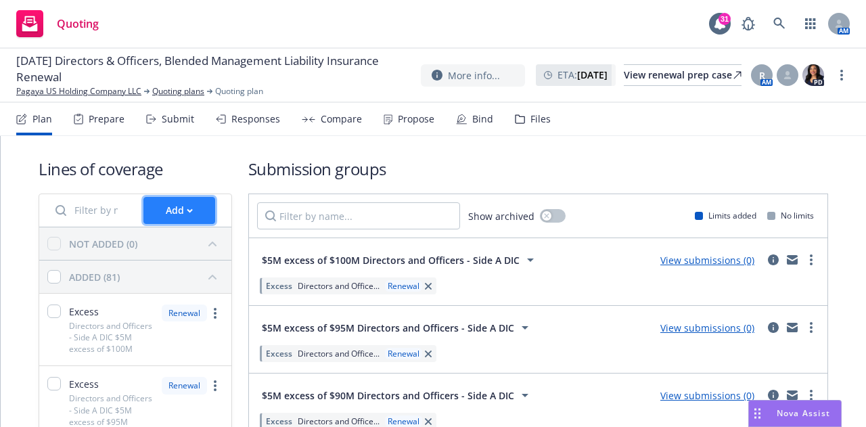
click at [200, 212] on button "Add" at bounding box center [179, 210] width 72 height 27
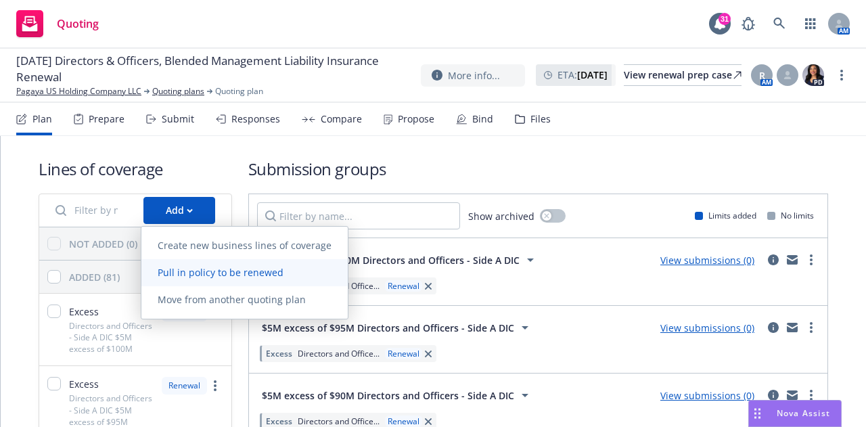
click at [212, 273] on span "Pull in policy to be renewed" at bounding box center [220, 272] width 158 height 13
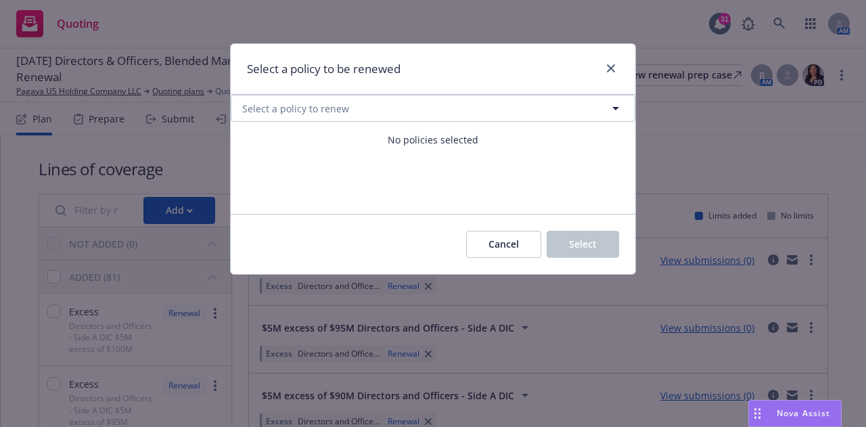
click at [317, 239] on div "Cancel Select" at bounding box center [433, 244] width 405 height 60
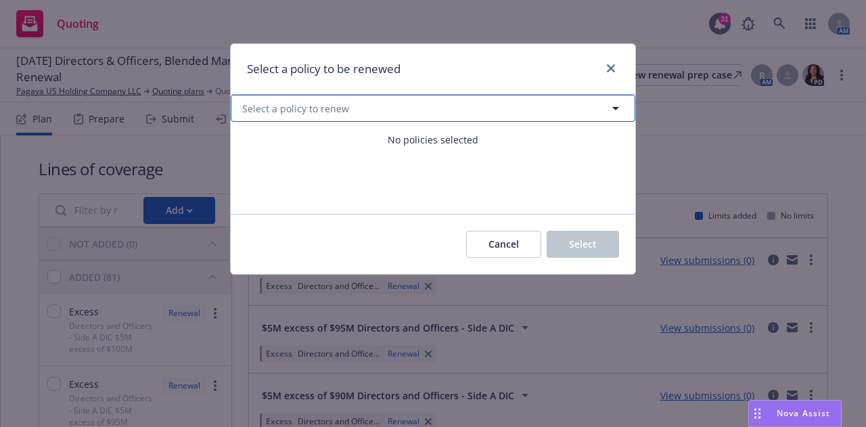
click at [618, 110] on icon "button" at bounding box center [616, 108] width 16 height 16
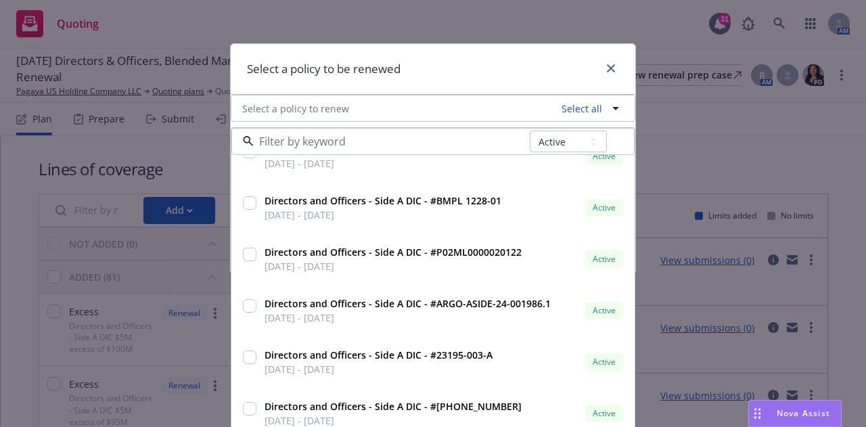
scroll to position [1825, 0]
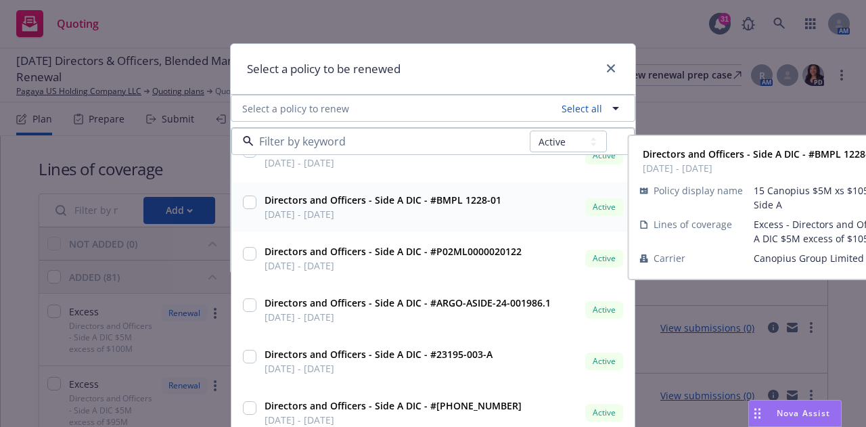
click at [243, 203] on input "checkbox" at bounding box center [250, 203] width 14 height 14
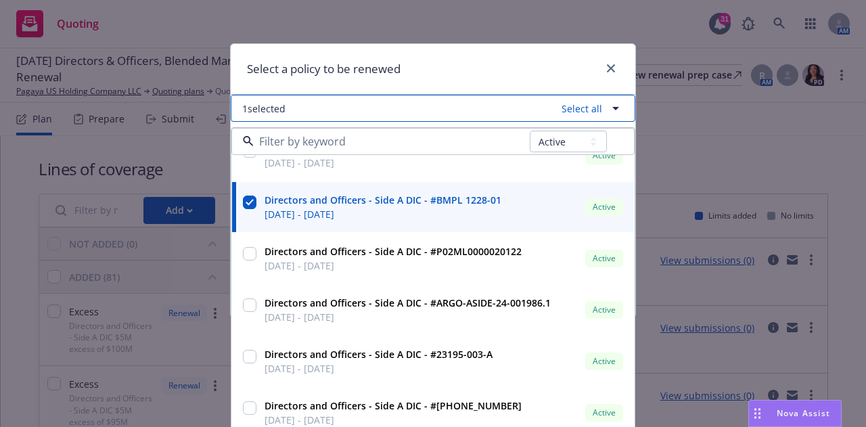
click at [610, 104] on icon "button" at bounding box center [616, 108] width 16 height 16
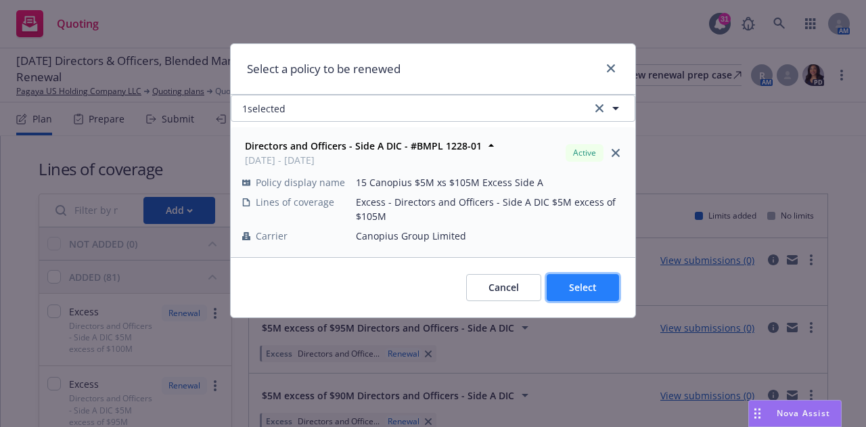
click at [579, 289] on span "Select" at bounding box center [583, 287] width 28 height 13
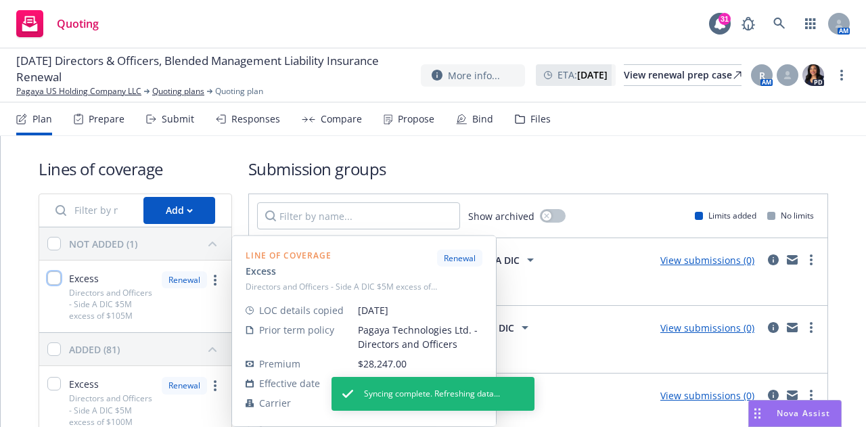
click at [53, 279] on input "checkbox" at bounding box center [54, 278] width 14 height 14
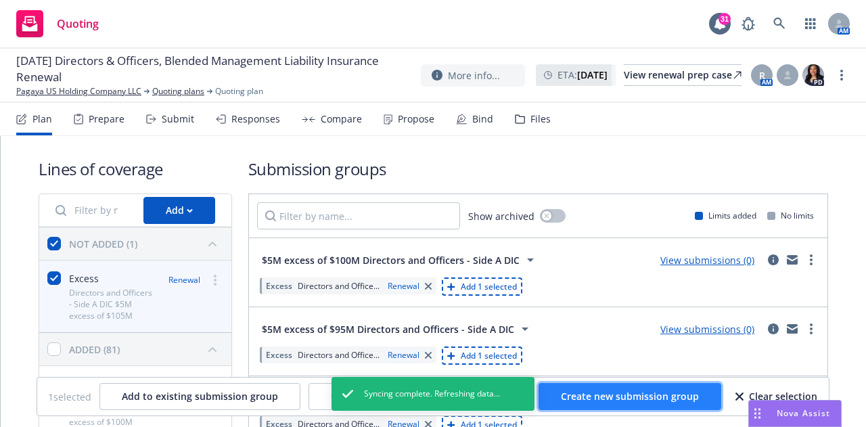
click at [614, 393] on span "Create new submission group" at bounding box center [630, 396] width 138 height 13
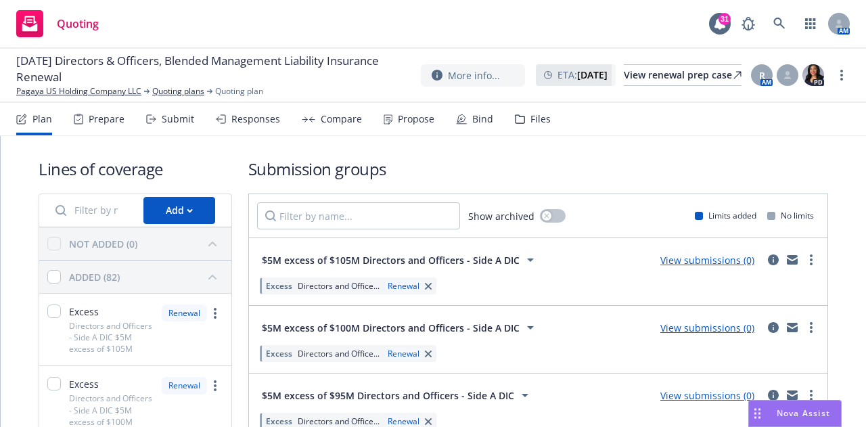
click at [401, 179] on h1 "Submission groups" at bounding box center [538, 169] width 580 height 22
click at [168, 203] on div "Add" at bounding box center [179, 211] width 27 height 26
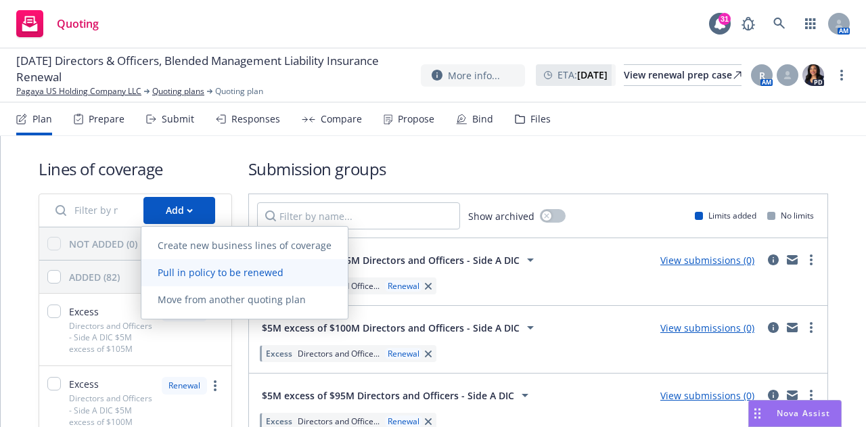
click at [209, 271] on span "Pull in policy to be renewed" at bounding box center [220, 272] width 158 height 13
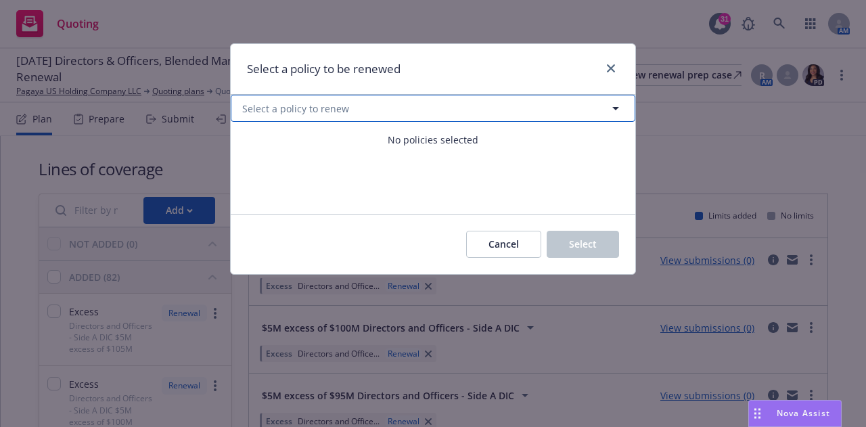
click at [623, 114] on icon "button" at bounding box center [616, 108] width 16 height 16
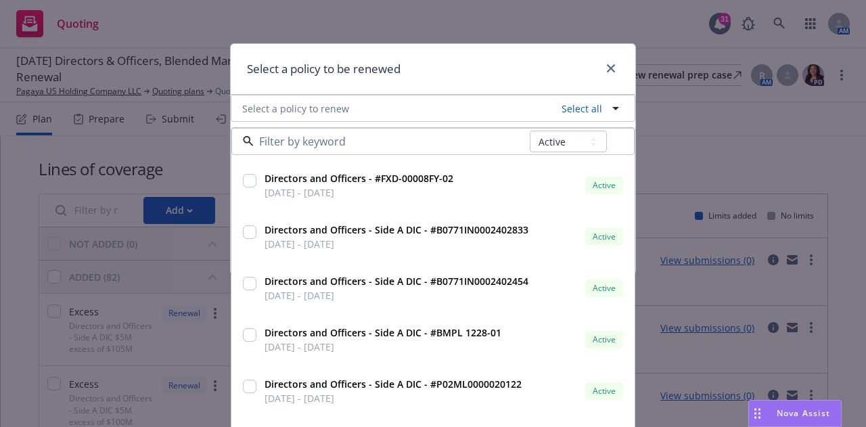
scroll to position [1693, 0]
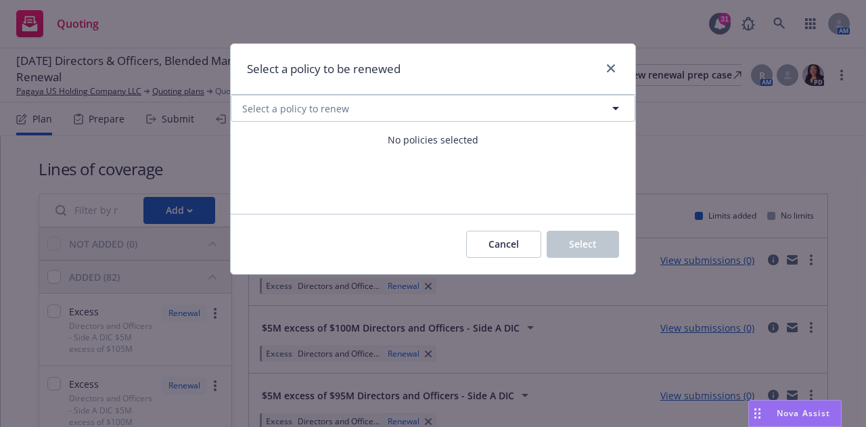
click at [353, 243] on div "Cancel Select" at bounding box center [433, 244] width 405 height 60
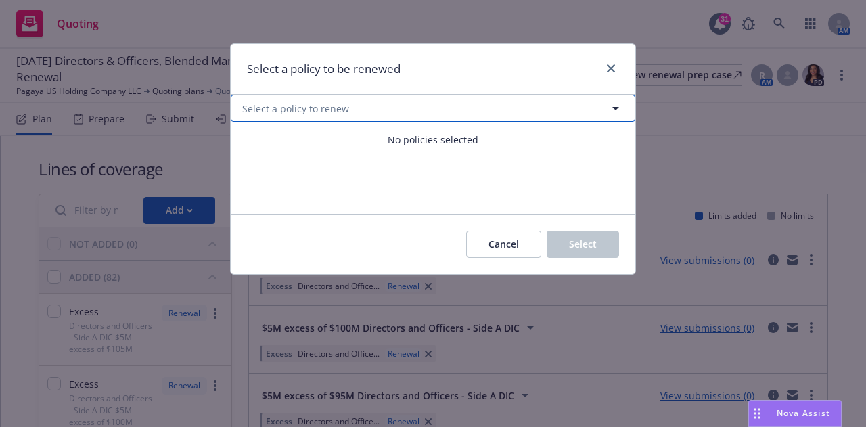
click at [611, 117] on button "Select a policy to renew" at bounding box center [433, 108] width 405 height 27
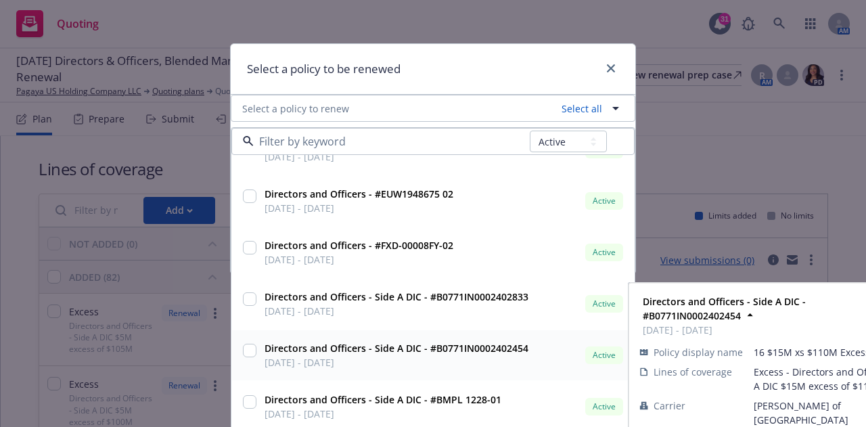
scroll to position [1624, 0]
click at [248, 353] on input "checkbox" at bounding box center [250, 351] width 14 height 14
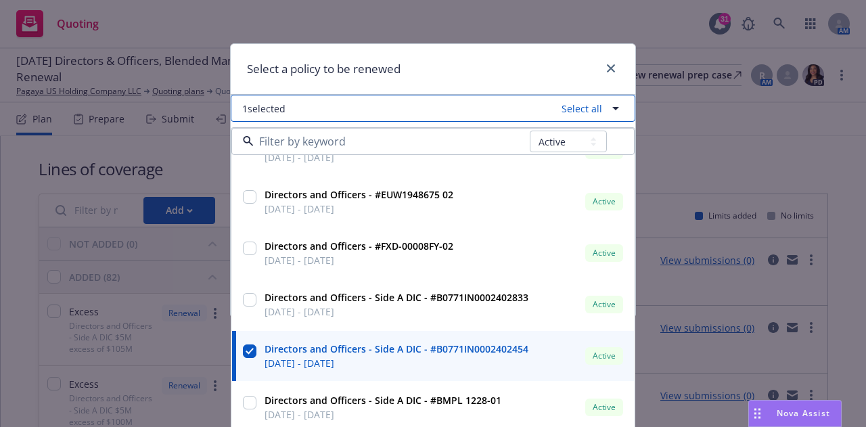
click at [622, 111] on button "1 selected Select all" at bounding box center [433, 108] width 405 height 27
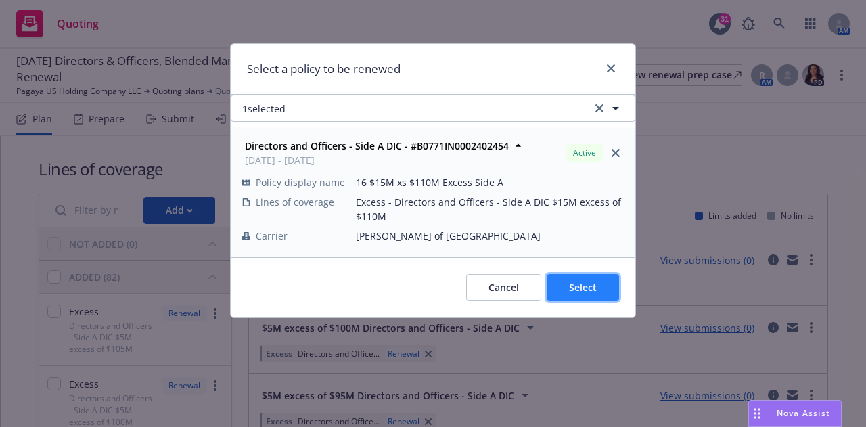
click at [582, 289] on span "Select" at bounding box center [583, 287] width 28 height 13
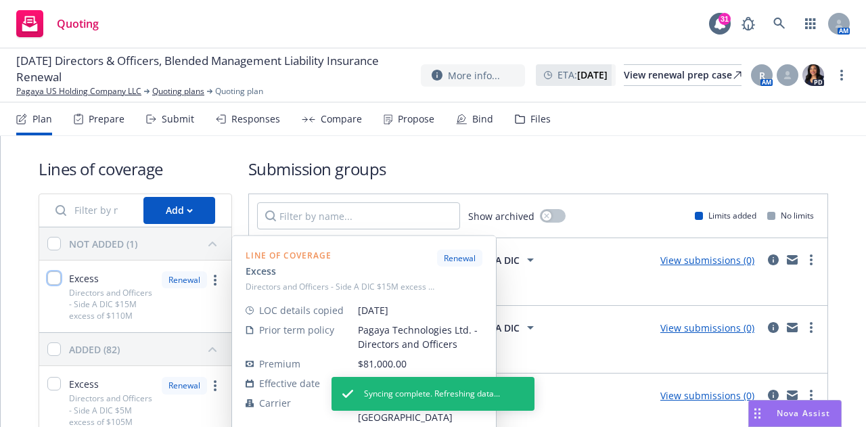
click at [51, 279] on input "checkbox" at bounding box center [54, 278] width 14 height 14
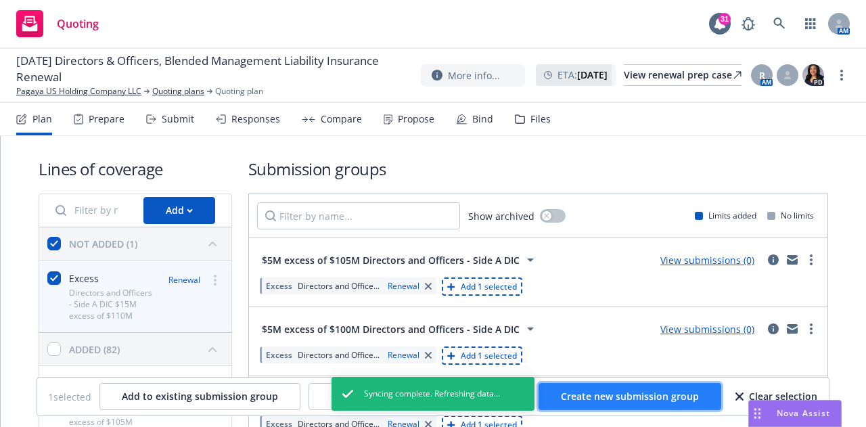
click at [606, 405] on button "Create new submission group" at bounding box center [630, 396] width 183 height 27
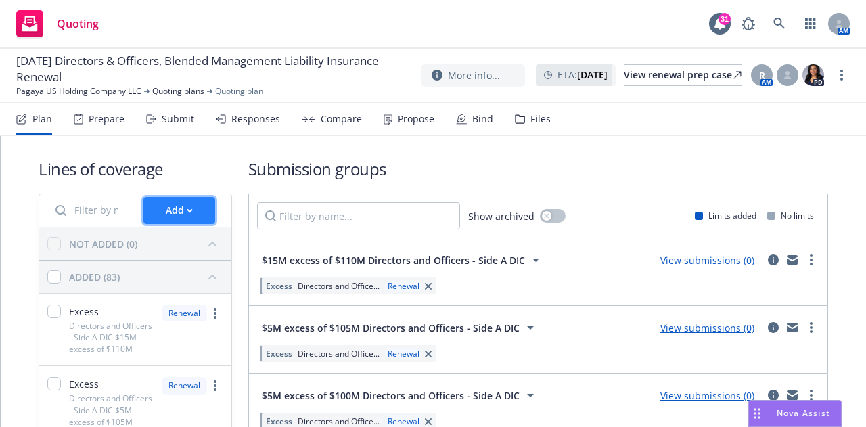
click at [192, 210] on button "Add" at bounding box center [179, 210] width 72 height 27
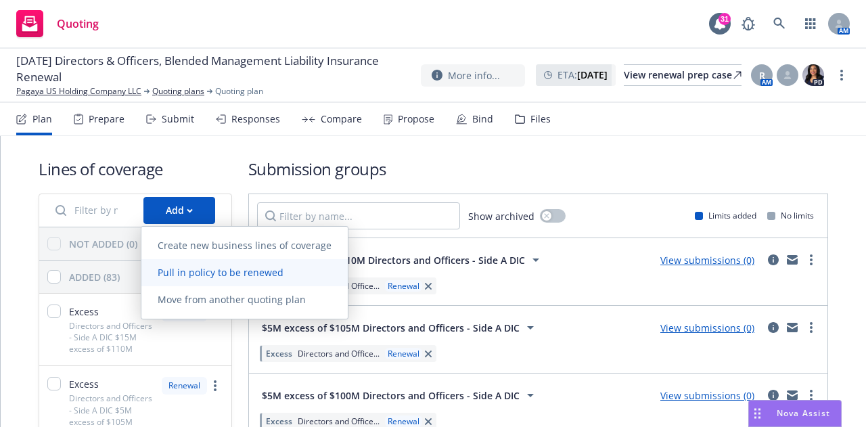
click at [258, 275] on span "Pull in policy to be renewed" at bounding box center [220, 272] width 158 height 13
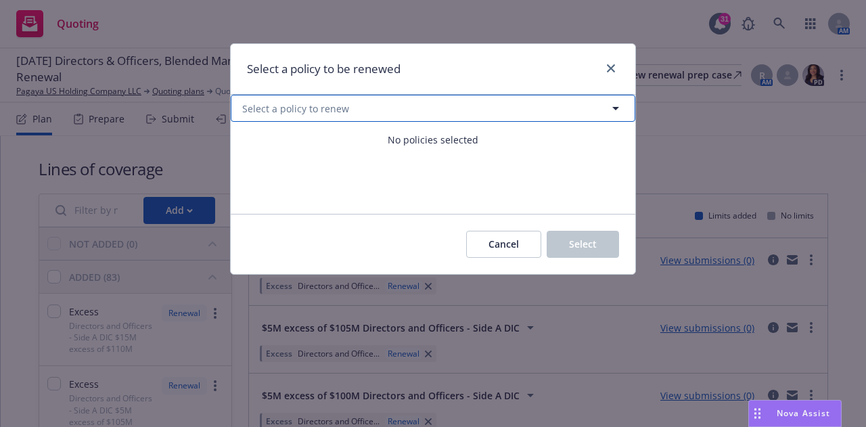
click at [482, 106] on button "Select a policy to renew" at bounding box center [433, 108] width 405 height 27
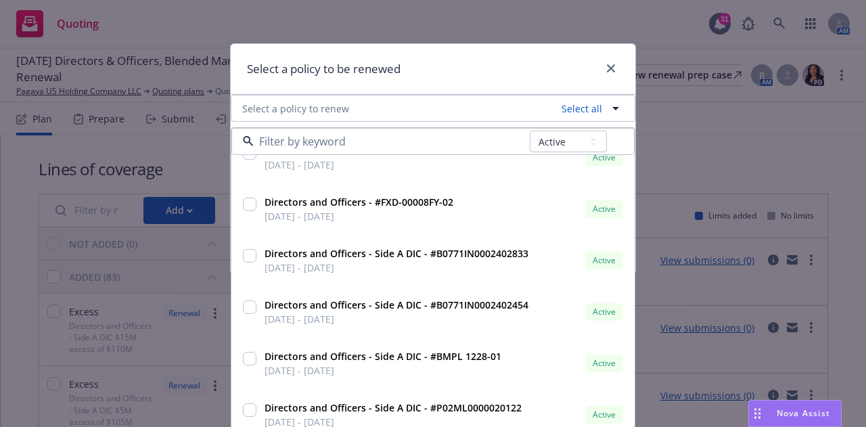
scroll to position [1680, 0]
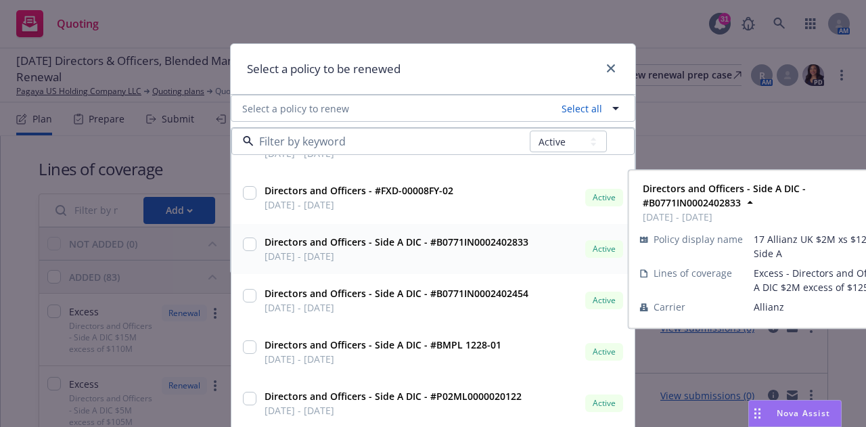
click at [244, 245] on input "checkbox" at bounding box center [250, 244] width 14 height 14
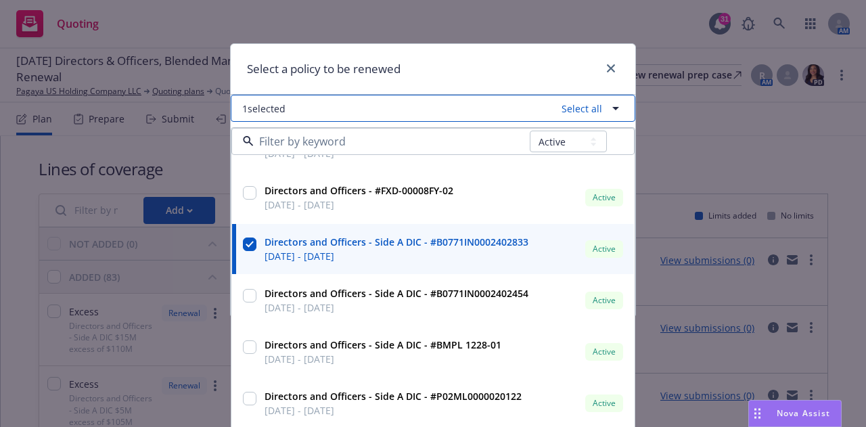
click at [609, 110] on icon "button" at bounding box center [616, 108] width 16 height 16
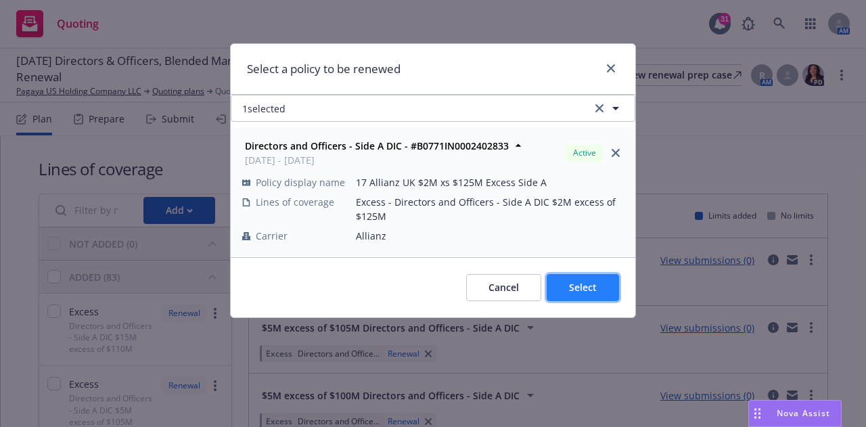
click at [583, 284] on span "Select" at bounding box center [583, 287] width 28 height 13
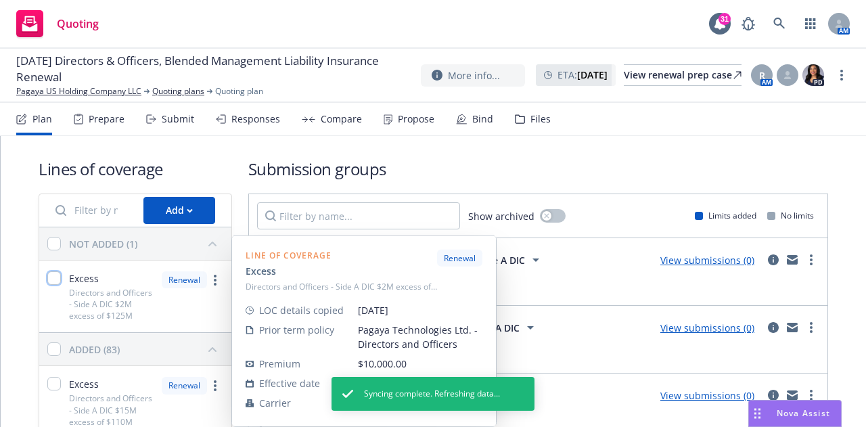
click at [49, 279] on input "checkbox" at bounding box center [54, 278] width 14 height 14
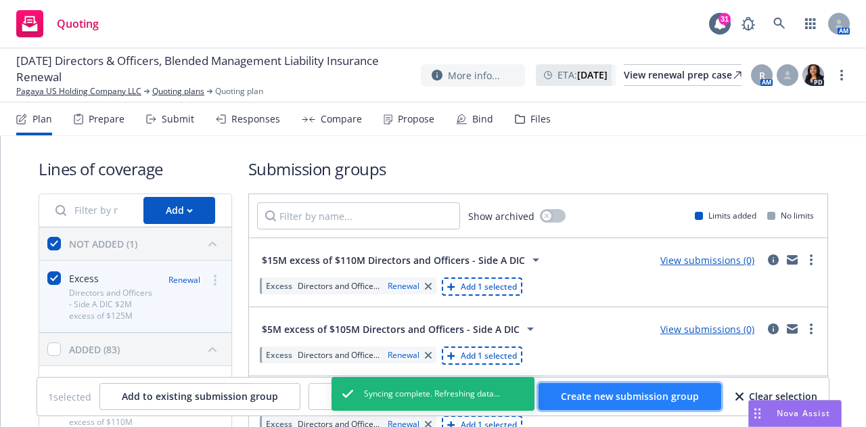
click at [601, 401] on span "Create new submission group" at bounding box center [630, 396] width 138 height 13
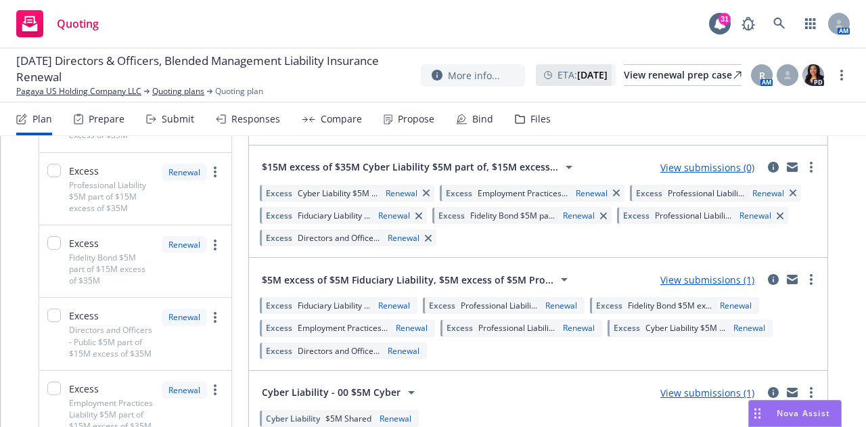
scroll to position [1830, 0]
click at [810, 165] on circle "more" at bounding box center [811, 166] width 3 height 3
click at [287, 17] on div "Quoting 31 AM" at bounding box center [433, 24] width 866 height 49
click at [685, 279] on link "View submissions (1)" at bounding box center [707, 279] width 94 height 13
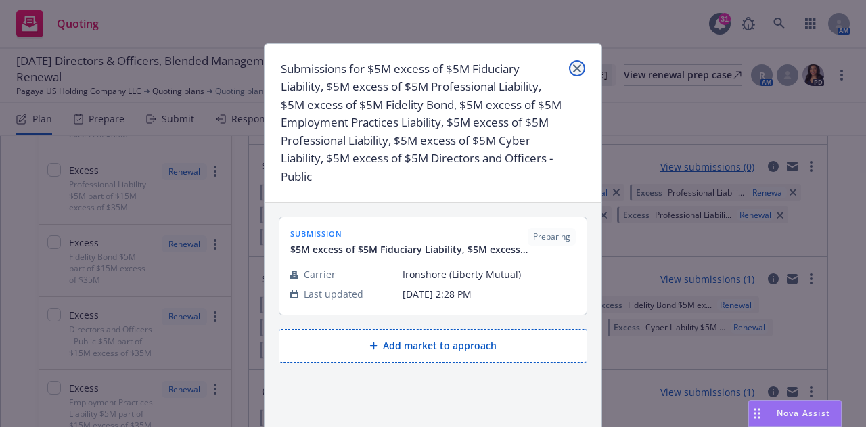
click at [576, 66] on link "close" at bounding box center [577, 68] width 16 height 16
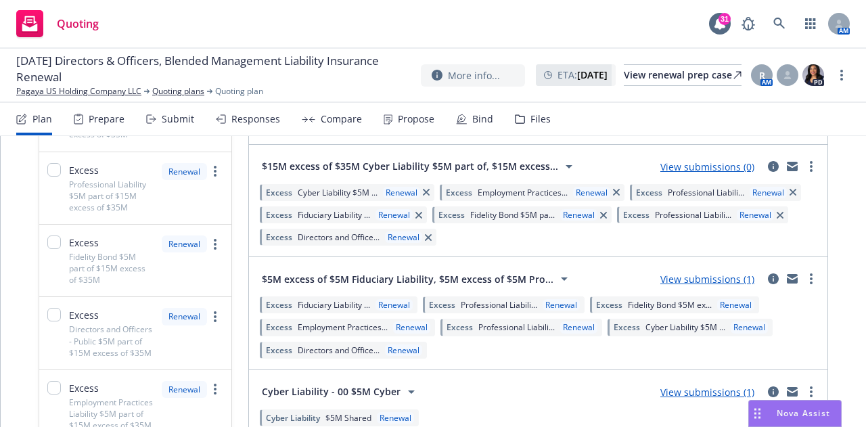
scroll to position [1707, 0]
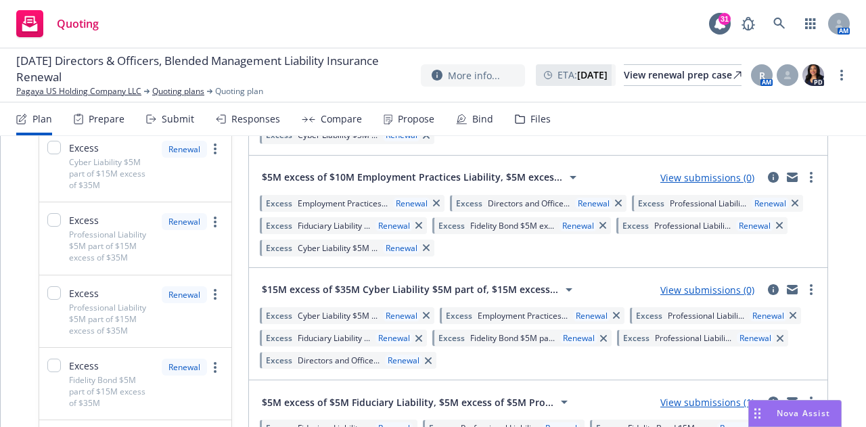
click at [710, 181] on link "View submissions (0)" at bounding box center [707, 177] width 94 height 13
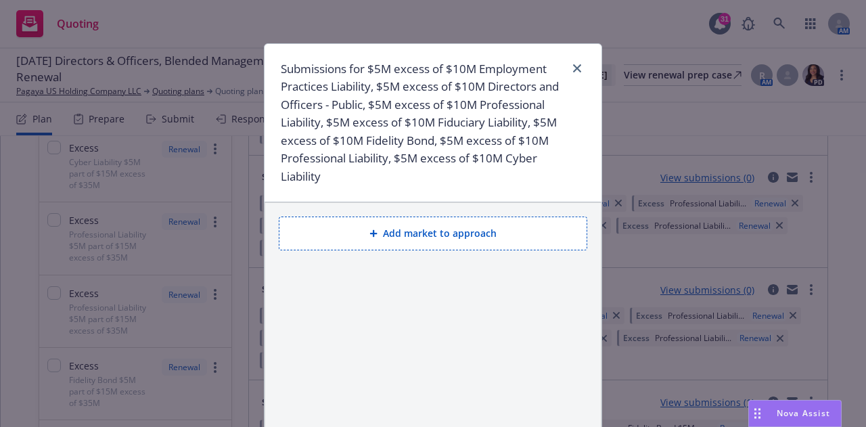
click at [392, 236] on button "Add market to approach" at bounding box center [433, 233] width 309 height 34
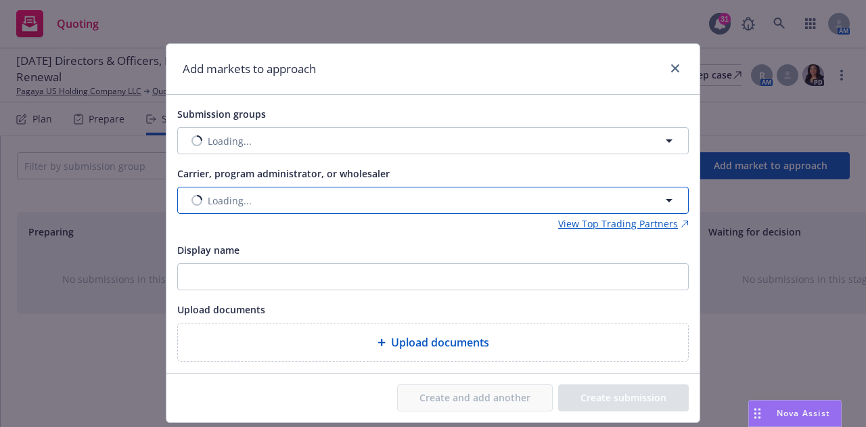
click at [297, 204] on button "Loading..." at bounding box center [432, 200] width 511 height 27
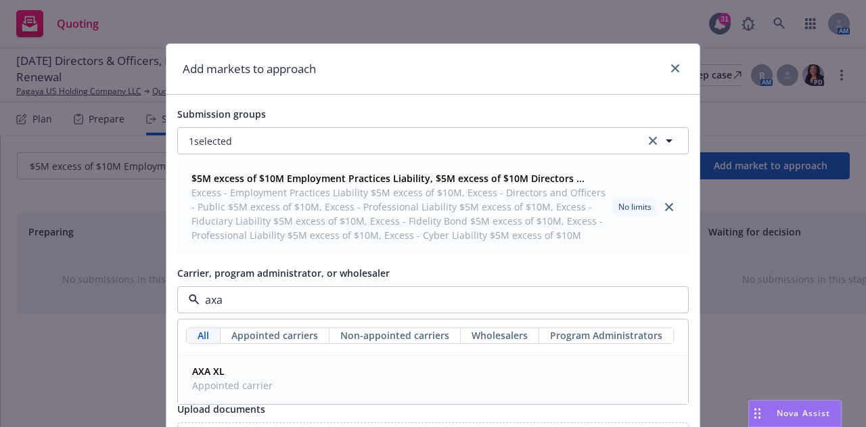
click at [244, 376] on span "AXA XL" at bounding box center [232, 371] width 81 height 14
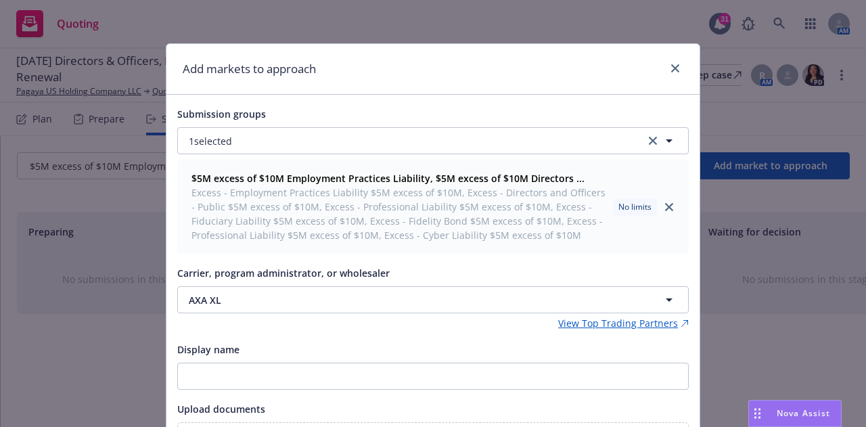
scroll to position [139, 0]
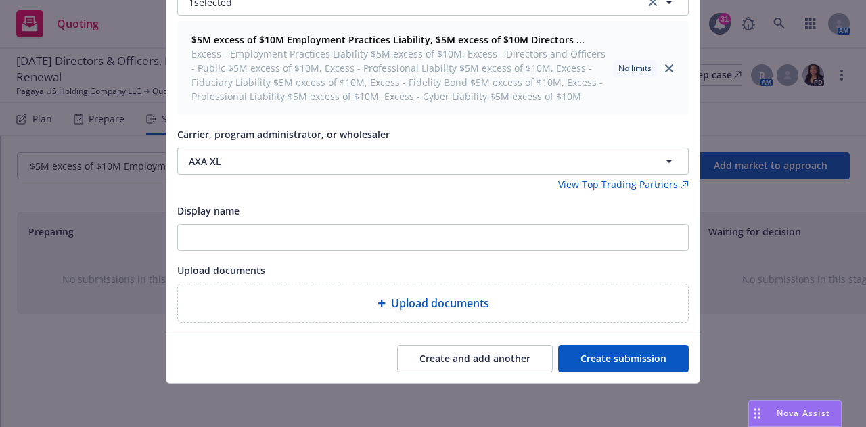
click at [599, 362] on button "Create submission" at bounding box center [623, 358] width 131 height 27
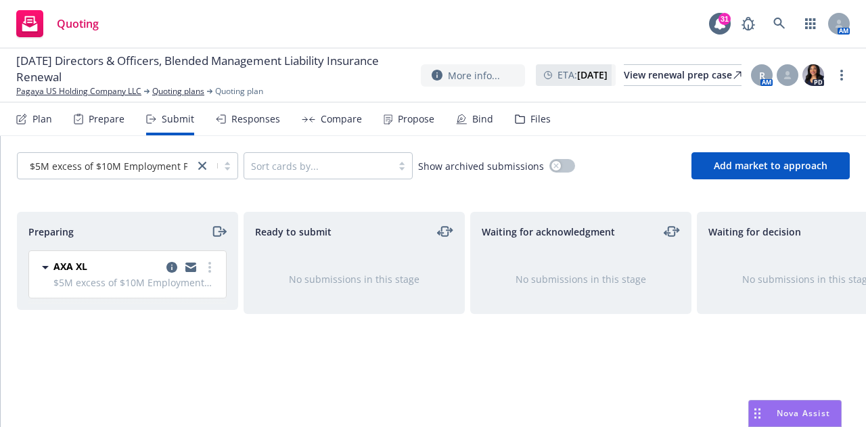
click at [99, 122] on div "Prepare" at bounding box center [107, 119] width 36 height 11
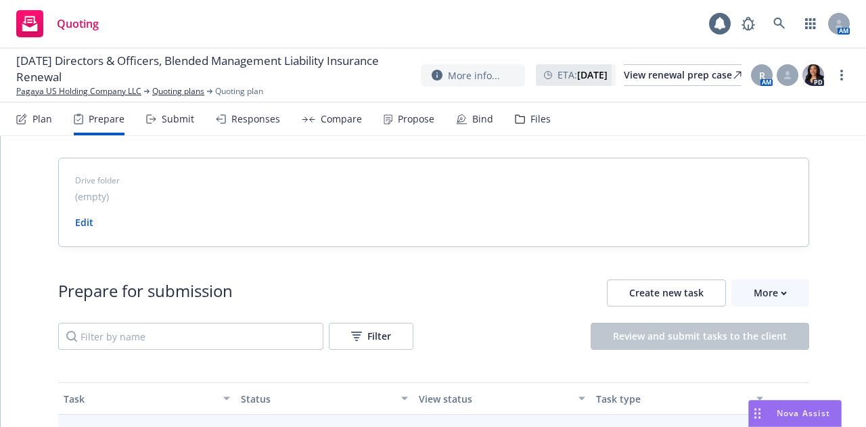
click at [35, 129] on div "Plan" at bounding box center [34, 119] width 36 height 32
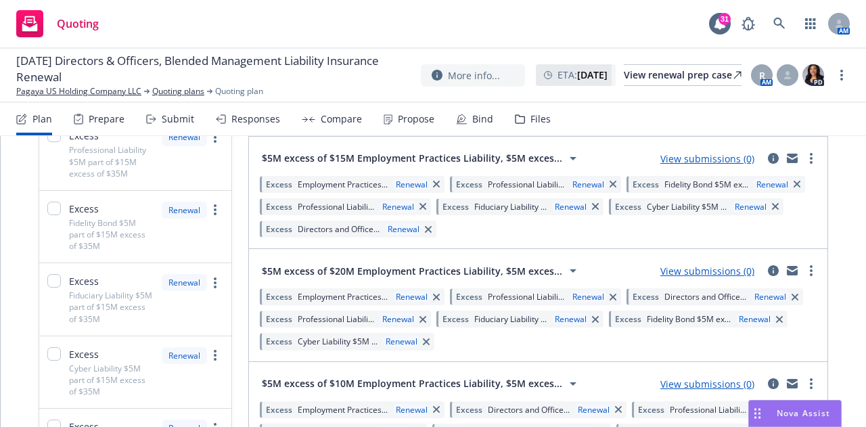
scroll to position [1460, 0]
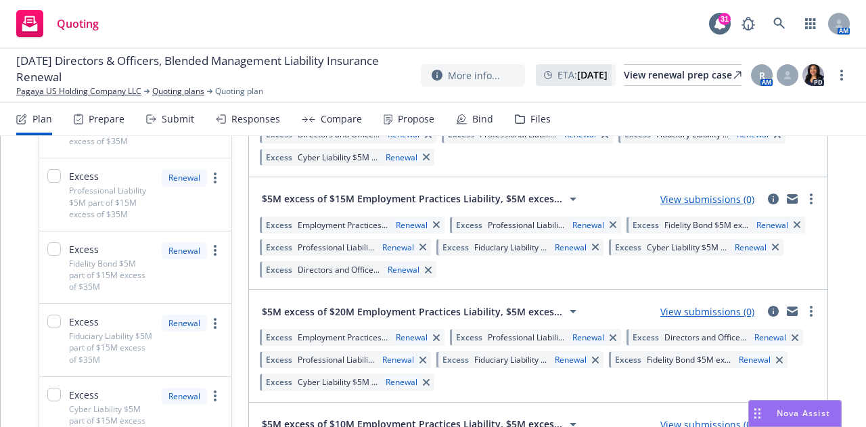
click at [697, 198] on link "View submissions (0)" at bounding box center [707, 199] width 94 height 13
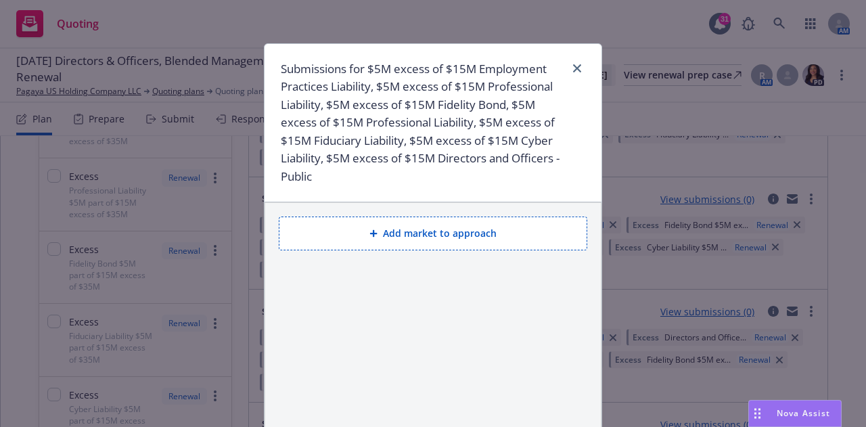
click at [380, 242] on button "Add market to approach" at bounding box center [433, 233] width 309 height 34
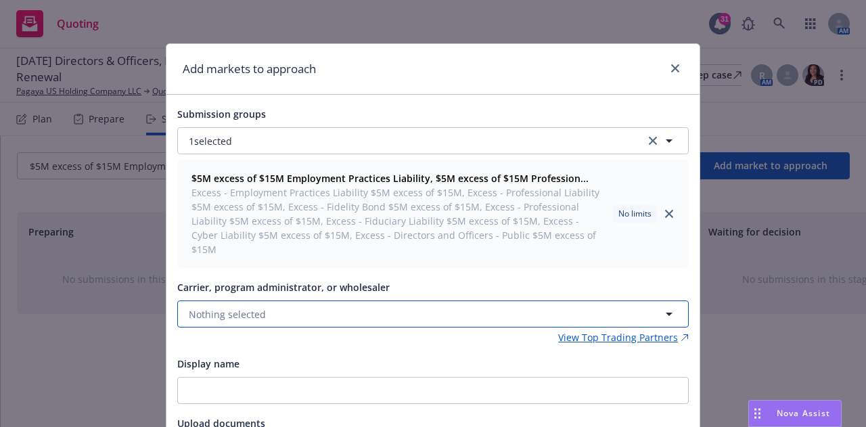
click at [328, 300] on button "Nothing selected" at bounding box center [432, 313] width 511 height 27
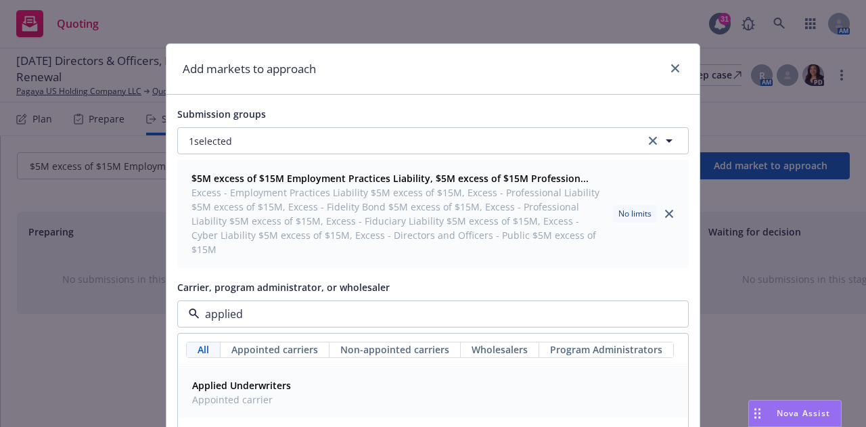
click at [265, 379] on strong "Applied Underwriters" at bounding box center [241, 385] width 99 height 13
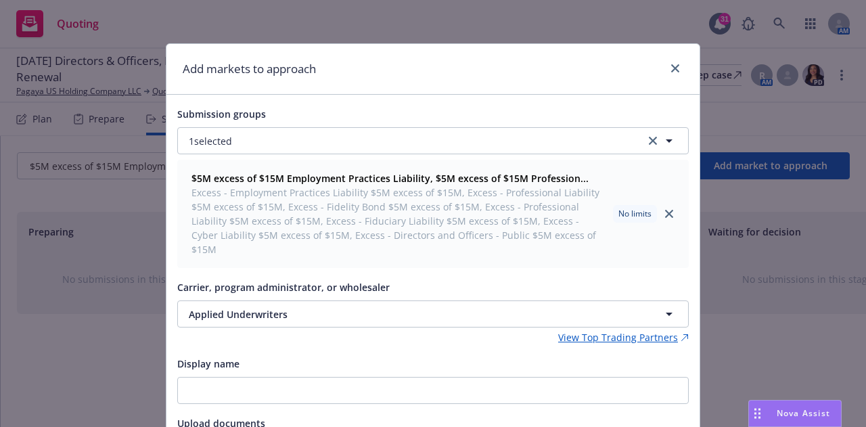
scroll to position [139, 0]
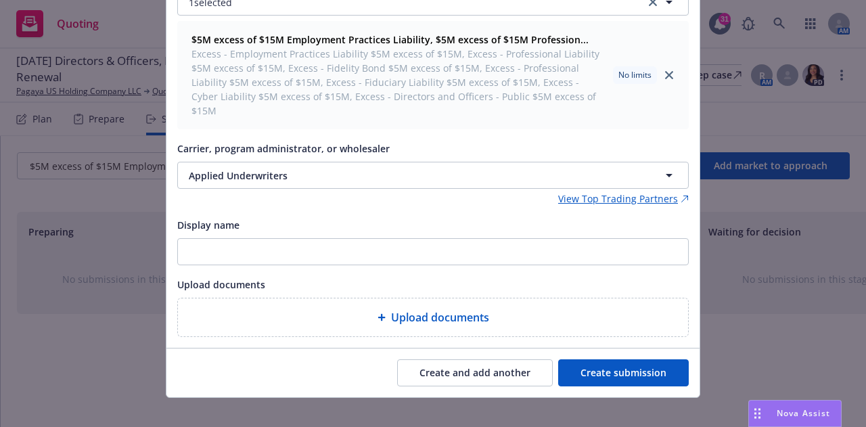
click at [614, 359] on button "Create submission" at bounding box center [623, 372] width 131 height 27
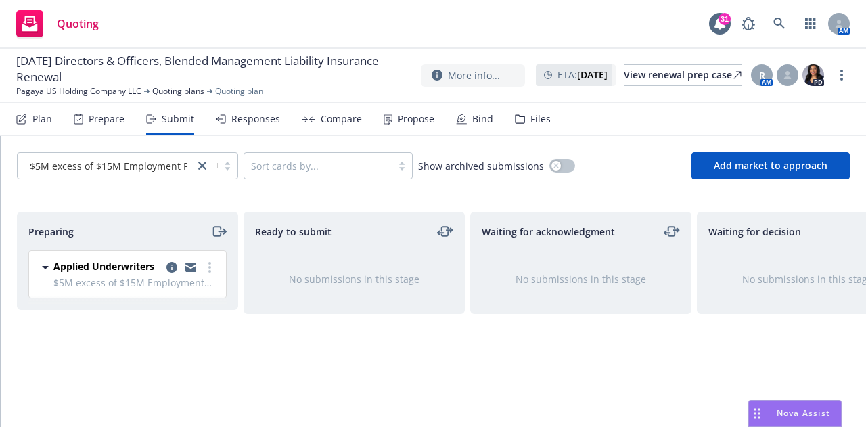
click at [26, 122] on icon at bounding box center [21, 119] width 11 height 11
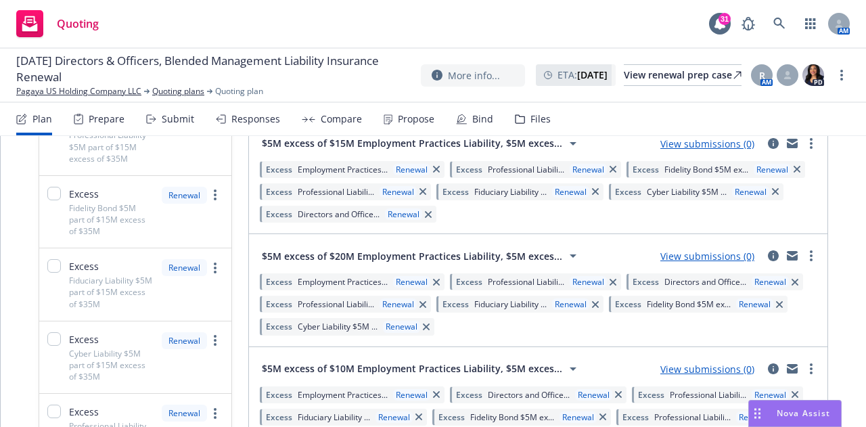
scroll to position [1517, 0]
click at [708, 257] on link "View submissions (0)" at bounding box center [707, 254] width 94 height 13
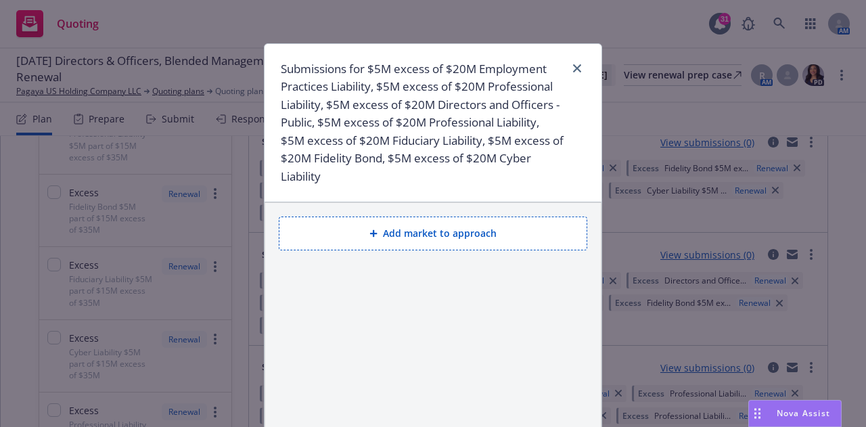
click at [363, 229] on button "Add market to approach" at bounding box center [433, 233] width 309 height 34
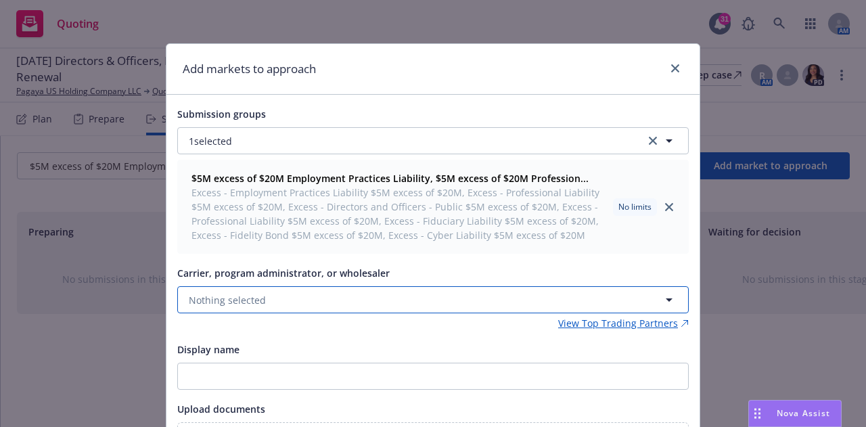
click at [316, 302] on button "Nothing selected" at bounding box center [432, 299] width 511 height 27
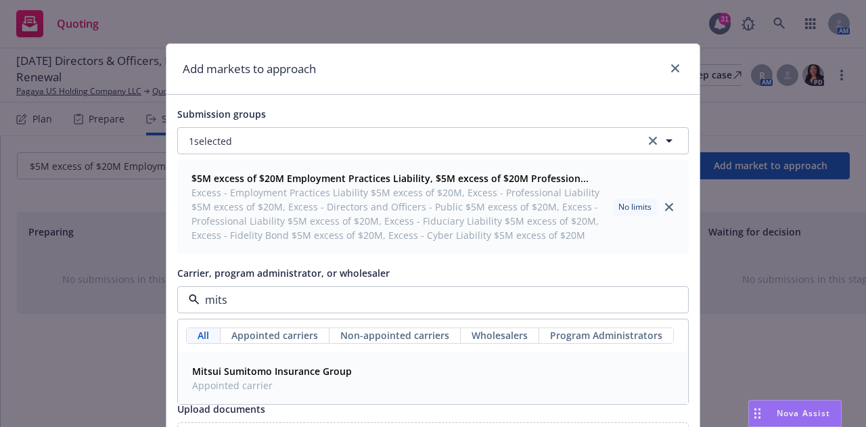
click at [244, 380] on span "Appointed carrier" at bounding box center [272, 385] width 160 height 14
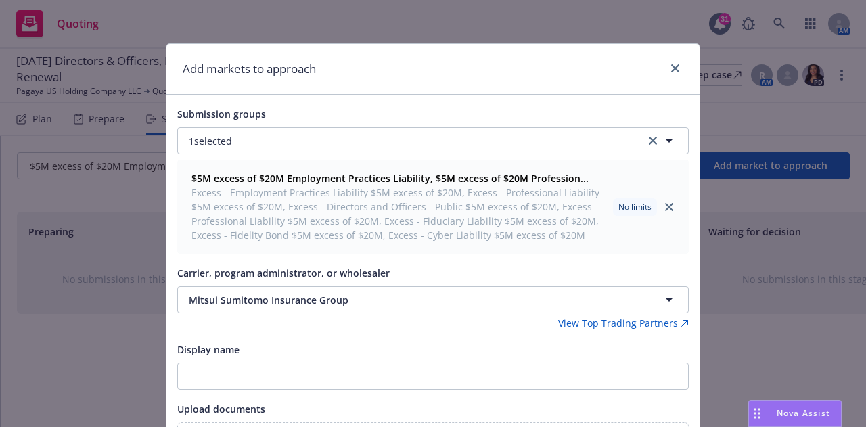
scroll to position [139, 0]
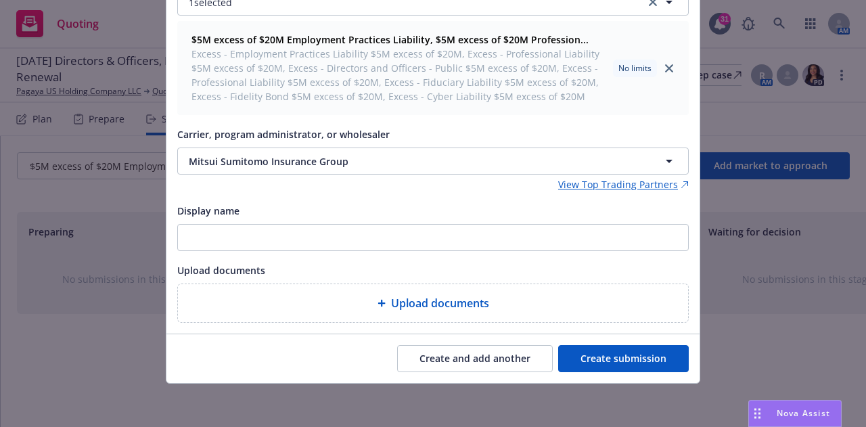
click at [599, 358] on button "Create submission" at bounding box center [623, 358] width 131 height 27
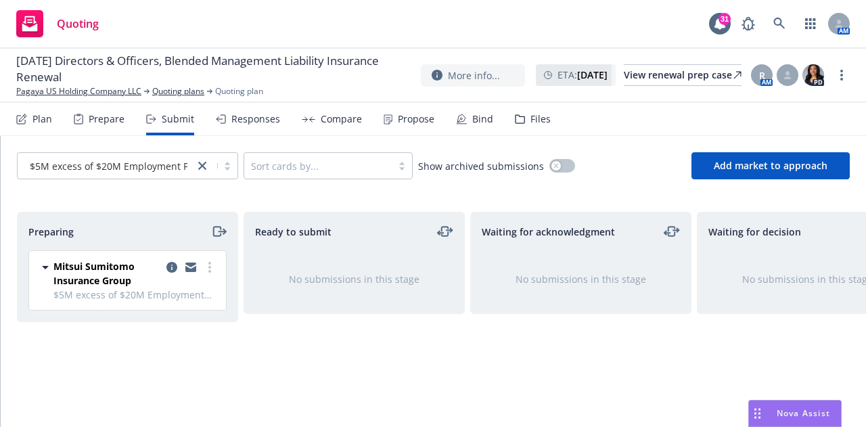
click at [39, 118] on div "Plan" at bounding box center [42, 119] width 20 height 11
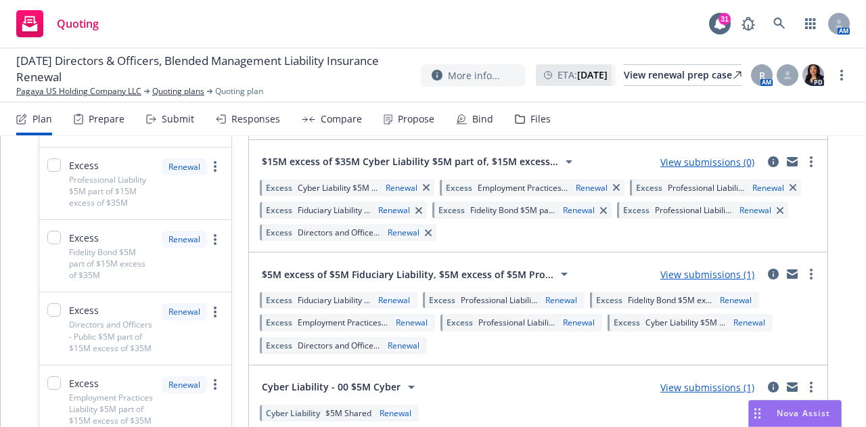
scroll to position [1605, 0]
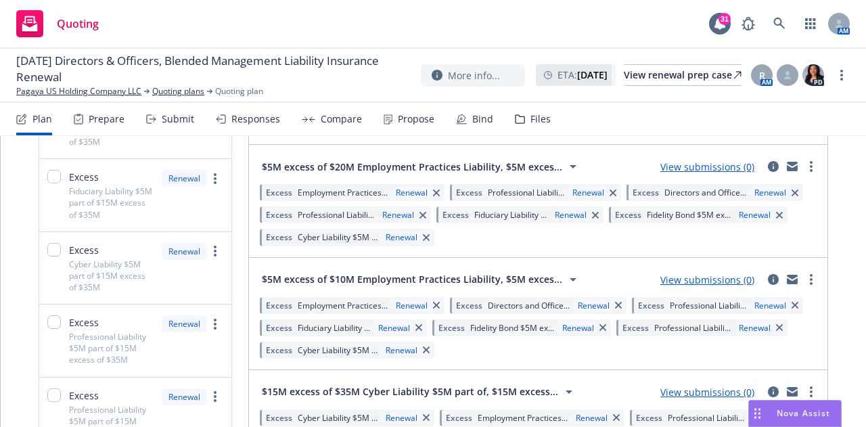
click at [687, 278] on link "View submissions (0)" at bounding box center [707, 279] width 94 height 13
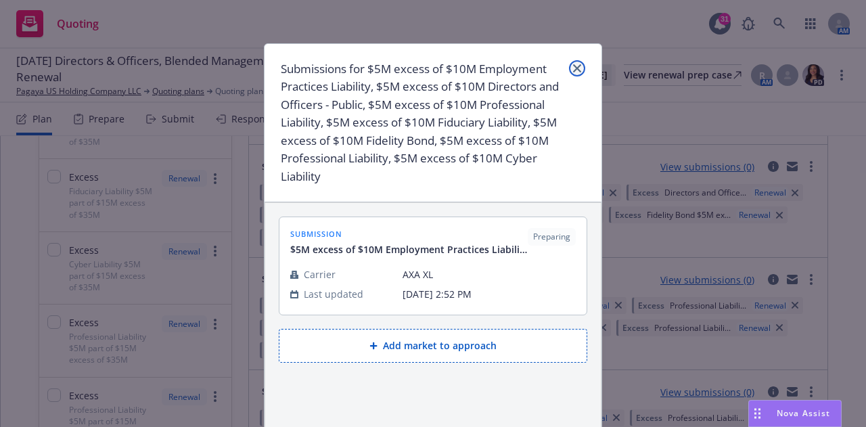
click at [569, 70] on link "close" at bounding box center [577, 68] width 16 height 16
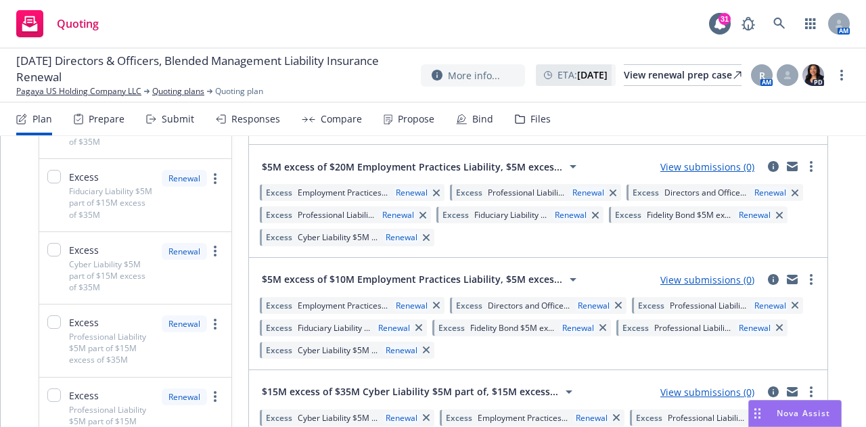
click at [691, 166] on link "View submissions (0)" at bounding box center [707, 166] width 94 height 13
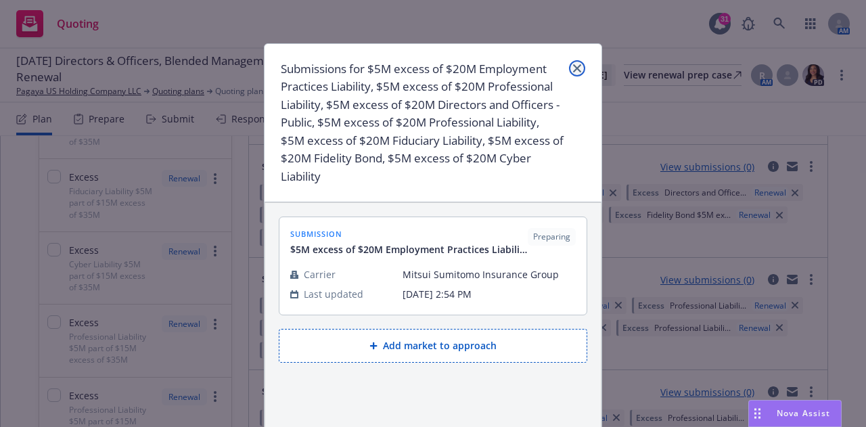
click at [573, 65] on icon "close" at bounding box center [577, 68] width 8 height 8
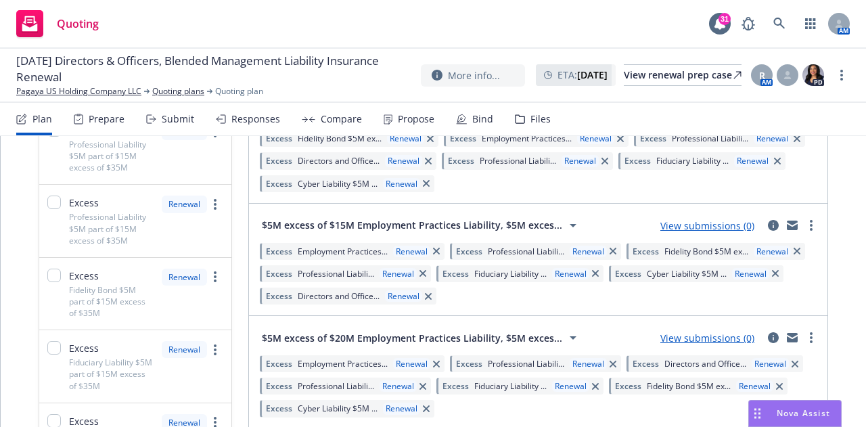
scroll to position [1433, 0]
click at [570, 225] on icon at bounding box center [573, 226] width 7 height 3
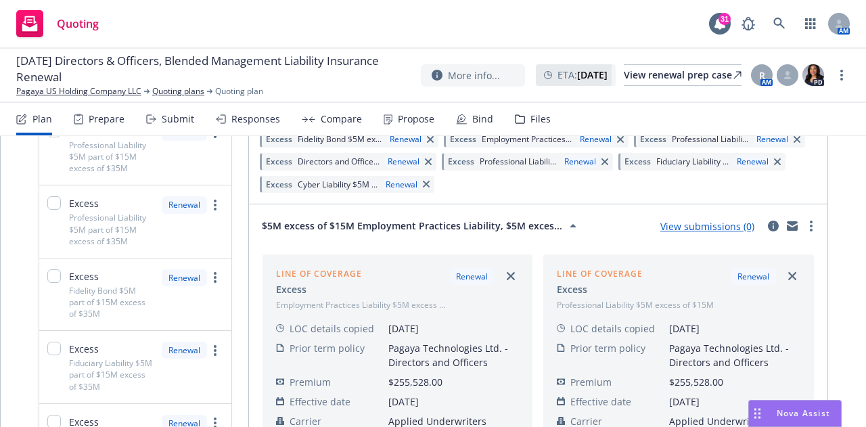
click at [565, 225] on icon at bounding box center [573, 226] width 16 height 16
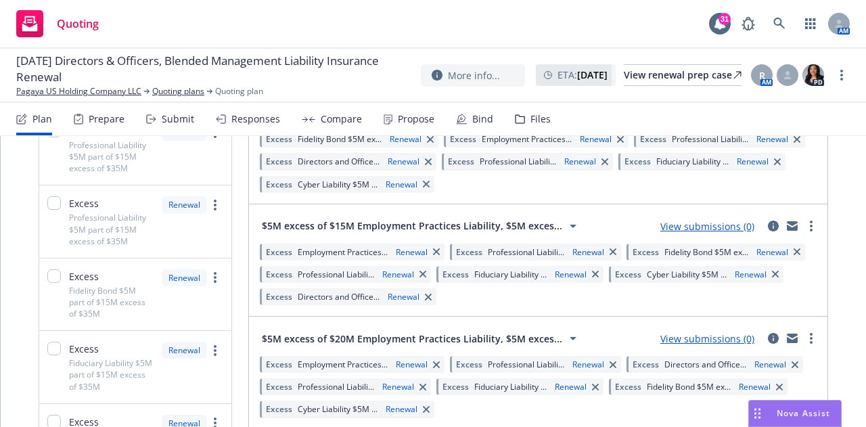
click at [672, 220] on link "View submissions (0)" at bounding box center [707, 226] width 94 height 13
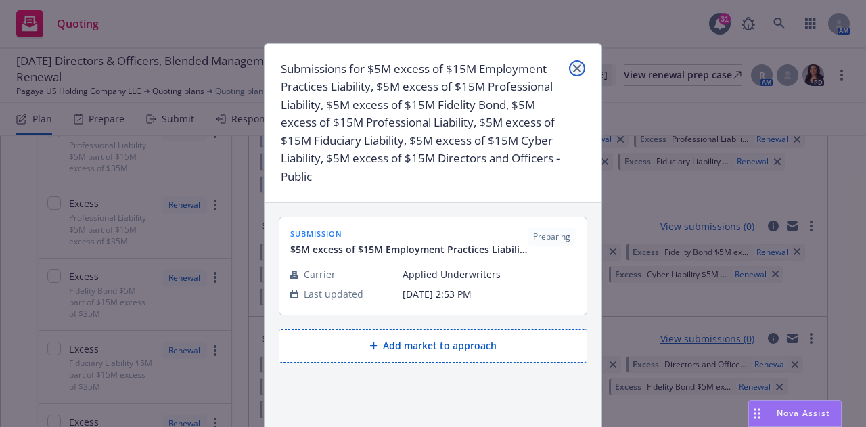
click at [574, 68] on icon "close" at bounding box center [577, 68] width 8 height 8
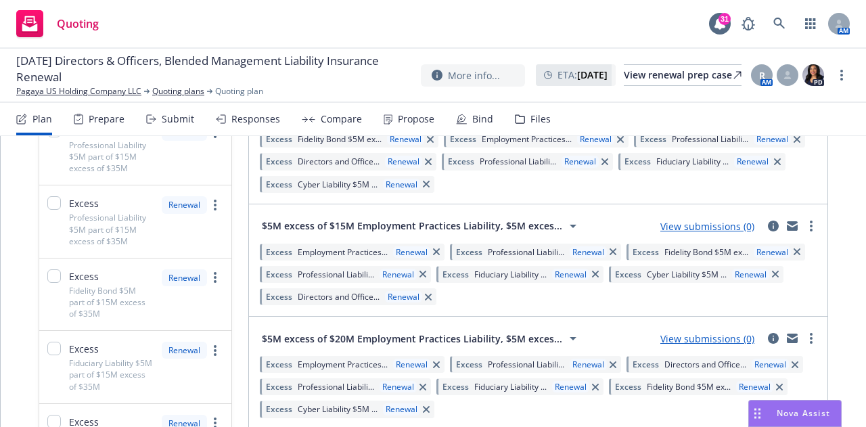
scroll to position [1273, 0]
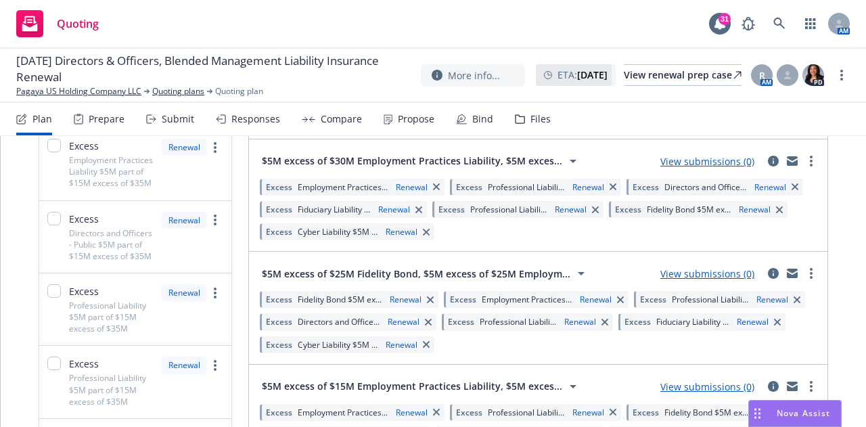
click at [710, 275] on link "View submissions (0)" at bounding box center [707, 273] width 94 height 13
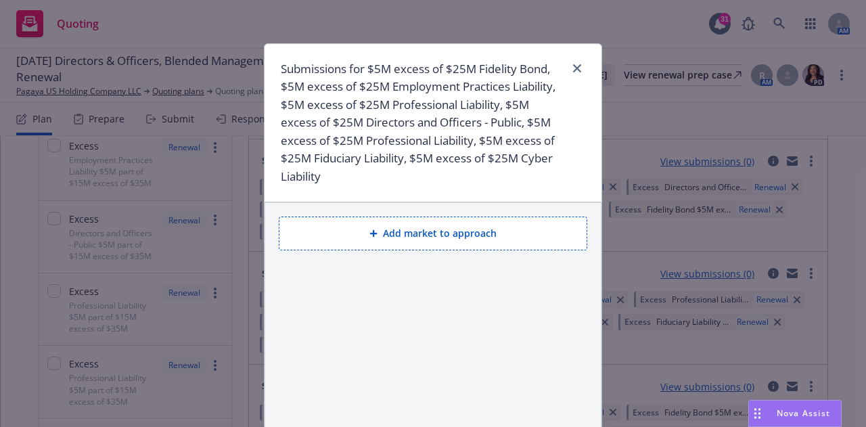
click at [355, 337] on div "Add market to approach" at bounding box center [433, 331] width 336 height 257
click at [378, 221] on button "Add market to approach" at bounding box center [433, 233] width 309 height 34
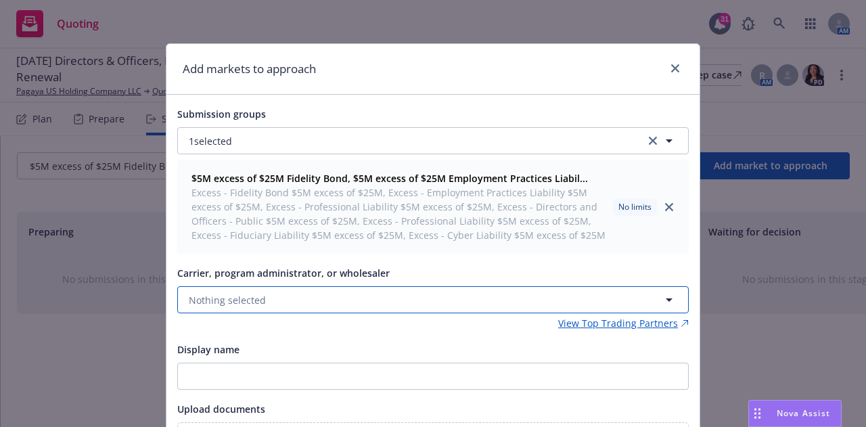
click at [354, 298] on button "Nothing selected" at bounding box center [432, 299] width 511 height 27
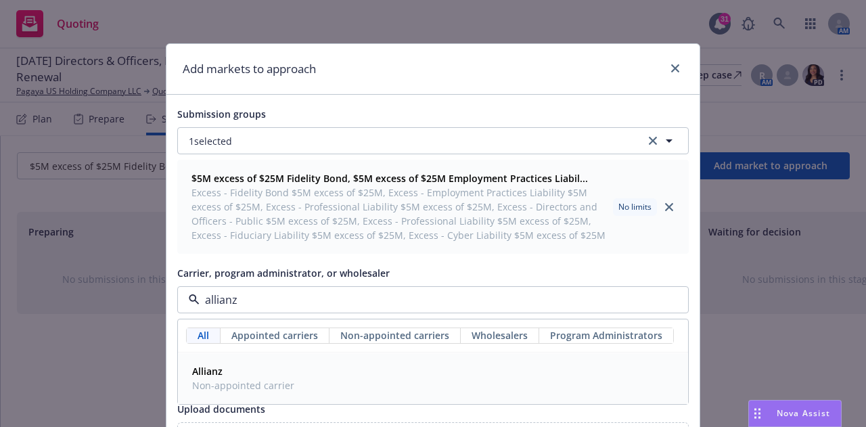
click at [281, 353] on div "Allianz Non-appointed carrier" at bounding box center [433, 378] width 509 height 50
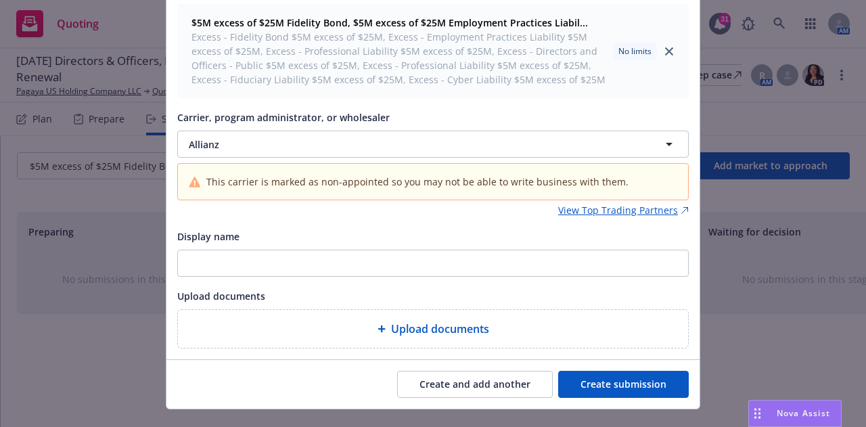
scroll to position [158, 0]
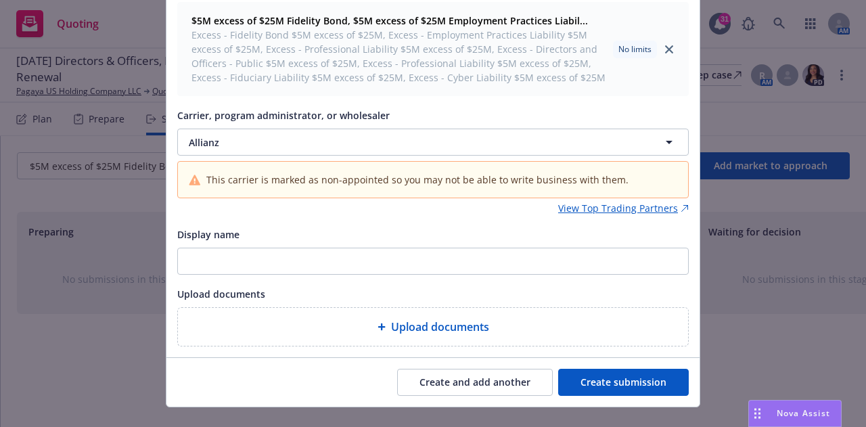
click at [614, 382] on button "Create submission" at bounding box center [623, 382] width 131 height 27
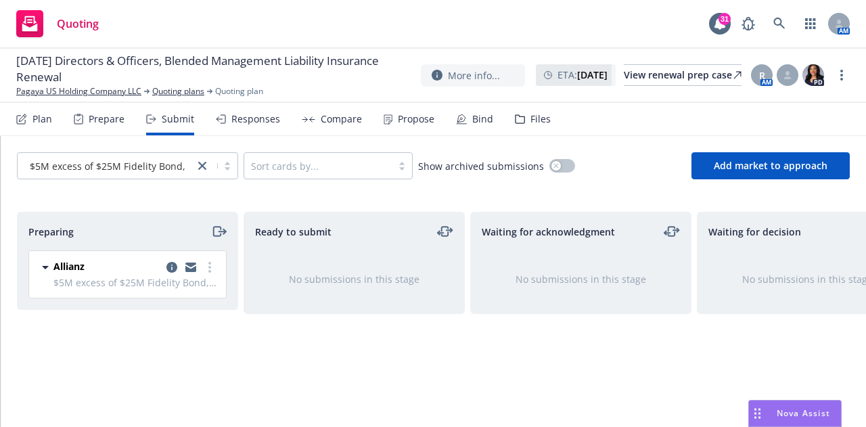
click at [26, 121] on icon at bounding box center [21, 119] width 11 height 11
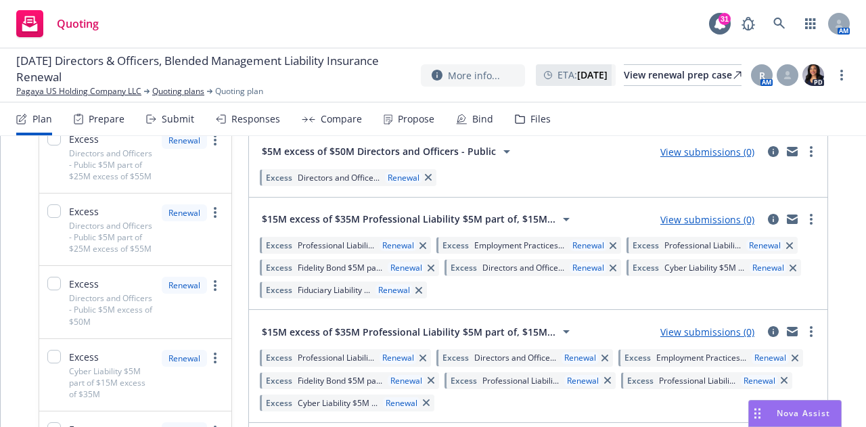
scroll to position [990, 0]
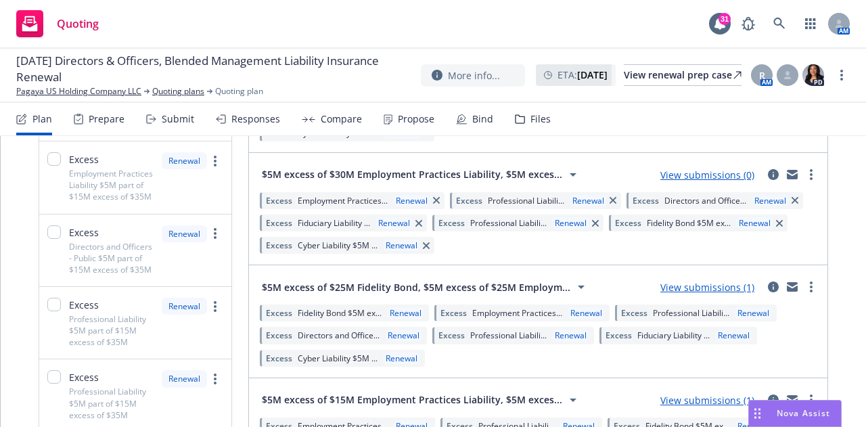
scroll to position [1260, 0]
click at [703, 175] on link "View submissions (0)" at bounding box center [707, 174] width 94 height 13
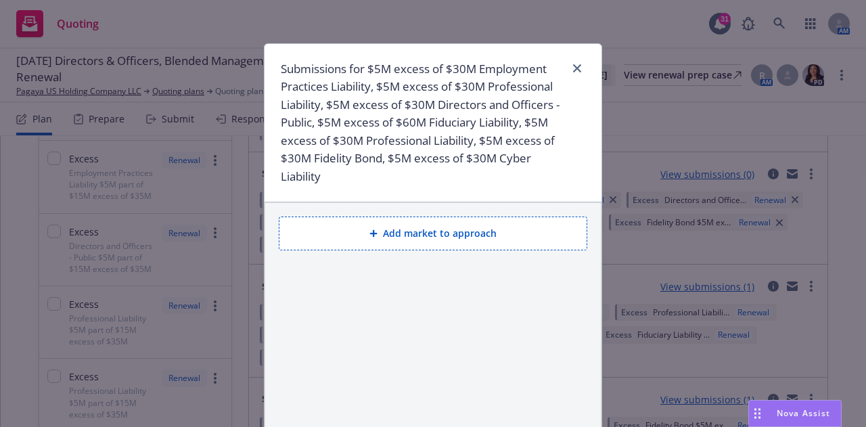
click at [365, 238] on button "Add market to approach" at bounding box center [433, 233] width 309 height 34
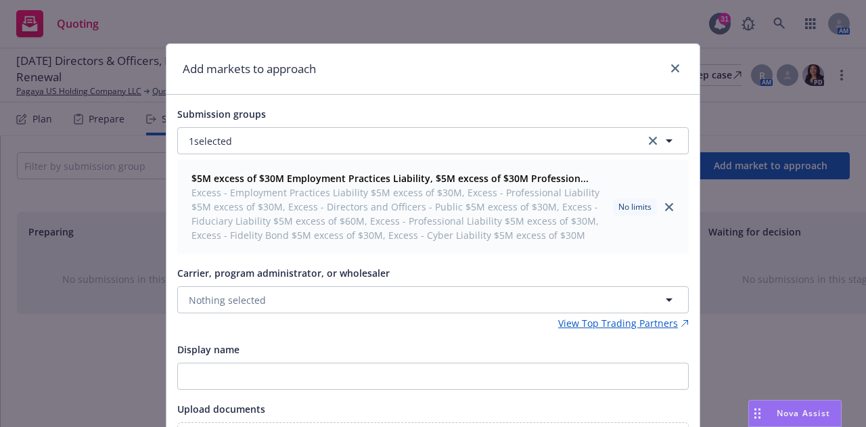
click at [334, 189] on span "Excess - Employment Practices Liability $5M excess of $30M, Excess - Profession…" at bounding box center [399, 213] width 416 height 57
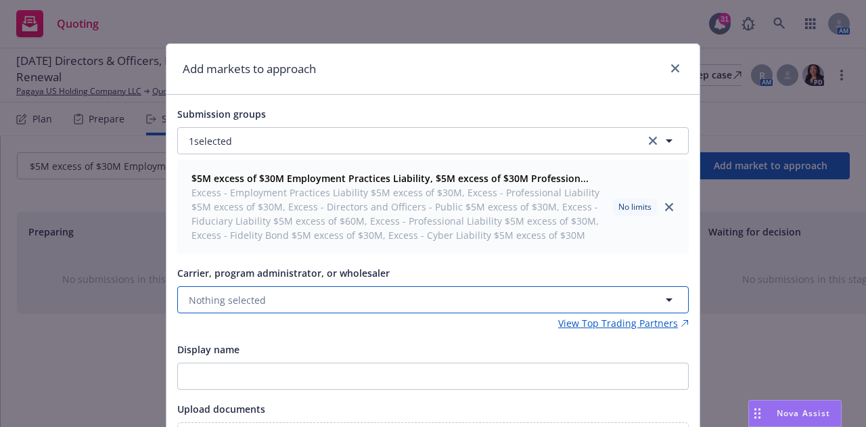
click at [325, 309] on button "Nothing selected" at bounding box center [432, 299] width 511 height 27
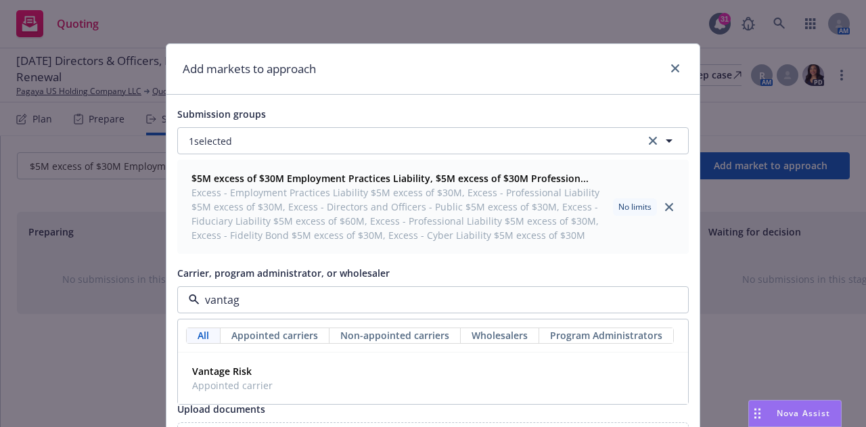
type input "vantage"
click at [221, 378] on span "Vantage Risk" at bounding box center [232, 371] width 81 height 14
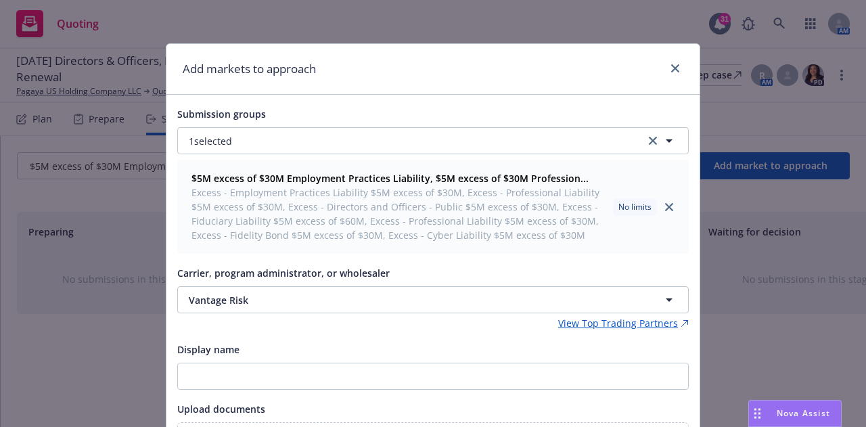
scroll to position [139, 0]
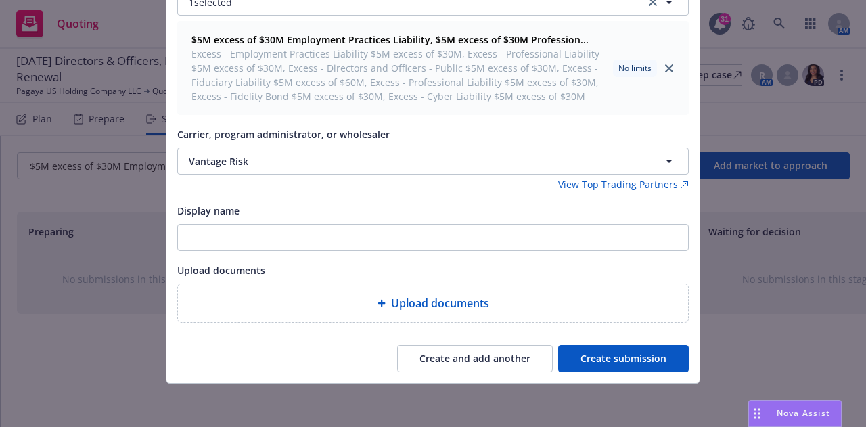
click at [595, 356] on button "Create submission" at bounding box center [623, 358] width 131 height 27
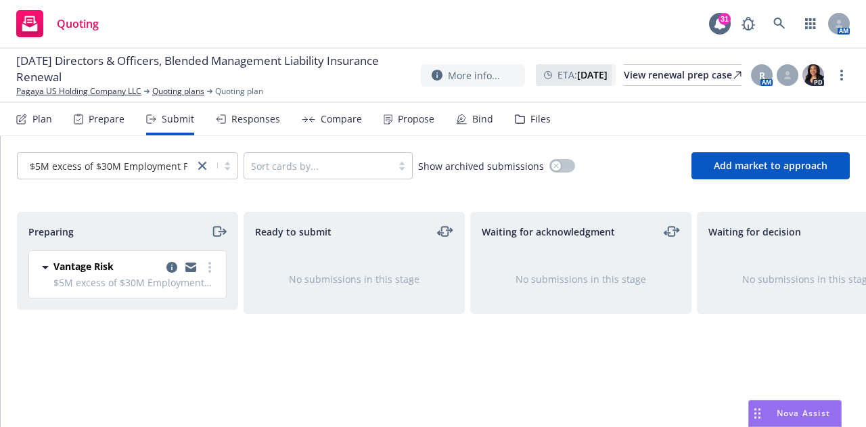
click at [39, 122] on div "Plan" at bounding box center [42, 119] width 20 height 11
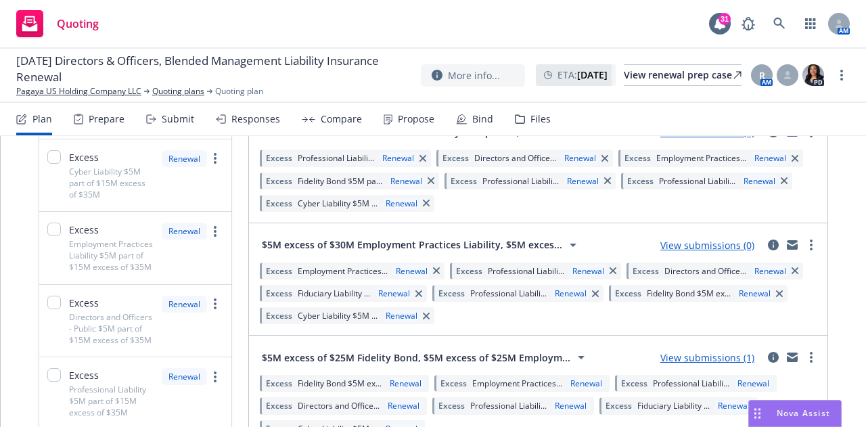
scroll to position [1190, 0]
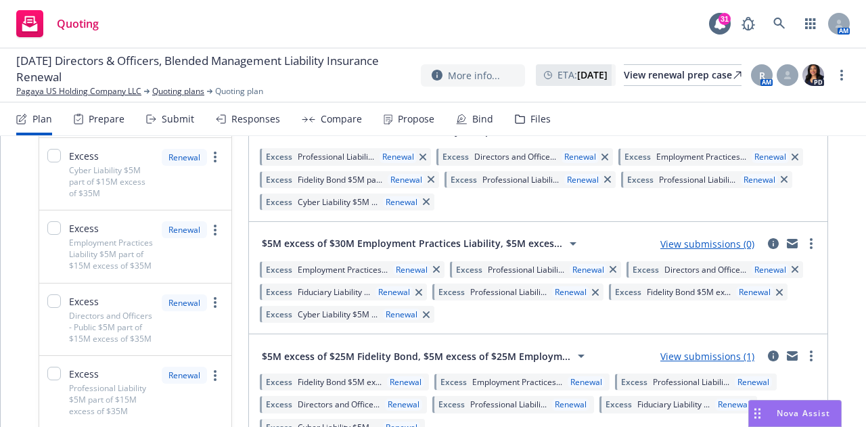
click at [695, 246] on link "View submissions (0)" at bounding box center [707, 243] width 94 height 13
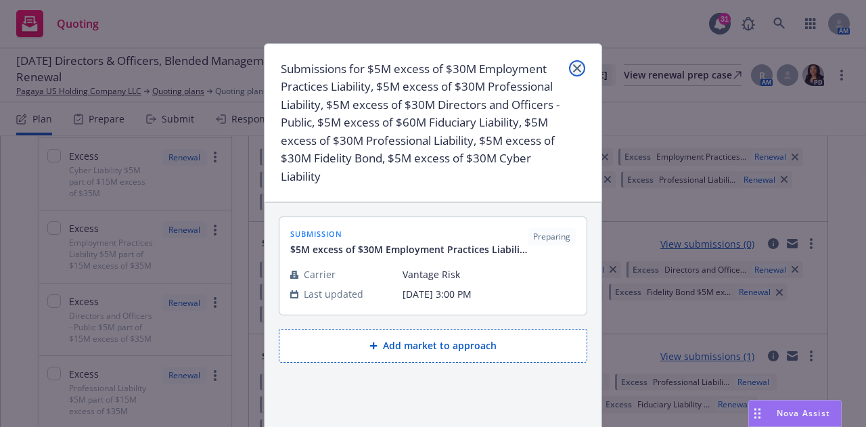
click at [573, 64] on icon "close" at bounding box center [577, 68] width 8 height 8
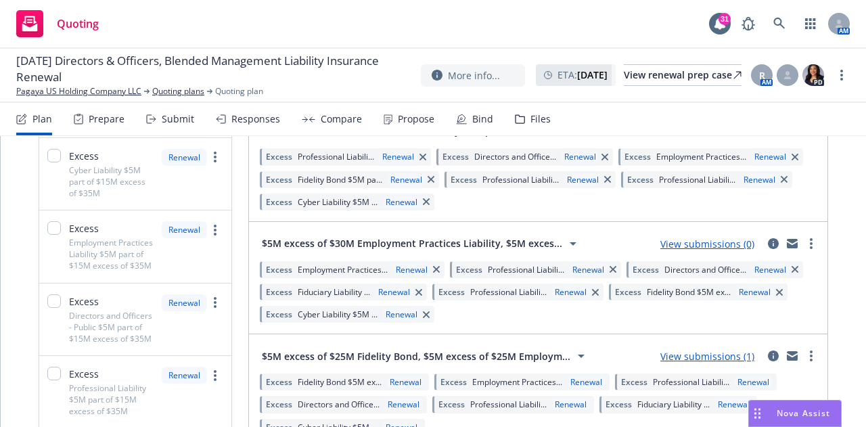
scroll to position [1009, 0]
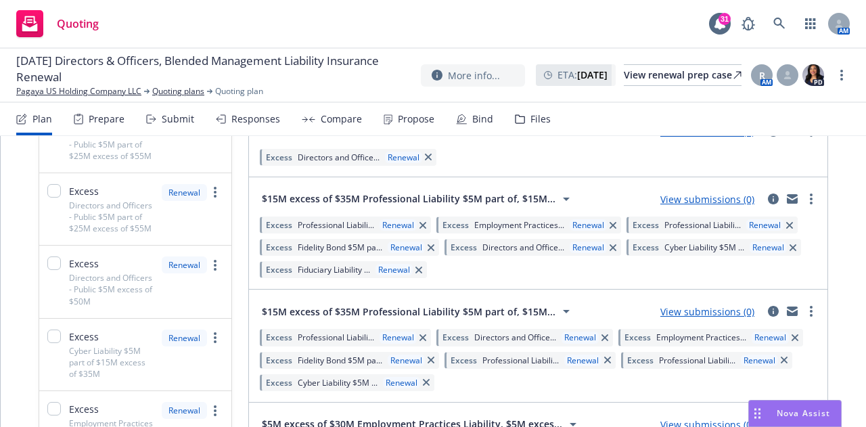
click at [687, 315] on link "View submissions (0)" at bounding box center [707, 311] width 94 height 13
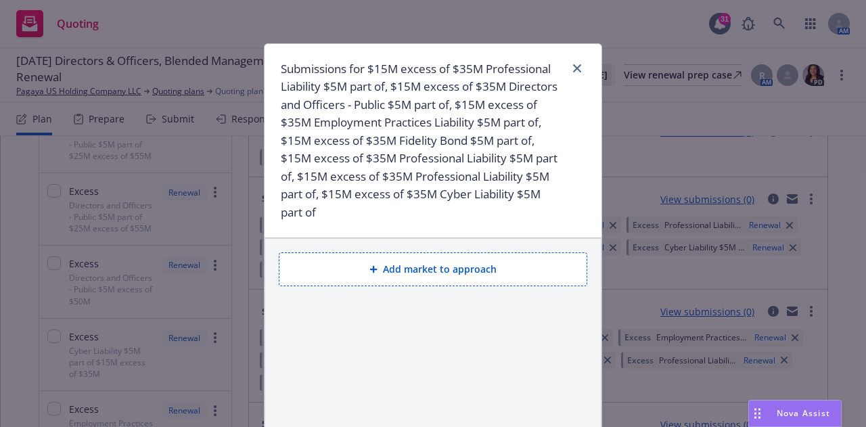
click at [401, 277] on button "Add market to approach" at bounding box center [433, 269] width 309 height 34
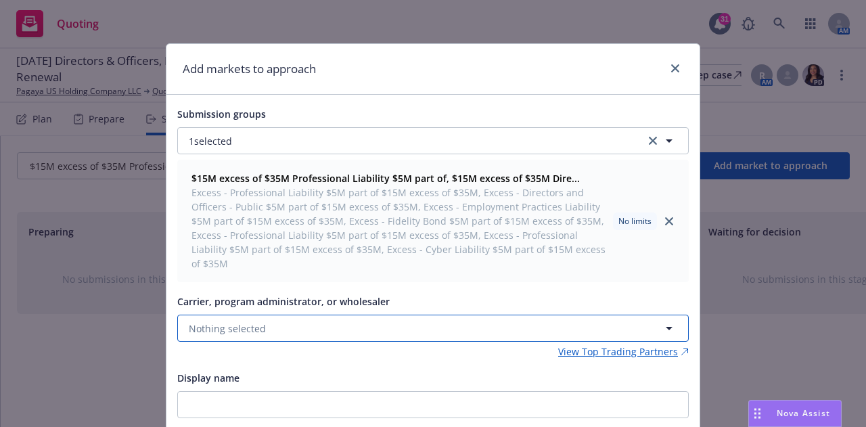
click at [297, 325] on button "Nothing selected" at bounding box center [432, 328] width 511 height 27
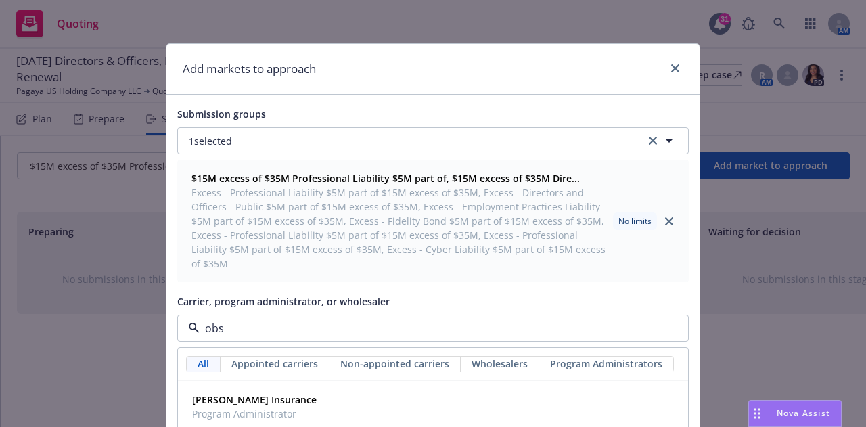
type input "obsi"
click at [269, 393] on strong "Obsidian Specialty Insurance Company" at bounding box center [282, 399] width 181 height 13
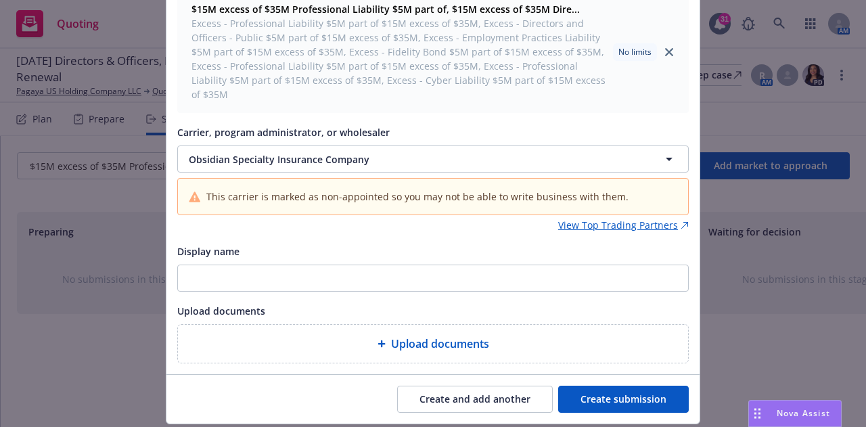
scroll to position [170, 0]
click at [610, 388] on button "Create submission" at bounding box center [623, 398] width 131 height 27
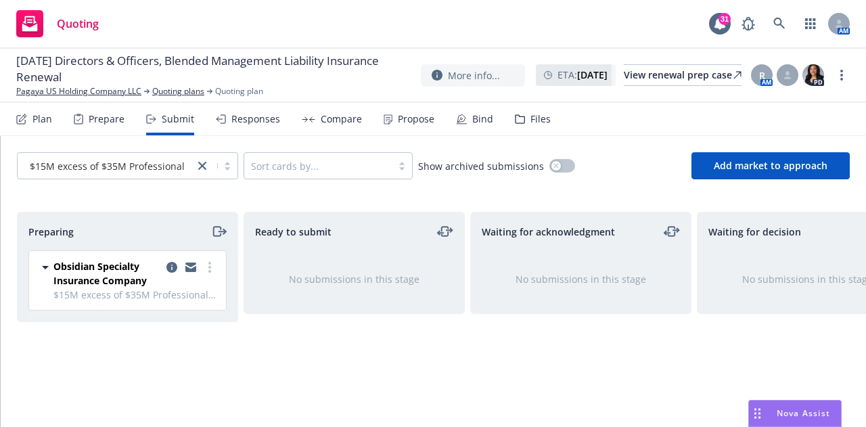
click at [34, 117] on div "Plan" at bounding box center [42, 119] width 20 height 11
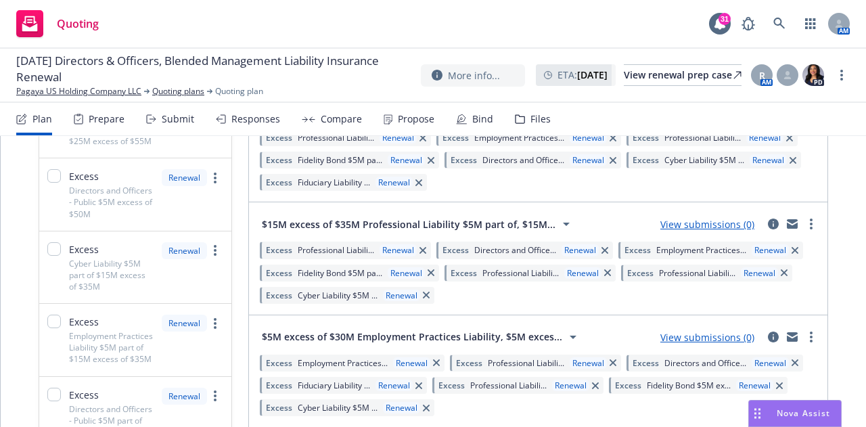
scroll to position [1003, 0]
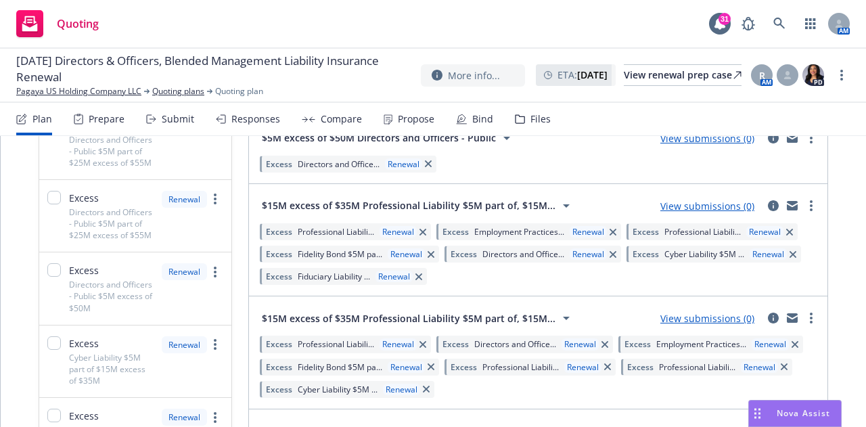
click at [687, 205] on link "View submissions (0)" at bounding box center [707, 206] width 94 height 13
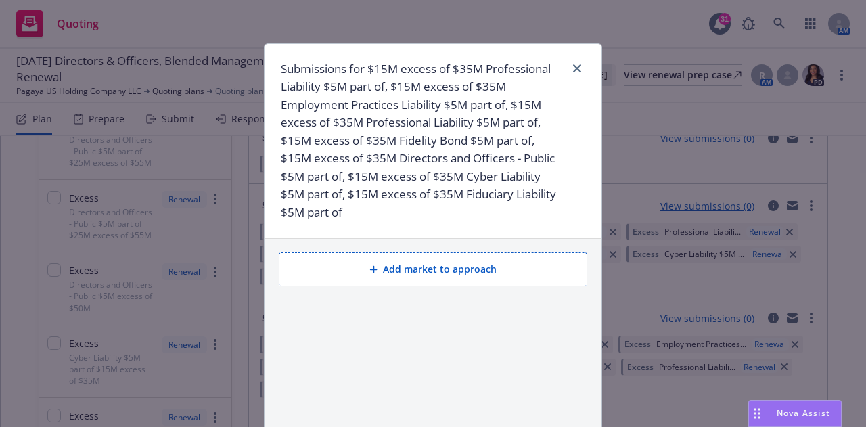
click at [370, 267] on icon at bounding box center [373, 269] width 7 height 7
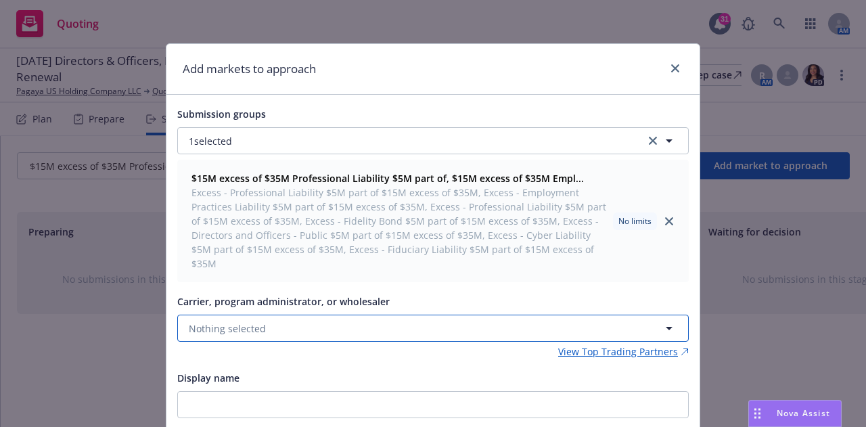
click at [349, 319] on button "Nothing selected" at bounding box center [432, 328] width 511 height 27
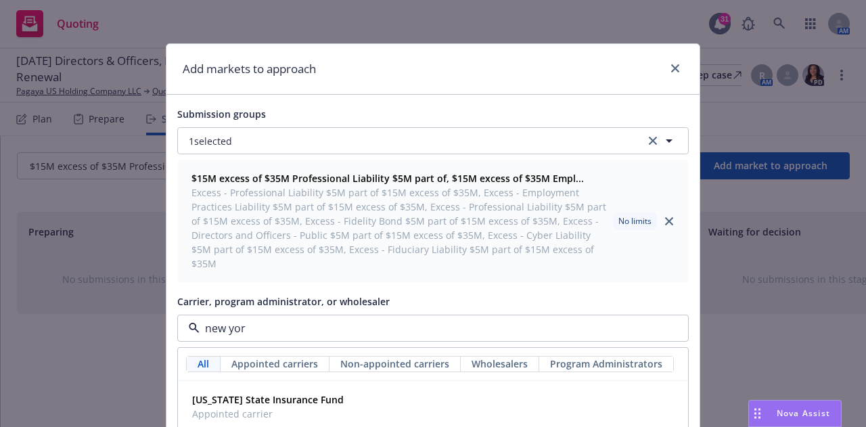
type input "new york"
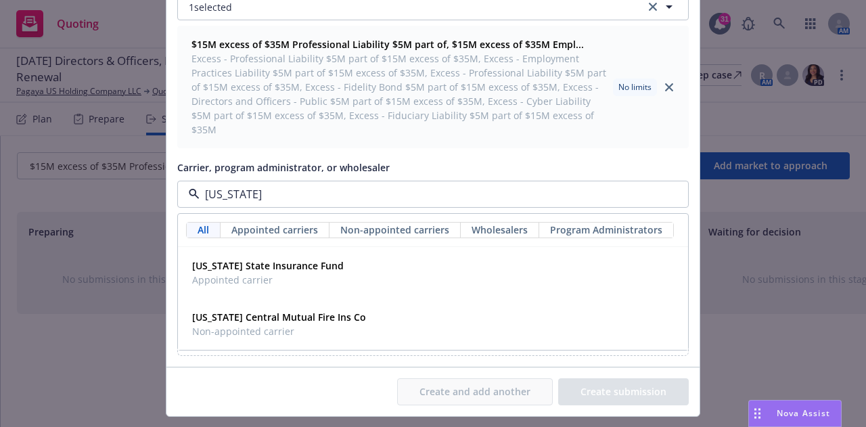
drag, startPoint x: 253, startPoint y: 181, endPoint x: 169, endPoint y: 180, distance: 83.9
click at [169, 180] on div "Submission groups 1 selected $15M excess of $35M Professional Liability $5M par…" at bounding box center [432, 164] width 533 height 406
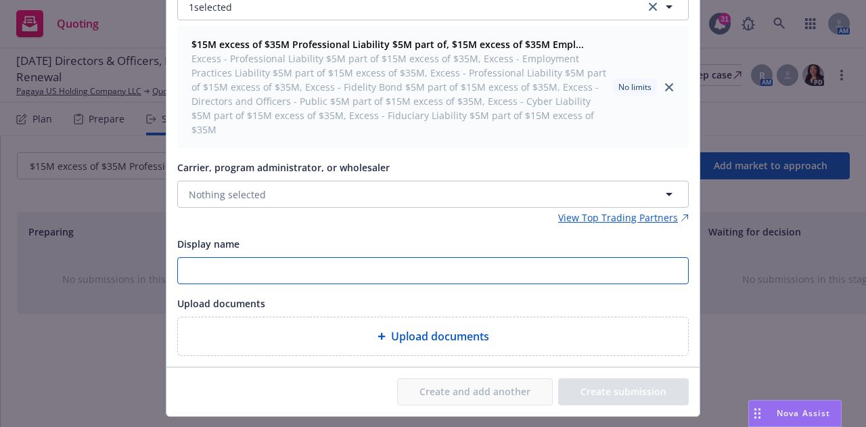
click at [348, 260] on input "Display name" at bounding box center [433, 271] width 510 height 26
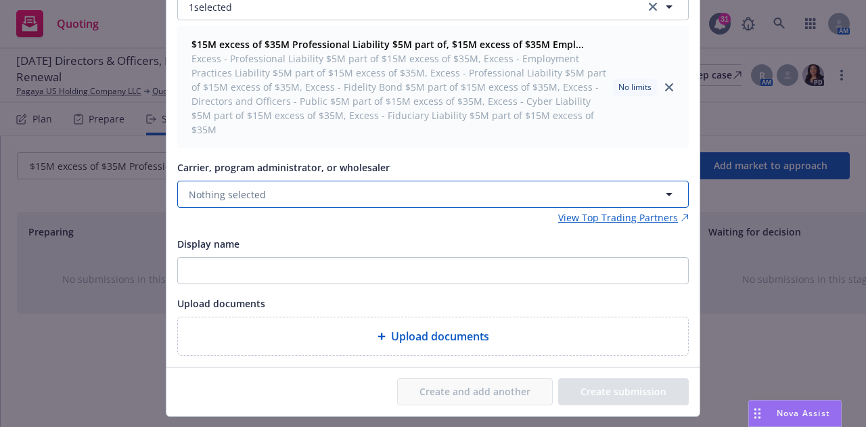
click at [313, 181] on button "Nothing selected" at bounding box center [432, 194] width 511 height 27
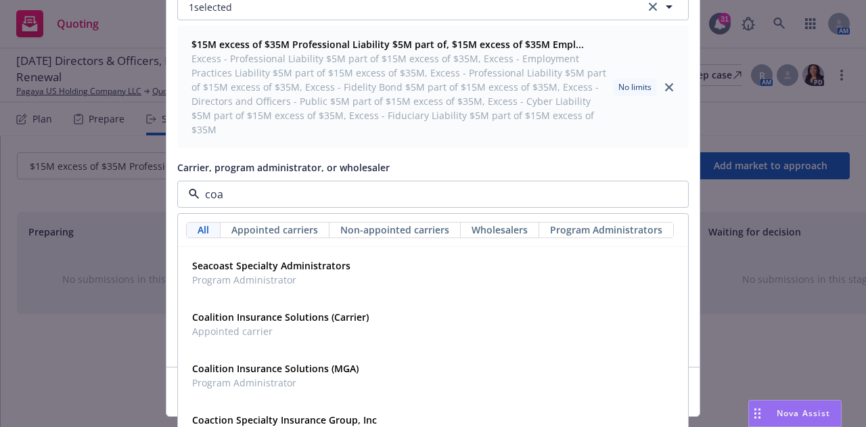
type input "coac"
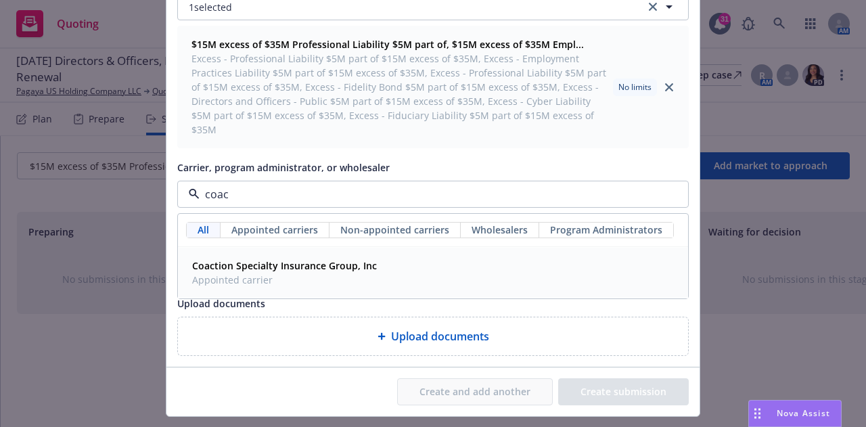
click at [269, 259] on strong "Coaction Specialty Insurance Group, Inc" at bounding box center [284, 265] width 185 height 13
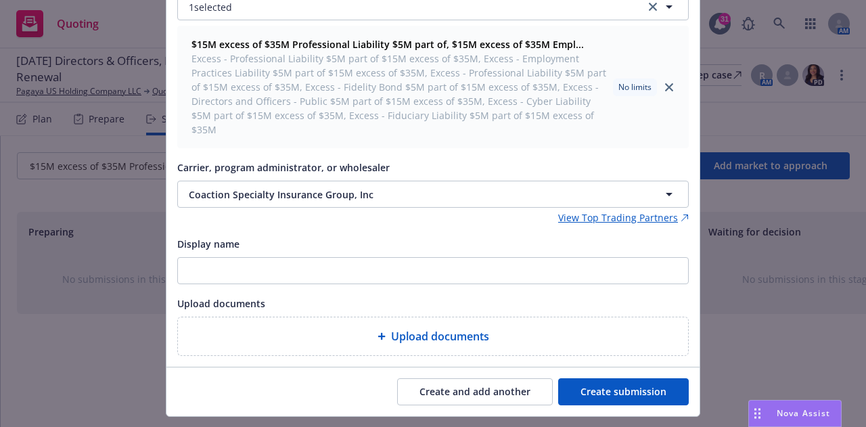
click at [626, 378] on button "Create submission" at bounding box center [623, 391] width 131 height 27
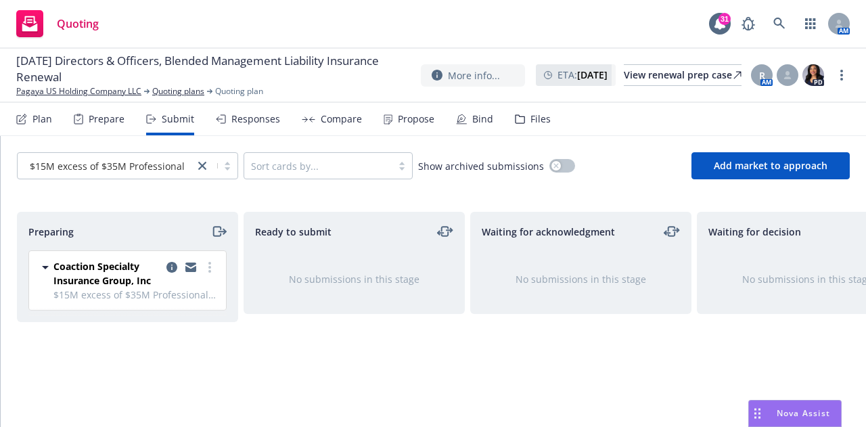
click at [32, 118] on div "Plan" at bounding box center [42, 119] width 20 height 11
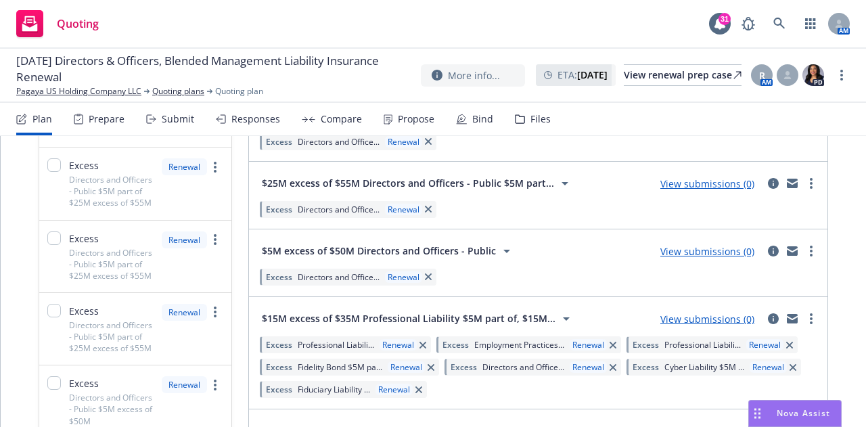
scroll to position [889, 0]
click at [346, 302] on div "$15M excess of $35M Professional Liability $5M part of, $15M... View submission…" at bounding box center [538, 354] width 578 height 112
click at [808, 319] on link "more" at bounding box center [811, 319] width 16 height 16
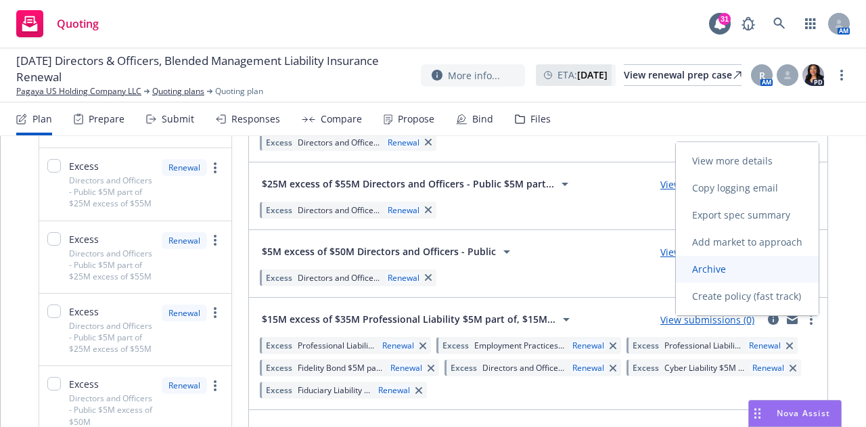
click at [715, 275] on span "Archive" at bounding box center [709, 268] width 66 height 13
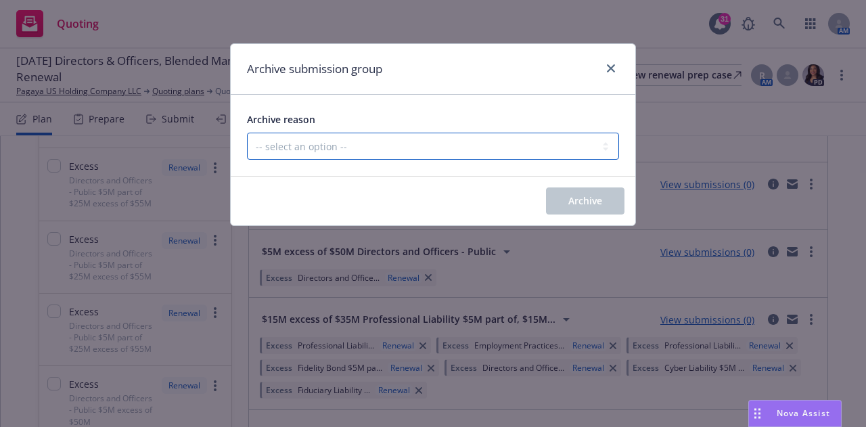
click at [420, 150] on select "-- select an option -- Customer no longer needs this coverage Duplicate Histori…" at bounding box center [433, 146] width 372 height 27
select select "DUPLICATE"
click at [247, 133] on select "-- select an option -- Customer no longer needs this coverage Duplicate Histori…" at bounding box center [433, 146] width 372 height 27
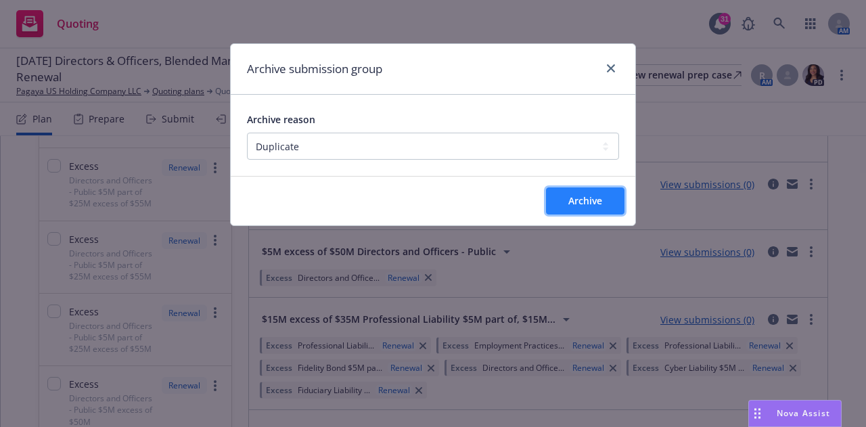
click at [581, 213] on button "Archive" at bounding box center [585, 200] width 78 height 27
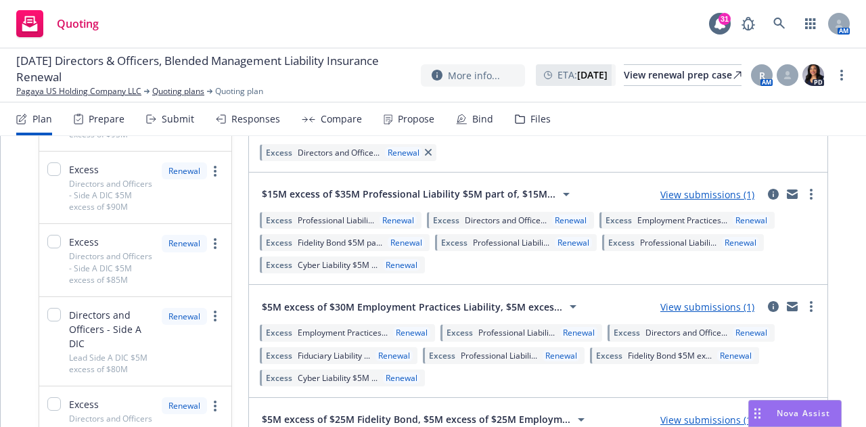
scroll to position [1546, 0]
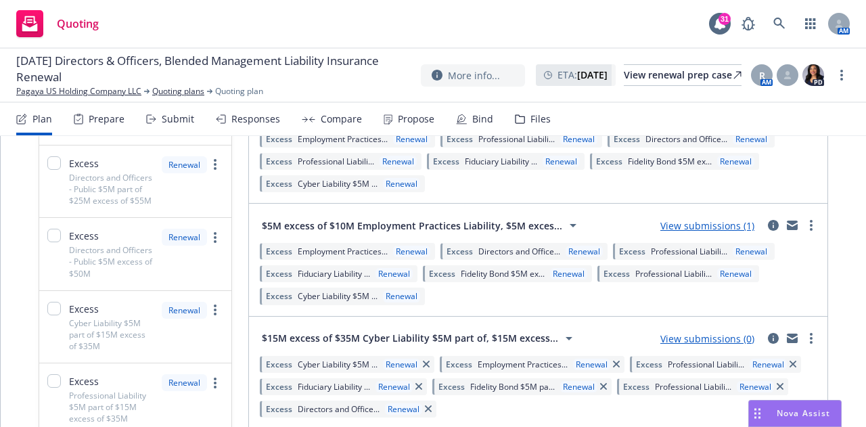
click at [708, 226] on link "View submissions (1)" at bounding box center [707, 225] width 94 height 13
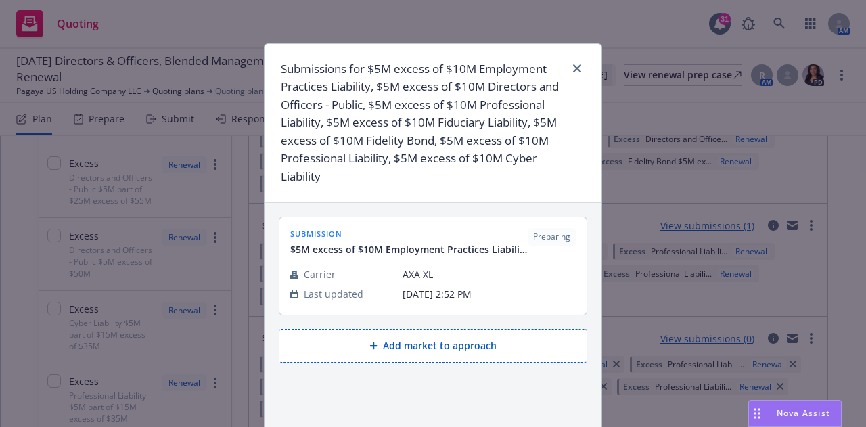
click at [401, 353] on button "Add market to approach" at bounding box center [433, 346] width 309 height 34
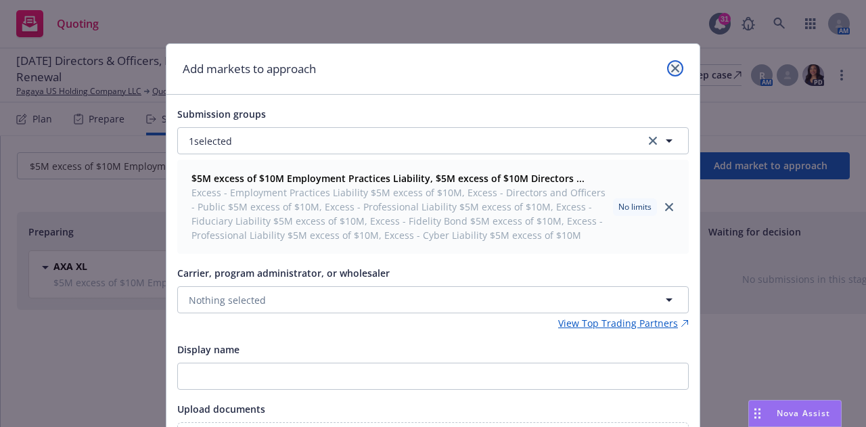
click at [667, 70] on link "close" at bounding box center [675, 68] width 16 height 16
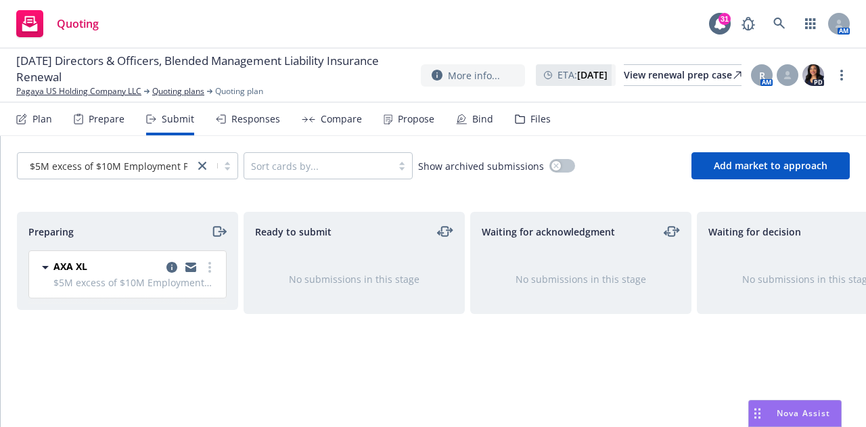
click at [39, 124] on div "Plan" at bounding box center [42, 119] width 20 height 11
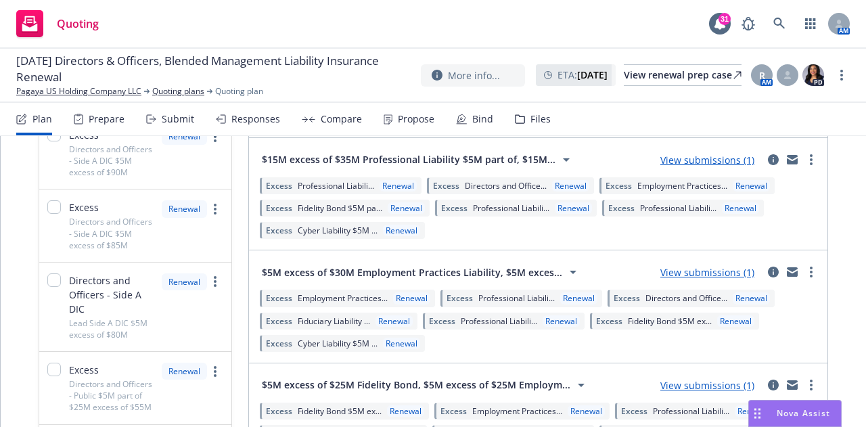
scroll to position [1048, 0]
click at [680, 160] on link "View submissions (1)" at bounding box center [707, 160] width 94 height 13
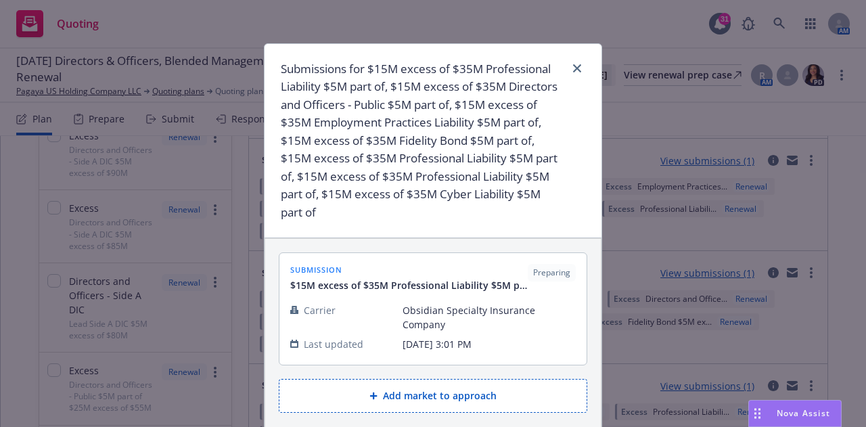
click at [438, 379] on button "Add market to approach" at bounding box center [433, 396] width 309 height 34
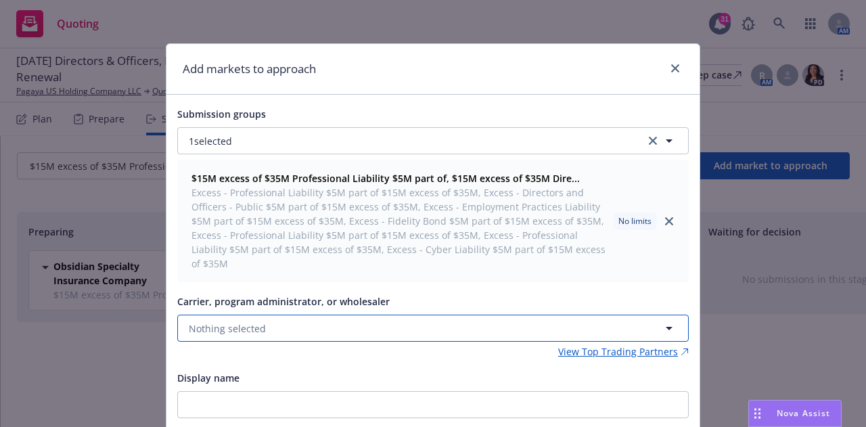
click at [340, 315] on button "Nothing selected" at bounding box center [432, 328] width 511 height 27
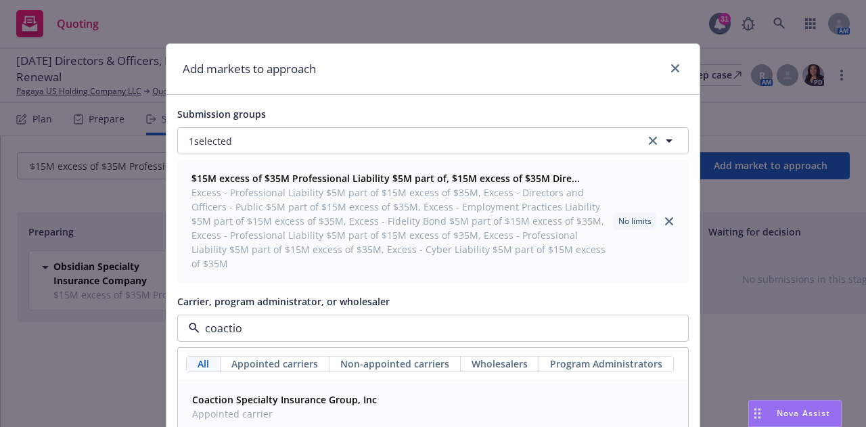
click at [292, 407] on span "Appointed carrier" at bounding box center [284, 414] width 185 height 14
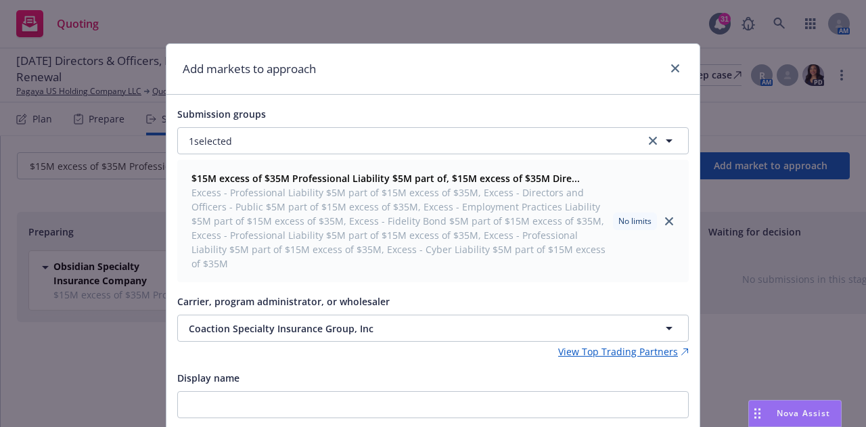
scroll to position [153, 0]
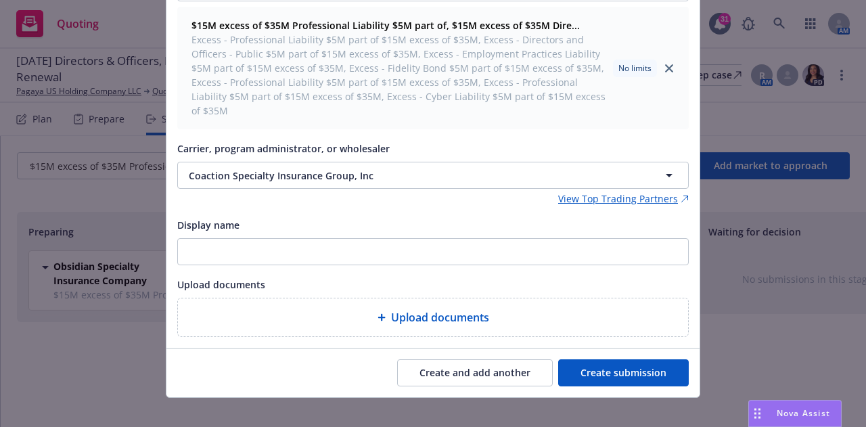
click at [438, 362] on button "Create and add another" at bounding box center [475, 372] width 156 height 27
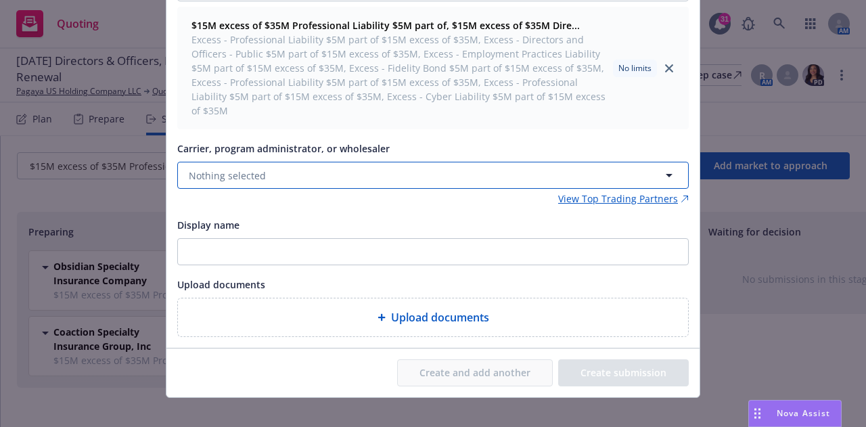
click at [233, 168] on span "Nothing selected" at bounding box center [227, 175] width 77 height 14
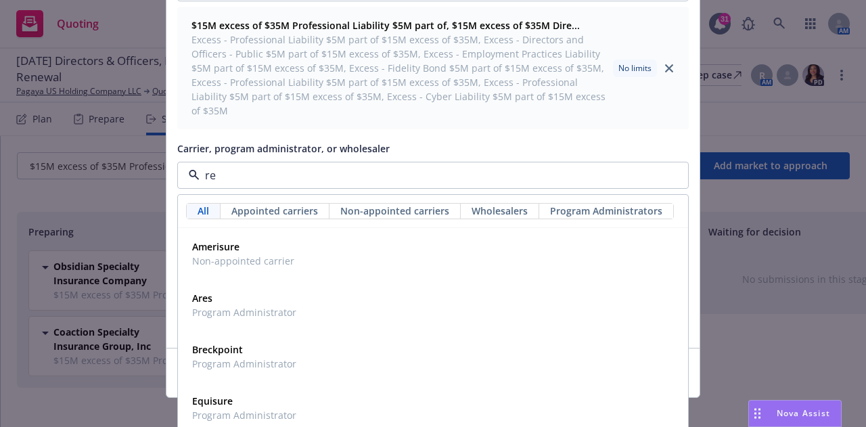
type input "r"
type input "tris"
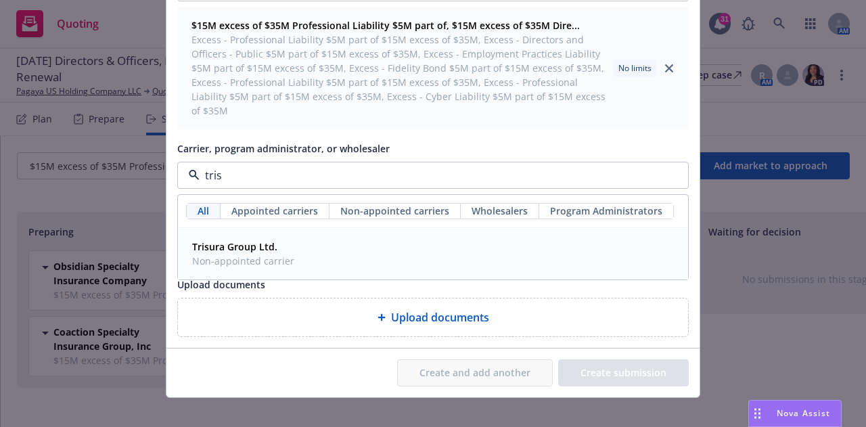
click at [227, 254] on span "Non-appointed carrier" at bounding box center [243, 261] width 102 height 14
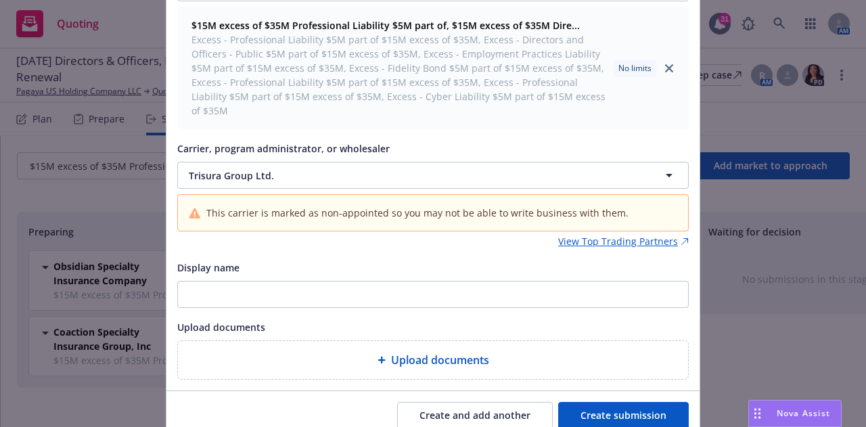
click at [610, 402] on button "Create submission" at bounding box center [623, 415] width 131 height 27
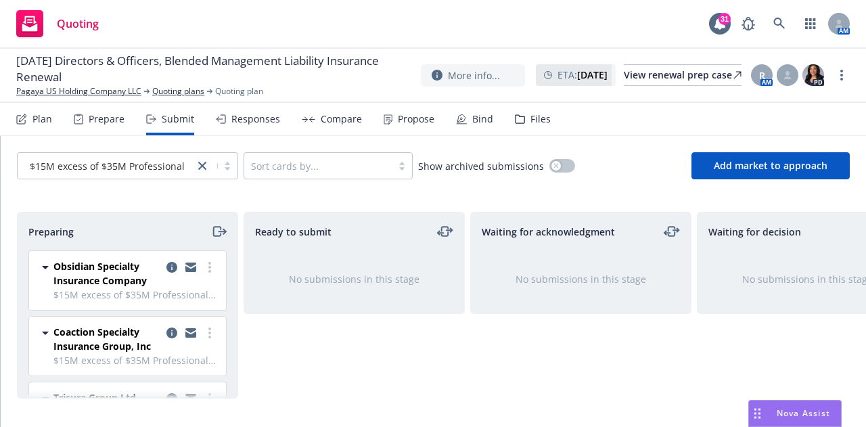
click at [20, 124] on icon at bounding box center [21, 119] width 11 height 11
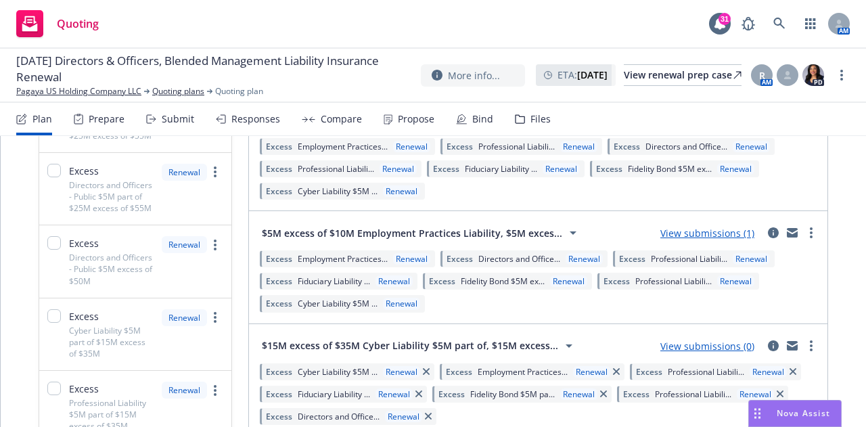
scroll to position [1617, 0]
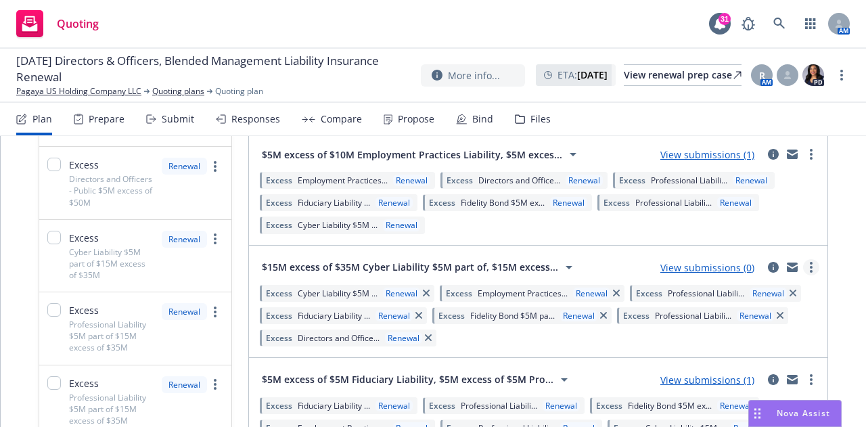
click at [804, 269] on link "more" at bounding box center [811, 267] width 16 height 16
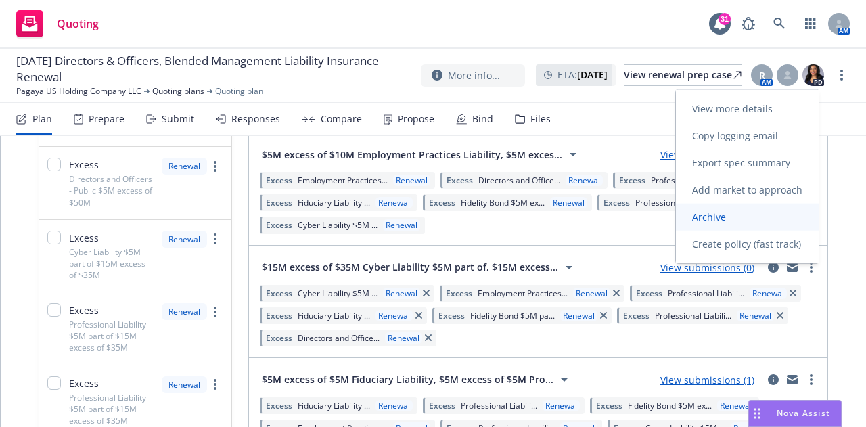
click at [719, 219] on span "Archive" at bounding box center [709, 216] width 66 height 13
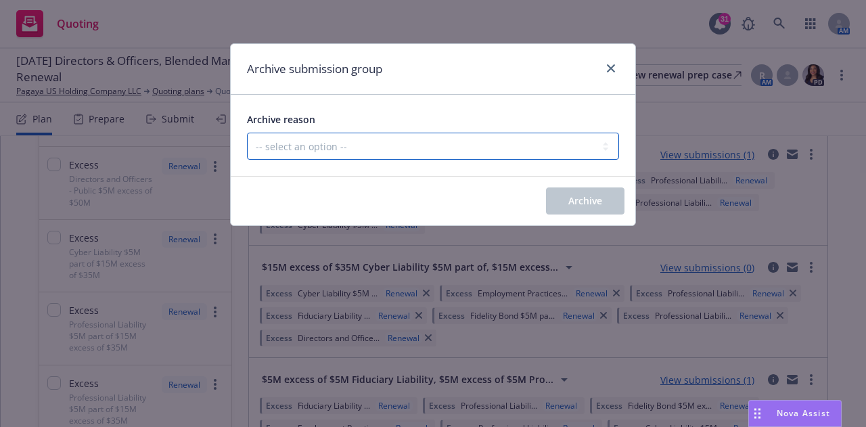
click at [390, 152] on select "-- select an option -- Customer no longer needs this coverage Duplicate Histori…" at bounding box center [433, 146] width 372 height 27
select select "DUPLICATE"
click at [247, 133] on select "-- select an option -- Customer no longer needs this coverage Duplicate Histori…" at bounding box center [433, 146] width 372 height 27
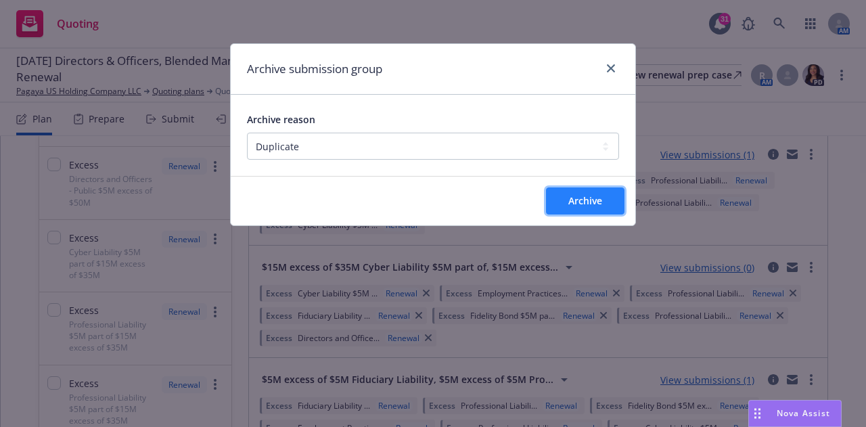
click at [552, 201] on button "Archive" at bounding box center [585, 200] width 78 height 27
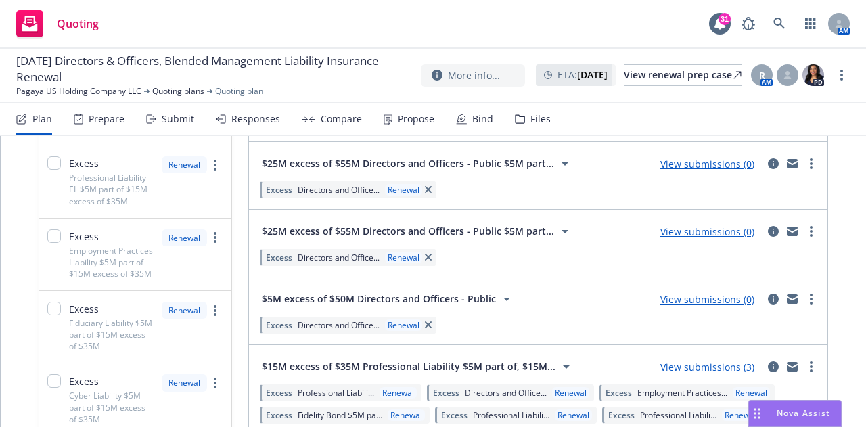
scroll to position [841, 0]
click at [712, 300] on link "View submissions (0)" at bounding box center [707, 300] width 94 height 13
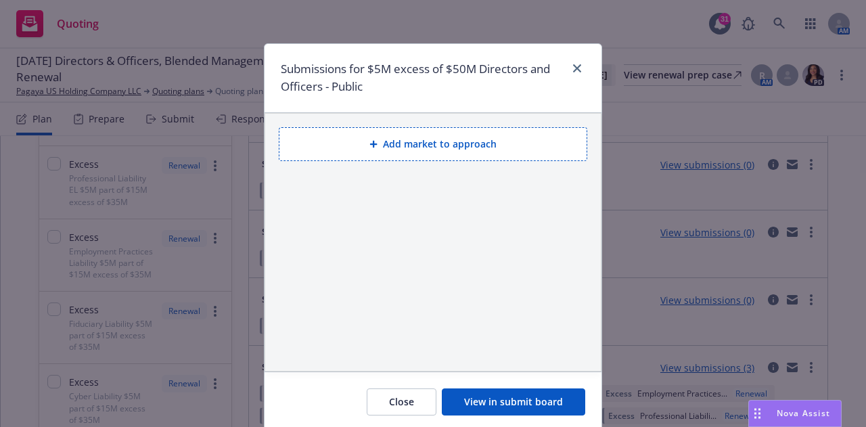
click at [359, 145] on button "Add market to approach" at bounding box center [433, 144] width 309 height 34
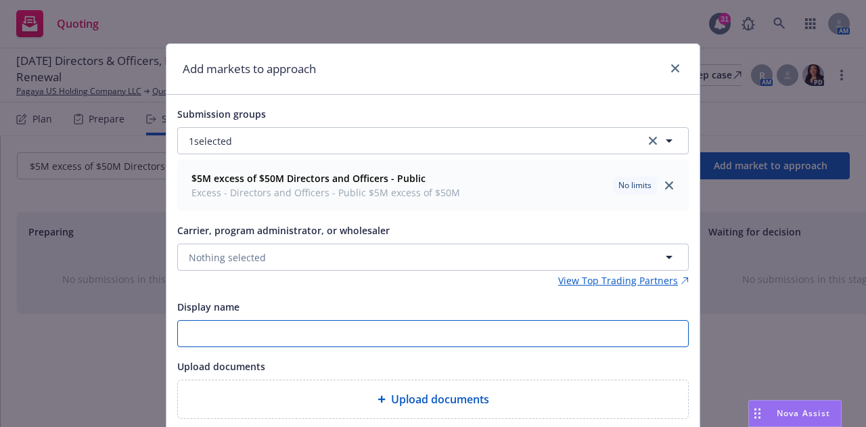
click at [298, 329] on input "Display name" at bounding box center [433, 334] width 510 height 26
type input "westfield"
drag, startPoint x: 281, startPoint y: 338, endPoint x: 166, endPoint y: 327, distance: 115.5
click at [166, 327] on div "Submission groups 1 selected $5M excess of $50M Directors and Officers - Public…" at bounding box center [432, 262] width 533 height 335
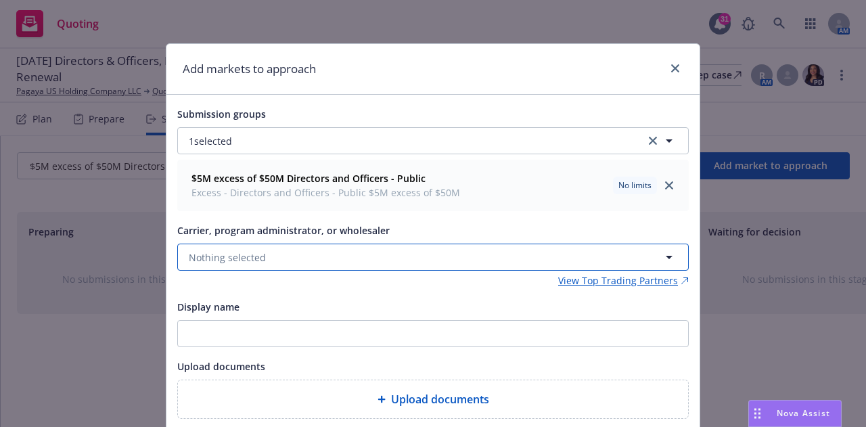
click at [202, 245] on button "Nothing selected" at bounding box center [432, 257] width 511 height 27
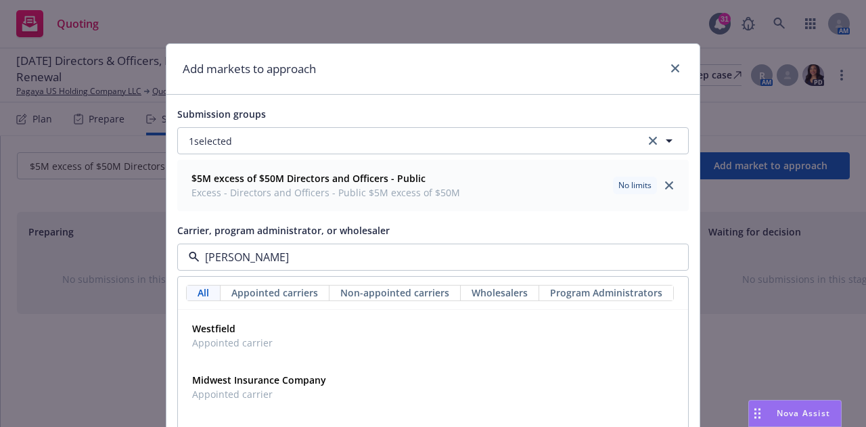
type input "west"
click at [216, 341] on span "Appointed carrier" at bounding box center [232, 343] width 81 height 14
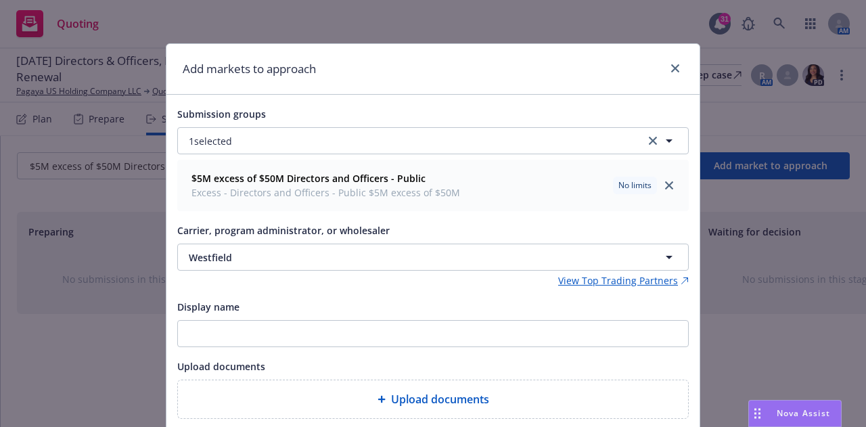
scroll to position [96, 0]
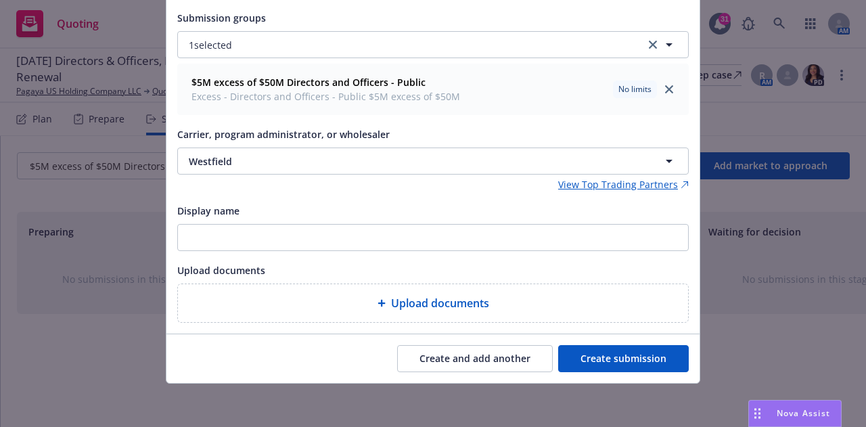
click at [602, 359] on button "Create submission" at bounding box center [623, 358] width 131 height 27
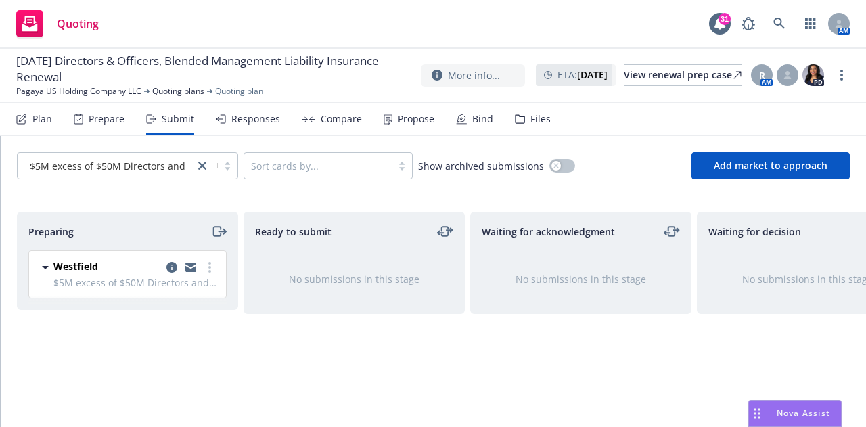
click at [33, 126] on div "Plan" at bounding box center [34, 119] width 36 height 32
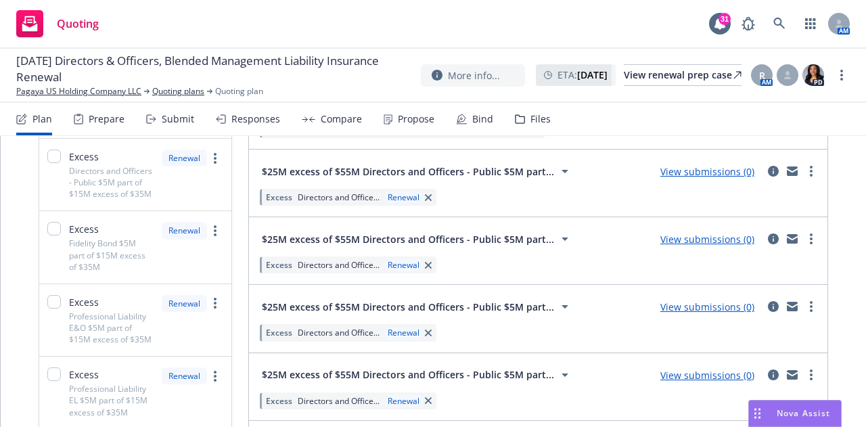
scroll to position [636, 0]
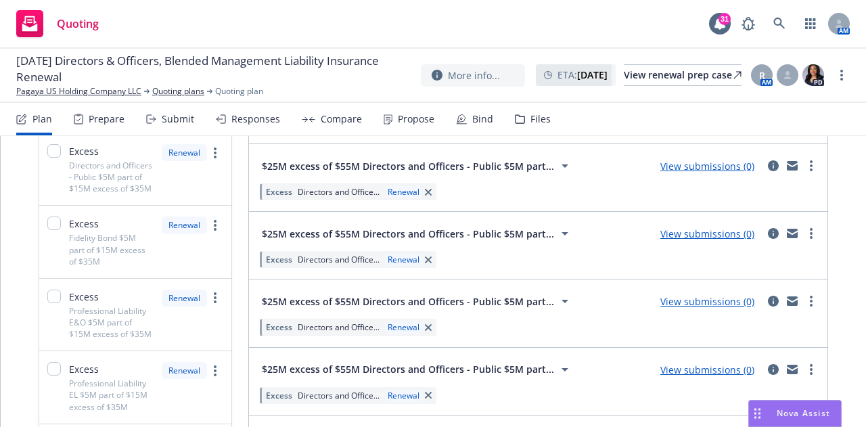
click at [803, 167] on link "more" at bounding box center [811, 166] width 16 height 16
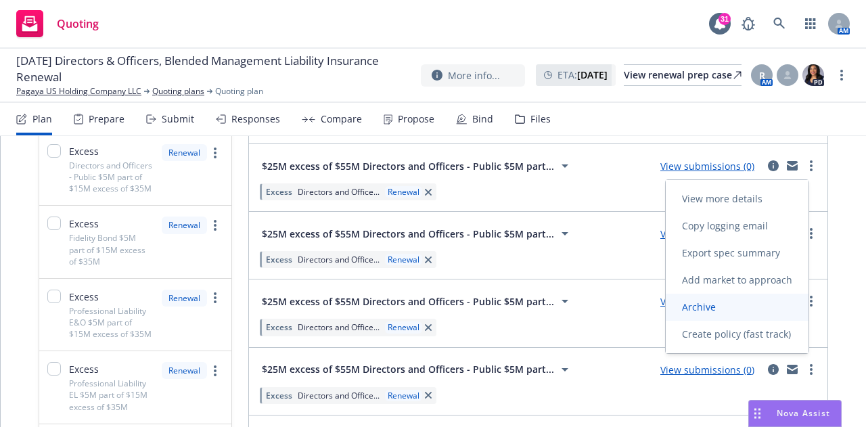
click at [719, 307] on span "Archive" at bounding box center [699, 306] width 66 height 13
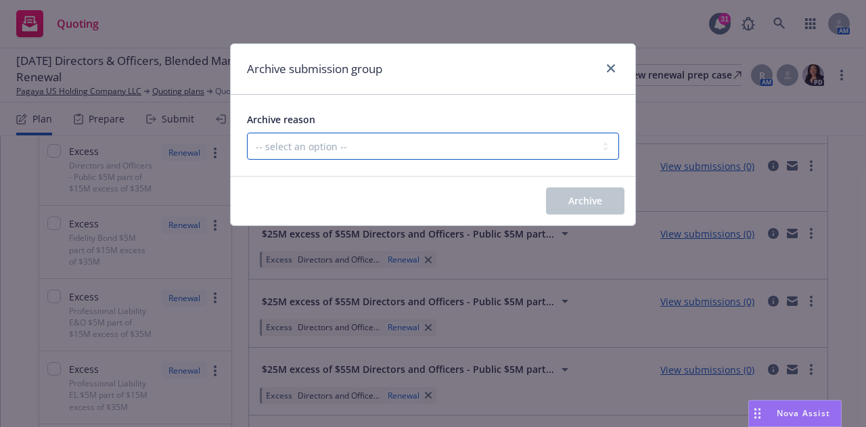
click at [380, 148] on select "-- select an option -- Customer no longer needs this coverage Duplicate Histori…" at bounding box center [433, 146] width 372 height 27
select select "DUPLICATE"
click at [247, 133] on select "-- select an option -- Customer no longer needs this coverage Duplicate Histori…" at bounding box center [433, 146] width 372 height 27
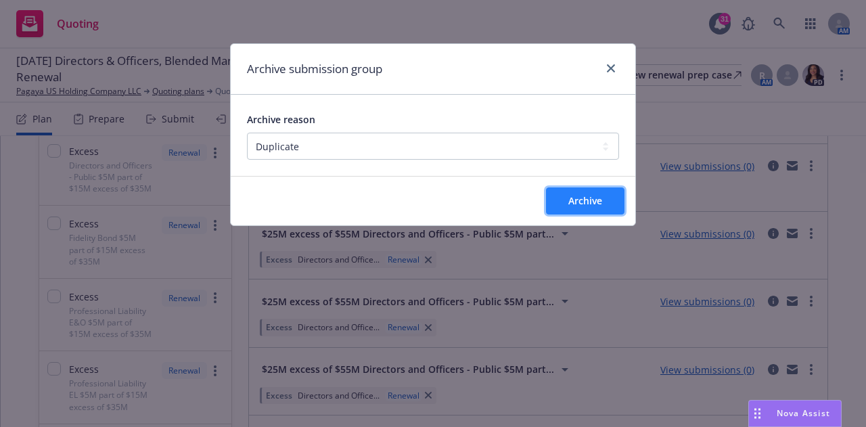
click at [584, 200] on span "Archive" at bounding box center [585, 200] width 34 height 13
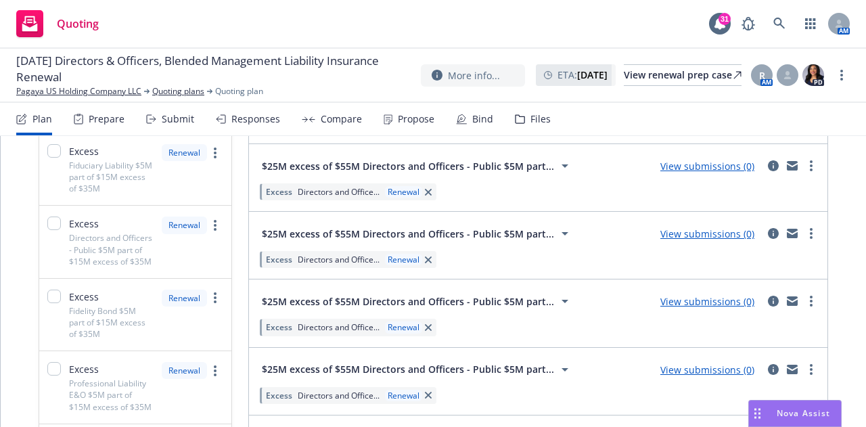
scroll to position [720, 0]
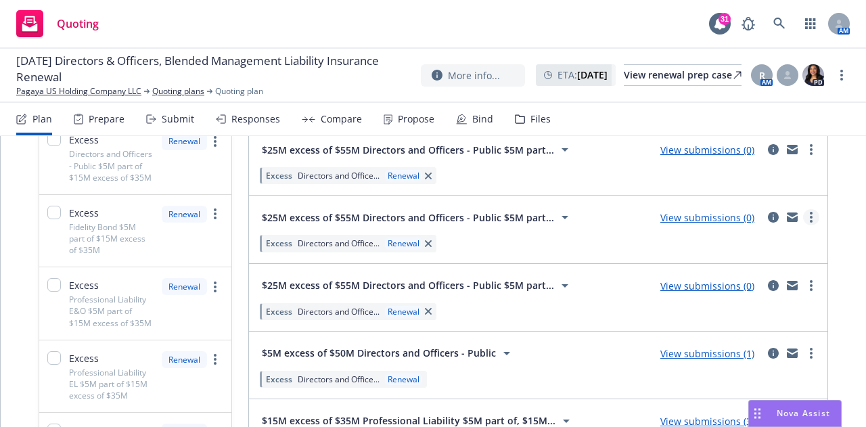
click at [803, 215] on link "more" at bounding box center [811, 217] width 16 height 16
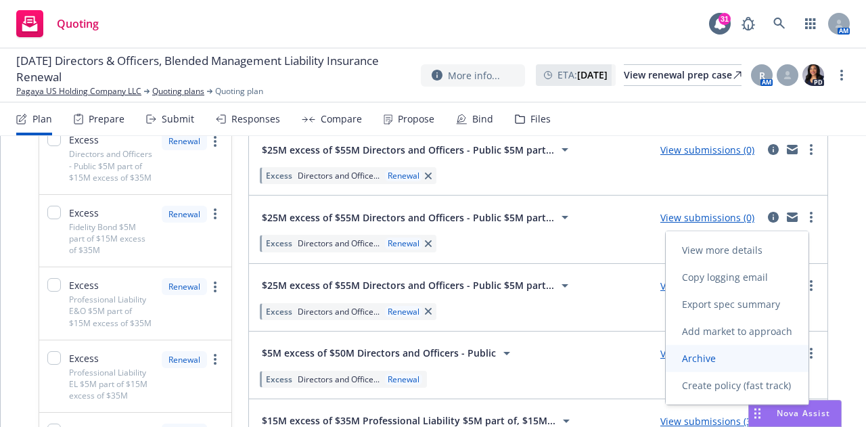
click at [712, 361] on span "Archive" at bounding box center [699, 358] width 66 height 13
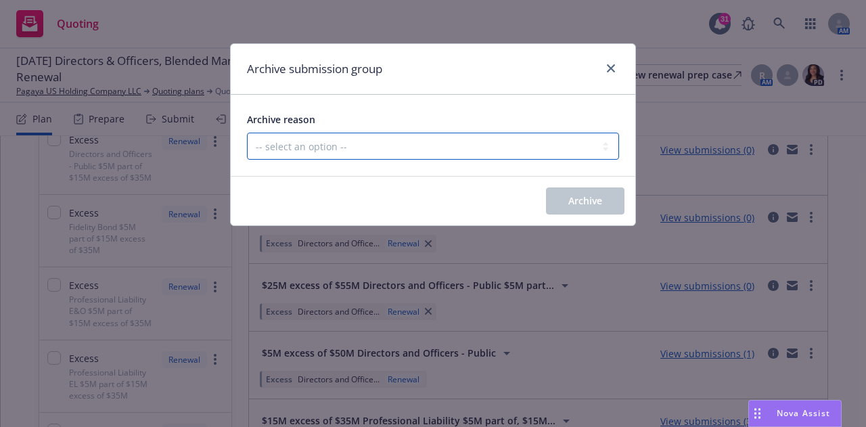
click at [551, 149] on select "-- select an option -- Customer no longer needs this coverage Duplicate Histori…" at bounding box center [433, 146] width 372 height 27
select select "DUPLICATE"
click at [247, 133] on select "-- select an option -- Customer no longer needs this coverage Duplicate Histori…" at bounding box center [433, 146] width 372 height 27
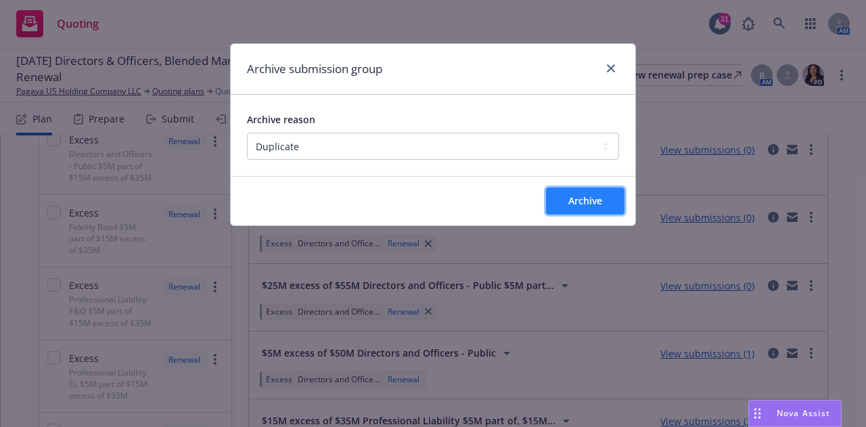
click at [553, 212] on button "Archive" at bounding box center [585, 200] width 78 height 27
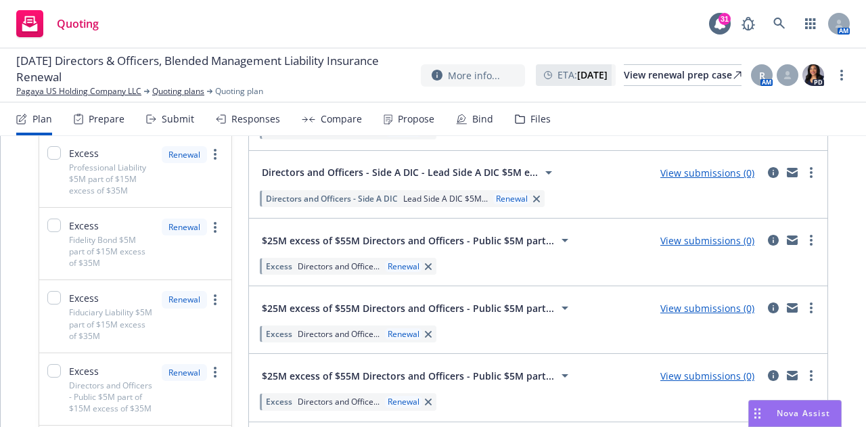
scroll to position [612, 0]
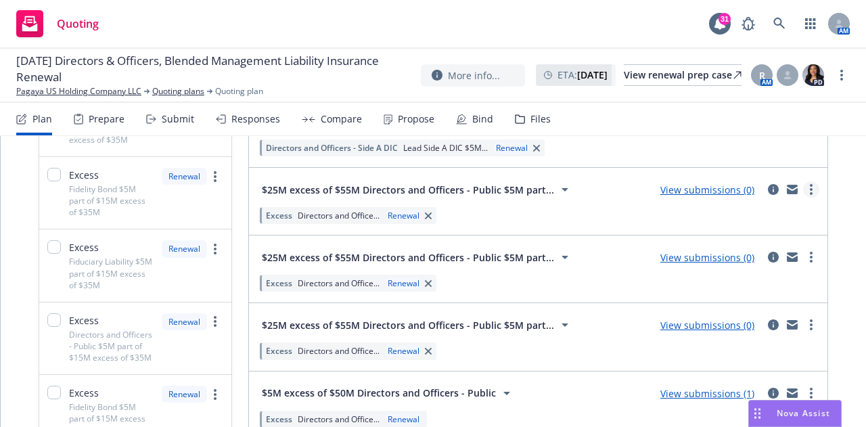
click at [803, 188] on link "more" at bounding box center [811, 189] width 16 height 16
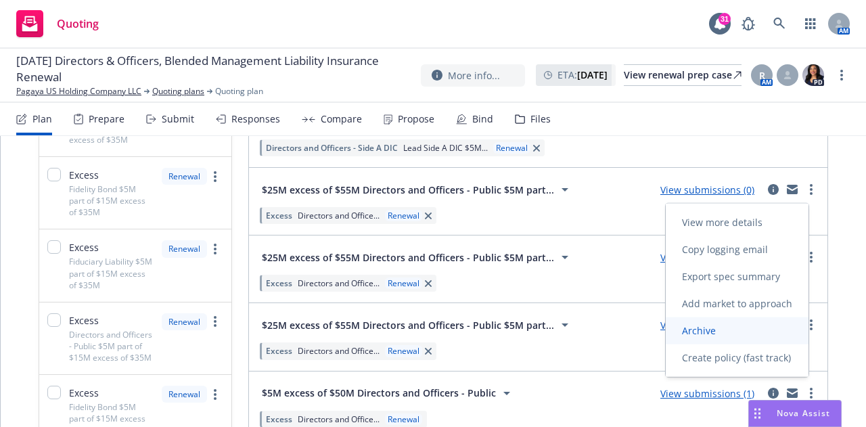
click at [721, 325] on span "Archive" at bounding box center [699, 330] width 66 height 13
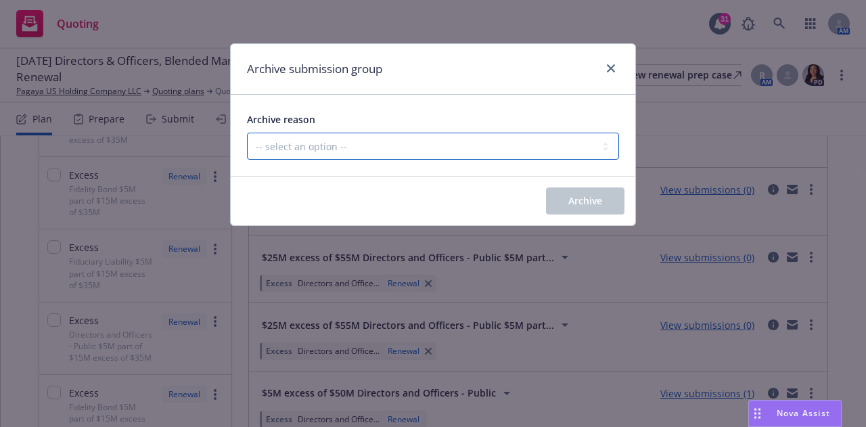
click at [428, 147] on select "-- select an option -- Customer no longer needs this coverage Duplicate Histori…" at bounding box center [433, 146] width 372 height 27
select select "DUPLICATE"
click at [247, 133] on select "-- select an option -- Customer no longer needs this coverage Duplicate Histori…" at bounding box center [433, 146] width 372 height 27
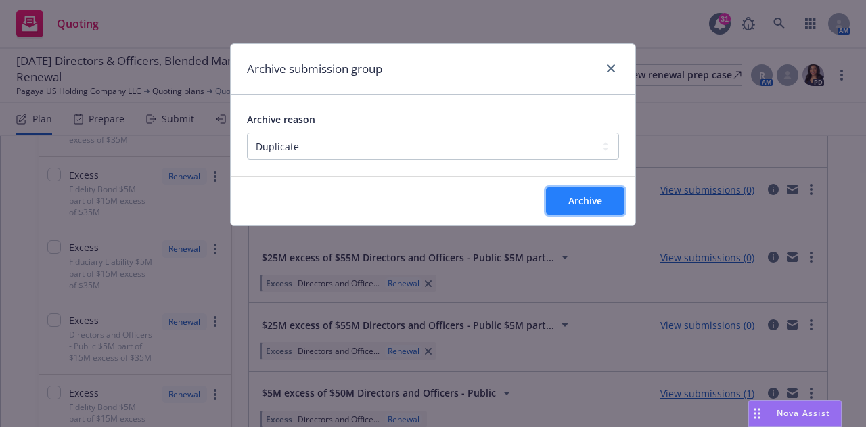
click at [583, 201] on span "Archive" at bounding box center [585, 200] width 34 height 13
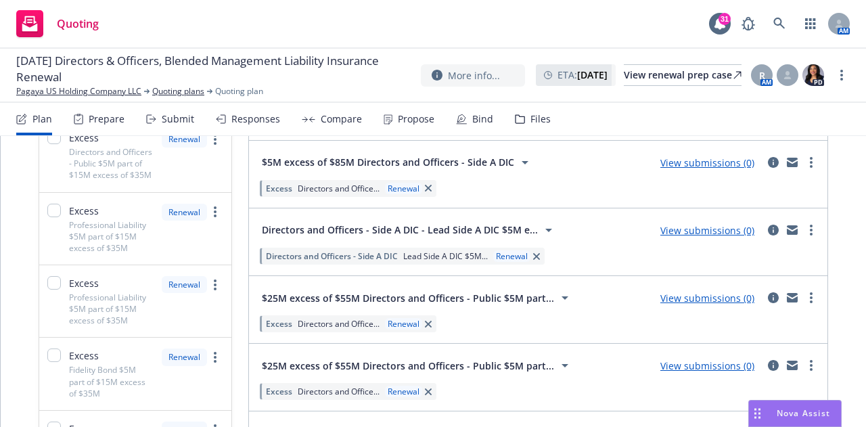
scroll to position [503, 0]
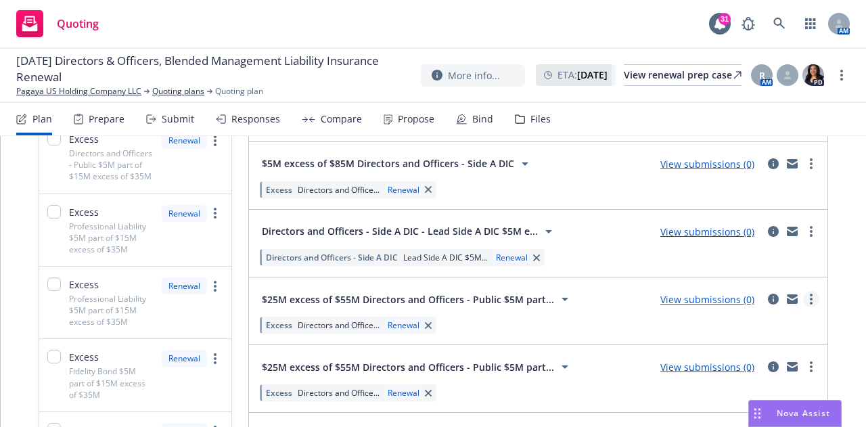
click at [803, 298] on link "more" at bounding box center [811, 299] width 16 height 16
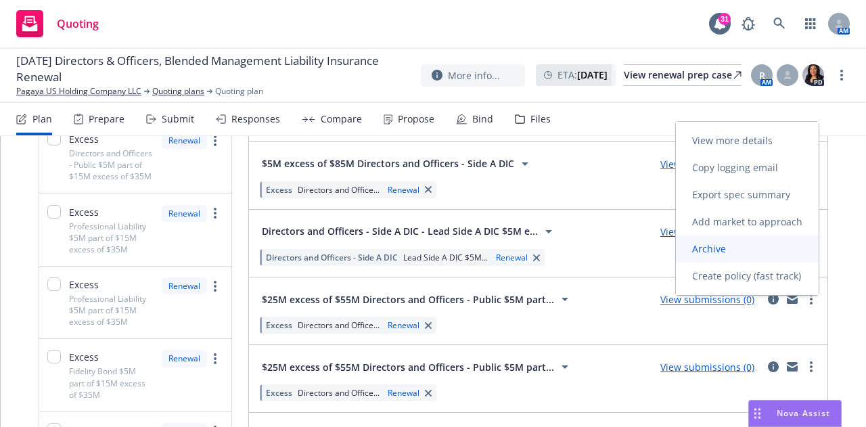
click at [734, 253] on span "Archive" at bounding box center [709, 248] width 66 height 13
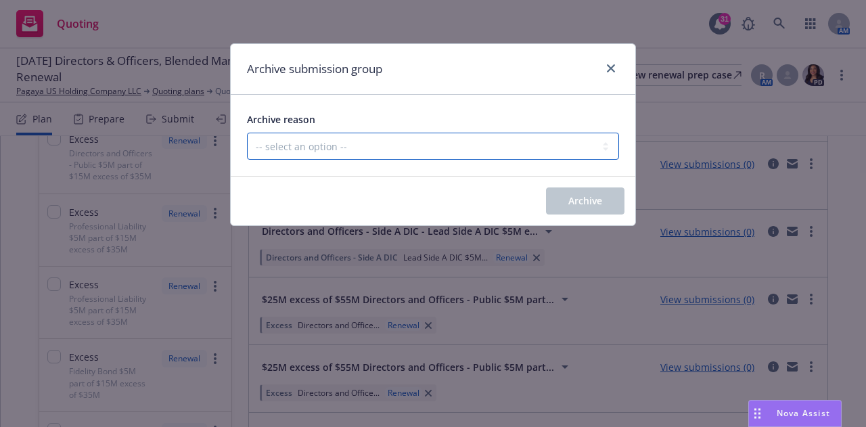
click at [377, 145] on select "-- select an option -- Customer no longer needs this coverage Duplicate Histori…" at bounding box center [433, 146] width 372 height 27
select select "DUPLICATE"
click at [247, 133] on select "-- select an option -- Customer no longer needs this coverage Duplicate Histori…" at bounding box center [433, 146] width 372 height 27
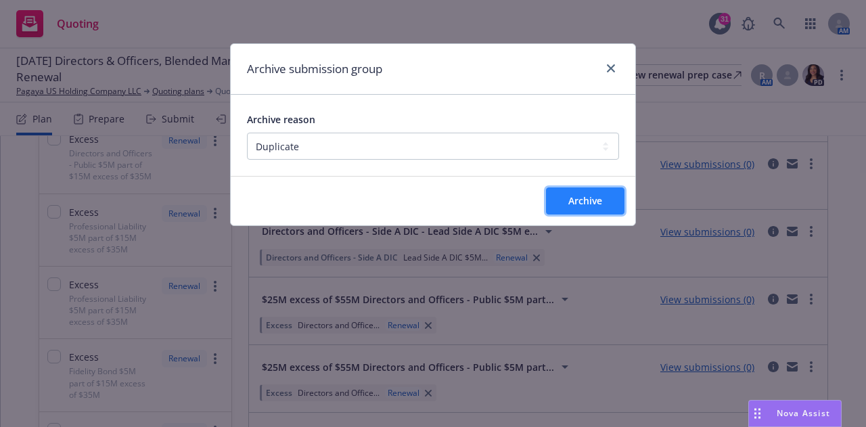
click at [578, 206] on span "Archive" at bounding box center [585, 200] width 34 height 13
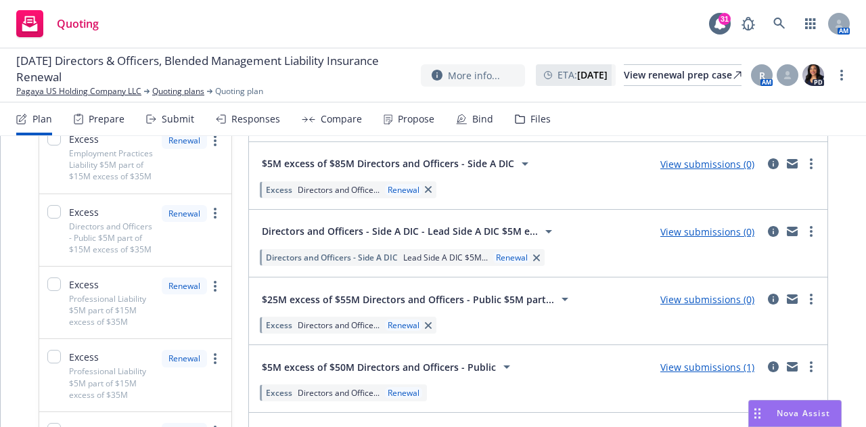
scroll to position [587, 0]
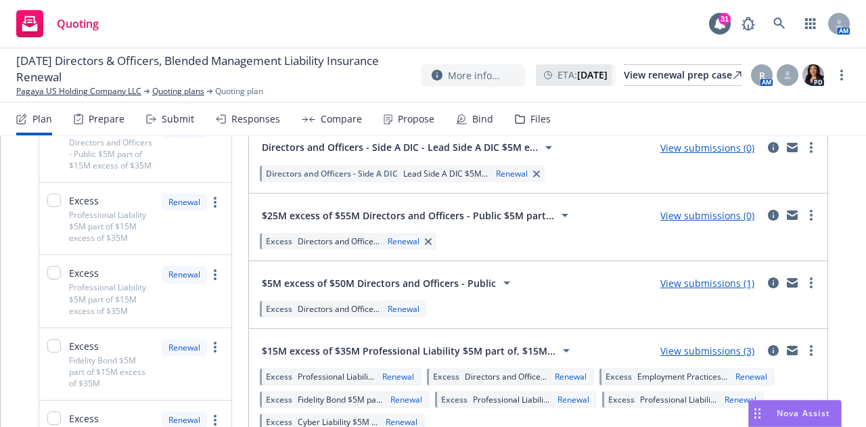
click at [660, 216] on link "View submissions (0)" at bounding box center [707, 215] width 94 height 13
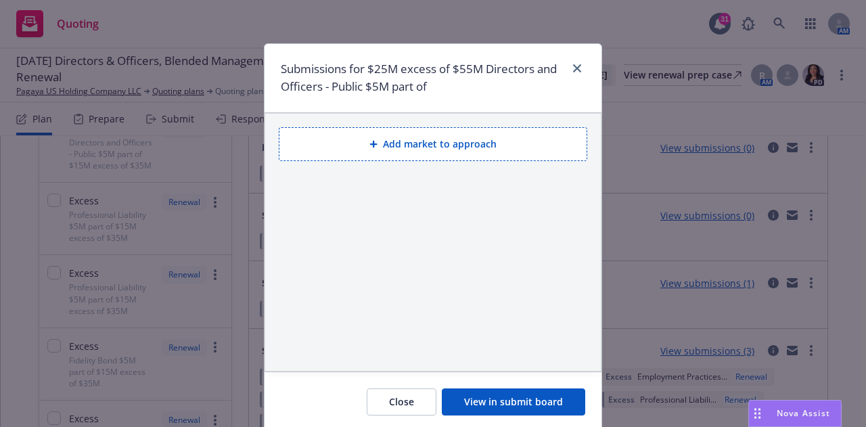
click at [415, 146] on button "Add market to approach" at bounding box center [433, 144] width 309 height 34
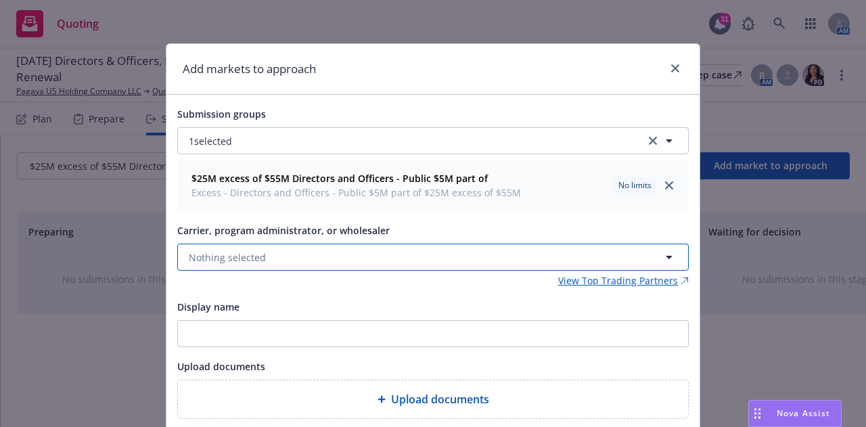
click at [249, 257] on span "Nothing selected" at bounding box center [227, 257] width 77 height 14
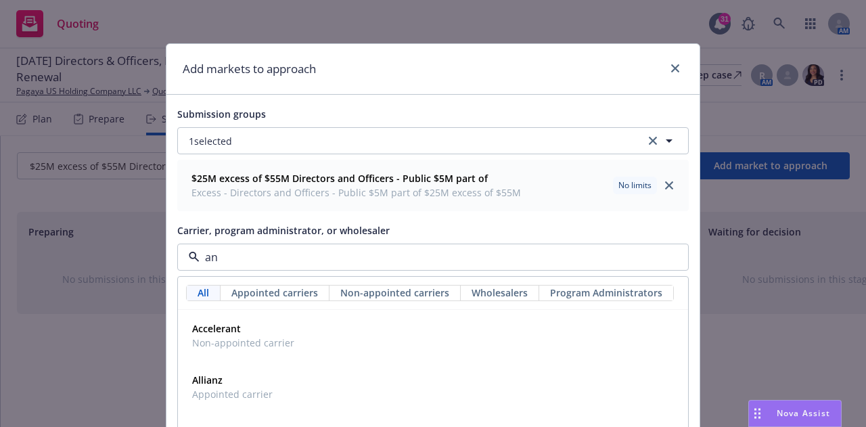
type input "anv"
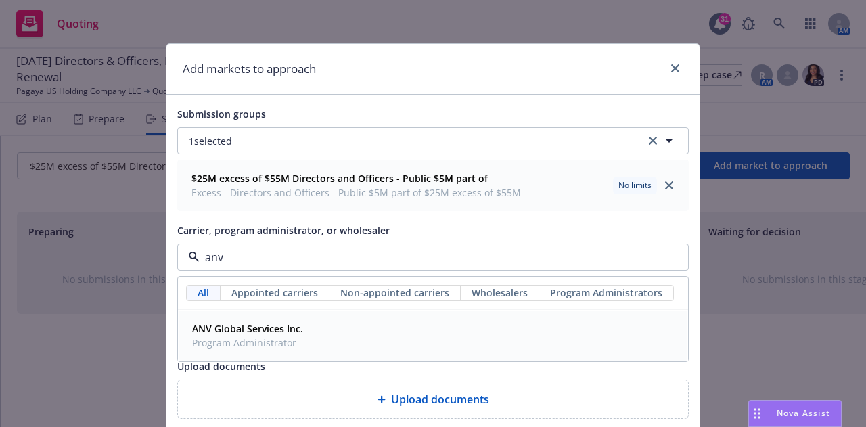
click at [239, 348] on span "Program Administrator" at bounding box center [247, 343] width 111 height 14
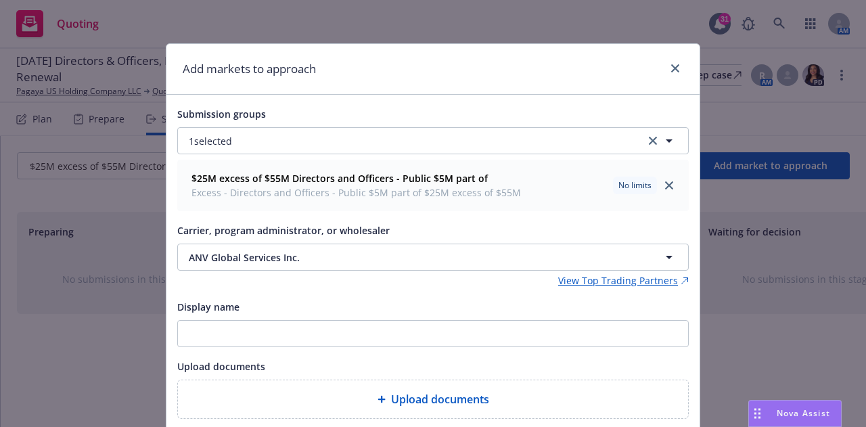
scroll to position [96, 0]
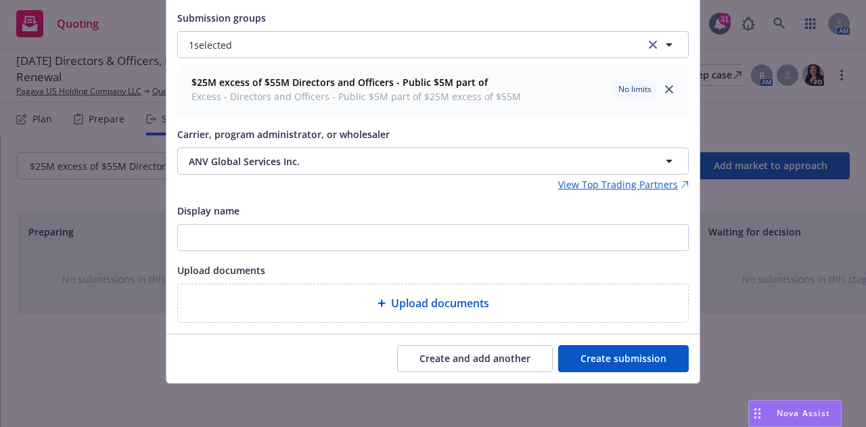
click at [591, 362] on button "Create submission" at bounding box center [623, 358] width 131 height 27
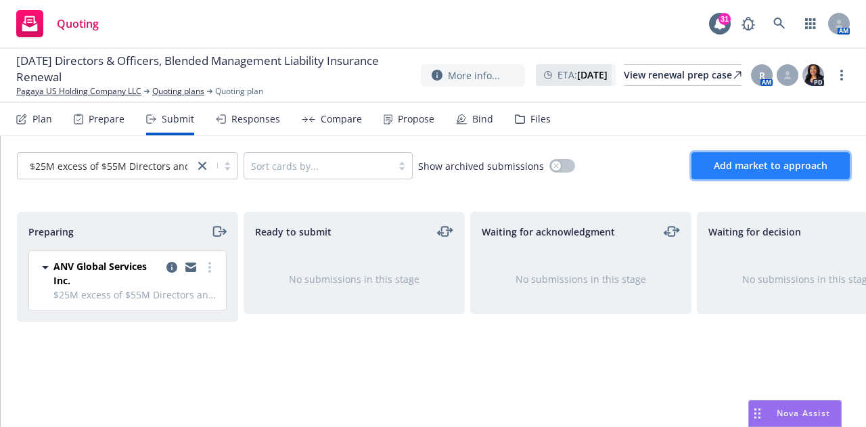
click at [735, 172] on button "Add market to approach" at bounding box center [770, 165] width 158 height 27
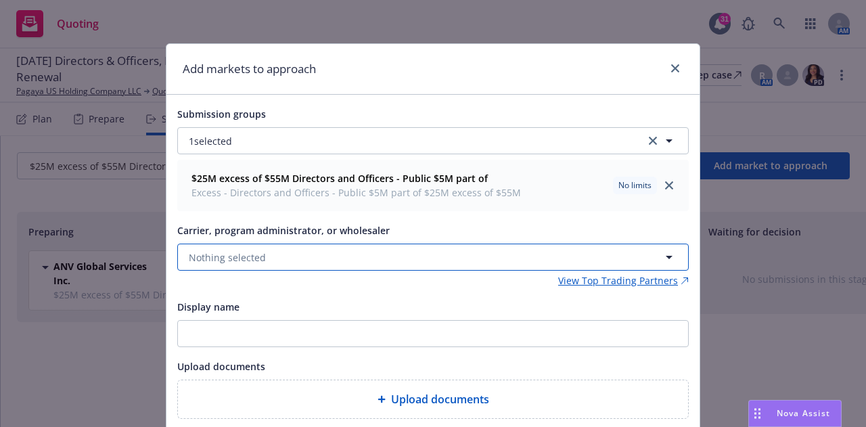
click at [233, 260] on span "Nothing selected" at bounding box center [227, 257] width 77 height 14
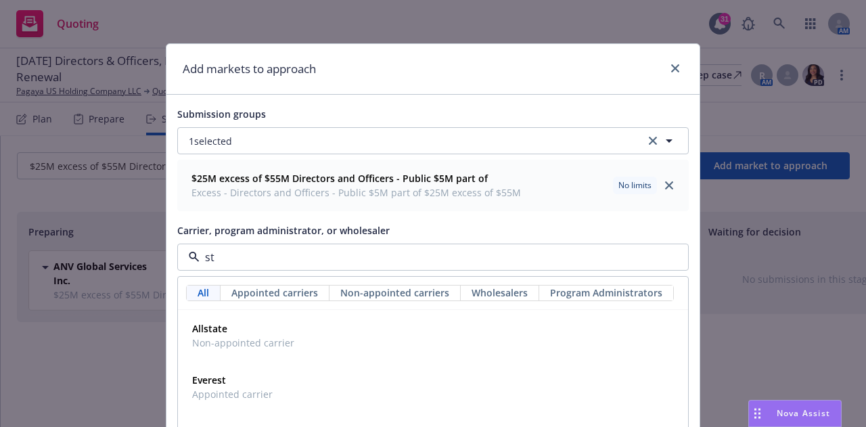
type input "s"
click at [227, 390] on span "Appointed carrier" at bounding box center [232, 394] width 81 height 14
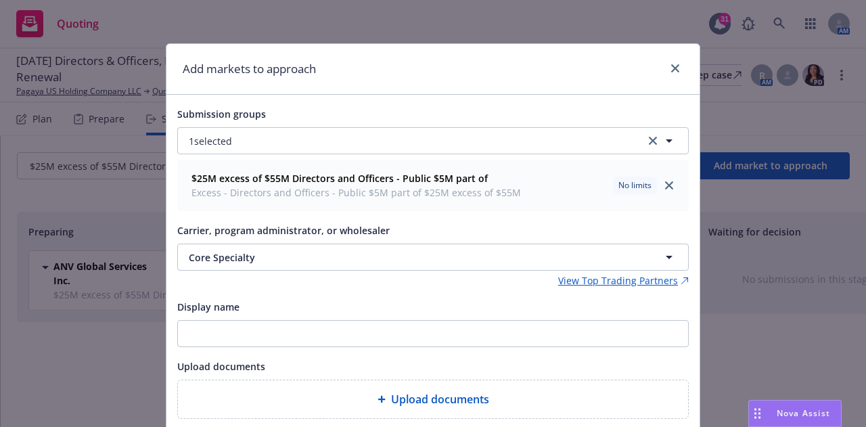
scroll to position [96, 0]
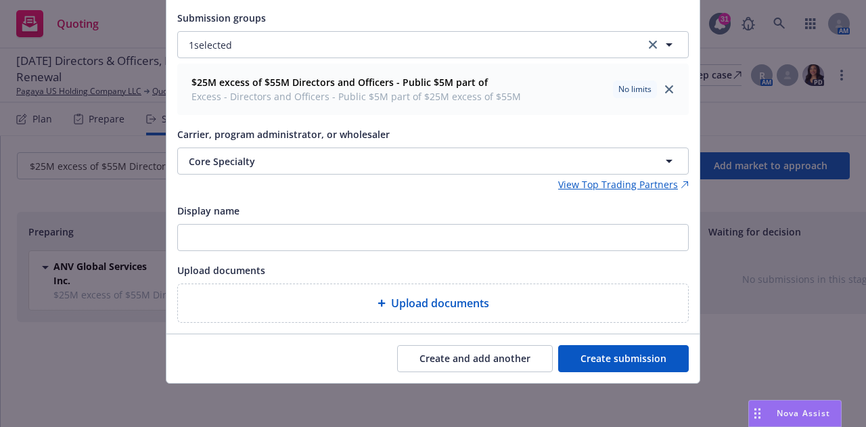
click at [472, 362] on button "Create and add another" at bounding box center [475, 358] width 156 height 27
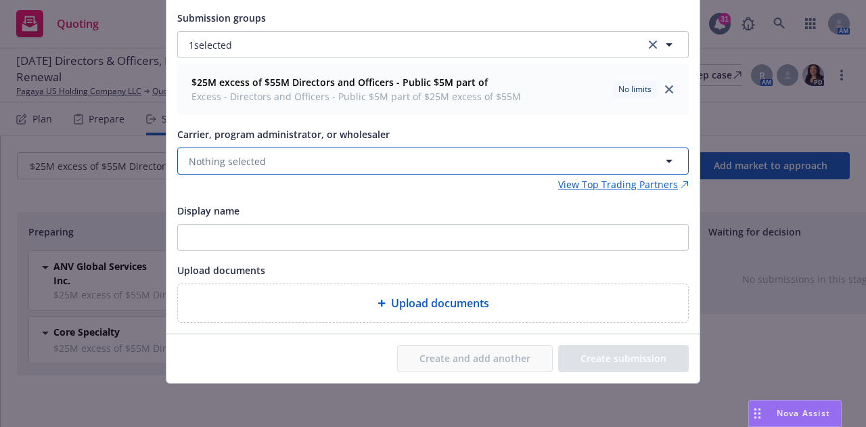
click at [225, 168] on span "Nothing selected" at bounding box center [227, 161] width 77 height 14
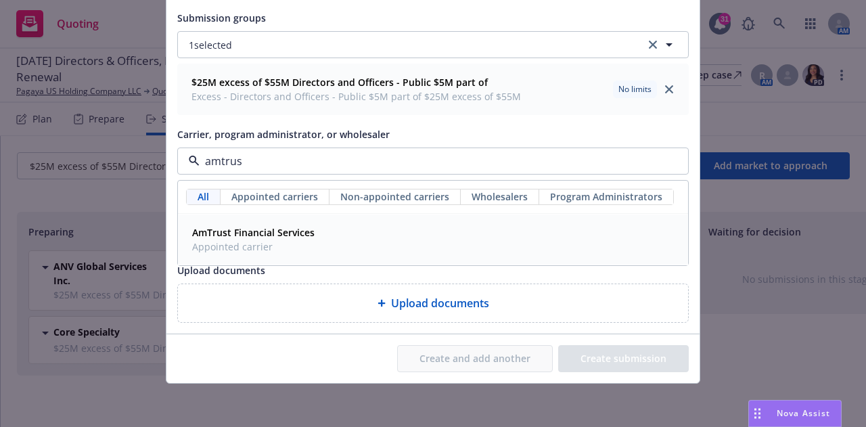
click at [221, 222] on div "AmTrust Financial Services Appointed carrier" at bounding box center [433, 239] width 509 height 50
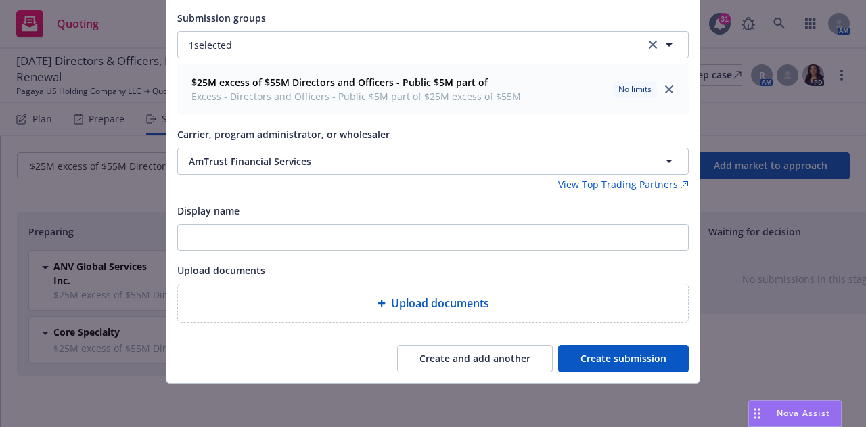
click at [457, 350] on button "Create and add another" at bounding box center [475, 358] width 156 height 27
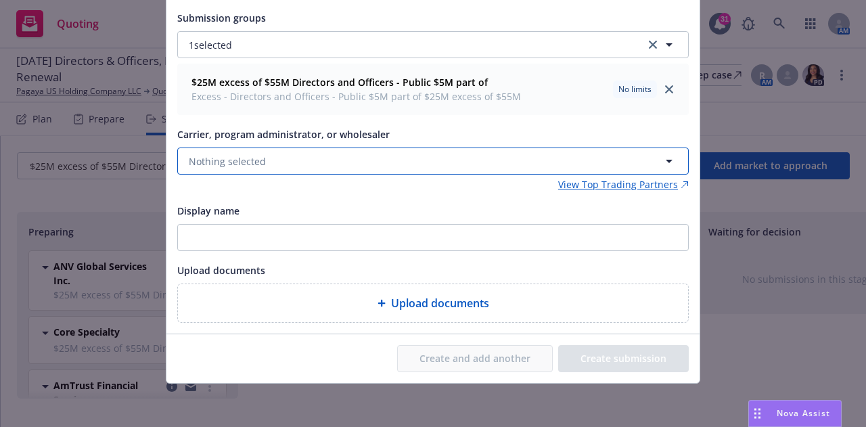
click at [231, 158] on span "Nothing selected" at bounding box center [227, 161] width 77 height 14
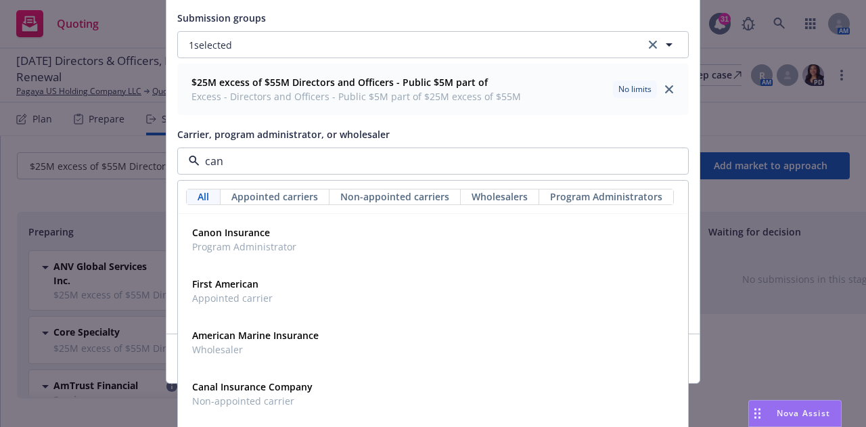
type input "[PERSON_NAME]"
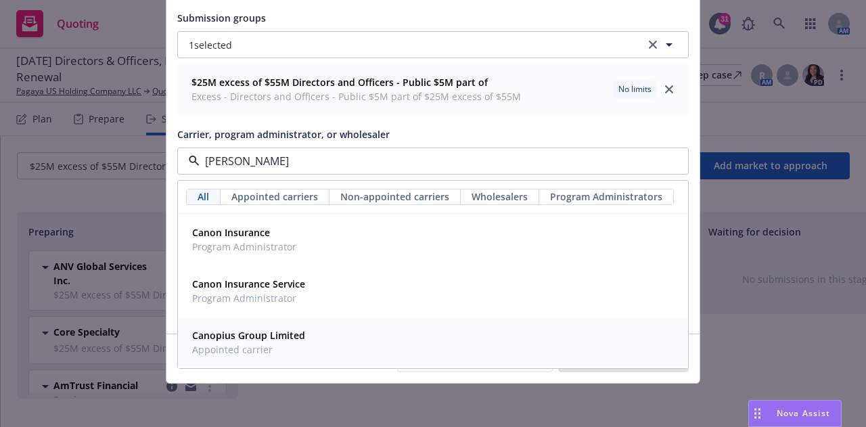
click at [235, 342] on span "Canopius Group Limited" at bounding box center [248, 335] width 113 height 14
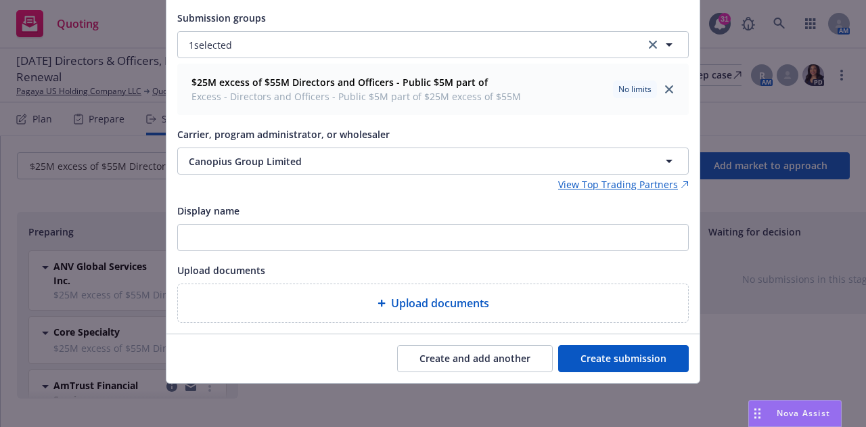
click at [447, 351] on button "Create and add another" at bounding box center [475, 358] width 156 height 27
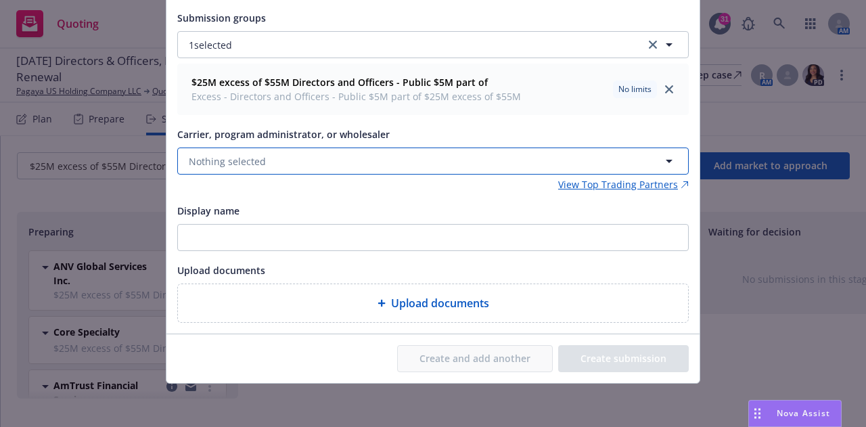
click at [243, 160] on span "Nothing selected" at bounding box center [227, 161] width 77 height 14
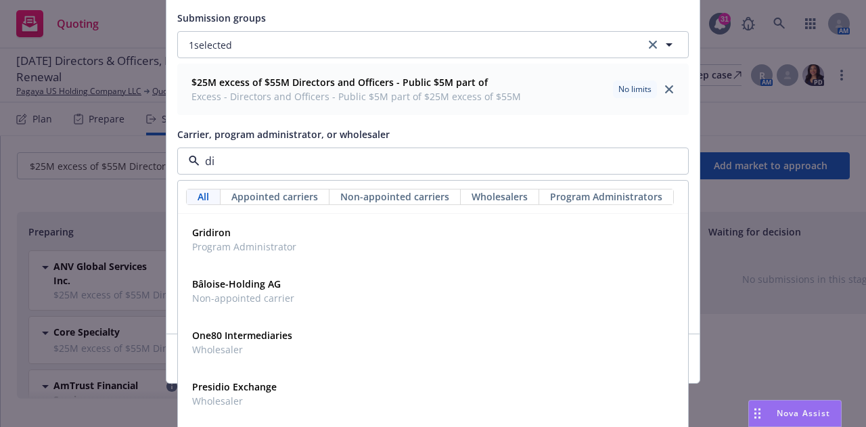
type input "dis"
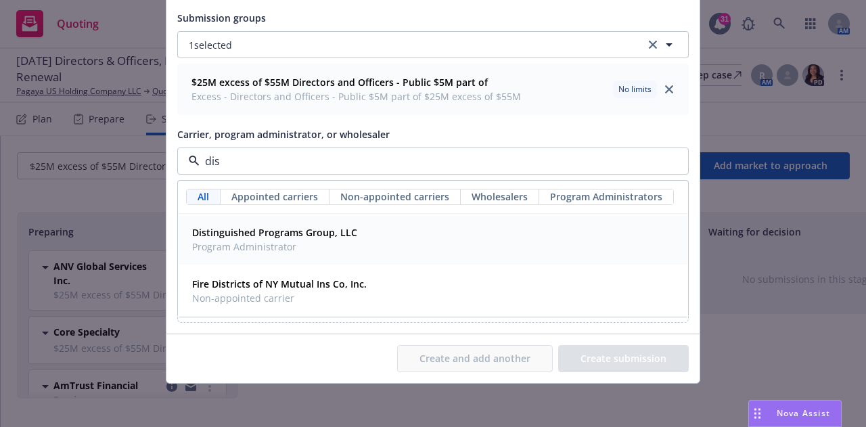
click at [256, 240] on span "Program Administrator" at bounding box center [274, 246] width 165 height 14
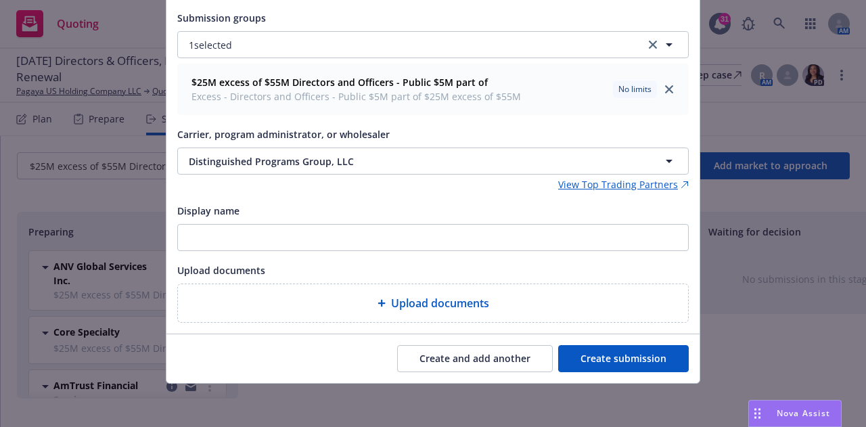
click at [566, 366] on button "Create submission" at bounding box center [623, 358] width 131 height 27
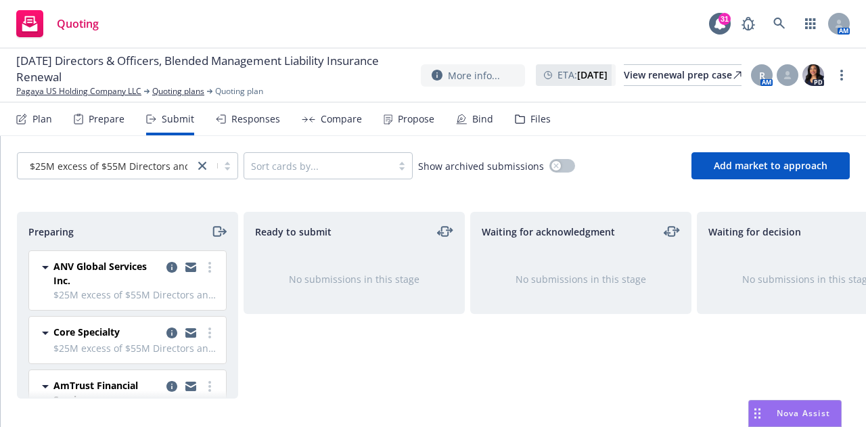
click at [30, 119] on div "Plan" at bounding box center [34, 119] width 36 height 32
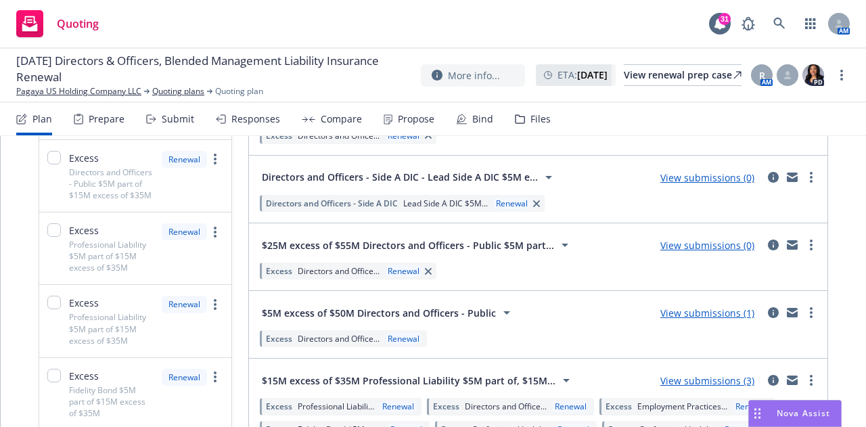
scroll to position [555, 0]
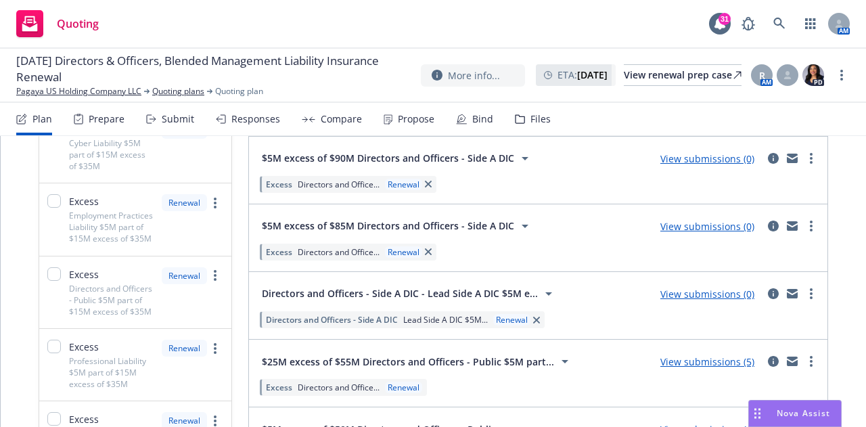
scroll to position [483, 0]
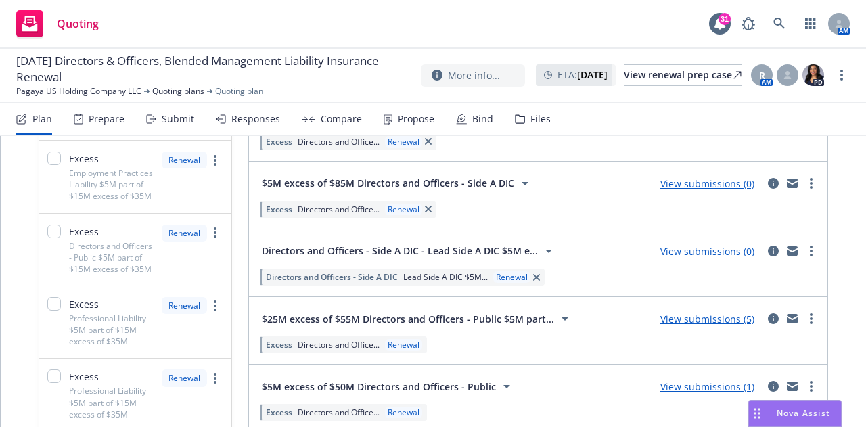
click at [383, 9] on div "Quoting 31 AM" at bounding box center [433, 24] width 866 height 49
click at [712, 253] on link "View submissions (0)" at bounding box center [707, 251] width 94 height 13
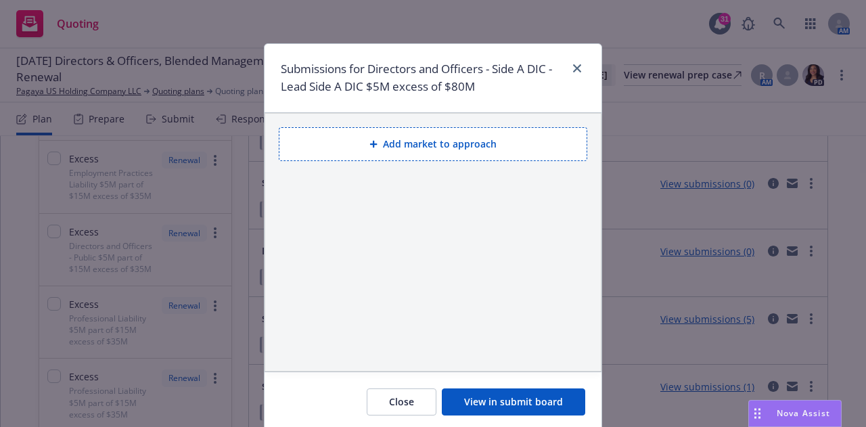
click at [386, 146] on button "Add market to approach" at bounding box center [433, 144] width 309 height 34
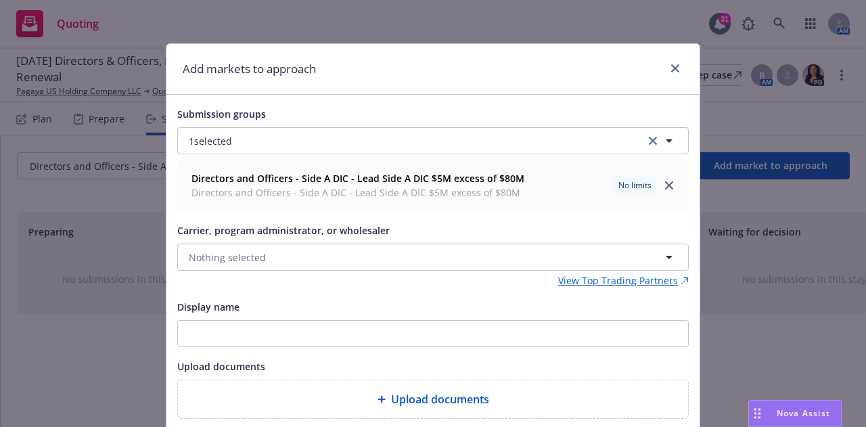
click at [279, 196] on span "Directors and Officers - Side A DIC - Lead Side A DIC $5M excess of $80M" at bounding box center [357, 192] width 333 height 14
click at [291, 250] on button "Nothing selected" at bounding box center [432, 257] width 511 height 27
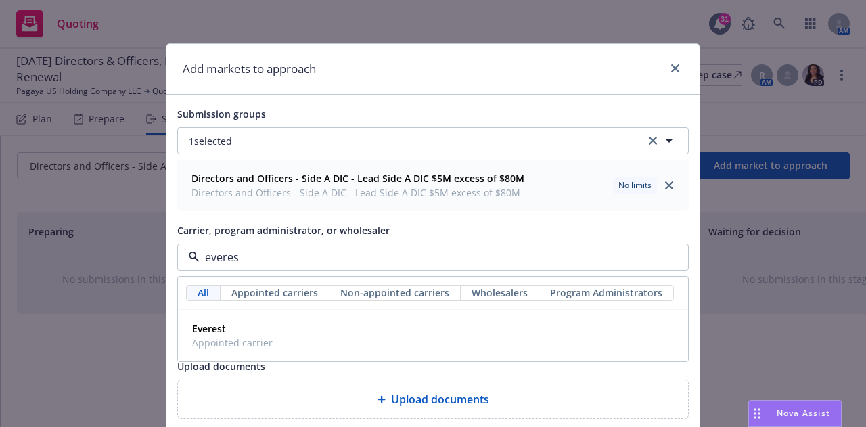
type input "everest"
click at [254, 327] on span "Everest" at bounding box center [232, 328] width 81 height 14
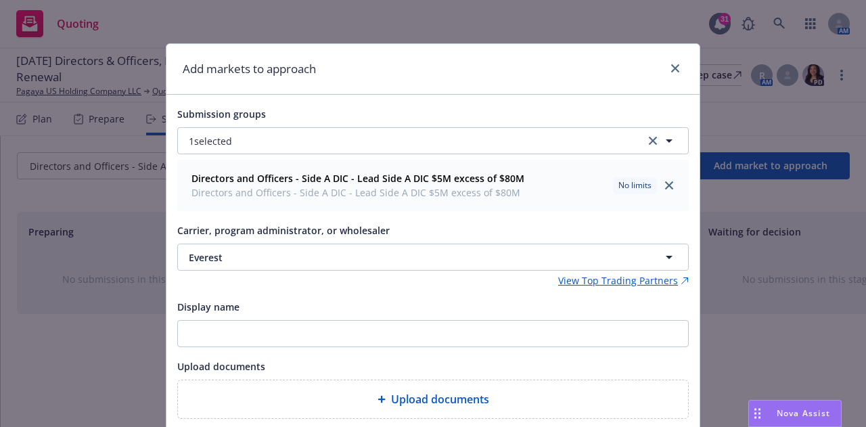
scroll to position [96, 0]
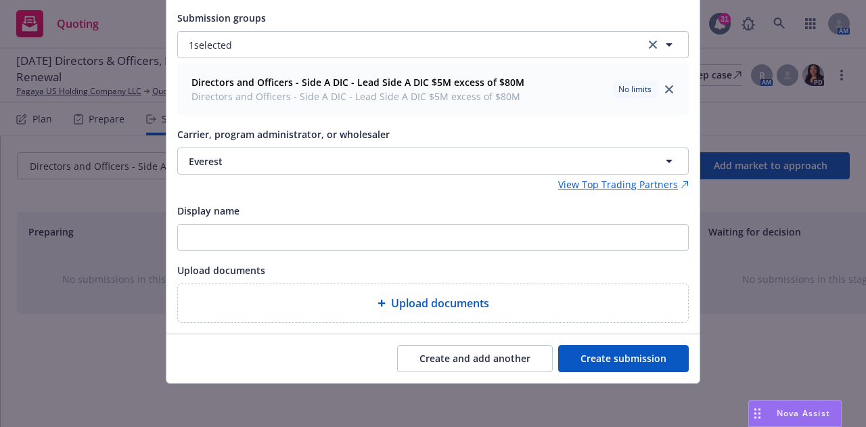
click at [597, 357] on button "Create submission" at bounding box center [623, 358] width 131 height 27
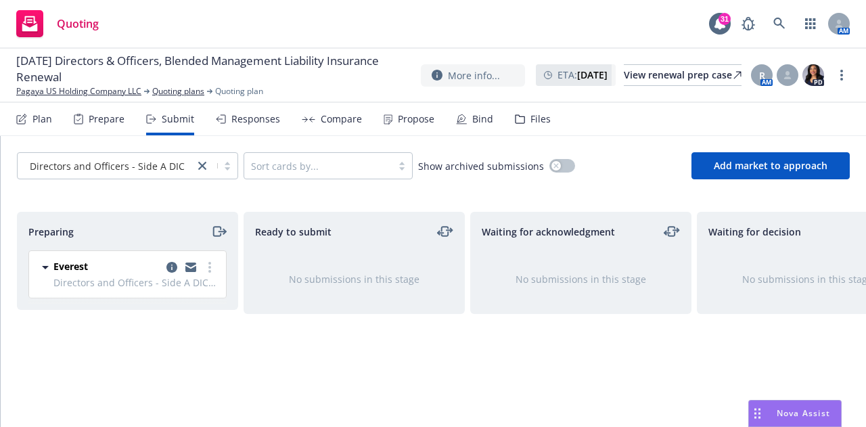
click at [39, 125] on div "Plan" at bounding box center [34, 119] width 36 height 32
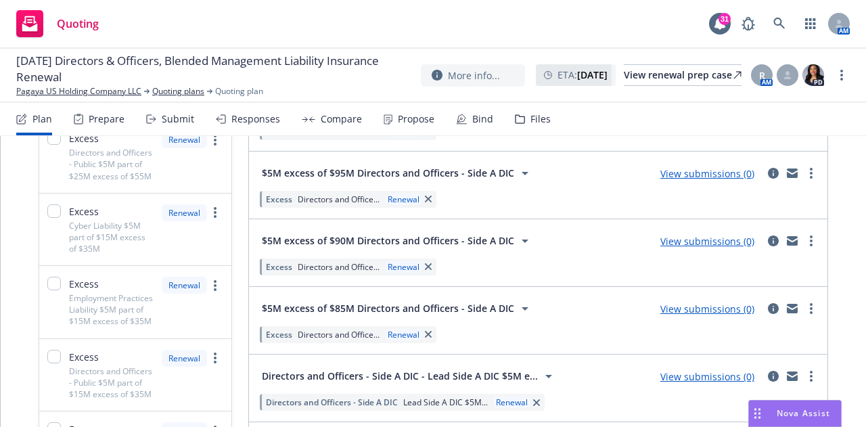
scroll to position [385, 0]
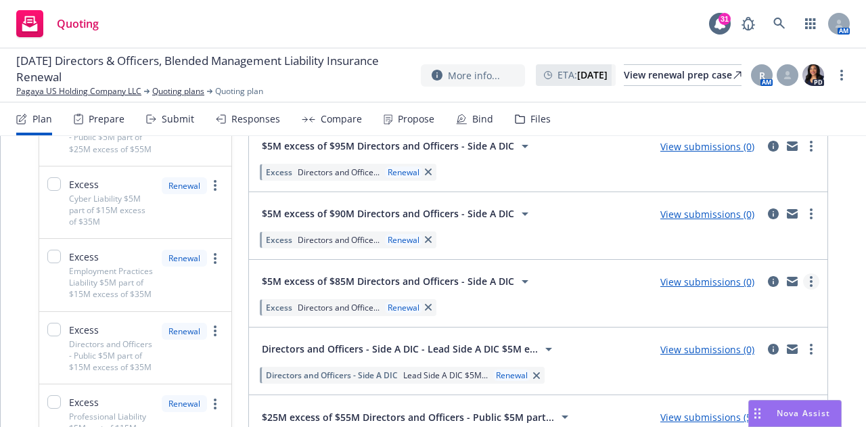
click at [810, 281] on circle "more" at bounding box center [811, 281] width 3 height 3
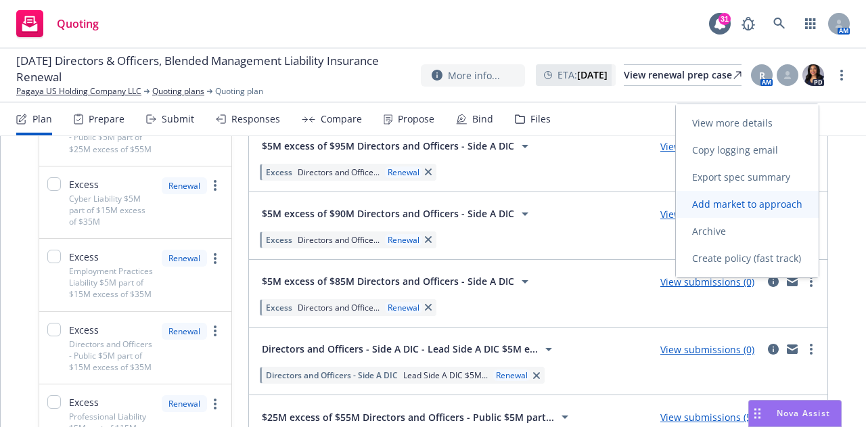
click at [727, 211] on link "Add market to approach" at bounding box center [747, 204] width 143 height 27
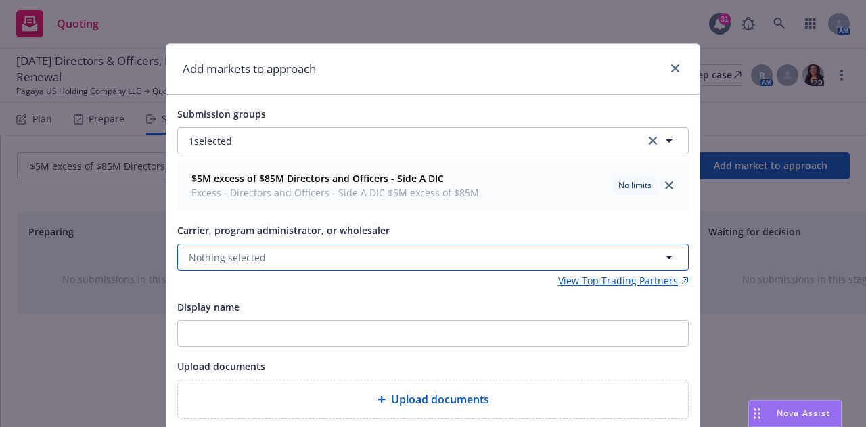
click at [244, 260] on span "Nothing selected" at bounding box center [227, 257] width 77 height 14
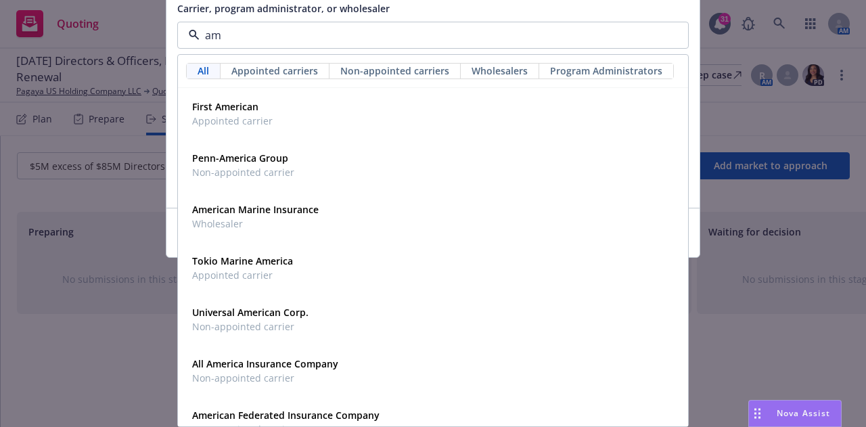
type input "a"
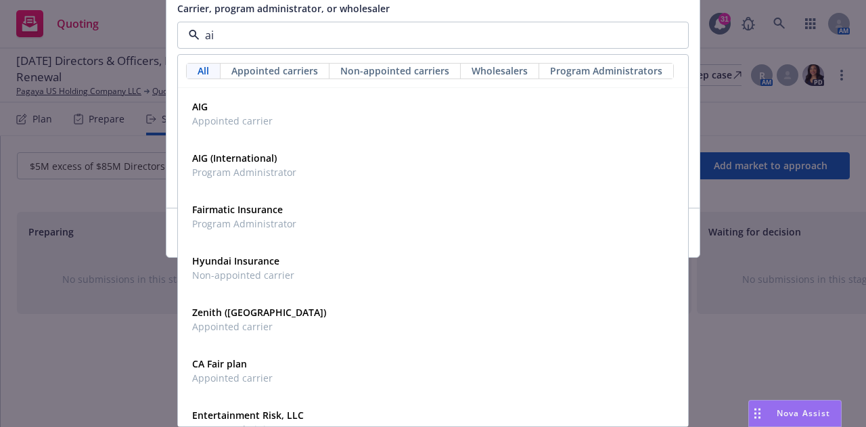
type input "aig"
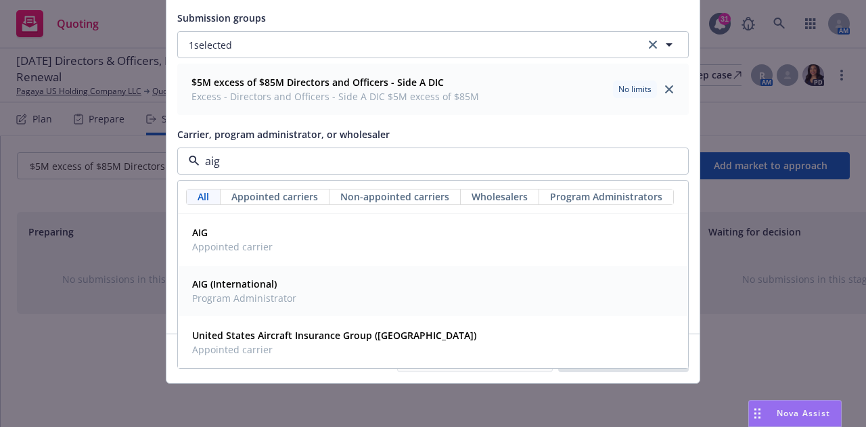
click at [244, 286] on strong "AIG (International)" at bounding box center [234, 283] width 85 height 13
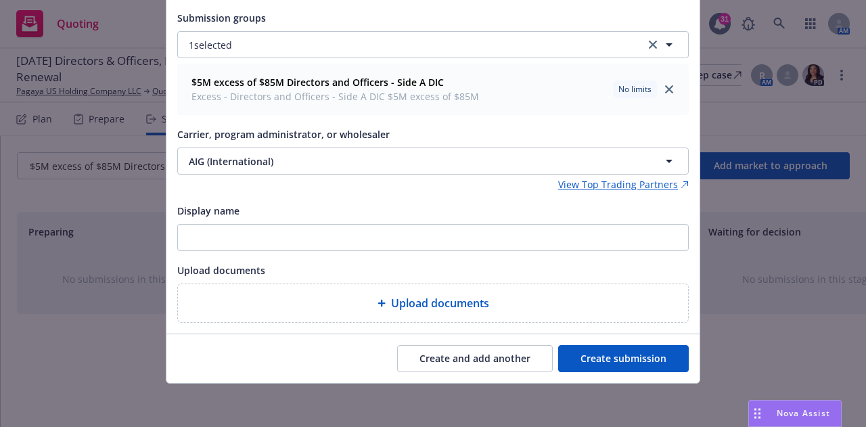
click at [603, 361] on button "Create submission" at bounding box center [623, 358] width 131 height 27
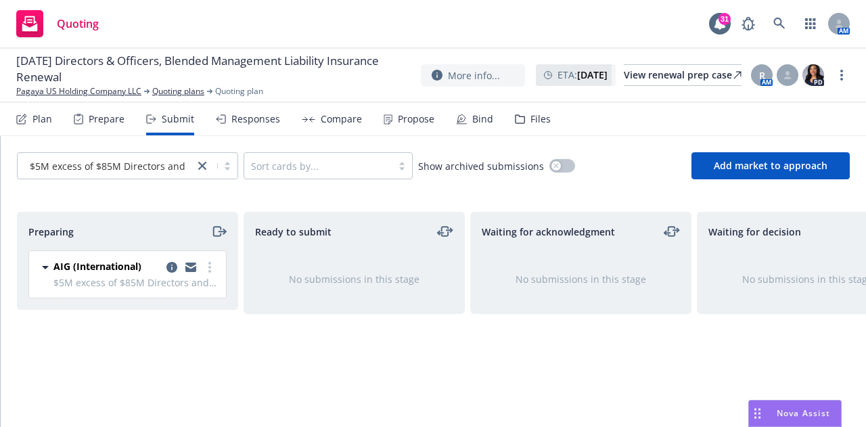
click at [41, 114] on div "Plan" at bounding box center [42, 119] width 20 height 11
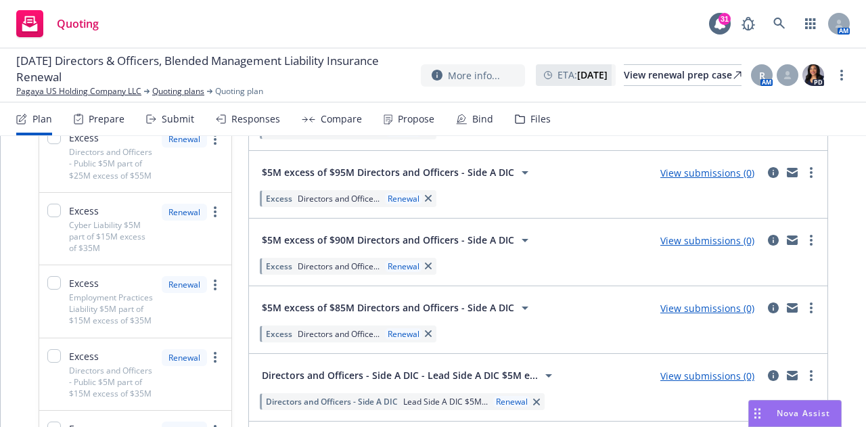
scroll to position [359, 0]
click at [691, 237] on link "View submissions (0)" at bounding box center [707, 239] width 94 height 13
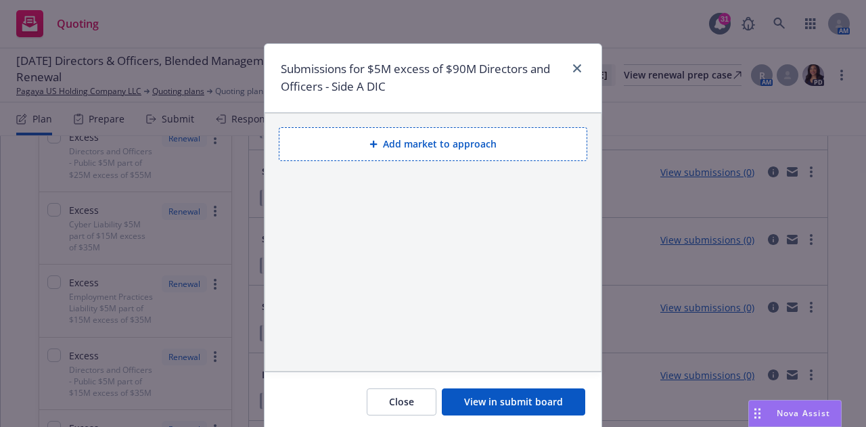
click at [415, 145] on button "Add market to approach" at bounding box center [433, 144] width 309 height 34
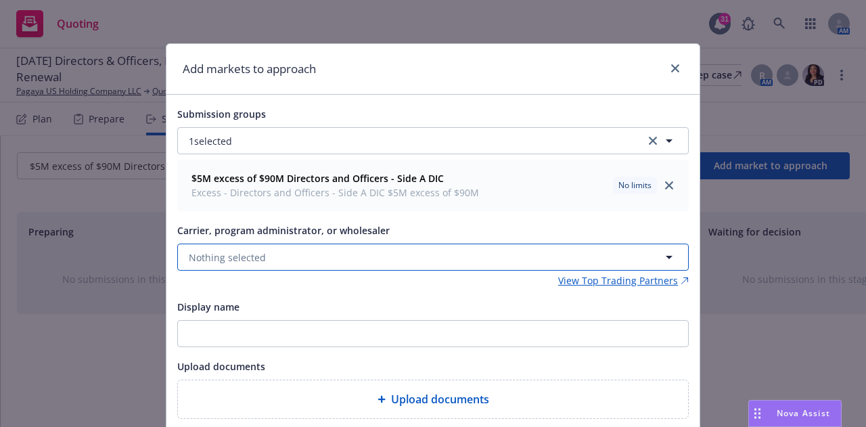
click at [238, 262] on span "Nothing selected" at bounding box center [227, 257] width 77 height 14
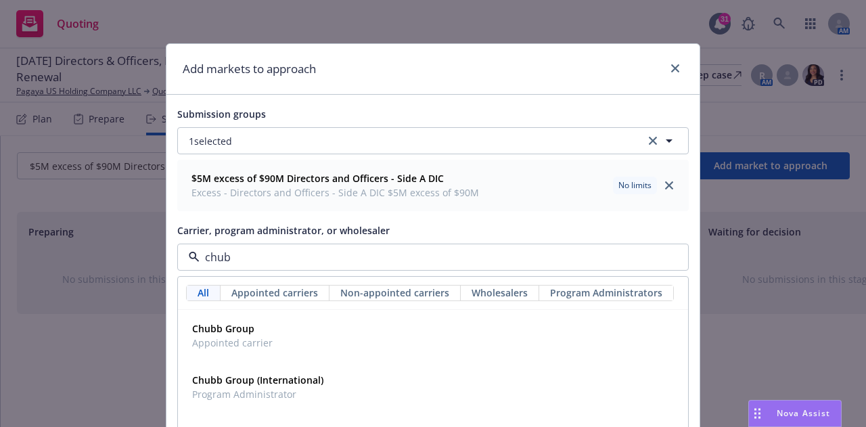
type input "chubb"
click at [242, 390] on span "Program Administrator" at bounding box center [257, 394] width 131 height 14
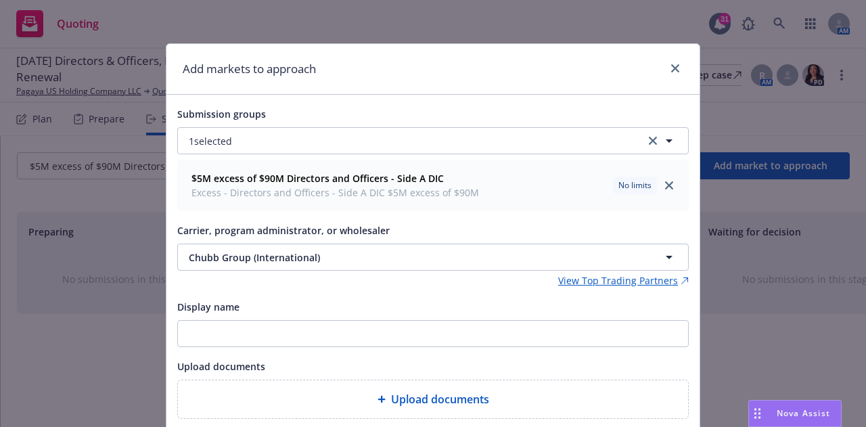
scroll to position [96, 0]
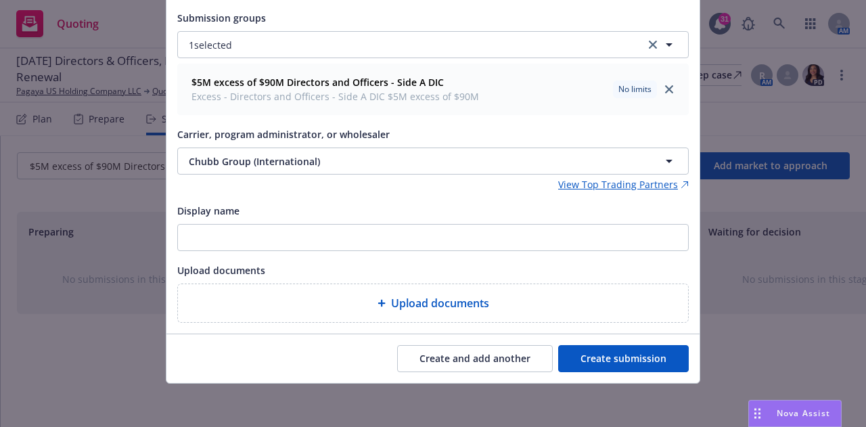
click at [603, 352] on button "Create submission" at bounding box center [623, 358] width 131 height 27
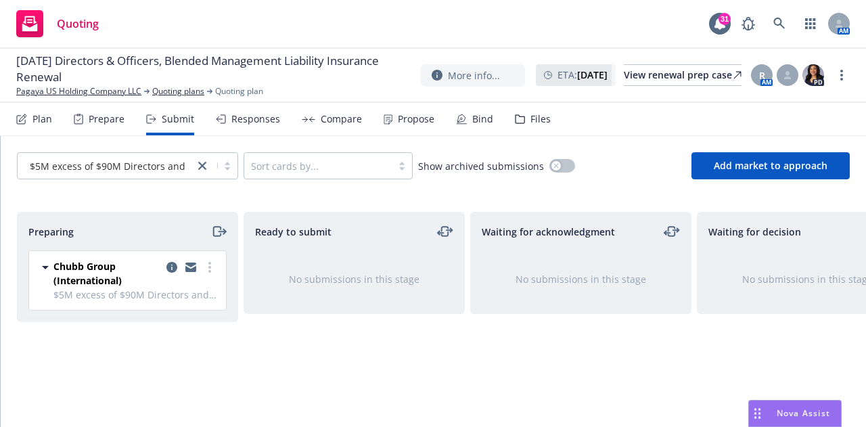
click at [37, 114] on div "Plan" at bounding box center [42, 119] width 20 height 11
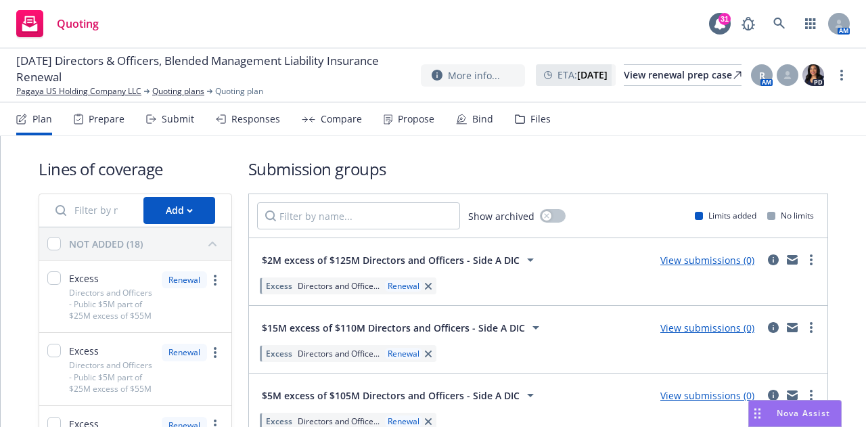
scroll to position [227, 0]
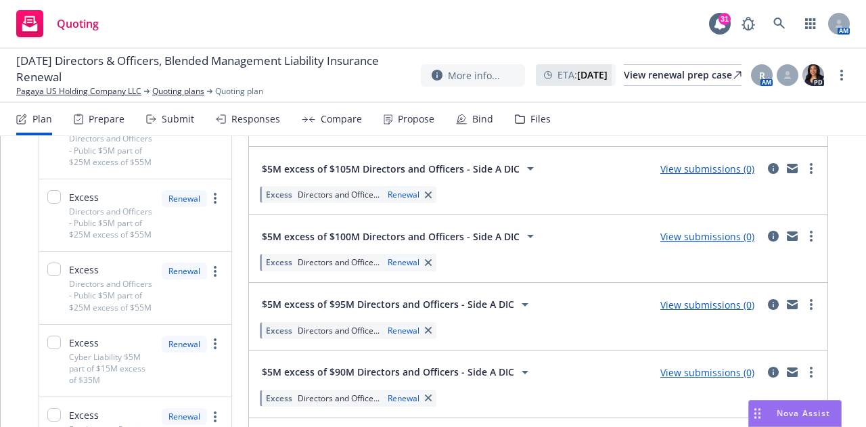
click at [703, 305] on link "View submissions (0)" at bounding box center [707, 304] width 94 height 13
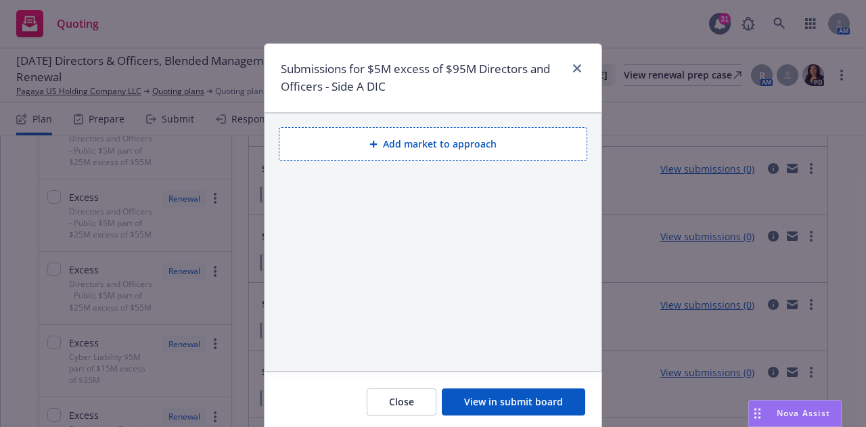
click at [372, 396] on button "Close" at bounding box center [402, 401] width 70 height 27
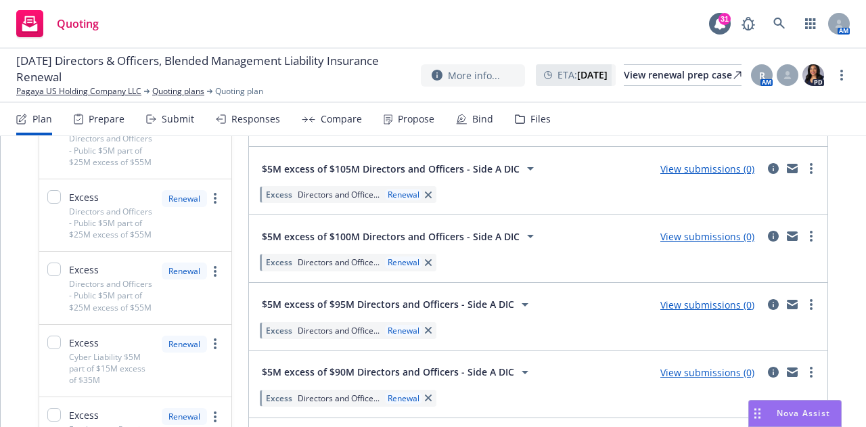
click at [681, 304] on link "View submissions (0)" at bounding box center [707, 304] width 94 height 13
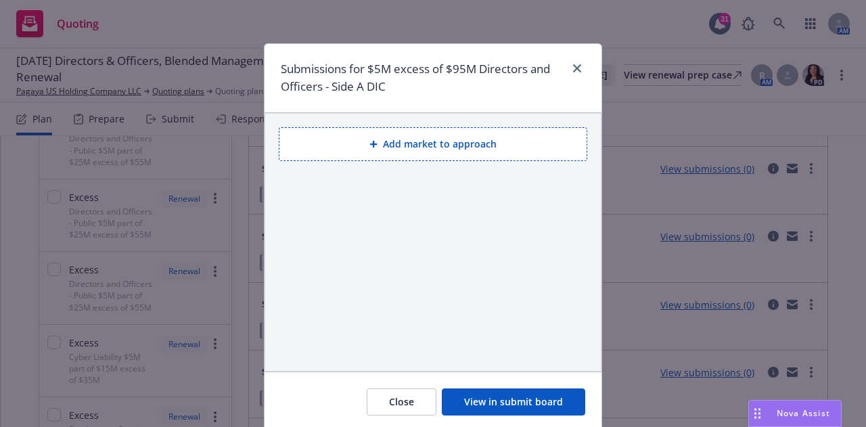
click at [265, 221] on div "Add market to approach" at bounding box center [433, 242] width 336 height 257
click at [401, 396] on button "Close" at bounding box center [402, 401] width 70 height 27
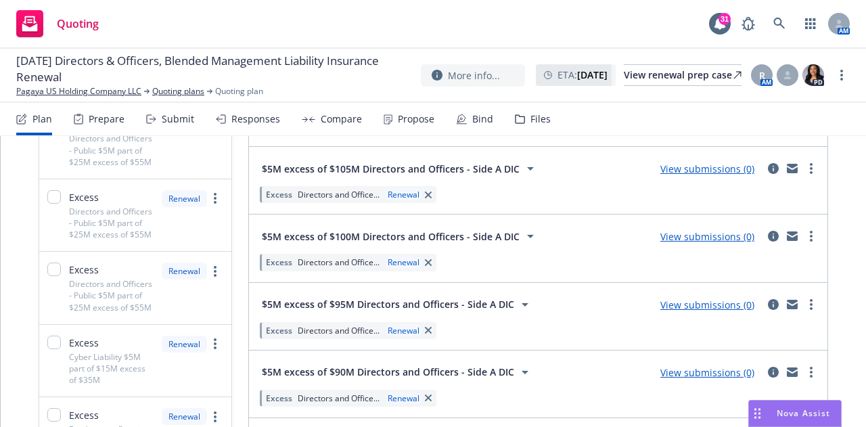
click at [695, 375] on link "View submissions (0)" at bounding box center [707, 372] width 94 height 13
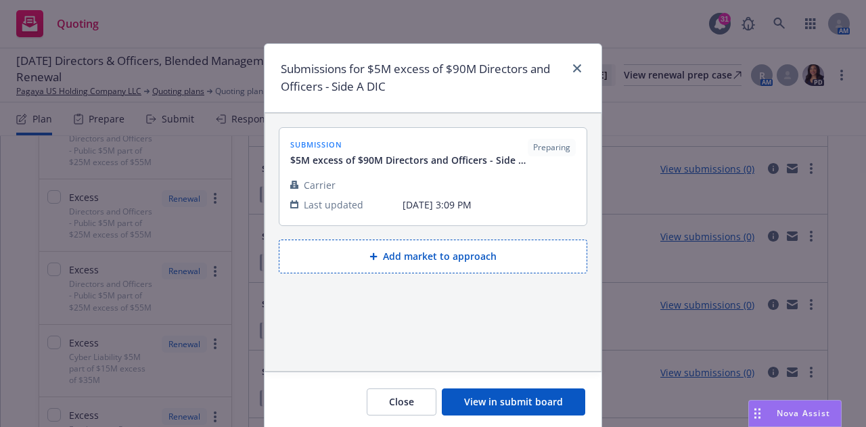
click at [394, 390] on button "Close" at bounding box center [402, 401] width 70 height 27
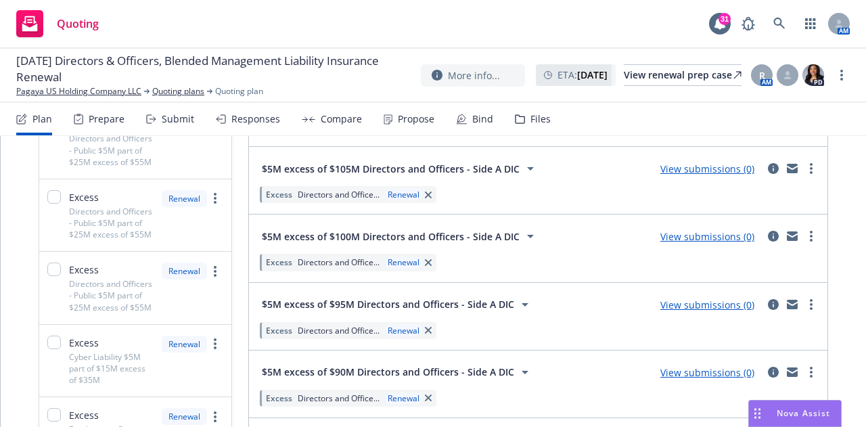
scroll to position [343, 0]
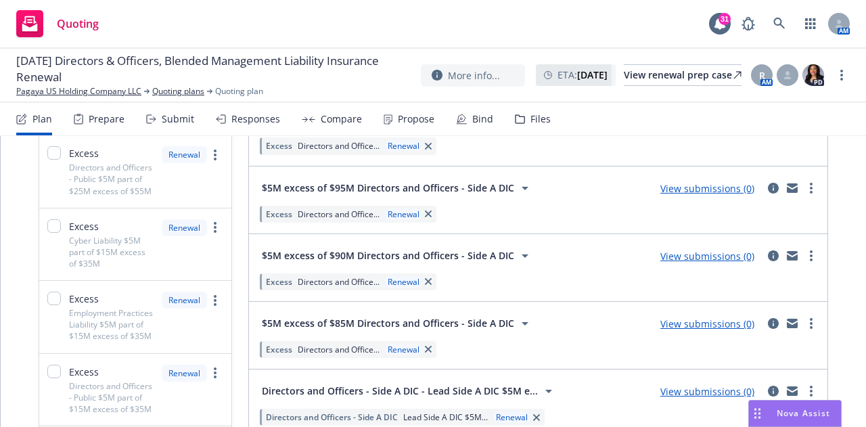
click at [711, 328] on link "View submissions (0)" at bounding box center [707, 323] width 94 height 13
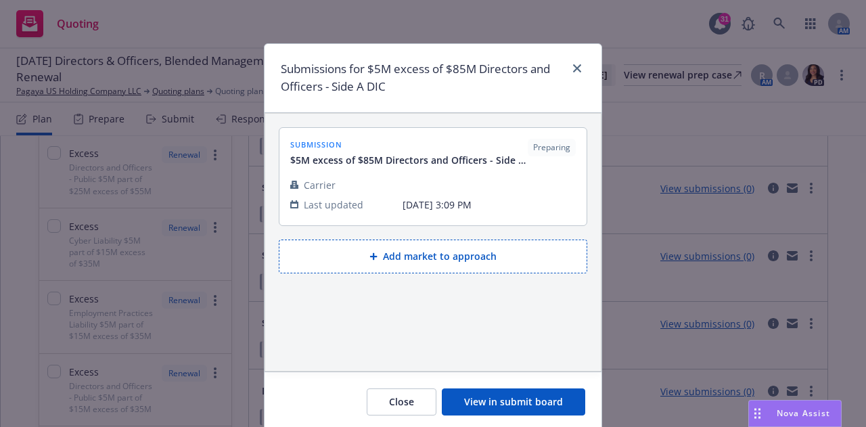
click at [493, 413] on button "View in submit board" at bounding box center [513, 401] width 143 height 27
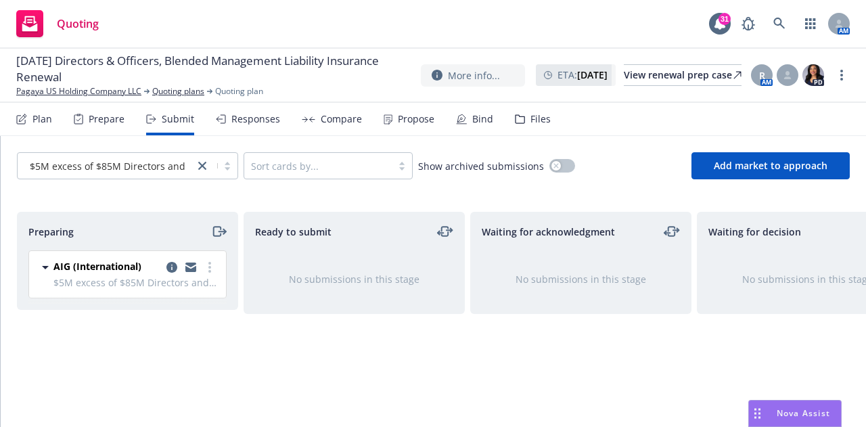
click at [20, 122] on icon at bounding box center [21, 119] width 11 height 11
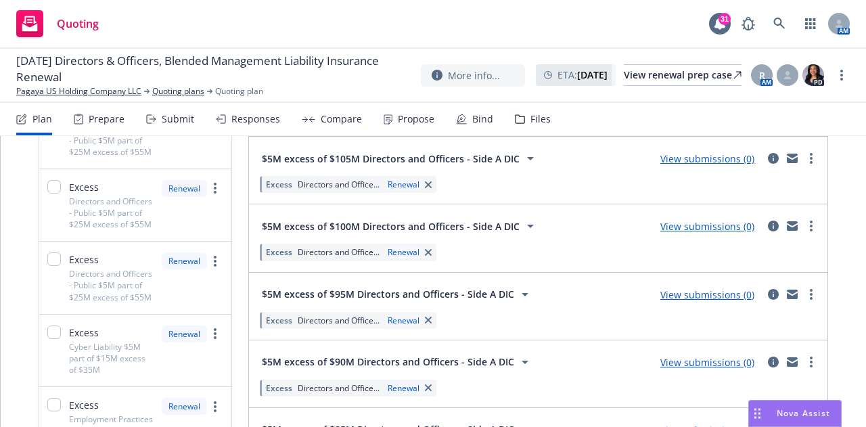
scroll to position [330, 0]
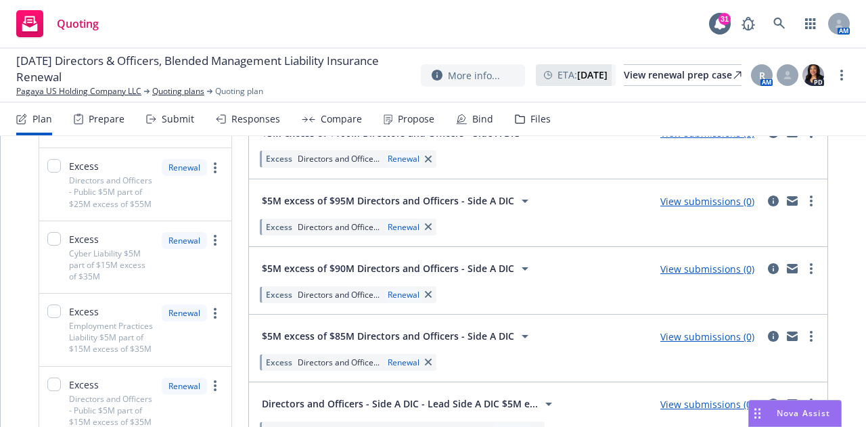
click at [707, 273] on link "View submissions (0)" at bounding box center [707, 268] width 94 height 13
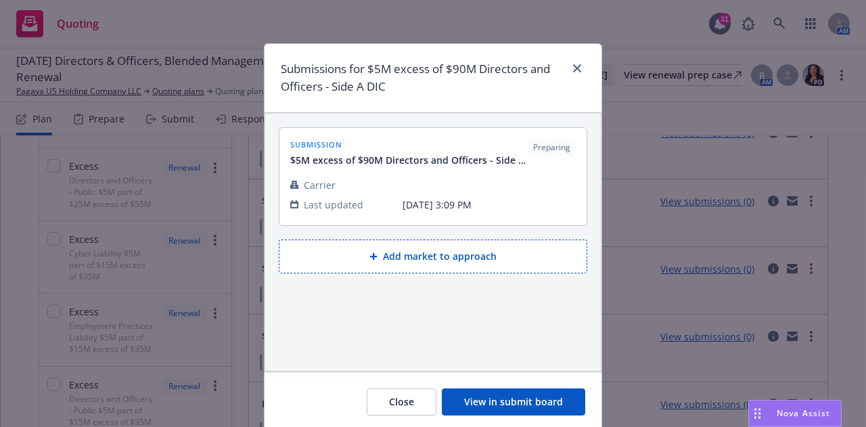
click at [486, 403] on button "View in submit board" at bounding box center [513, 401] width 143 height 27
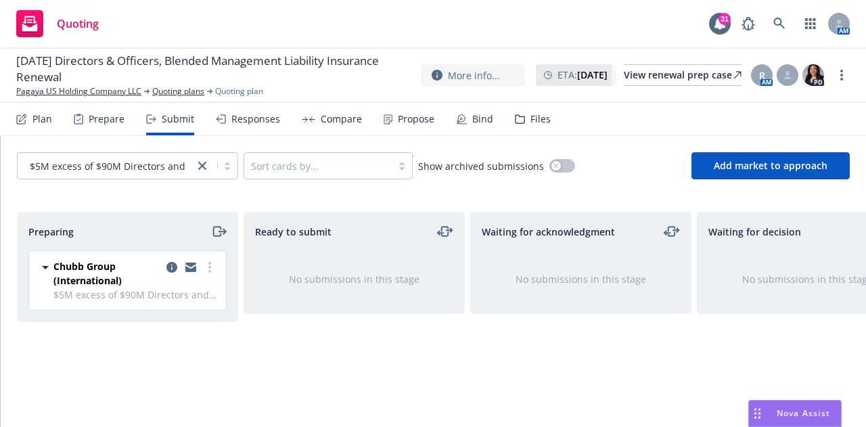
click at [42, 118] on div "Plan" at bounding box center [42, 119] width 20 height 11
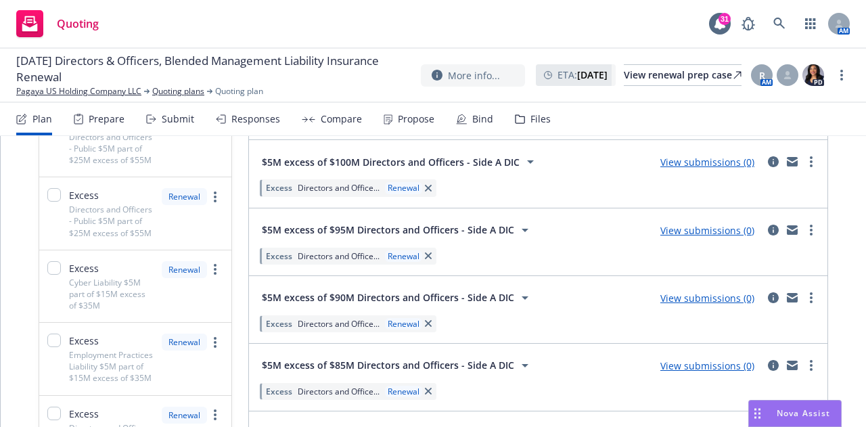
scroll to position [302, 0]
click at [338, 205] on div "$5M excess of $100M Directors and Officers - Side A DIC View submissions (0) Ex…" at bounding box center [538, 172] width 578 height 67
click at [706, 162] on link "View submissions (0)" at bounding box center [707, 161] width 94 height 13
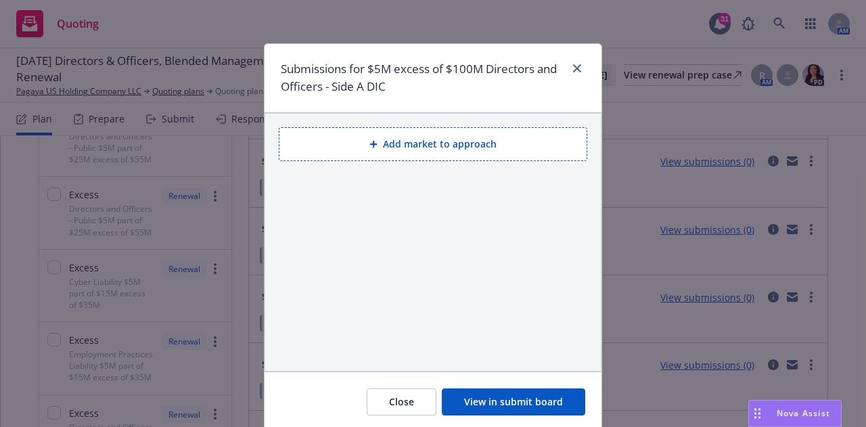
click at [400, 139] on button "Add market to approach" at bounding box center [433, 144] width 309 height 34
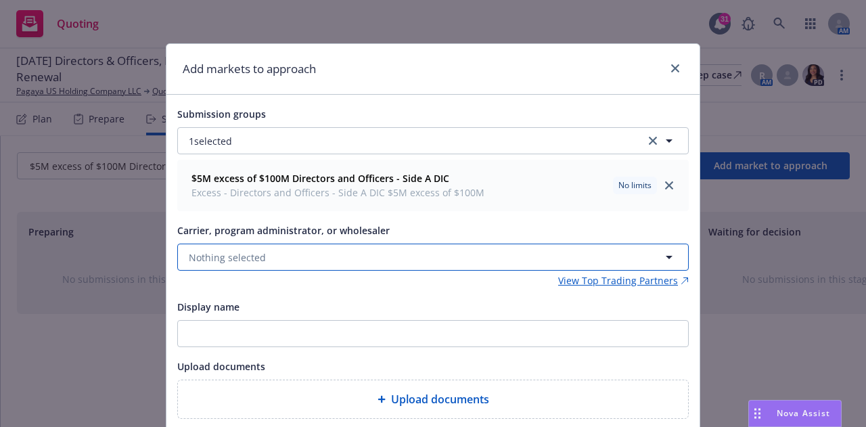
click at [348, 256] on button "Nothing selected" at bounding box center [432, 257] width 511 height 27
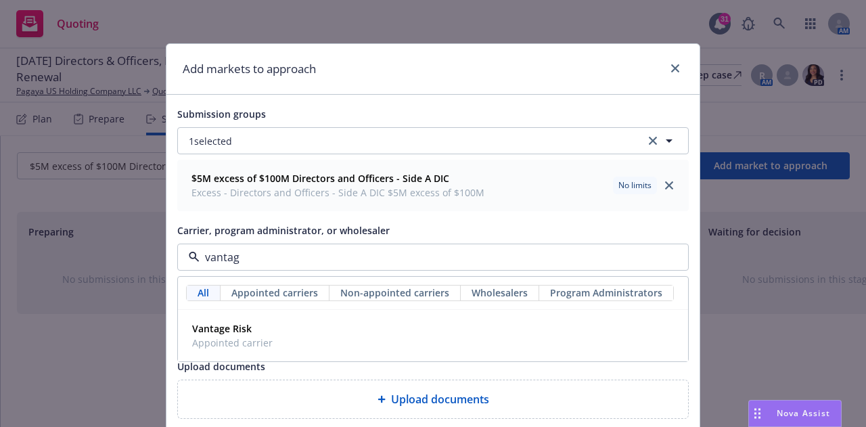
type input "vantage"
click at [295, 327] on div "Vantage Risk Appointed carrier" at bounding box center [433, 336] width 493 height 34
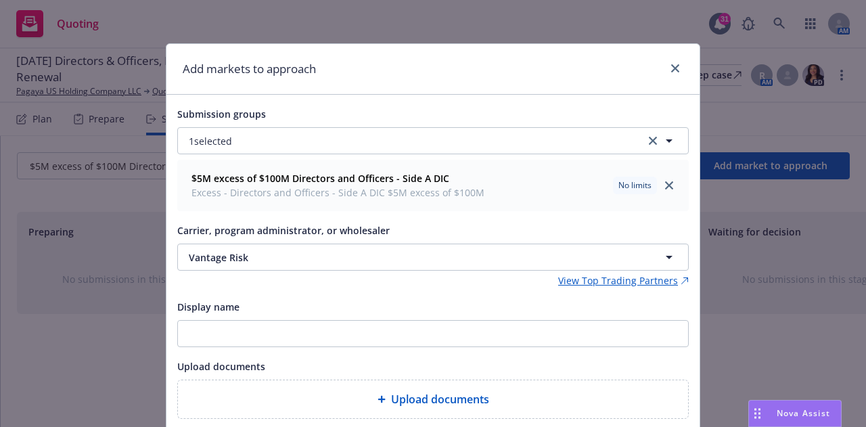
scroll to position [96, 0]
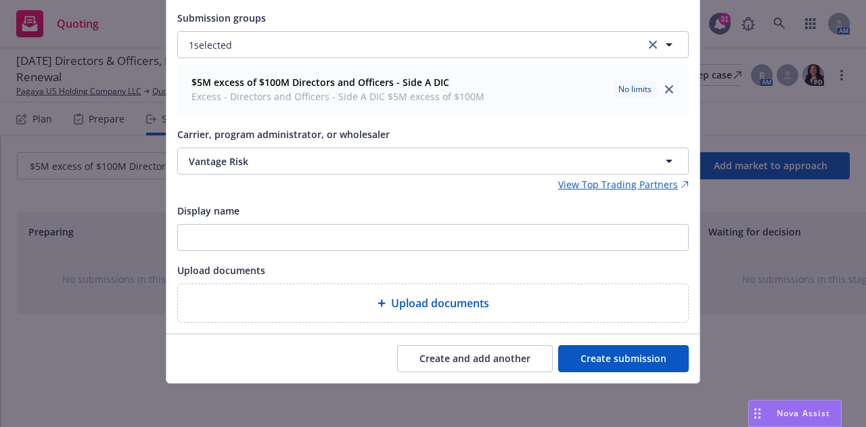
click at [608, 356] on button "Create submission" at bounding box center [623, 358] width 131 height 27
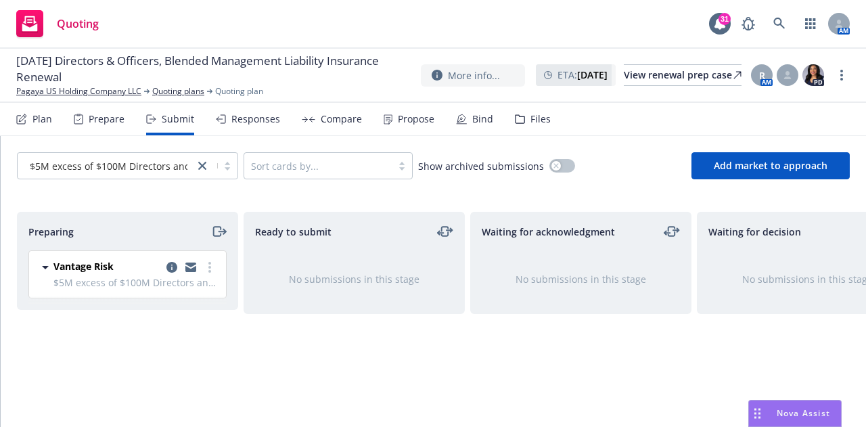
click at [33, 114] on div "Plan" at bounding box center [42, 119] width 20 height 11
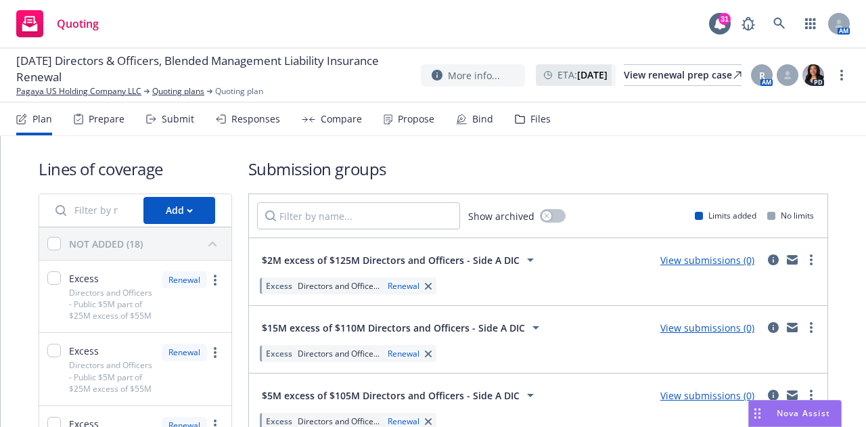
scroll to position [141, 0]
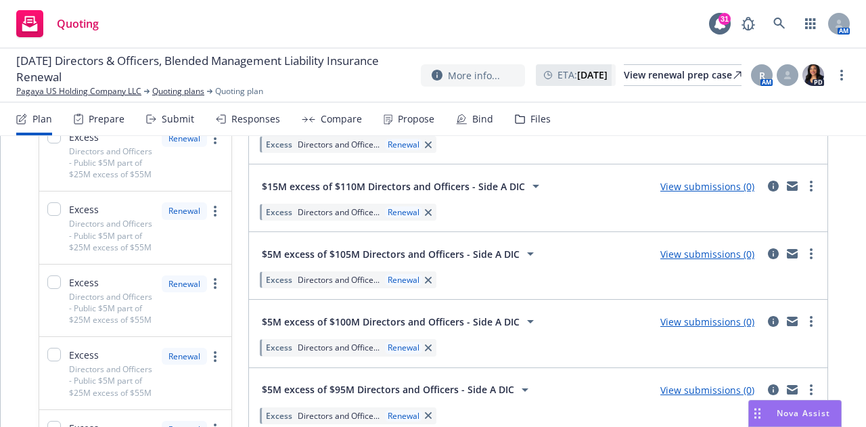
click at [715, 256] on link "View submissions (0)" at bounding box center [707, 254] width 94 height 13
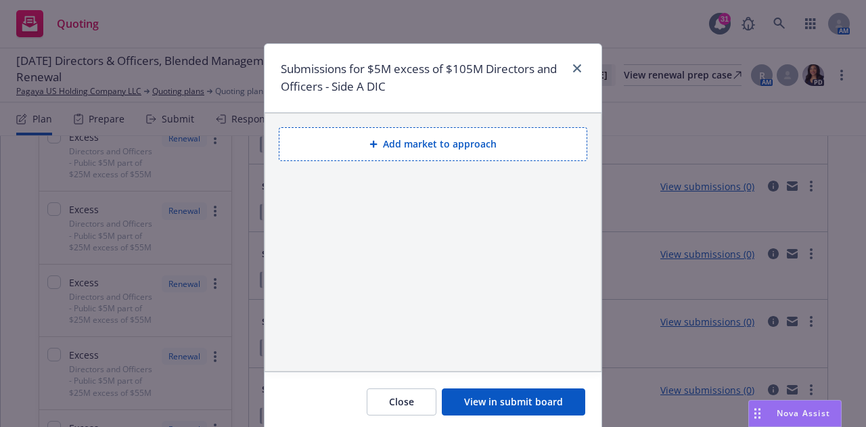
click at [365, 150] on button "Add market to approach" at bounding box center [433, 144] width 309 height 34
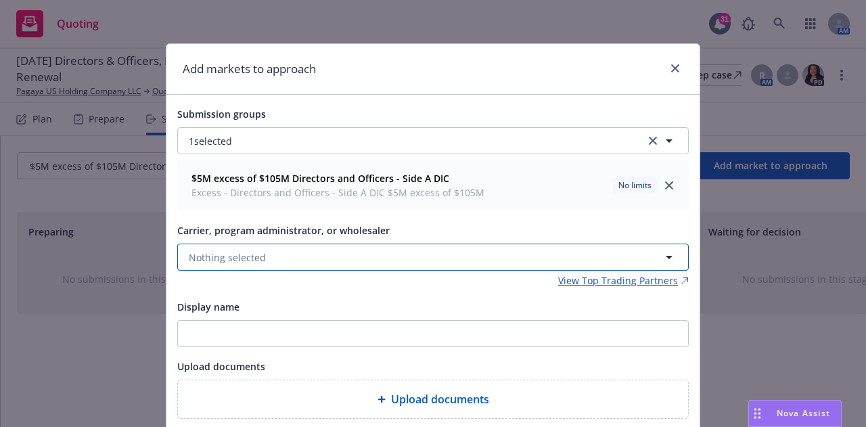
click at [327, 262] on button "Nothing selected" at bounding box center [432, 257] width 511 height 27
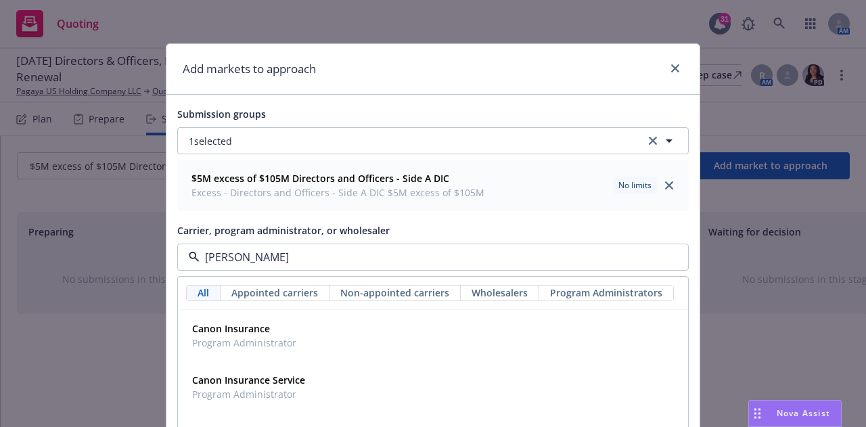
type input "canop"
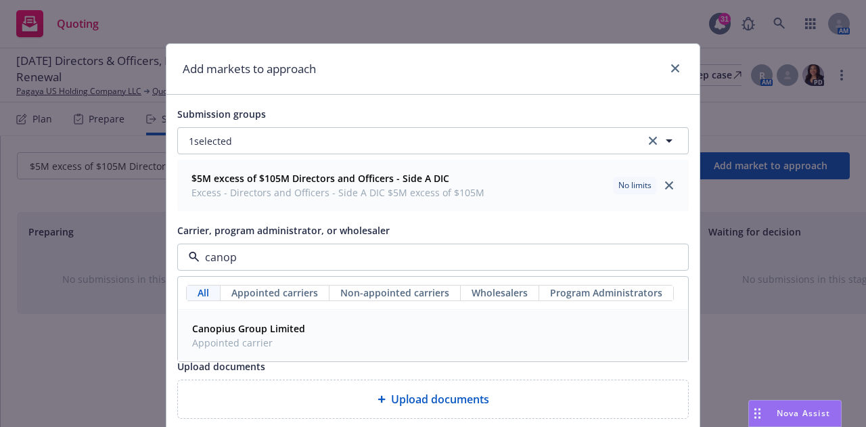
click at [261, 328] on strong "Canopius Group Limited" at bounding box center [248, 328] width 113 height 13
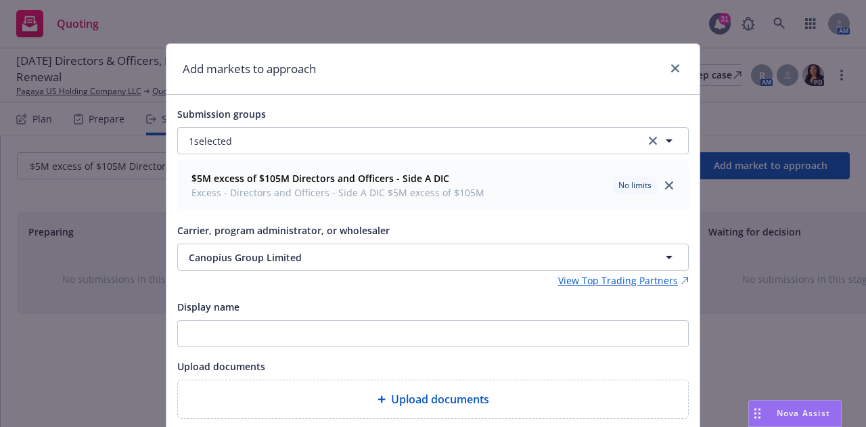
scroll to position [96, 0]
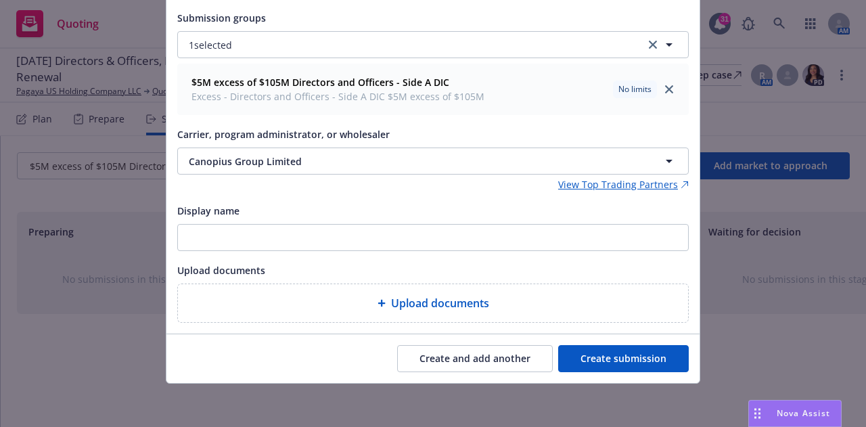
click at [572, 359] on button "Create submission" at bounding box center [623, 358] width 131 height 27
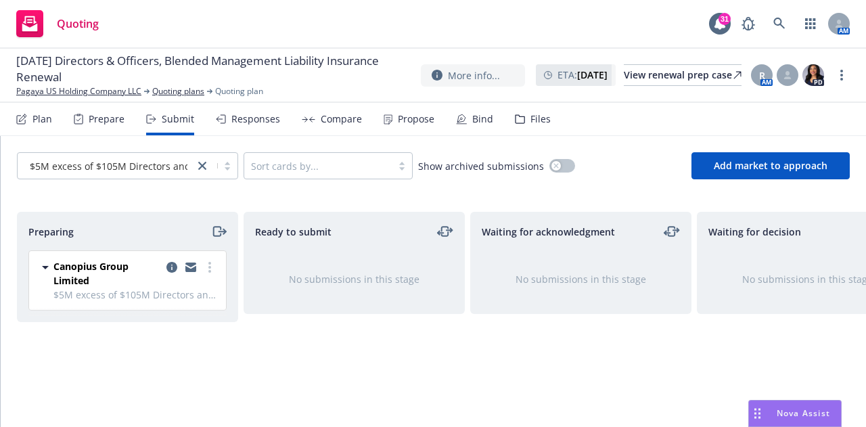
click at [42, 117] on div "Plan" at bounding box center [42, 119] width 20 height 11
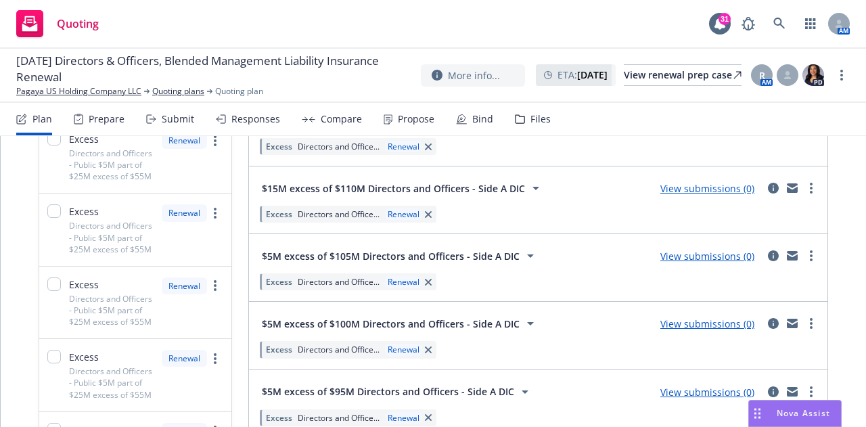
scroll to position [86, 0]
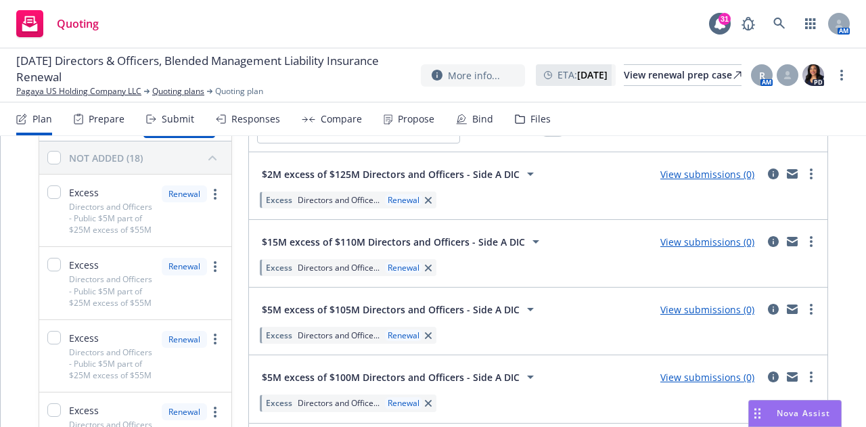
click at [704, 243] on link "View submissions (0)" at bounding box center [707, 241] width 94 height 13
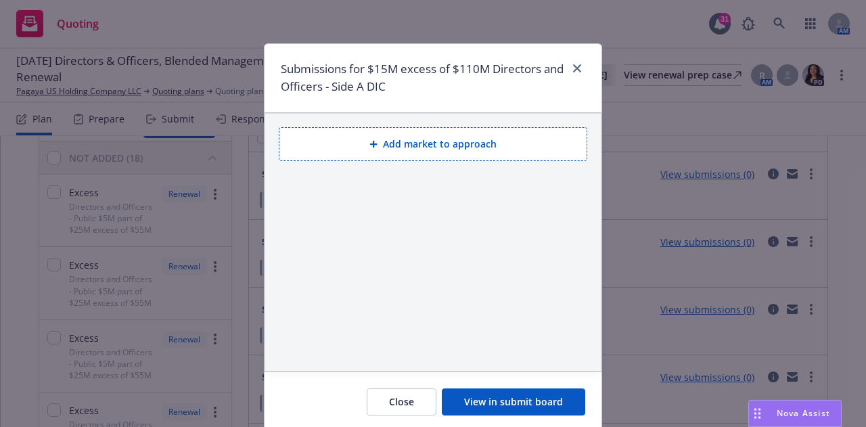
click at [369, 148] on button "Add market to approach" at bounding box center [433, 144] width 309 height 34
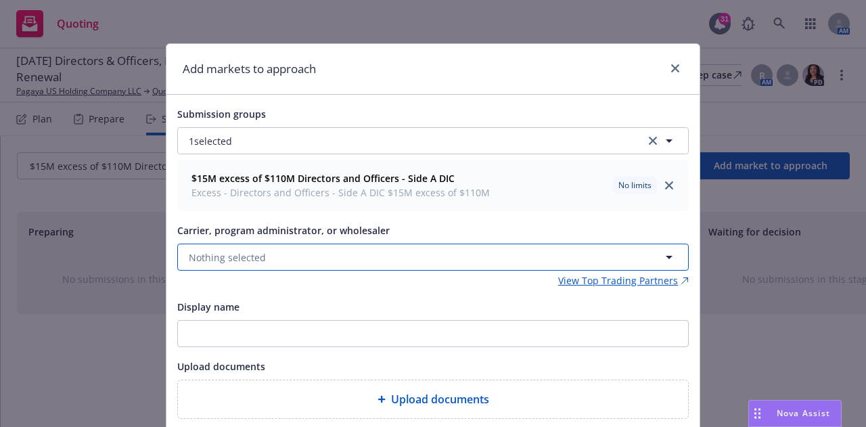
click at [342, 254] on button "Nothing selected" at bounding box center [432, 257] width 511 height 27
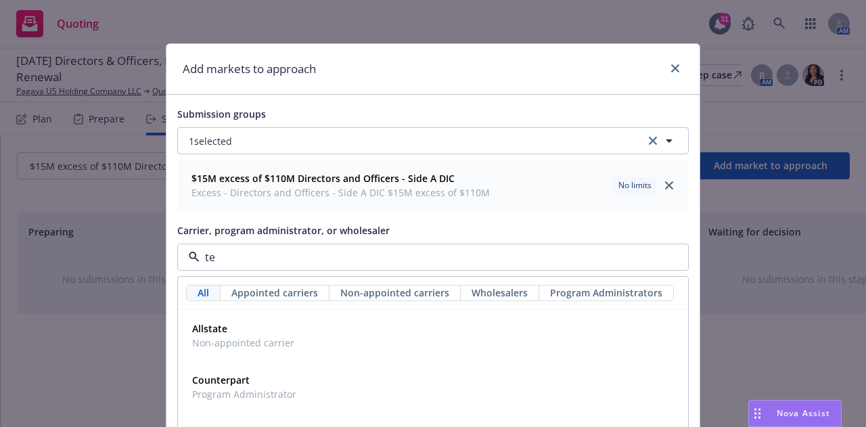
type input "t"
type input "lloy"
click at [233, 330] on strong "[PERSON_NAME] of [GEOGRAPHIC_DATA]" at bounding box center [285, 328] width 187 height 13
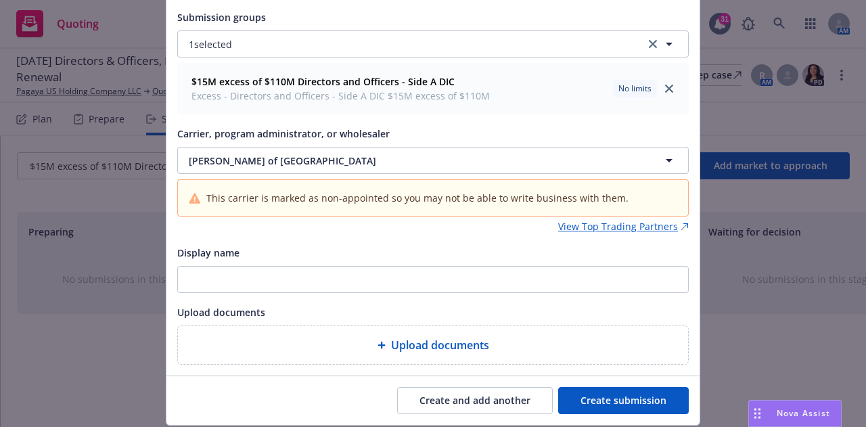
scroll to position [139, 0]
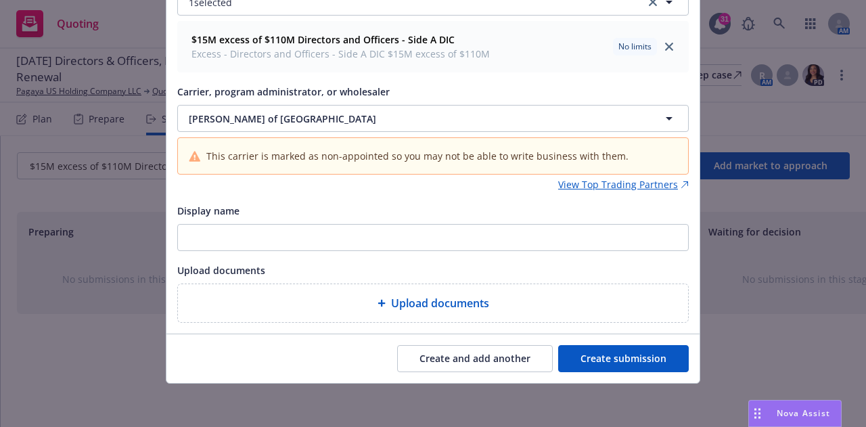
click at [610, 355] on button "Create submission" at bounding box center [623, 358] width 131 height 27
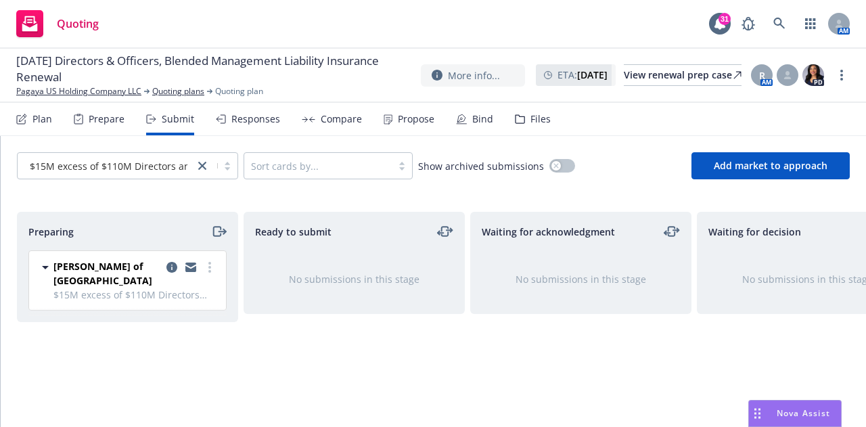
click at [43, 124] on div "Plan" at bounding box center [42, 119] width 20 height 11
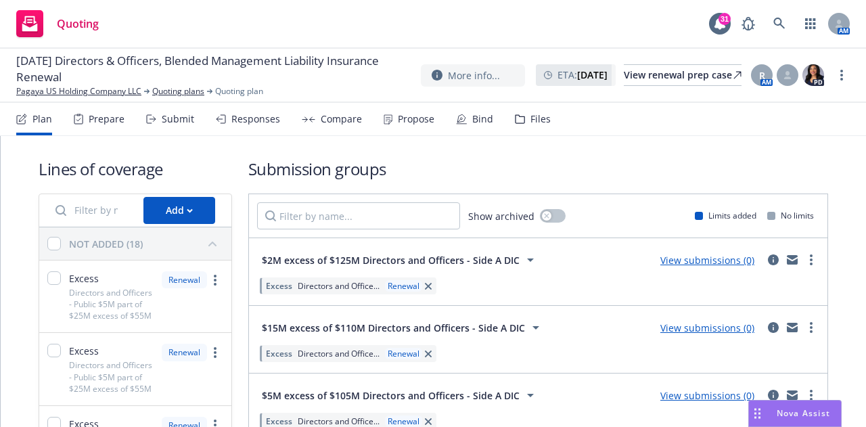
click at [675, 259] on link "View submissions (0)" at bounding box center [707, 260] width 94 height 13
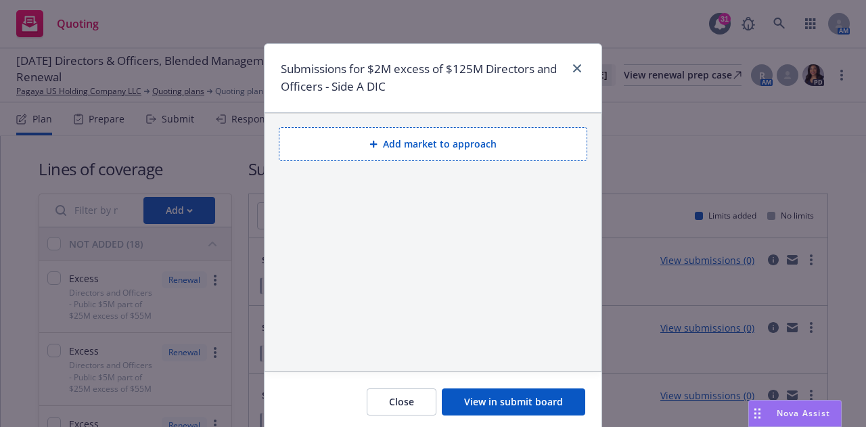
click at [419, 139] on button "Add market to approach" at bounding box center [433, 144] width 309 height 34
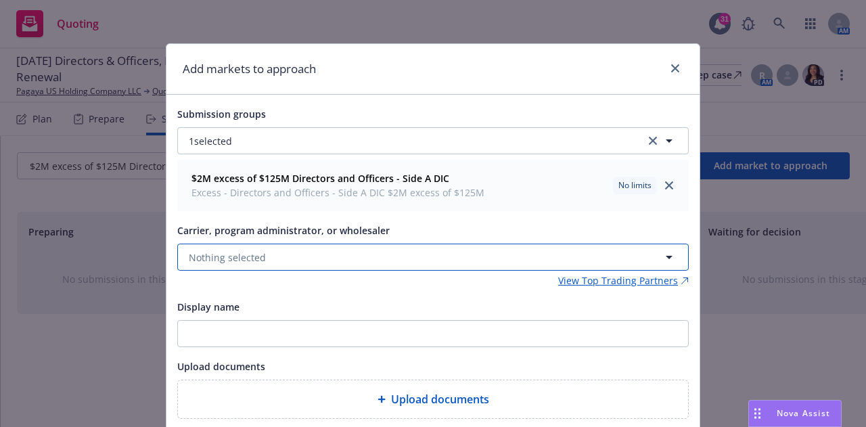
click at [286, 262] on button "Nothing selected" at bounding box center [432, 257] width 511 height 27
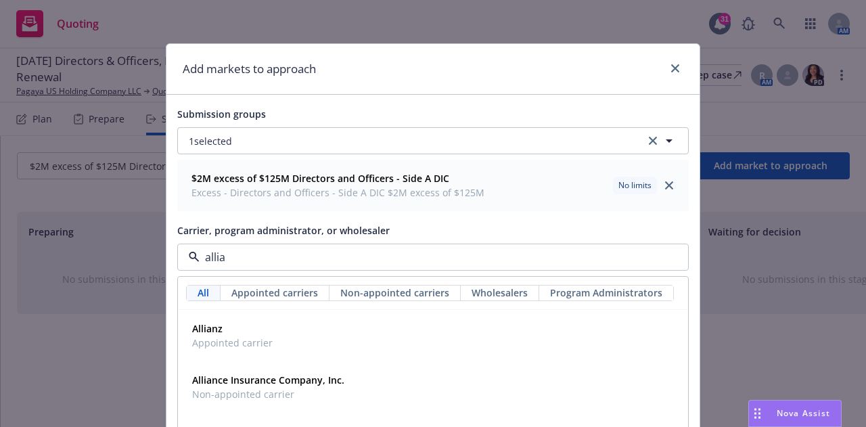
type input "allian"
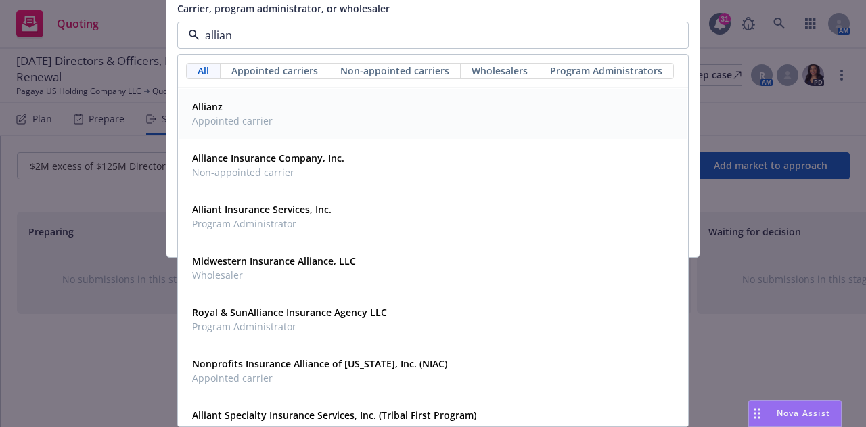
click at [246, 131] on div "Allianz Appointed carrier" at bounding box center [433, 114] width 509 height 50
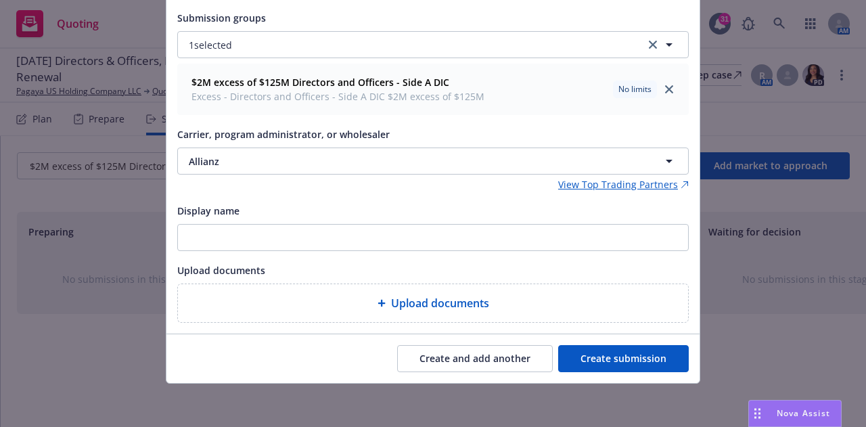
scroll to position [96, 0]
click at [592, 352] on button "Create submission" at bounding box center [623, 358] width 131 height 27
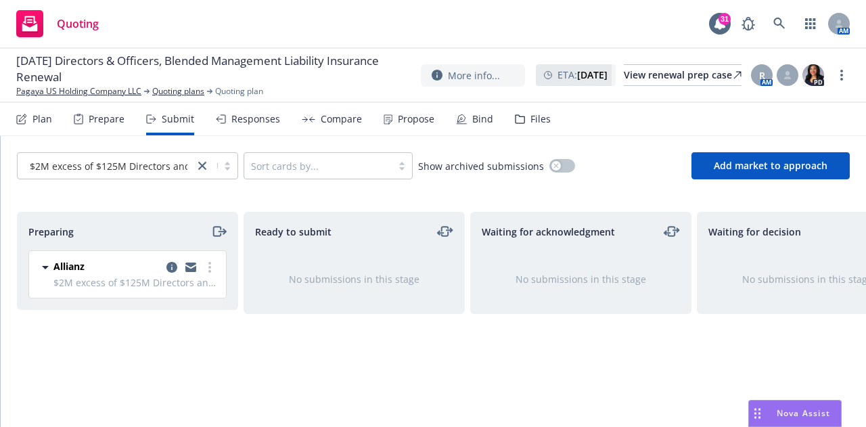
click at [30, 117] on div "Plan" at bounding box center [34, 119] width 36 height 32
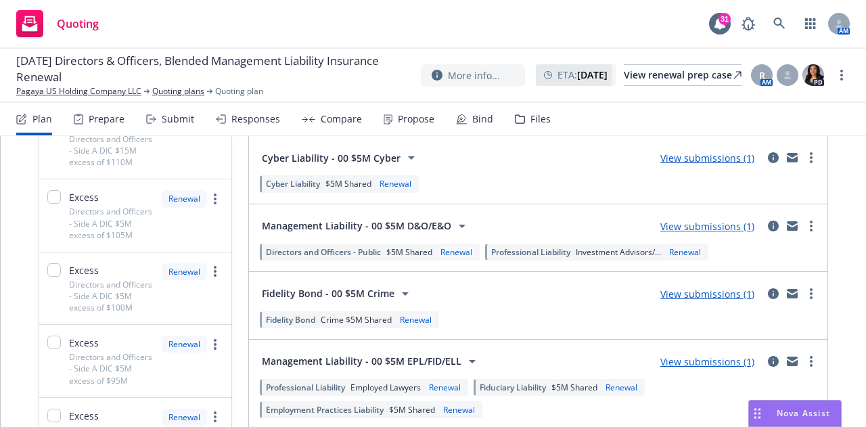
scroll to position [1553, 0]
